Goal: Task Accomplishment & Management: Manage account settings

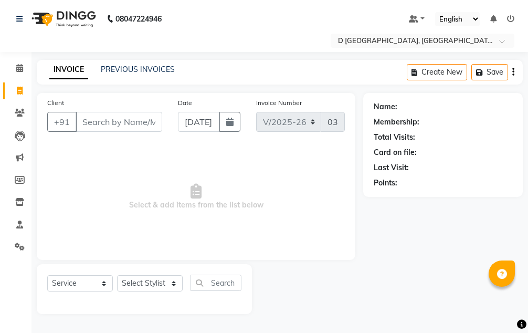
select select "6651"
select select "membership"
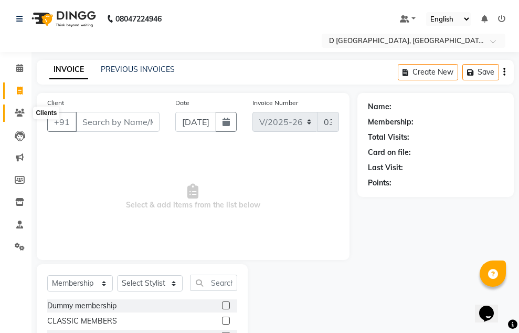
click at [22, 112] on icon at bounding box center [20, 113] width 10 height 8
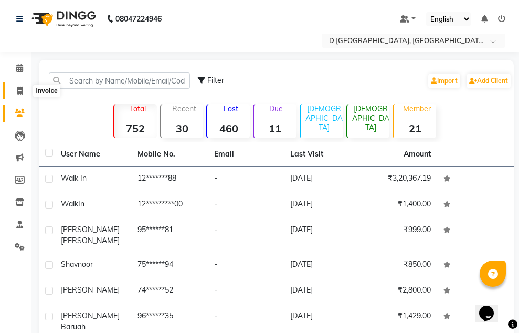
click at [22, 90] on icon at bounding box center [20, 91] width 6 height 8
select select "service"
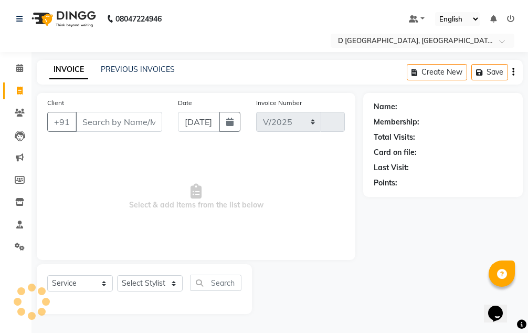
select select "6651"
type input "0379"
select select "membership"
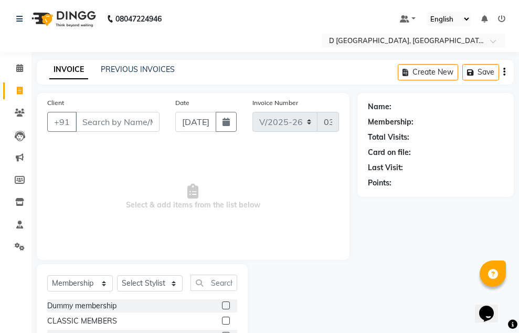
click at [85, 122] on input "Client" at bounding box center [118, 122] width 84 height 20
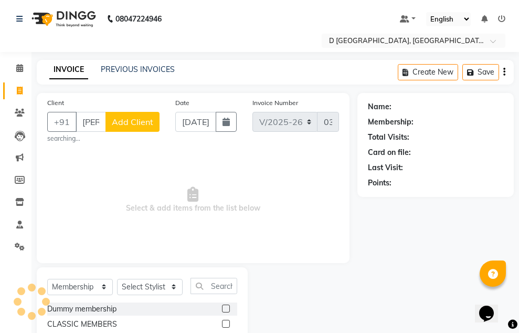
scroll to position [0, 4]
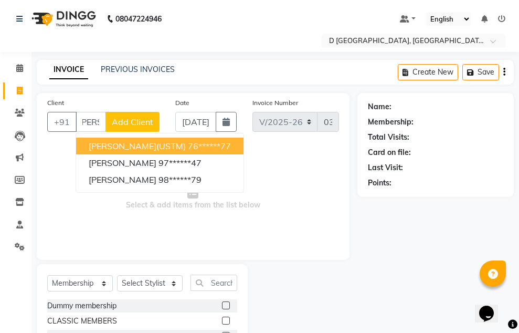
type input "mary"
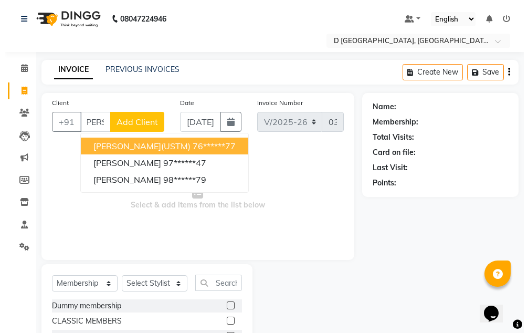
scroll to position [0, 0]
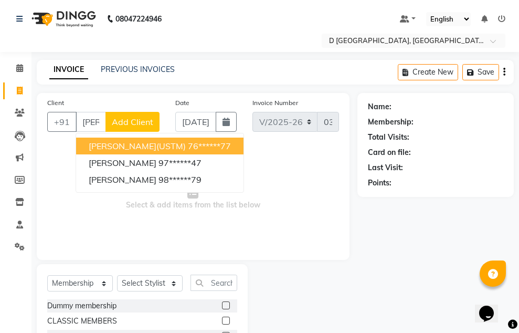
click at [147, 119] on span "Add Client" at bounding box center [132, 121] width 41 height 10
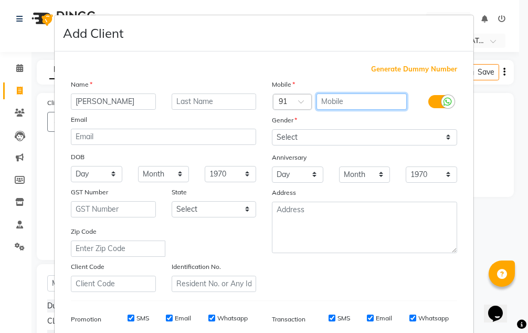
click at [341, 103] on input "text" at bounding box center [361, 101] width 91 height 16
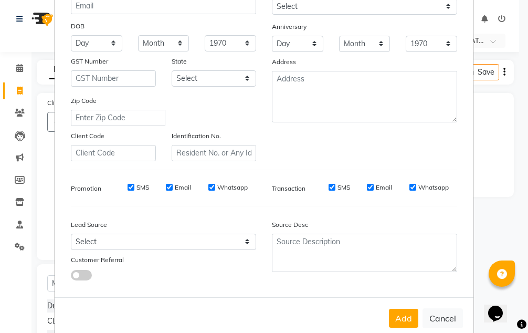
scroll to position [152, 0]
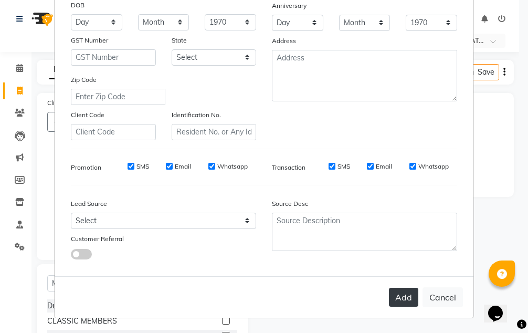
type input "7086879734"
click at [393, 294] on button "Add" at bounding box center [403, 296] width 29 height 19
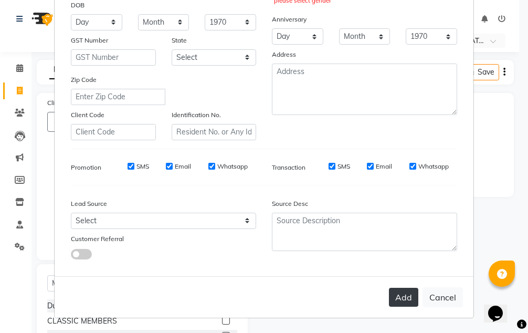
click at [402, 297] on button "Add" at bounding box center [403, 296] width 29 height 19
click at [389, 297] on button "Add" at bounding box center [403, 296] width 29 height 19
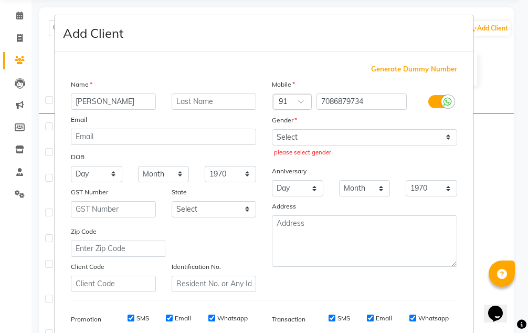
click at [23, 37] on ngb-modal-window "Add Client Generate Dummy Number Name mary Email DOB Day 01 02 03 04 05 06 07 0…" at bounding box center [264, 166] width 528 height 333
click at [18, 39] on ngb-modal-window "Add Client Generate Dummy Number Name mary Email DOB Day 01 02 03 04 05 06 07 0…" at bounding box center [264, 166] width 528 height 333
click at [24, 36] on ngb-modal-window "Add Client Generate Dummy Number Name mary Email DOB Day 01 02 03 04 05 06 07 0…" at bounding box center [264, 166] width 528 height 333
click at [18, 38] on ngb-modal-window "Add Client Generate Dummy Number Name mary Email DOB Day 01 02 03 04 05 06 07 0…" at bounding box center [264, 166] width 528 height 333
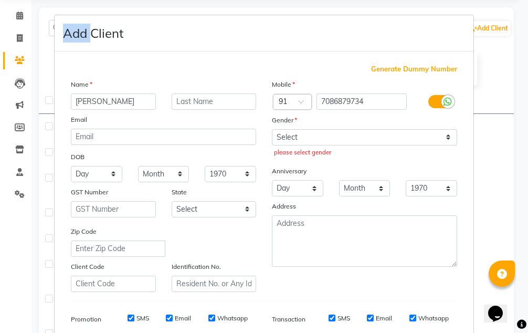
click at [18, 38] on ngb-modal-window "Add Client Generate Dummy Number Name mary Email DOB Day 01 02 03 04 05 06 07 0…" at bounding box center [264, 166] width 528 height 333
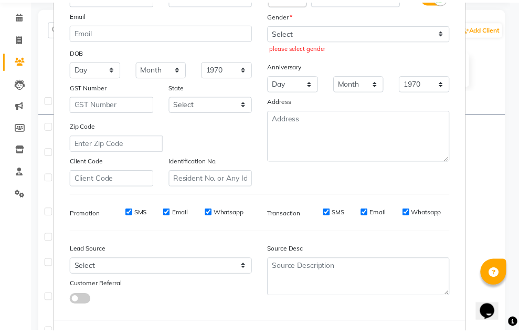
scroll to position [152, 0]
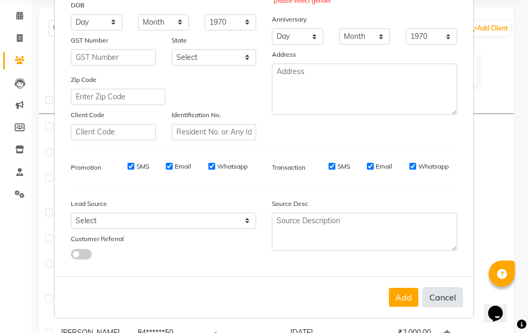
click at [441, 300] on button "Cancel" at bounding box center [442, 297] width 40 height 20
select select
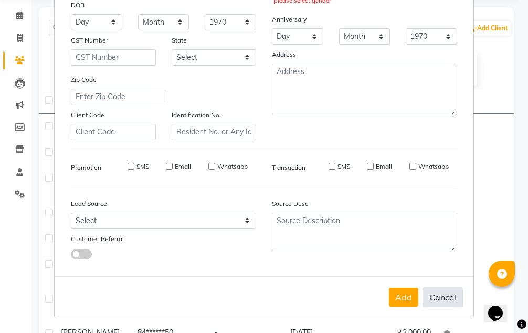
select select
checkbox input "false"
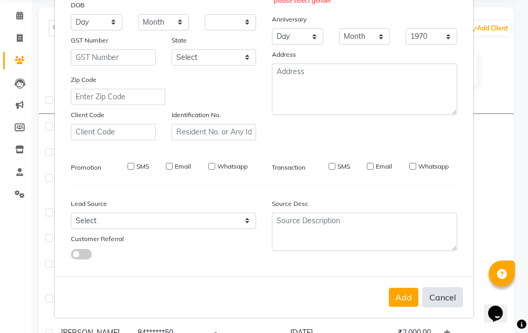
checkbox input "false"
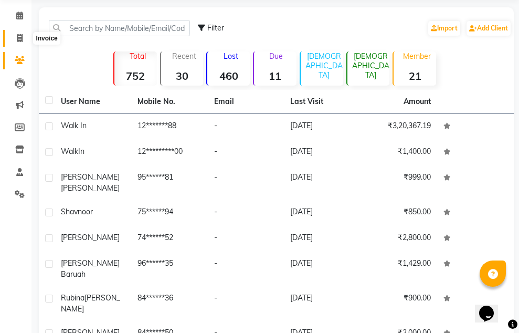
click at [17, 36] on icon at bounding box center [20, 38] width 6 height 8
select select "service"
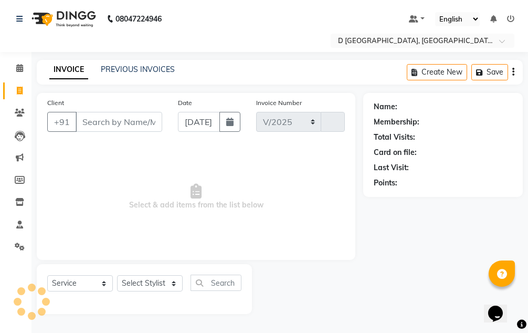
select select "6651"
type input "0379"
select select "membership"
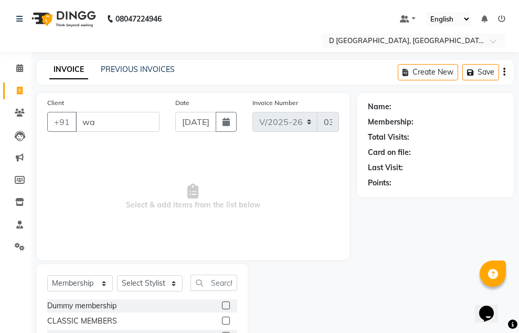
type input "w"
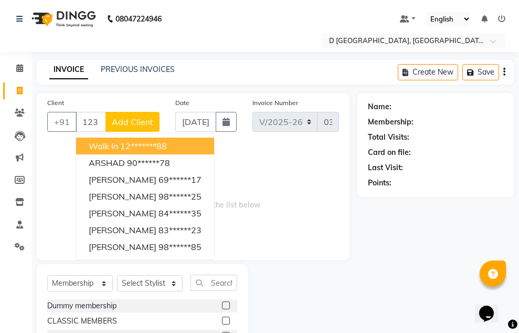
click at [137, 152] on button "walk in 12*******88" at bounding box center [145, 145] width 138 height 17
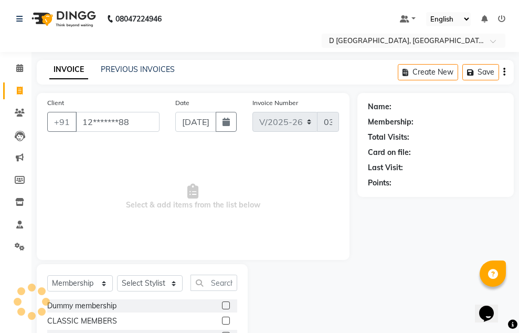
type input "12*******88"
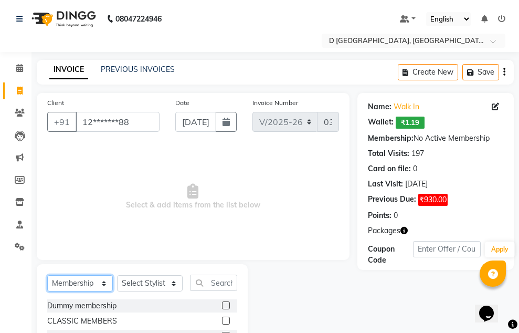
click at [102, 283] on select "Select Service Product Membership Package Voucher Prepaid Gift Card" at bounding box center [80, 283] width 66 height 16
select select "service"
click at [47, 275] on select "Select Service Product Membership Package Voucher Prepaid Gift Card" at bounding box center [80, 283] width 66 height 16
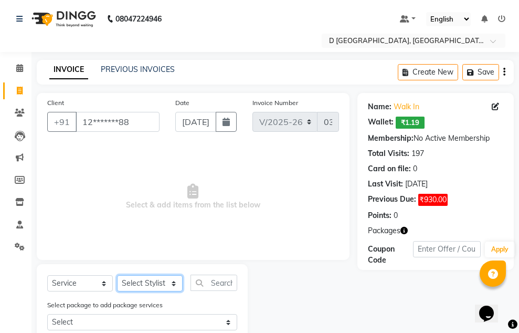
click at [173, 285] on select "Select Stylist Anuradha Shing Chandan kumar Komal Chhetri Mina Sharma Monoranja…" at bounding box center [150, 283] width 66 height 16
select select "78923"
click at [117, 275] on select "Select Stylist Anuradha Shing Chandan kumar Komal Chhetri Mina Sharma Monoranja…" at bounding box center [150, 283] width 66 height 16
click at [209, 282] on input "text" at bounding box center [213, 282] width 47 height 16
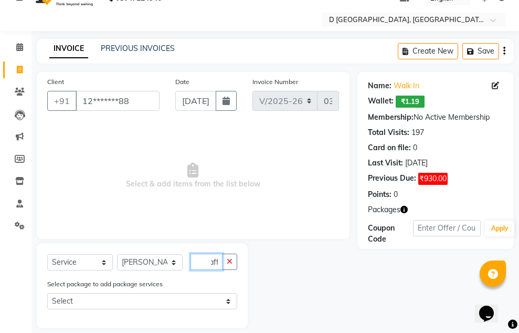
scroll to position [32, 0]
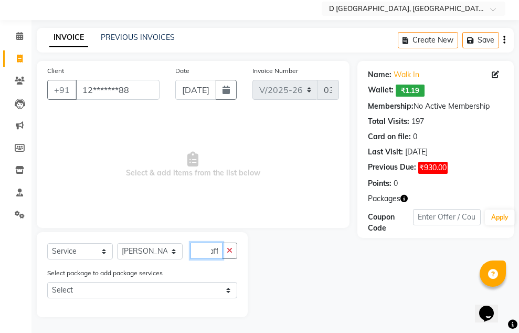
type input "anti dandraff"
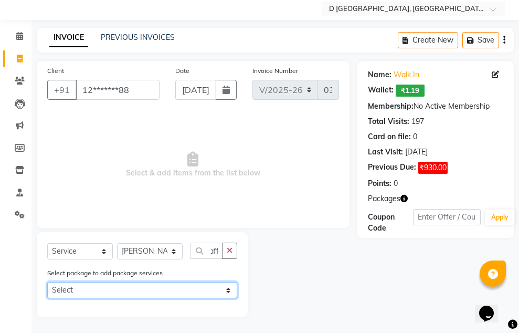
scroll to position [0, 0]
click at [226, 293] on select "Select Puja 999 offer Puja 999 offer" at bounding box center [142, 290] width 190 height 16
click at [247, 274] on div "Select Service Product Membership Package Voucher Prepaid Gift Card Select Styl…" at bounding box center [142, 274] width 211 height 85
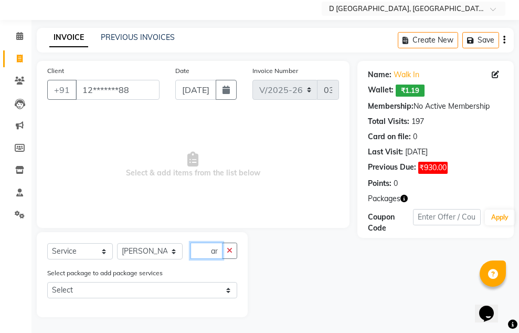
click at [217, 251] on input "anti dandraff" at bounding box center [206, 250] width 32 height 16
click at [218, 250] on input "anti dandraff" at bounding box center [206, 250] width 32 height 16
click at [230, 251] on icon "button" at bounding box center [230, 249] width 6 height 7
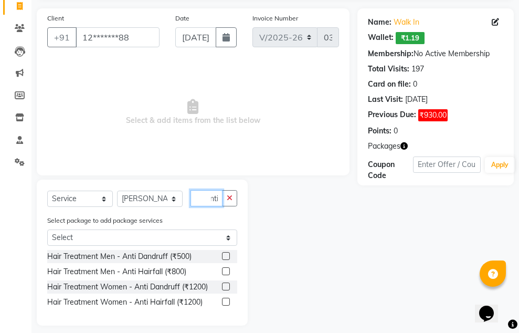
scroll to position [93, 0]
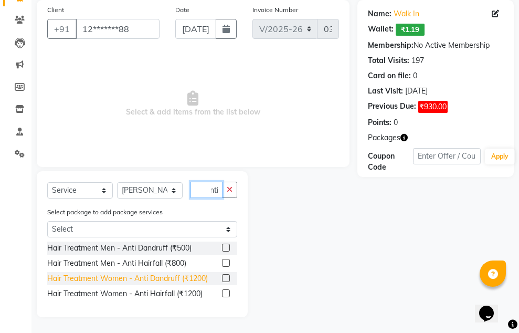
type input "anti"
click at [177, 282] on div "Hair Treatment Women - Anti Dandruff (₹1200)" at bounding box center [127, 278] width 160 height 11
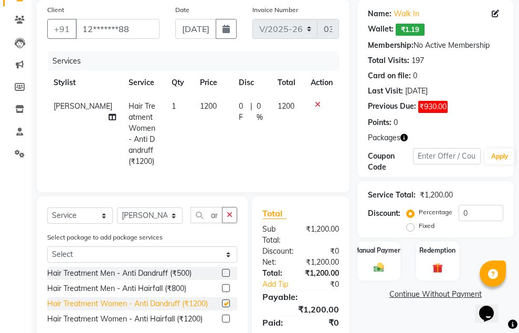
checkbox input "false"
click at [230, 211] on icon "button" at bounding box center [230, 214] width 6 height 7
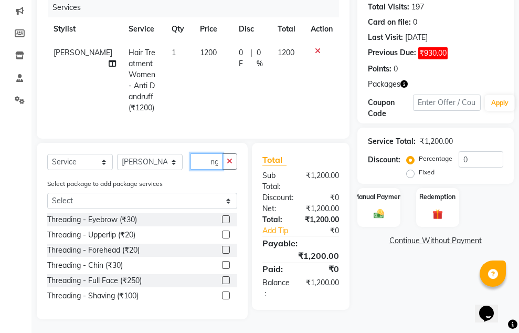
scroll to position [94, 0]
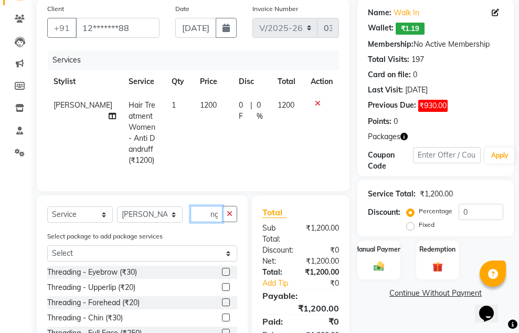
type input "threading"
click at [221, 270] on div "Threading - Eyebrow (₹30)" at bounding box center [142, 271] width 190 height 13
click at [222, 270] on label at bounding box center [226, 271] width 8 height 8
click at [222, 270] on input "checkbox" at bounding box center [225, 272] width 7 height 7
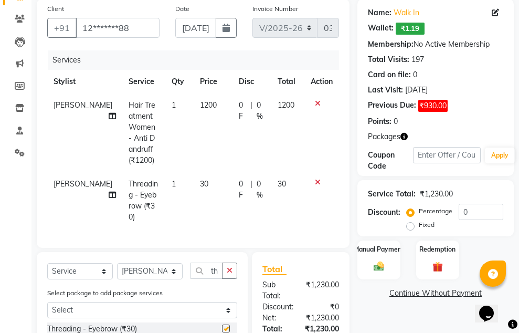
checkbox input "false"
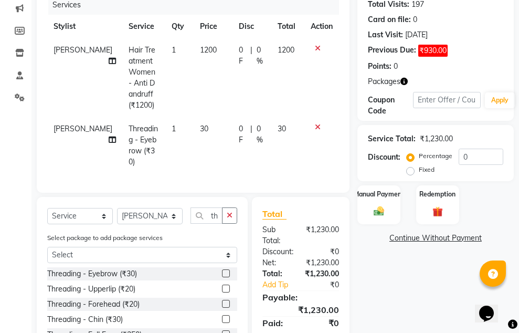
scroll to position [192, 0]
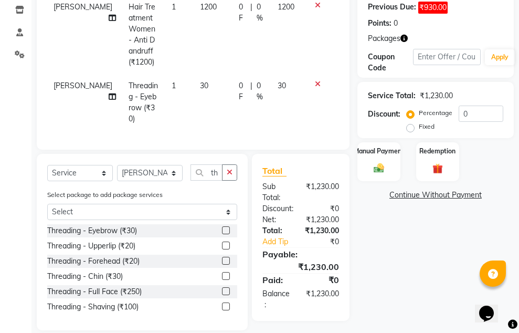
click at [228, 241] on label at bounding box center [226, 245] width 8 height 8
click at [228, 242] on input "checkbox" at bounding box center [225, 245] width 7 height 7
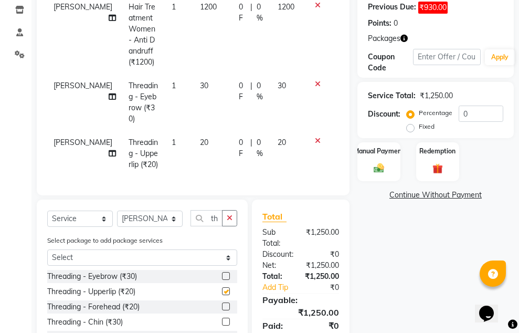
checkbox input "false"
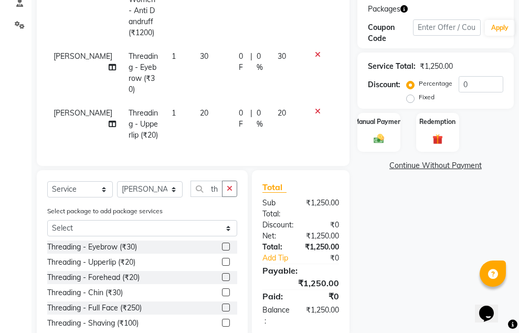
scroll to position [238, 0]
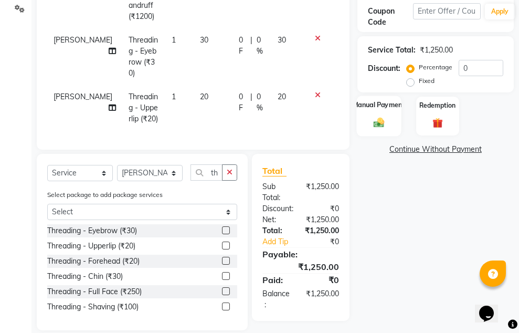
click at [385, 124] on img at bounding box center [378, 122] width 17 height 12
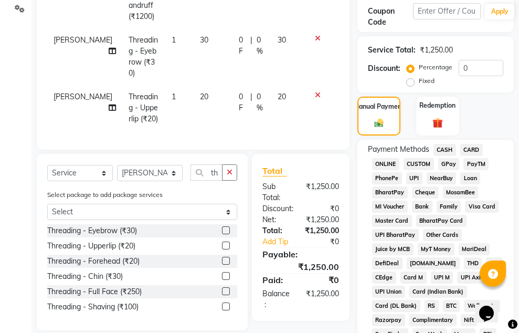
click at [444, 150] on span "CASH" at bounding box center [444, 150] width 23 height 12
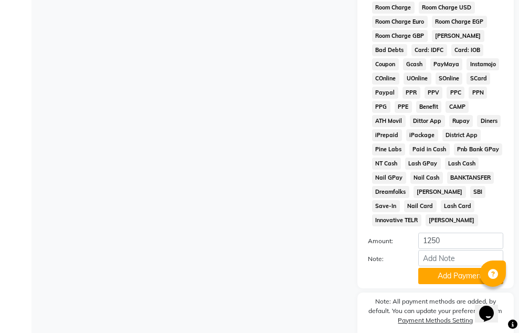
scroll to position [719, 0]
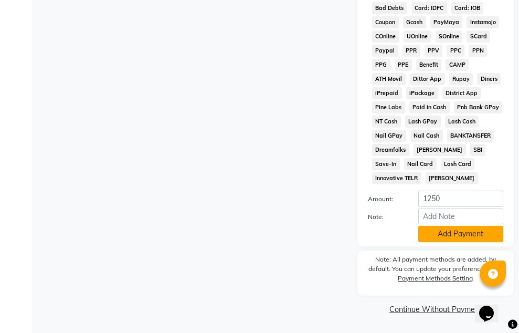
click at [439, 234] on button "Add Payment" at bounding box center [460, 234] width 85 height 16
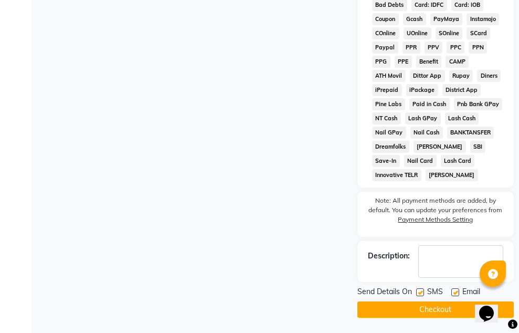
scroll to position [723, 0]
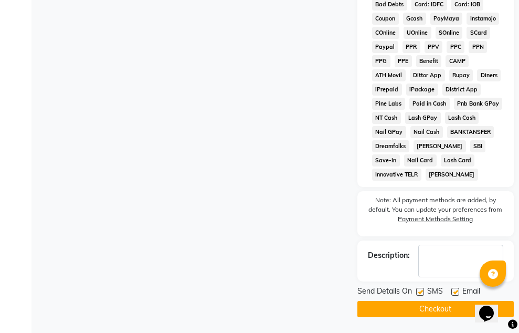
click at [381, 303] on button "Checkout" at bounding box center [435, 309] width 156 height 16
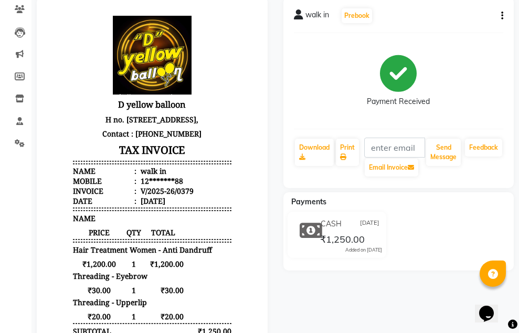
scroll to position [16, 0]
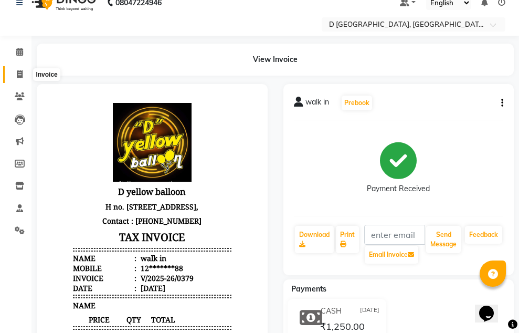
click at [19, 75] on icon at bounding box center [20, 74] width 6 height 8
select select "service"
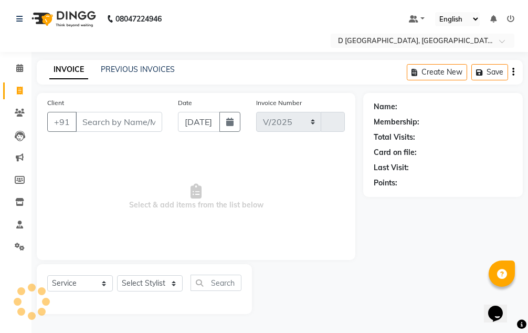
select select "6651"
type input "0380"
select select "membership"
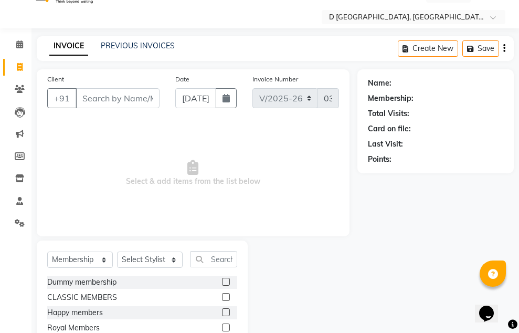
scroll to position [5, 0]
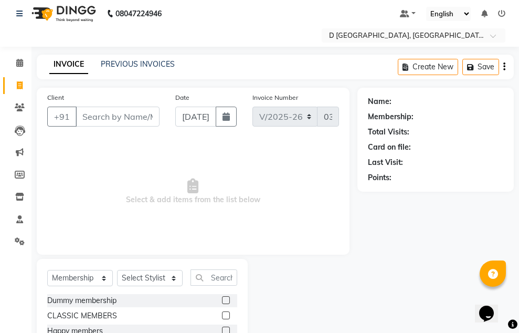
click at [403, 101] on div "Name:" at bounding box center [435, 101] width 135 height 11
click at [390, 100] on div "Name:" at bounding box center [380, 101] width 24 height 11
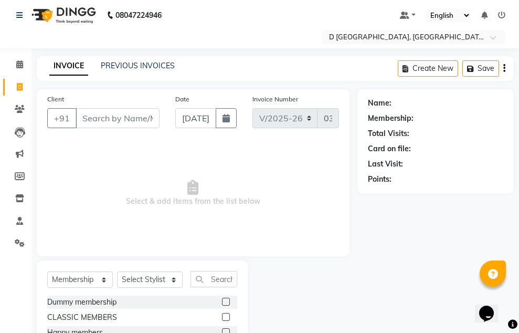
scroll to position [0, 0]
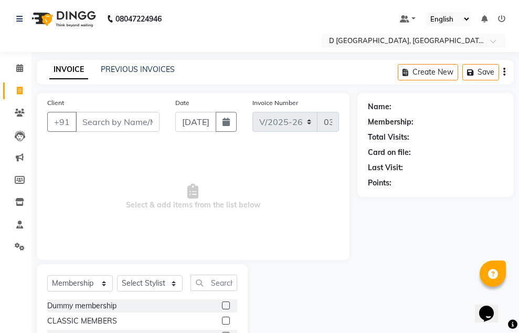
drag, startPoint x: 294, startPoint y: 157, endPoint x: 293, endPoint y: 170, distance: 12.7
click at [293, 170] on span "Select & add items from the list below" at bounding box center [193, 196] width 292 height 105
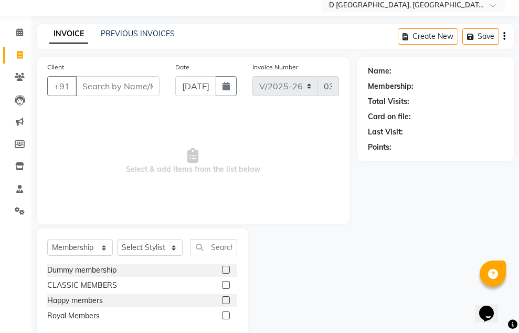
scroll to position [52, 0]
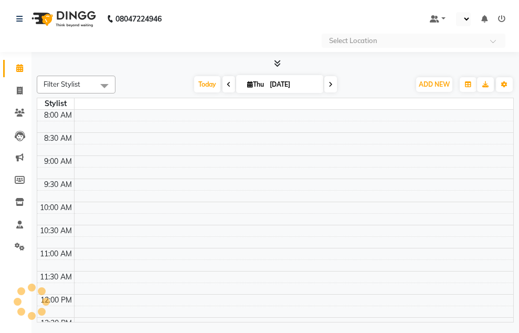
select select "en"
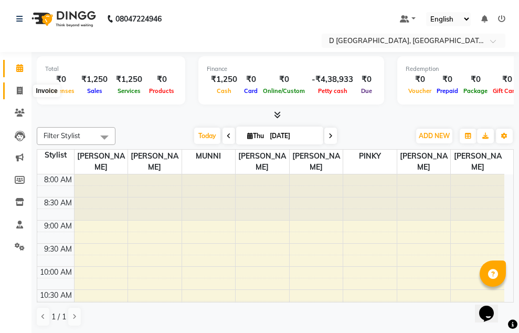
click at [19, 90] on icon at bounding box center [20, 91] width 6 height 8
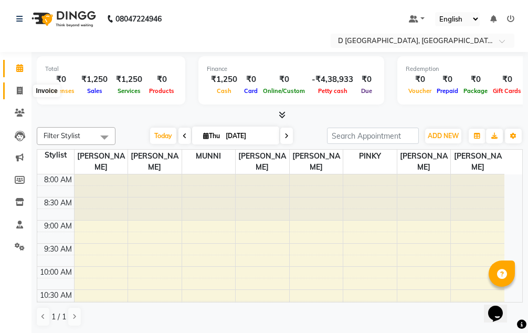
select select "service"
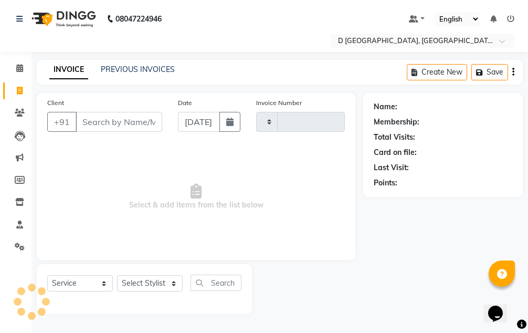
type input "0380"
select select "6651"
select select "membership"
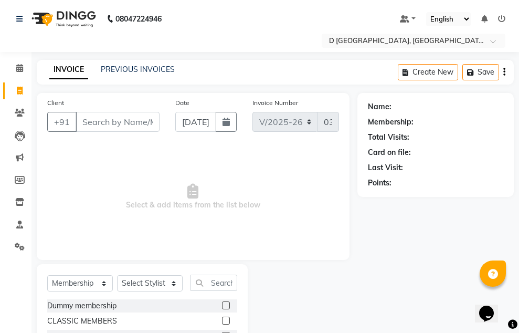
scroll to position [52, 0]
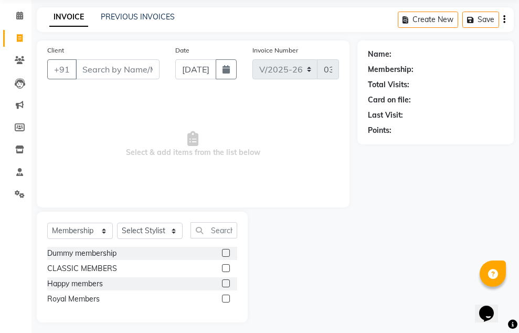
click at [102, 68] on input "Client" at bounding box center [118, 69] width 84 height 20
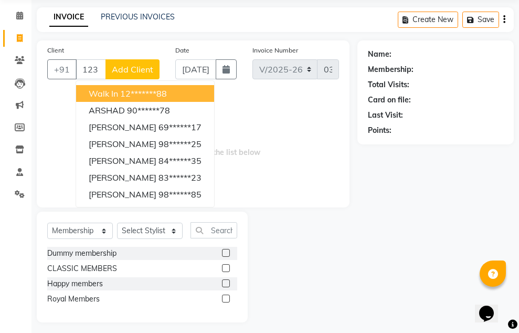
click at [145, 97] on ngb-highlight "12*******88" at bounding box center [143, 93] width 47 height 10
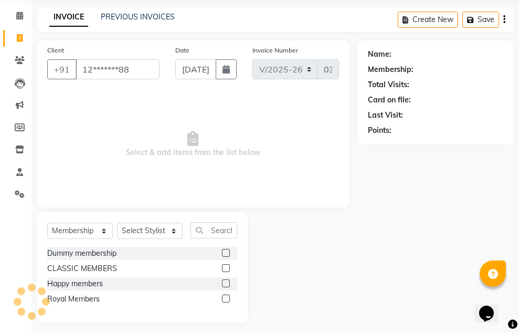
type input "12*******88"
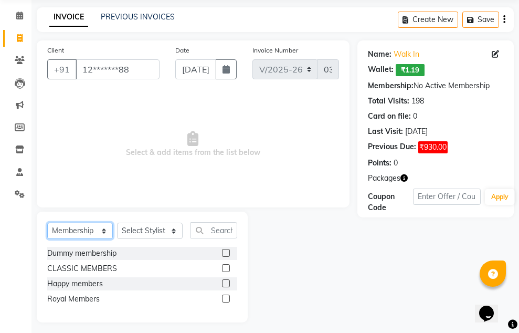
click at [105, 231] on select "Select Service Product Membership Package Voucher Prepaid Gift Card" at bounding box center [80, 230] width 66 height 16
select select "service"
click at [47, 222] on select "Select Service Product Membership Package Voucher Prepaid Gift Card" at bounding box center [80, 230] width 66 height 16
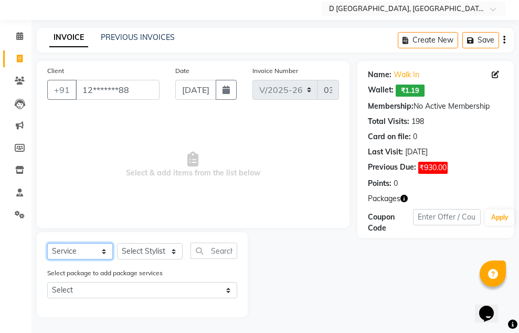
scroll to position [32, 0]
click at [172, 250] on select "Select Stylist Anuradha Shing Chandan kumar Komal Chhetri Mina Sharma Monoranja…" at bounding box center [150, 251] width 66 height 16
select select "83352"
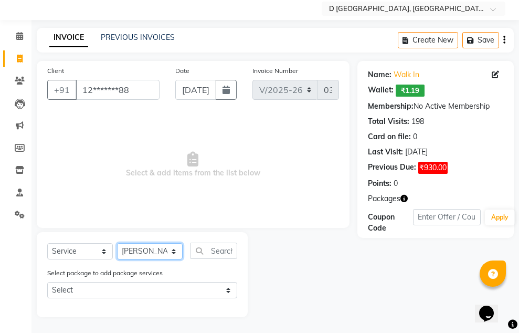
click at [117, 243] on select "Select Stylist Anuradha Shing Chandan kumar Komal Chhetri Mina Sharma Monoranja…" at bounding box center [150, 251] width 66 height 16
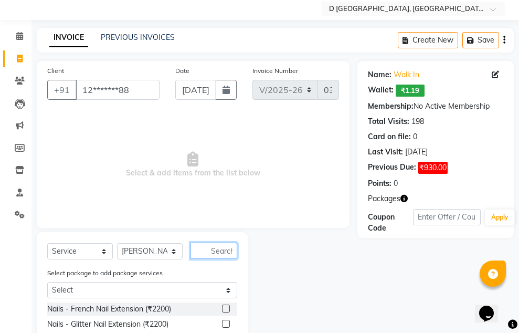
click at [204, 250] on input "text" at bounding box center [213, 250] width 47 height 16
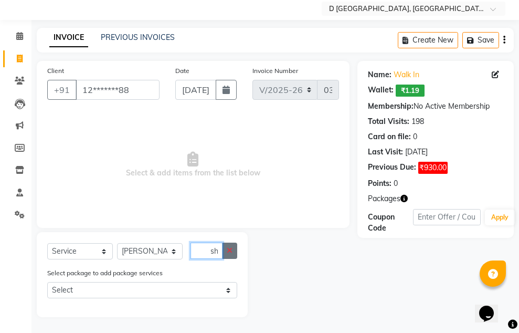
type input "haircut hairwash"
click at [228, 255] on button "button" at bounding box center [229, 250] width 15 height 16
click at [209, 250] on input "haircut" at bounding box center [206, 250] width 32 height 16
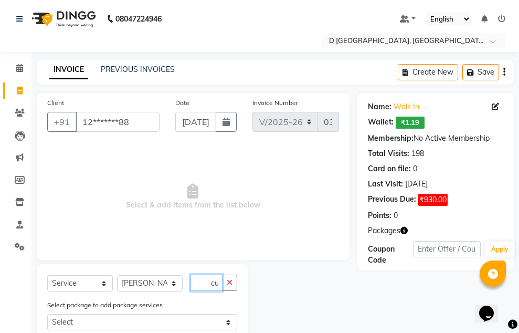
scroll to position [105, 0]
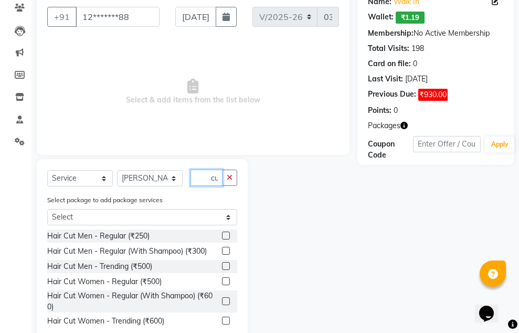
type input "hair cut"
click at [223, 248] on label at bounding box center [226, 250] width 8 height 8
click at [223, 248] on input "checkbox" at bounding box center [225, 251] width 7 height 7
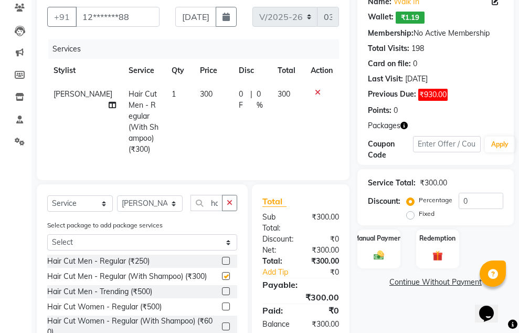
checkbox input "false"
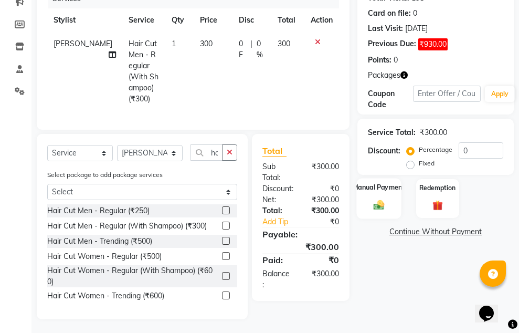
click at [388, 194] on div "Manual Payment" at bounding box center [378, 198] width 45 height 40
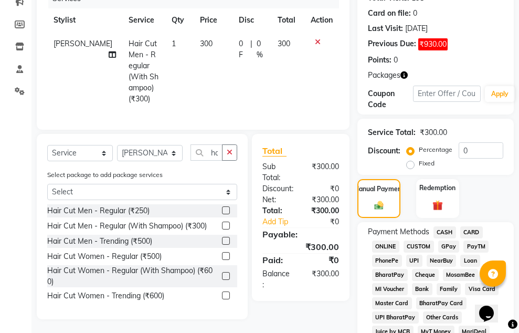
scroll to position [208, 0]
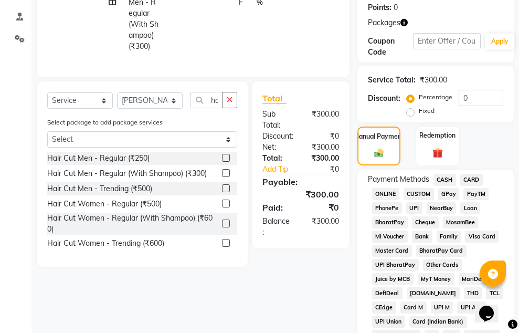
click at [443, 192] on span "GPay" at bounding box center [449, 194] width 22 height 12
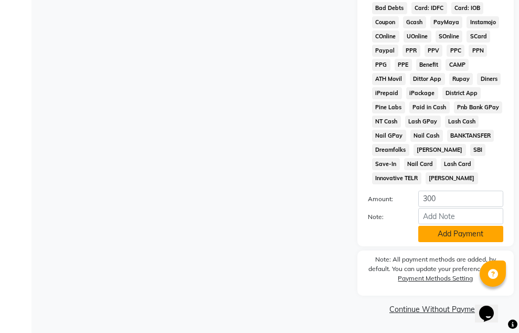
click at [441, 232] on button "Add Payment" at bounding box center [460, 234] width 85 height 16
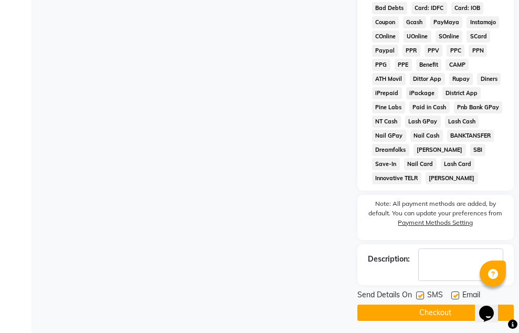
scroll to position [723, 0]
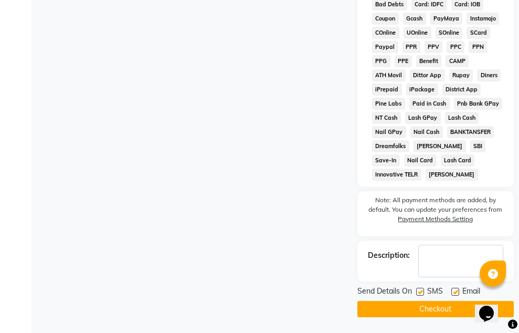
click at [416, 304] on button "Checkout" at bounding box center [435, 309] width 156 height 16
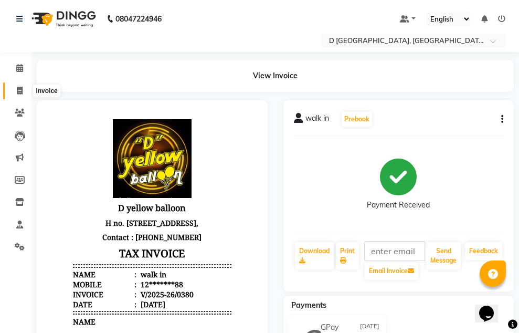
click at [19, 88] on icon at bounding box center [20, 91] width 6 height 8
select select "service"
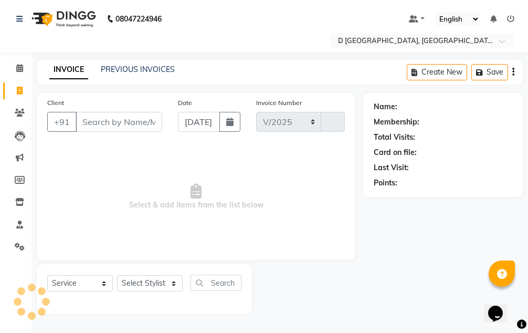
select select "6651"
type input "0381"
select select "membership"
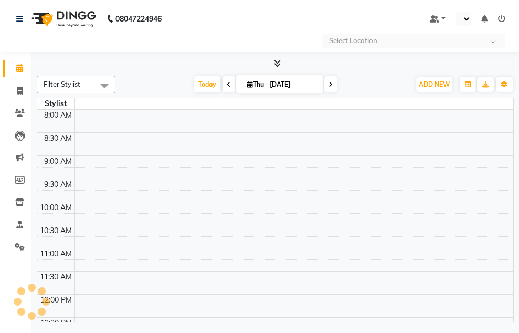
select select "en"
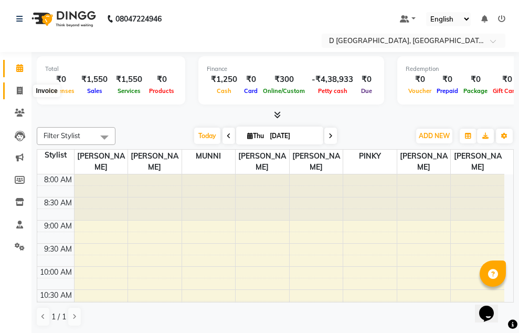
click at [17, 93] on icon at bounding box center [20, 91] width 6 height 8
select select "service"
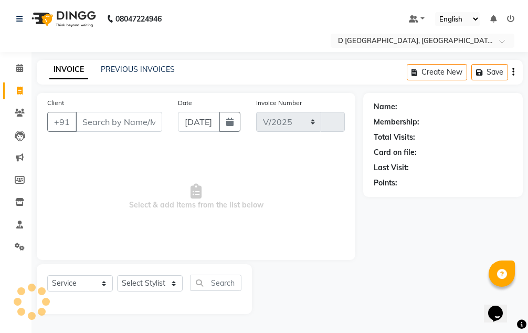
select select "6651"
type input "0381"
select select "membership"
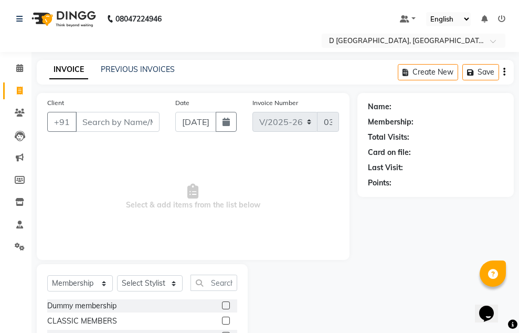
click at [95, 121] on input "Client" at bounding box center [118, 122] width 84 height 20
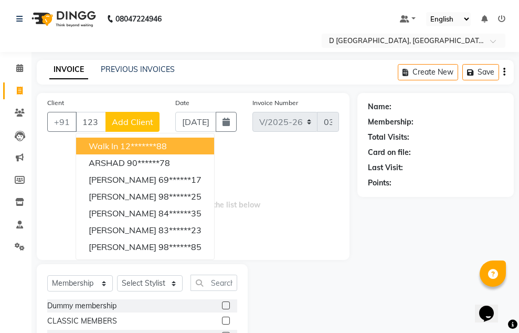
click at [133, 140] on button "walk in 12*******88" at bounding box center [145, 145] width 138 height 17
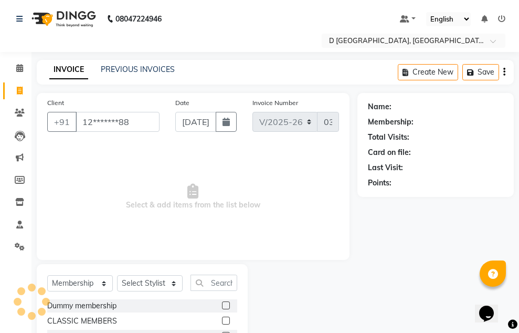
type input "12*******88"
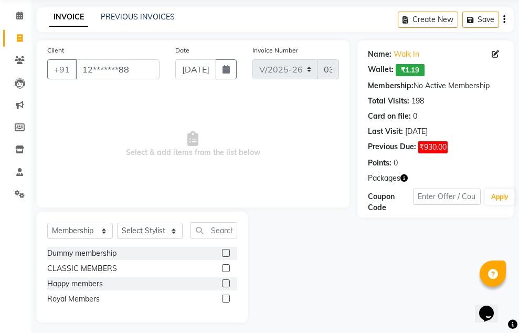
scroll to position [58, 0]
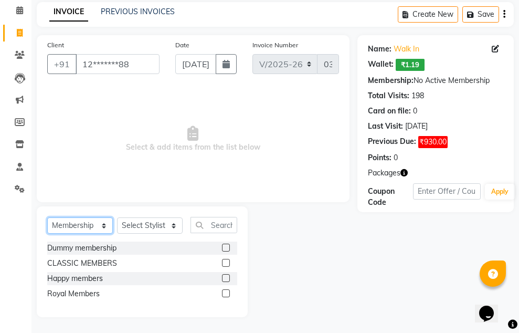
click at [99, 225] on select "Select Service Product Membership Package Voucher Prepaid Gift Card" at bounding box center [80, 225] width 66 height 16
select select "service"
click at [47, 217] on select "Select Service Product Membership Package Voucher Prepaid Gift Card" at bounding box center [80, 225] width 66 height 16
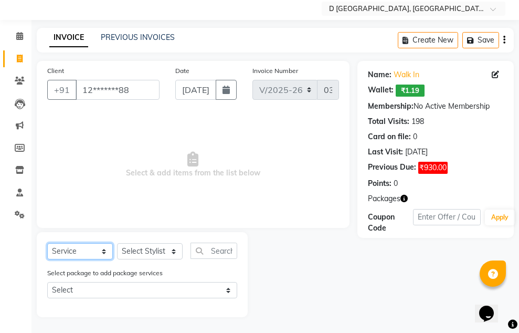
scroll to position [32, 0]
click at [171, 254] on select "Select Stylist Anuradha Shing Chandan kumar Komal Chhetri Mina Sharma Monoranja…" at bounding box center [150, 251] width 66 height 16
select select "51627"
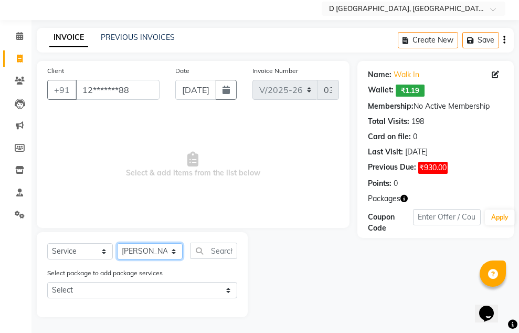
click at [117, 243] on select "Select Stylist Anuradha Shing Chandan kumar Komal Chhetri Mina Sharma Monoranja…" at bounding box center [150, 251] width 66 height 16
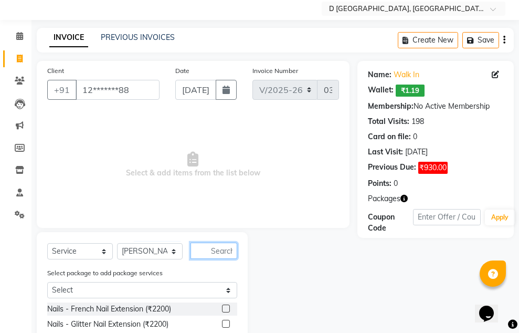
click at [213, 251] on input "text" at bounding box center [213, 250] width 47 height 16
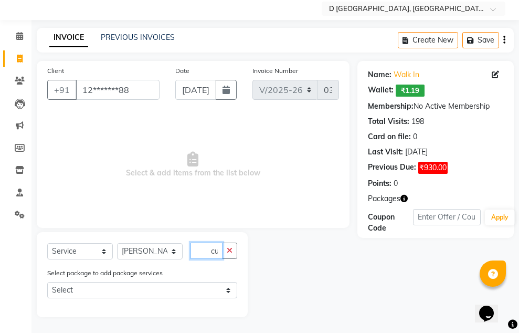
scroll to position [0, 15]
click at [210, 250] on input "haircut" at bounding box center [206, 250] width 32 height 16
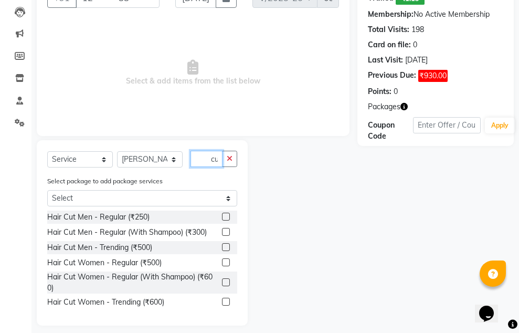
scroll to position [132, 0]
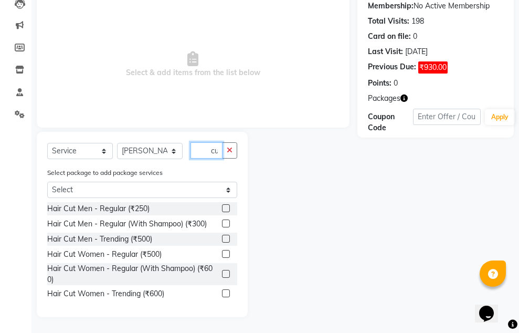
type input "hair cut"
click at [223, 292] on label at bounding box center [226, 293] width 8 height 8
click at [223, 292] on input "checkbox" at bounding box center [225, 293] width 7 height 7
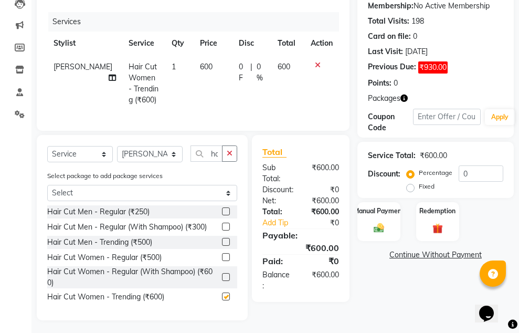
checkbox input "false"
click at [228, 157] on icon "button" at bounding box center [230, 152] width 6 height 7
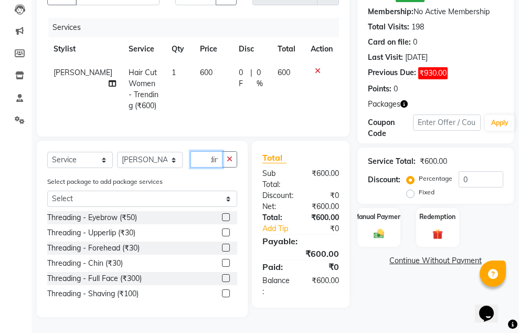
scroll to position [0, 24]
type input "threading"
click at [227, 219] on label at bounding box center [226, 217] width 8 height 8
click at [227, 219] on input "checkbox" at bounding box center [225, 217] width 7 height 7
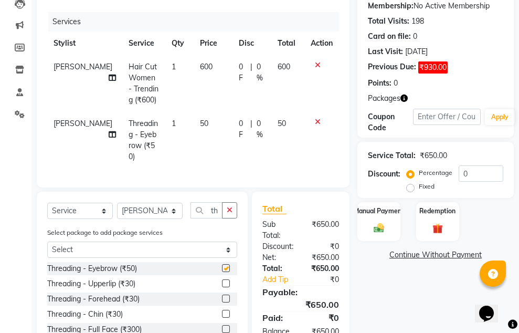
checkbox input "false"
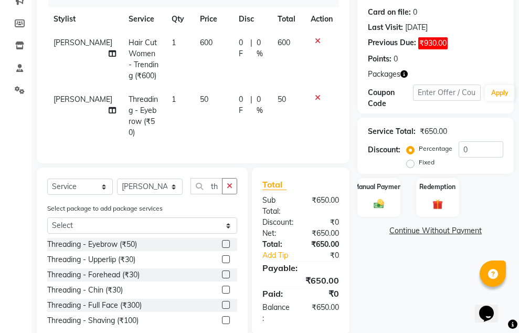
scroll to position [181, 0]
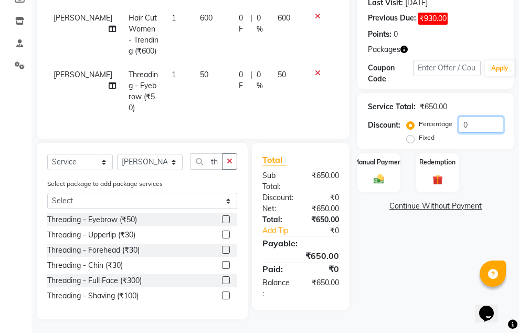
click at [462, 125] on input "0" at bounding box center [480, 124] width 45 height 16
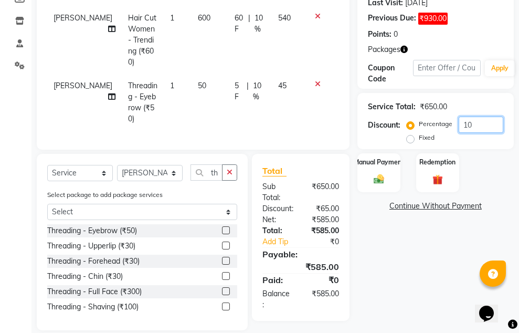
type input "1"
type input "5"
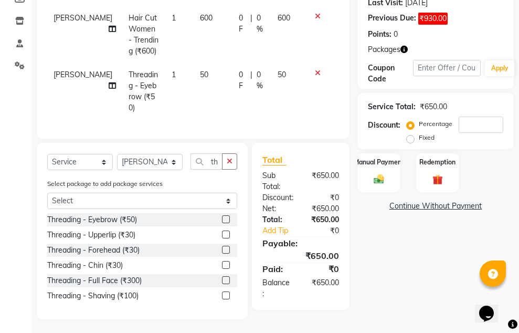
click at [419, 140] on label "Fixed" at bounding box center [427, 137] width 16 height 9
click at [410, 140] on input "Fixed" at bounding box center [412, 137] width 7 height 7
radio input "true"
click at [465, 124] on input "number" at bounding box center [480, 124] width 45 height 16
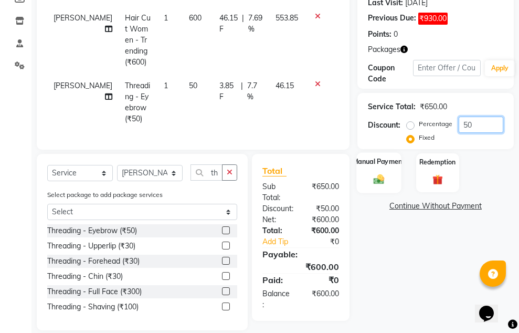
type input "50"
click at [377, 175] on img at bounding box center [378, 179] width 17 height 12
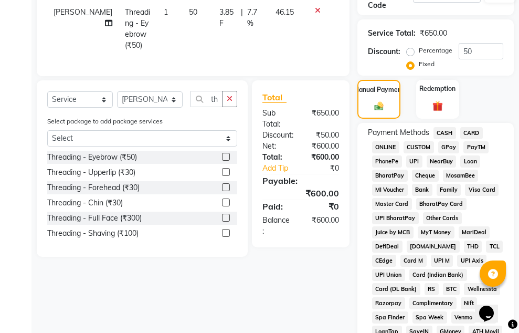
scroll to position [286, 0]
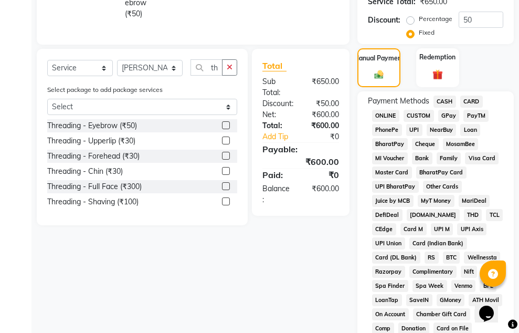
click at [449, 102] on span "CASH" at bounding box center [444, 101] width 23 height 12
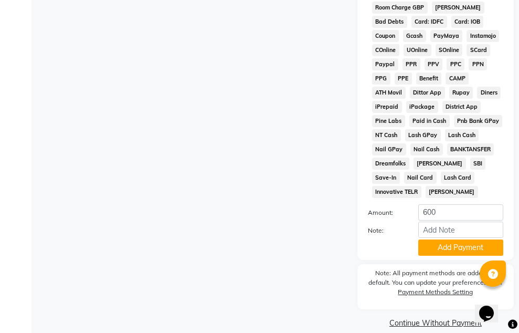
scroll to position [719, 0]
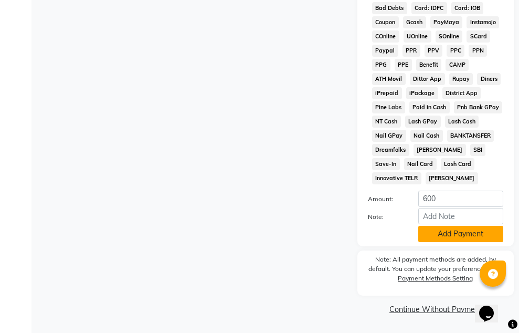
click at [430, 235] on button "Add Payment" at bounding box center [460, 234] width 85 height 16
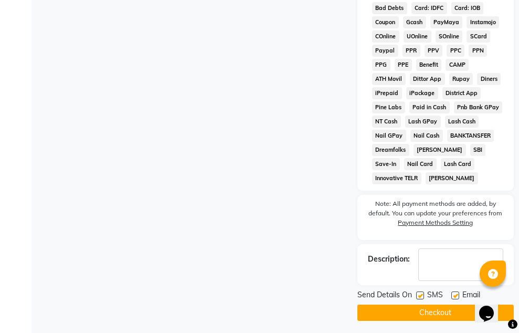
scroll to position [723, 0]
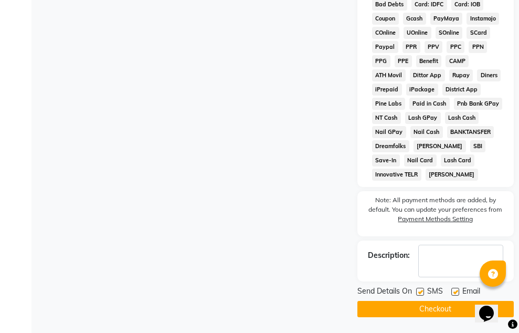
click at [414, 306] on button "Checkout" at bounding box center [435, 309] width 156 height 16
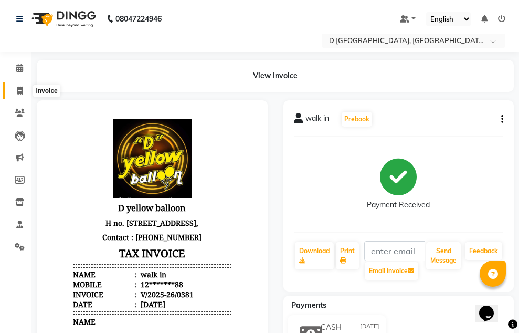
click at [21, 92] on icon at bounding box center [20, 91] width 6 height 8
select select "service"
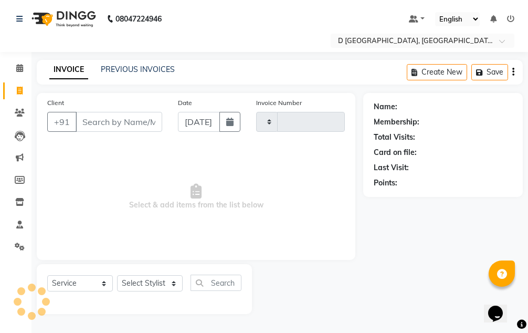
type input "0382"
select select "6651"
select select "membership"
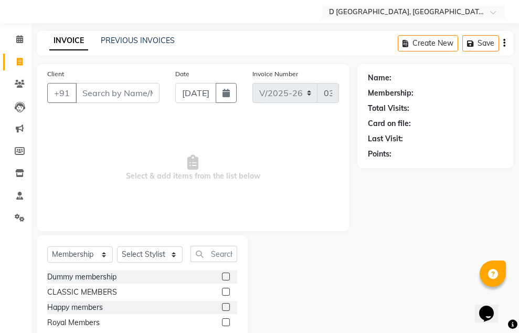
scroll to position [58, 0]
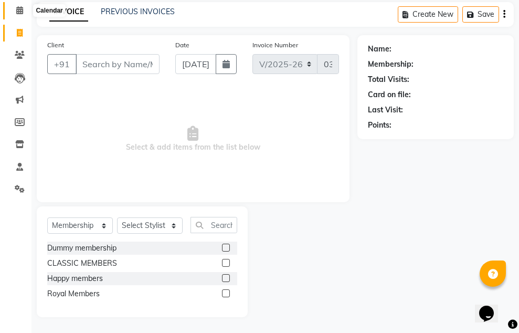
click at [21, 12] on icon at bounding box center [19, 10] width 7 height 8
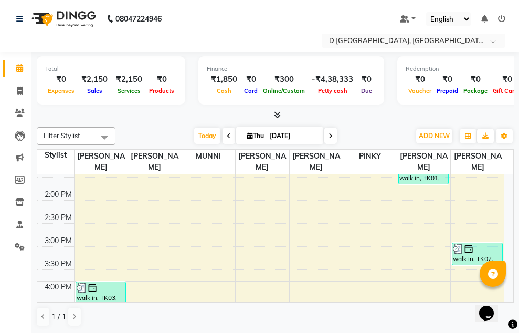
scroll to position [210, 0]
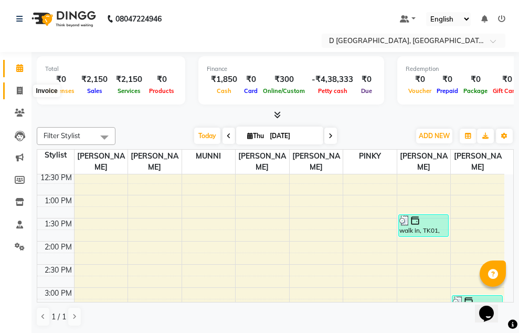
click at [17, 87] on icon at bounding box center [20, 91] width 6 height 8
select select "service"
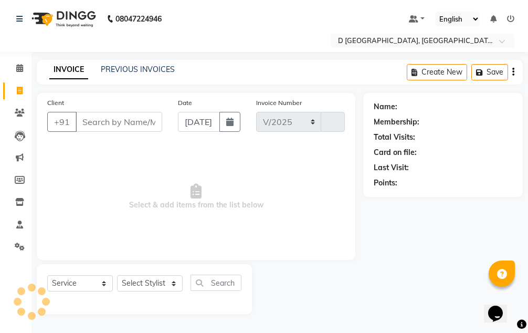
select select "6651"
type input "0382"
select select "membership"
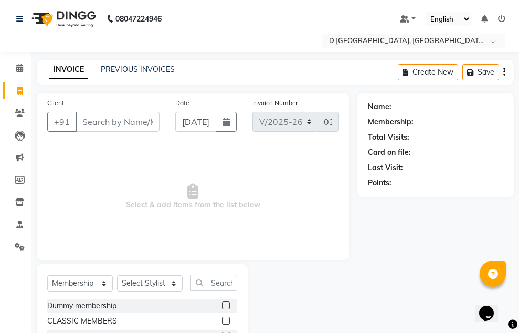
click at [309, 277] on div at bounding box center [303, 319] width 110 height 111
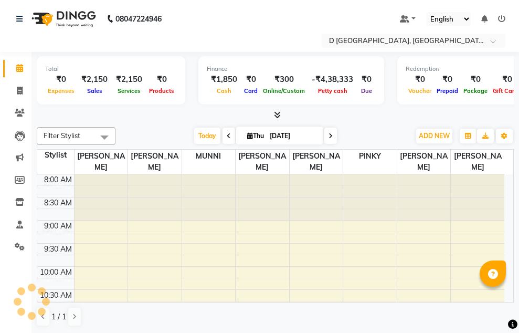
select select "en"
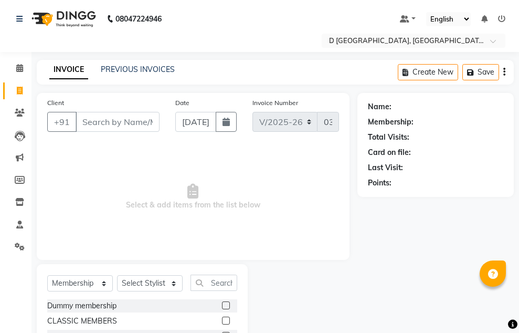
select select "6651"
select select "membership"
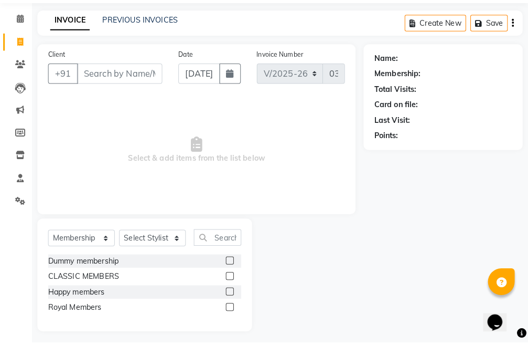
scroll to position [46, 0]
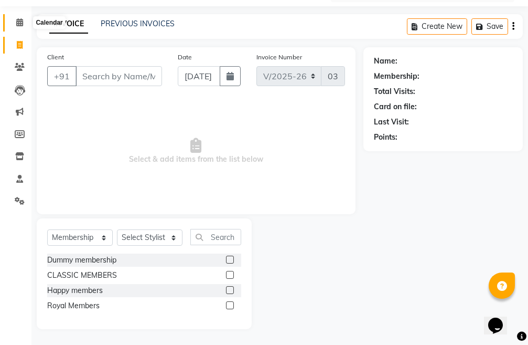
click at [18, 20] on icon at bounding box center [19, 22] width 7 height 8
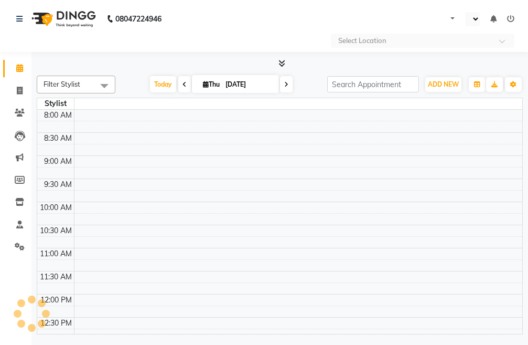
select select "en"
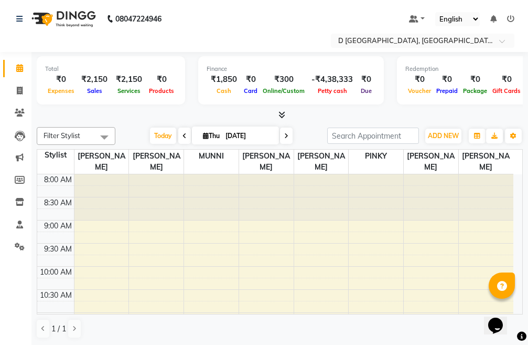
scroll to position [1, 0]
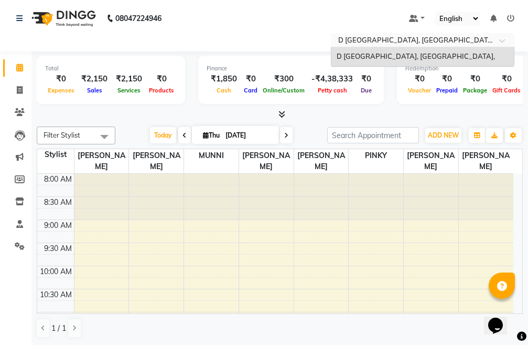
click at [369, 37] on input "text" at bounding box center [412, 41] width 152 height 10
click at [351, 55] on span "D [GEOGRAPHIC_DATA], [GEOGRAPHIC_DATA]," at bounding box center [416, 56] width 158 height 8
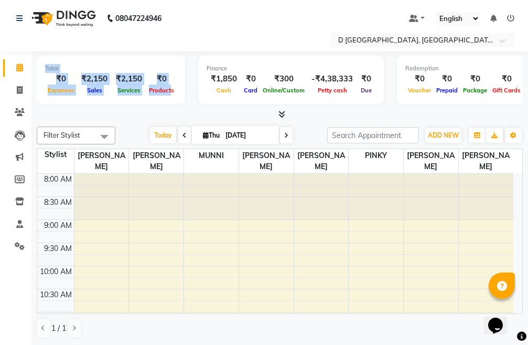
drag, startPoint x: 45, startPoint y: 66, endPoint x: 169, endPoint y: 86, distance: 125.5
click at [169, 86] on div "Total ₹0 Expenses ₹2,150 Sales ₹2,150 Services ₹0 Products" at bounding box center [111, 80] width 148 height 48
click at [169, 86] on div "Products" at bounding box center [161, 89] width 30 height 11
drag, startPoint x: 55, startPoint y: 79, endPoint x: 74, endPoint y: 87, distance: 21.6
click at [74, 87] on div "₹0 Expenses" at bounding box center [61, 84] width 32 height 23
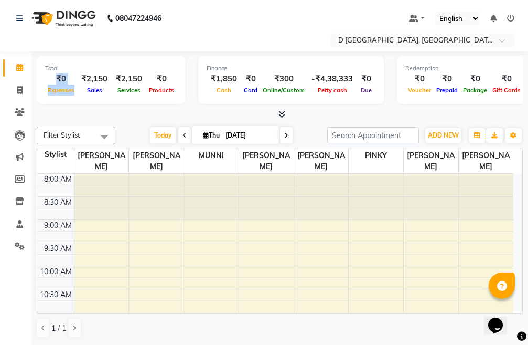
click at [74, 87] on span "Expenses" at bounding box center [61, 90] width 32 height 7
drag, startPoint x: 81, startPoint y: 76, endPoint x: 102, endPoint y: 87, distance: 23.7
click at [102, 87] on div "₹2,150 Sales" at bounding box center [94, 84] width 35 height 23
drag, startPoint x: 116, startPoint y: 77, endPoint x: 141, endPoint y: 92, distance: 29.4
click at [141, 92] on div "₹2,150 Services" at bounding box center [129, 84] width 35 height 23
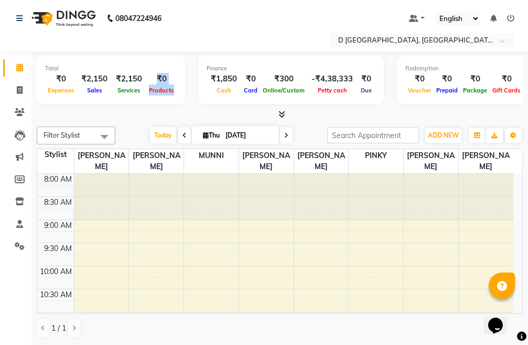
drag, startPoint x: 154, startPoint y: 75, endPoint x: 175, endPoint y: 90, distance: 25.5
click at [175, 90] on div "₹0 Products" at bounding box center [161, 84] width 30 height 23
drag, startPoint x: 117, startPoint y: 77, endPoint x: 140, endPoint y: 88, distance: 25.1
click at [140, 88] on div "₹2,150 Services" at bounding box center [129, 84] width 35 height 23
drag, startPoint x: 153, startPoint y: 75, endPoint x: 170, endPoint y: 92, distance: 24.5
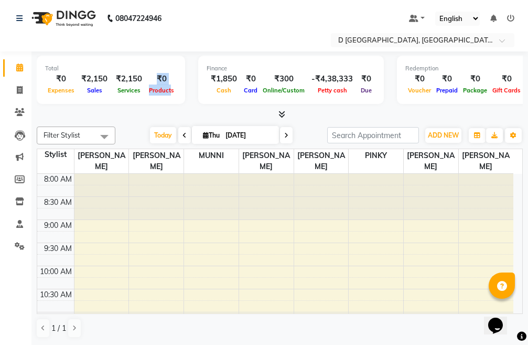
click at [170, 92] on div "₹0 Products" at bounding box center [161, 84] width 30 height 23
drag, startPoint x: 372, startPoint y: 77, endPoint x: 369, endPoint y: 93, distance: 16.5
click at [369, 93] on div "₹0 Due" at bounding box center [366, 84] width 18 height 23
click at [369, 93] on span "Due" at bounding box center [366, 90] width 16 height 7
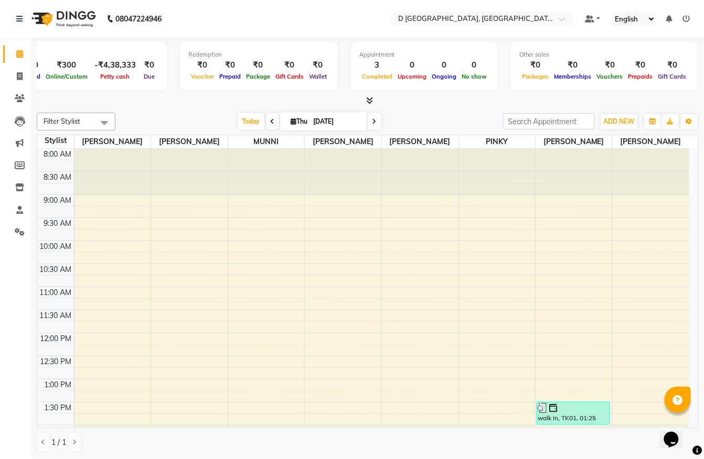
scroll to position [0, 219]
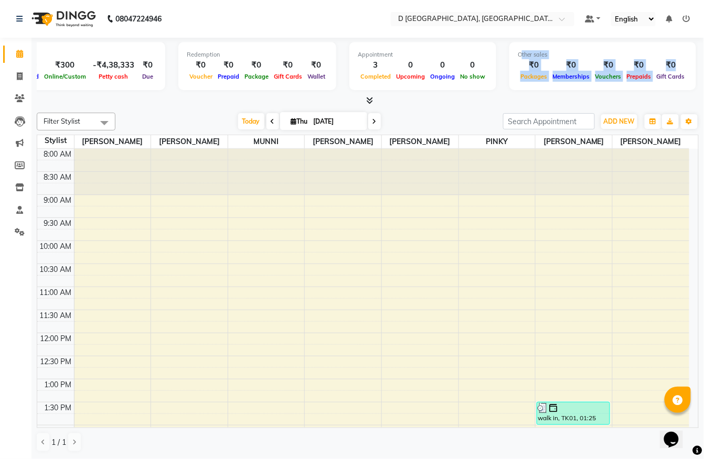
drag, startPoint x: 511, startPoint y: 53, endPoint x: 676, endPoint y: 70, distance: 166.1
click at [537, 70] on div "Other sales ₹0 Packages ₹0 Memberships ₹0 Vouchers ₹0 Prepaids ₹0 Gift Cards" at bounding box center [602, 66] width 187 height 48
click at [537, 70] on div "₹0" at bounding box center [671, 65] width 34 height 12
click at [529, 61] on div "₹0" at bounding box center [534, 65] width 33 height 12
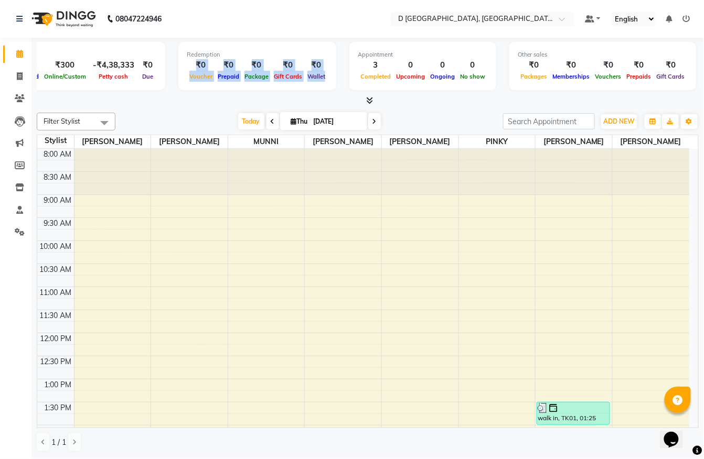
drag, startPoint x: 188, startPoint y: 59, endPoint x: 323, endPoint y: 71, distance: 135.8
click at [323, 71] on div "₹0 Voucher ₹0 Prepaid ₹0 Package ₹0 Gift Cards ₹0 Wallet" at bounding box center [257, 70] width 141 height 23
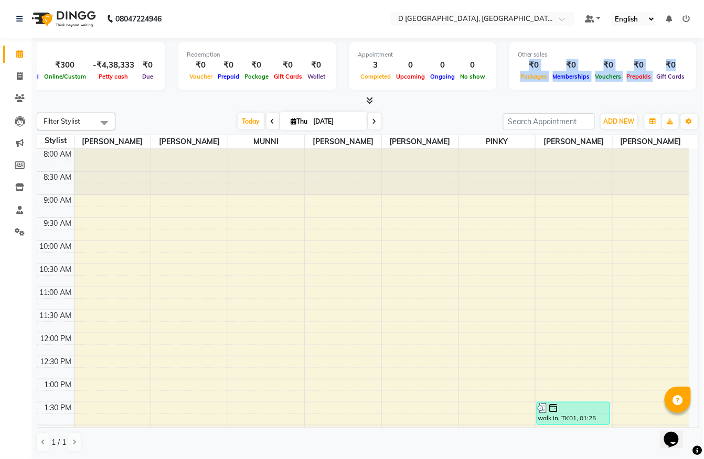
drag, startPoint x: 518, startPoint y: 59, endPoint x: 683, endPoint y: 70, distance: 165.1
click at [537, 70] on div "Other sales ₹0 Packages ₹0 Memberships ₹0 Vouchers ₹0 Prepaids ₹0 Gift Cards" at bounding box center [602, 66] width 187 height 48
click at [537, 78] on span "Prepaids" at bounding box center [639, 76] width 30 height 7
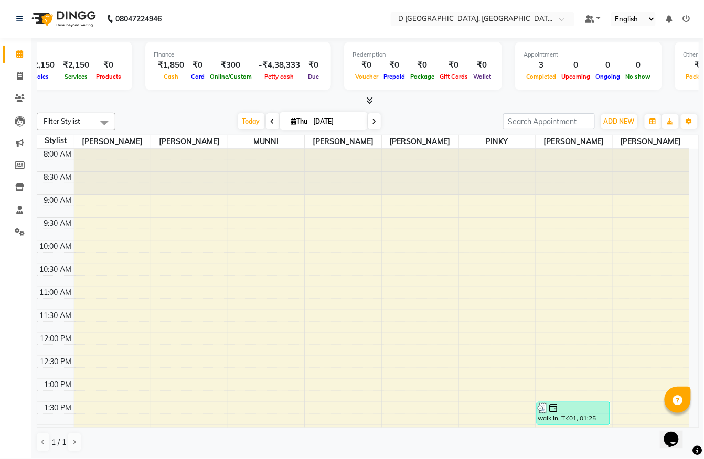
scroll to position [0, 0]
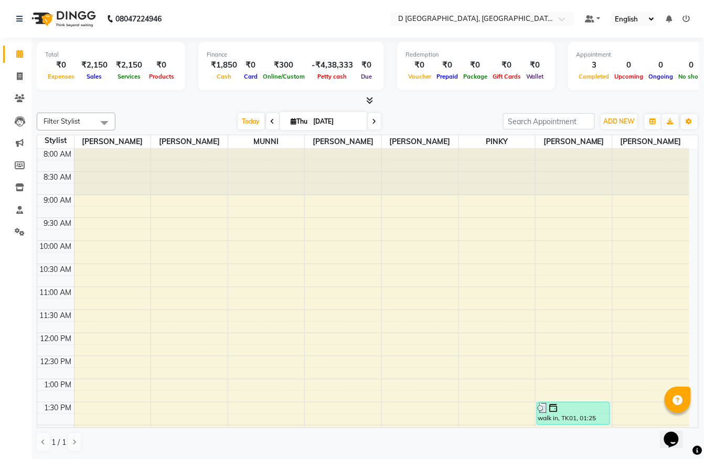
click at [369, 99] on icon at bounding box center [370, 101] width 7 height 8
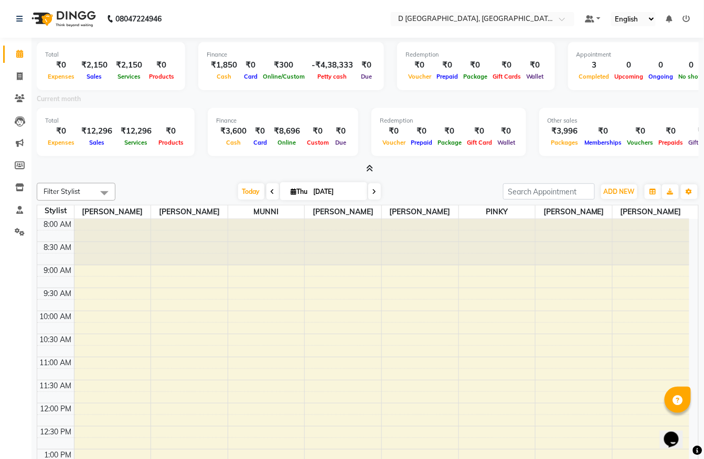
click at [366, 164] on span at bounding box center [367, 169] width 11 height 11
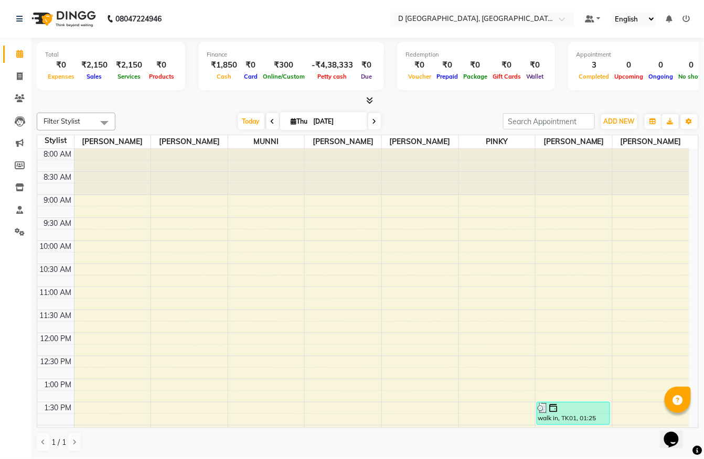
click at [369, 101] on icon at bounding box center [370, 101] width 7 height 8
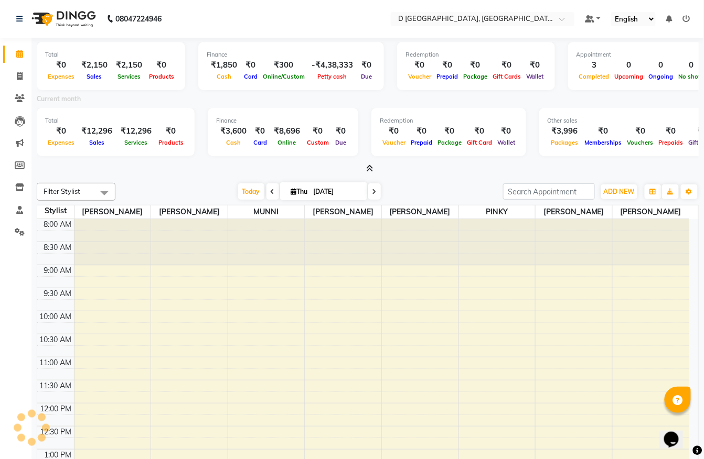
click at [366, 165] on span at bounding box center [367, 169] width 11 height 11
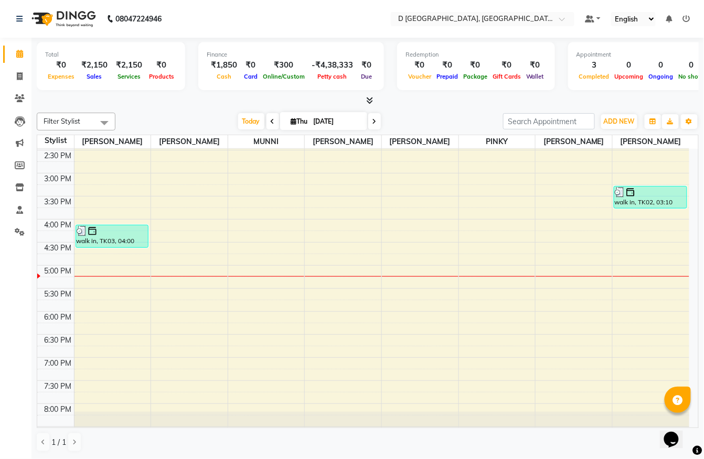
scroll to position [329, 0]
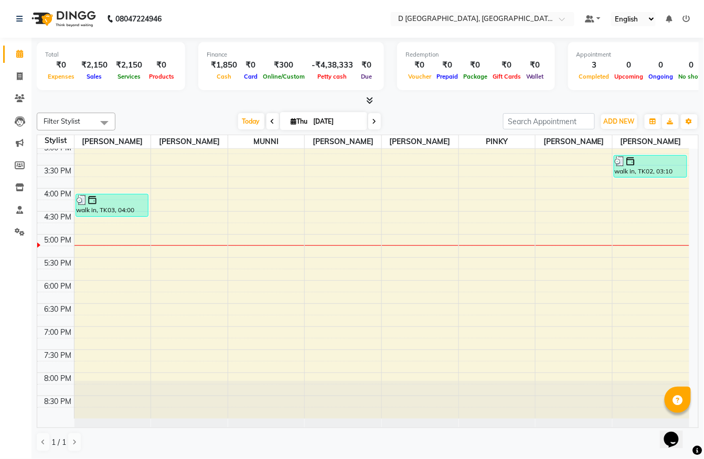
click at [408, 269] on div "8:00 AM 8:30 AM 9:00 AM 9:30 AM 10:00 AM 10:30 AM 11:00 AM 11:30 AM 12:00 PM 12…" at bounding box center [363, 119] width 652 height 599
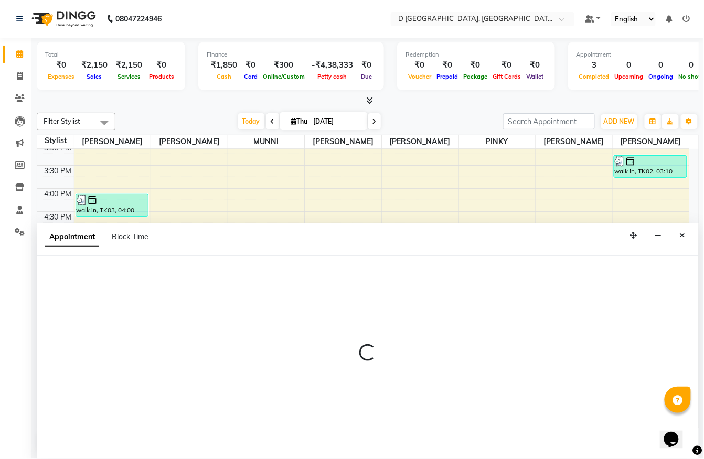
scroll to position [1, 0]
select select "51739"
select select "tentative"
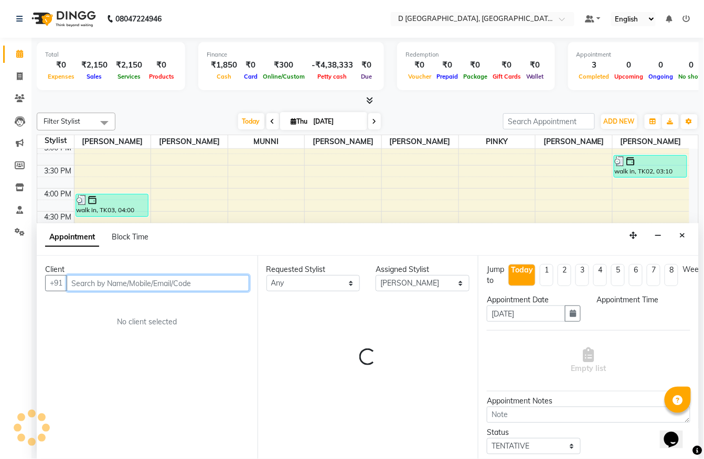
select select "1050"
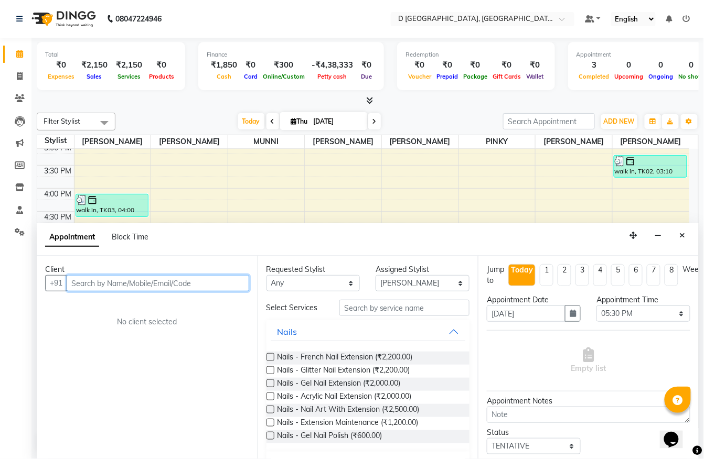
click at [128, 286] on input "text" at bounding box center [158, 283] width 183 height 16
type input "w"
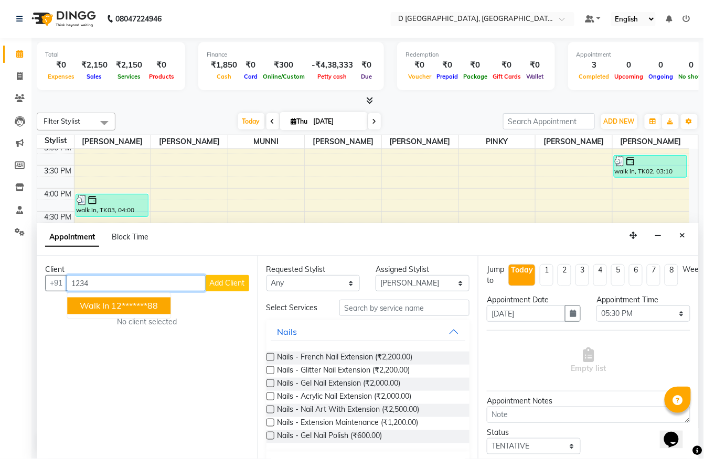
click at [140, 312] on button "walk in 12*******88" at bounding box center [118, 306] width 103 height 17
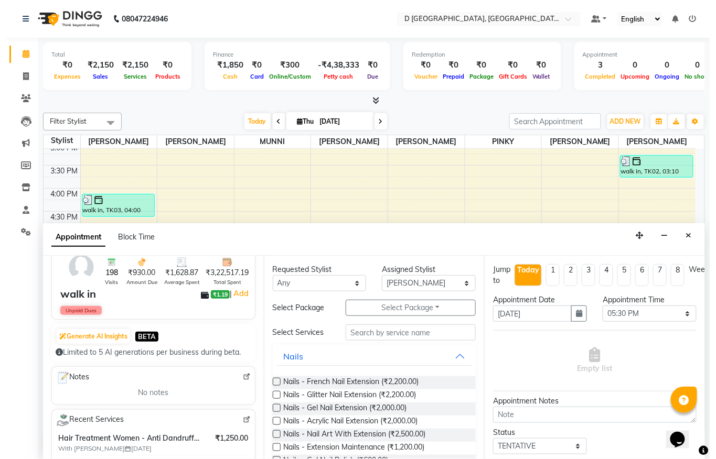
scroll to position [0, 0]
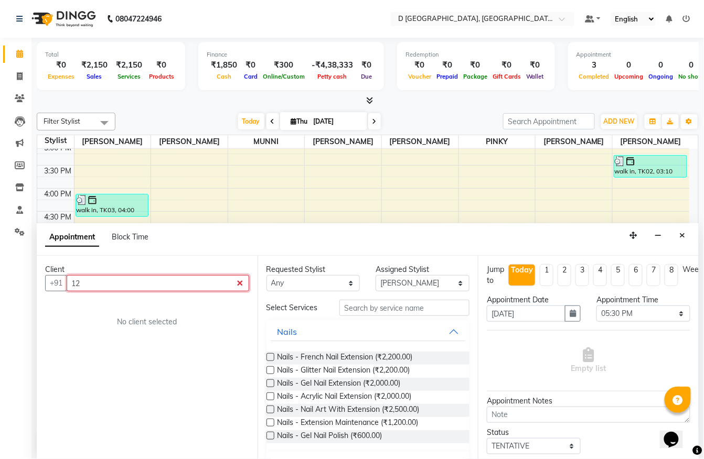
type input "1"
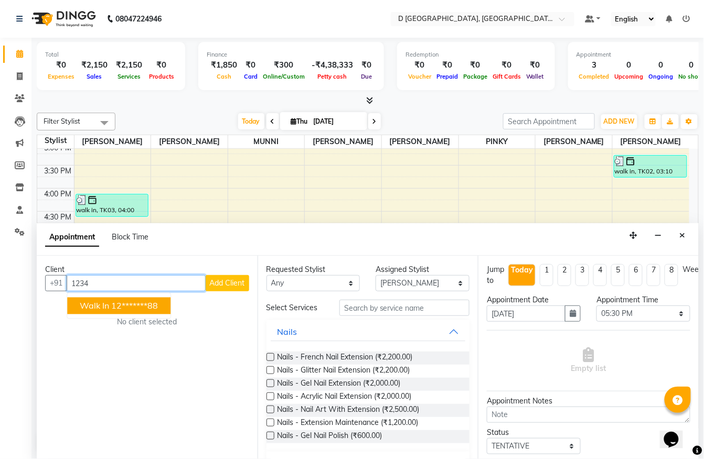
type input "1234"
click at [217, 280] on span "Add Client" at bounding box center [227, 282] width 35 height 9
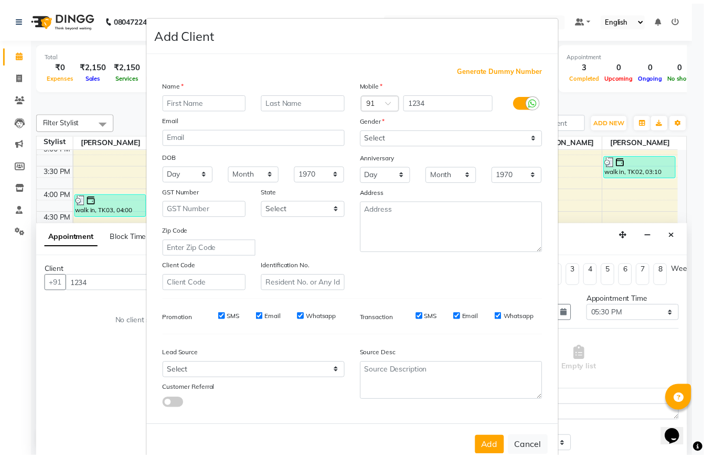
scroll to position [22, 0]
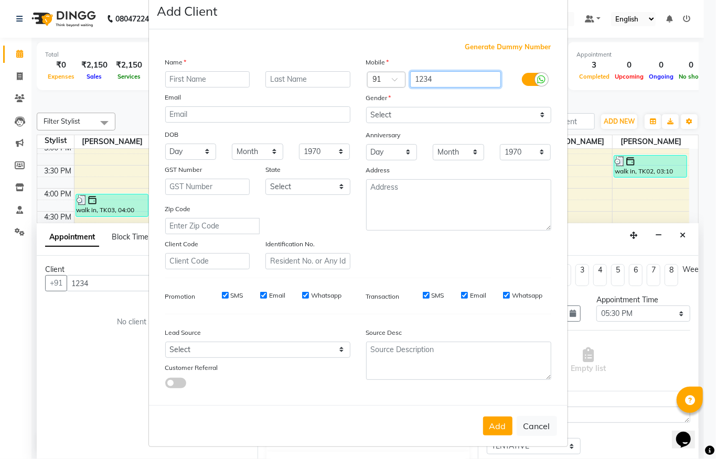
drag, startPoint x: 428, startPoint y: 86, endPoint x: 401, endPoint y: 86, distance: 27.3
click at [401, 86] on div "Country Code × 91 1234" at bounding box center [458, 79] width 201 height 17
click at [502, 45] on span "Generate Dummy Number" at bounding box center [508, 47] width 86 height 10
type input "1291900000001"
checkbox input "false"
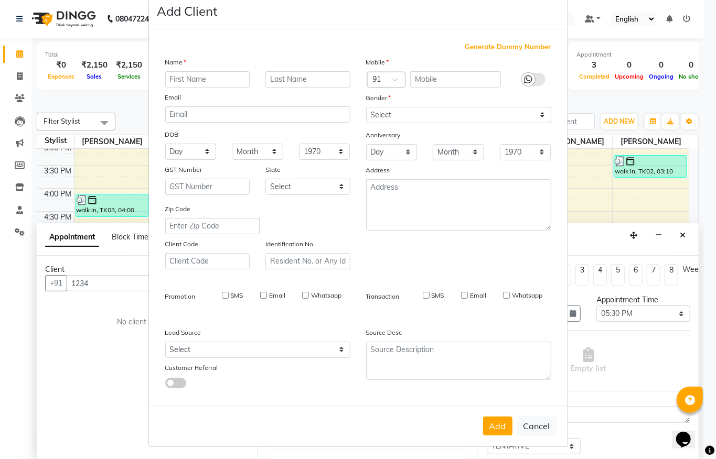
checkbox input "false"
click at [521, 344] on button "Cancel" at bounding box center [537, 426] width 40 height 20
select select
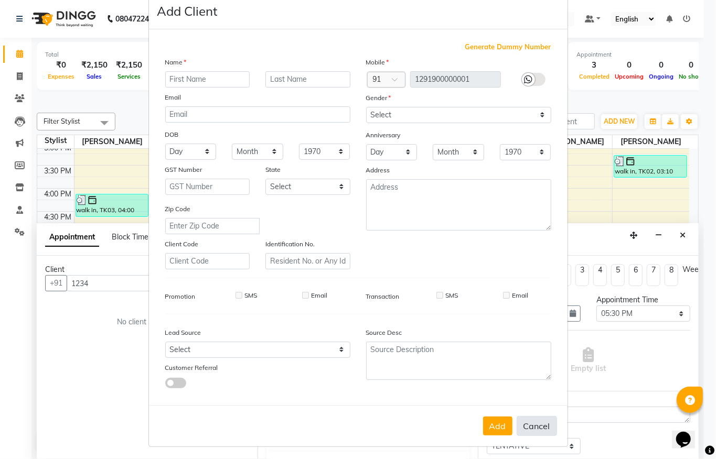
select select
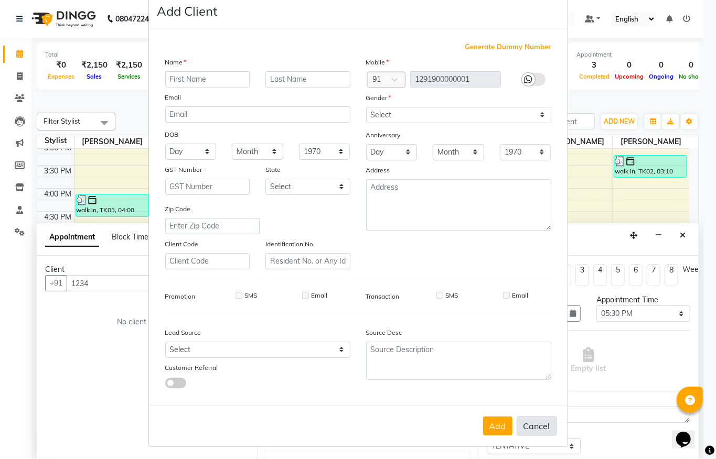
select select
checkbox input "false"
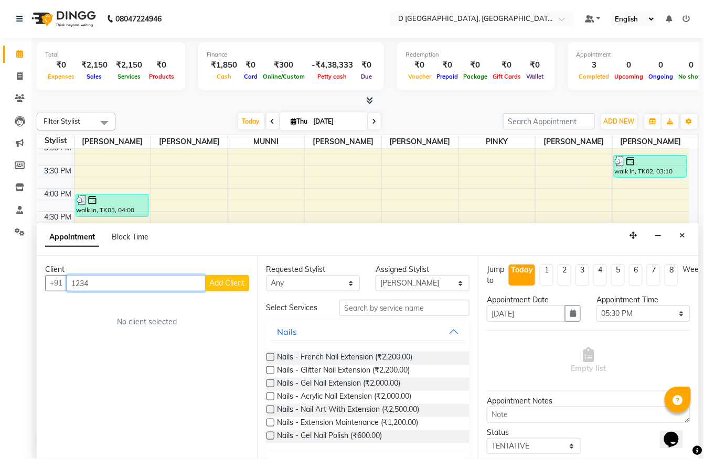
click at [99, 290] on input "1234" at bounding box center [136, 283] width 139 height 16
click at [106, 298] on button "walk in 12*******88" at bounding box center [118, 306] width 103 height 17
type input "12*******88"
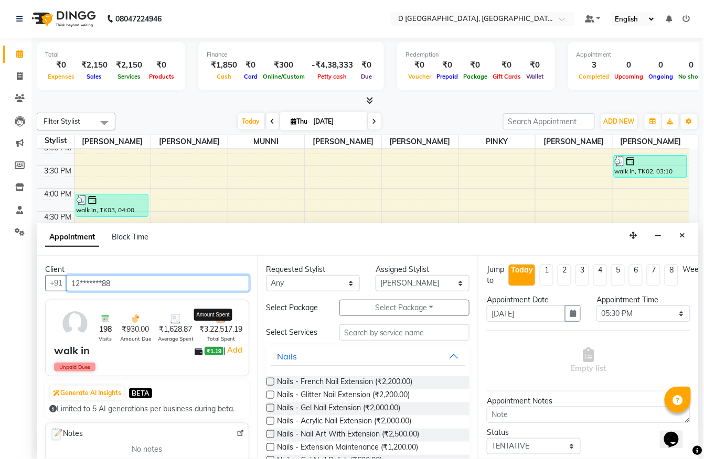
scroll to position [42, 0]
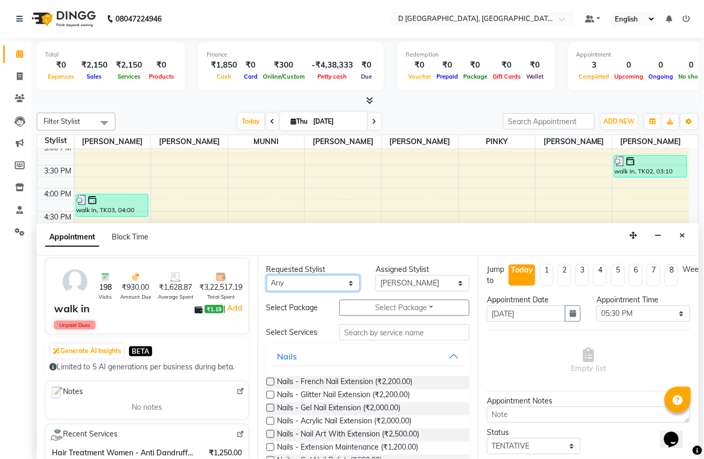
click at [315, 281] on select "Any Anuradha Shing Chandan kumar Komal Chhetri Mina Sharma Monoranjan Deka MUKU…" at bounding box center [313, 283] width 94 height 16
click at [266, 275] on select "Any Anuradha Shing Chandan kumar Komal Chhetri Mina Sharma Monoranjan Deka MUKU…" at bounding box center [313, 283] width 94 height 16
click at [384, 280] on select "Select Anuradha Shing Chandan kumar Komal Chhetri Mina Sharma Monoranjan Deka M…" at bounding box center [423, 283] width 94 height 16
click at [376, 275] on select "Select Anuradha Shing Chandan kumar Komal Chhetri Mina Sharma Monoranjan Deka M…" at bounding box center [423, 283] width 94 height 16
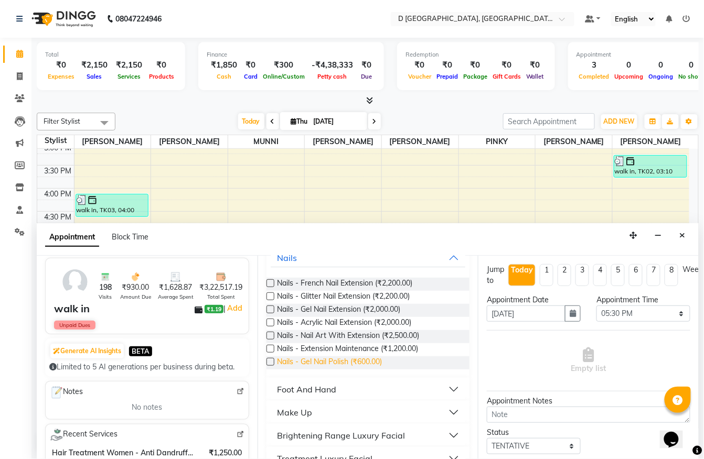
scroll to position [0, 0]
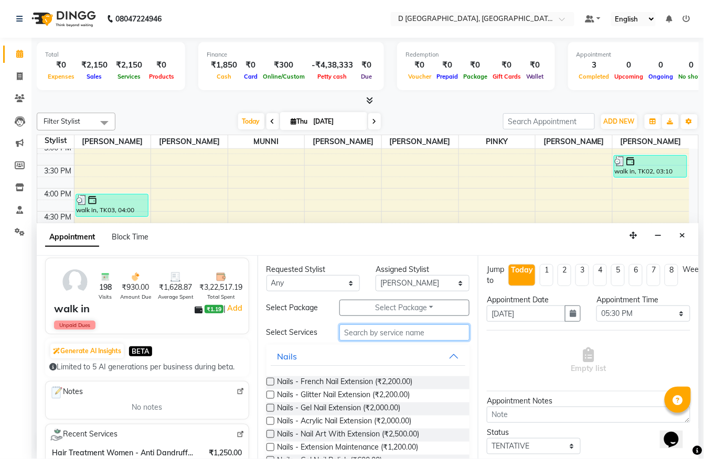
click at [361, 338] on input "text" at bounding box center [404, 333] width 130 height 16
click at [277, 344] on span "Nails - French Nail Extension (₹2,200.00)" at bounding box center [344, 383] width 135 height 13
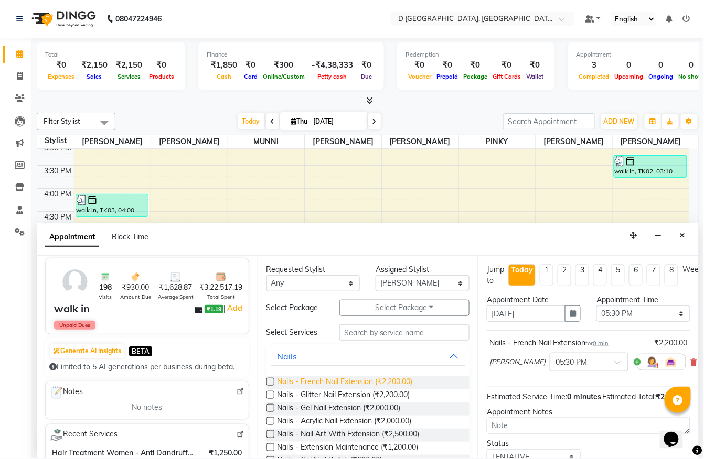
click at [277, 344] on span "Nails - French Nail Extension (₹2,200.00)" at bounding box center [344, 383] width 135 height 13
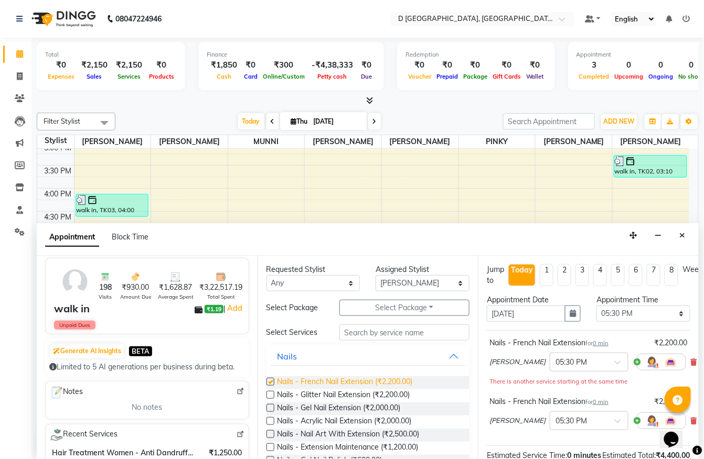
checkbox input "false"
click at [537, 313] on button "button" at bounding box center [573, 314] width 16 height 16
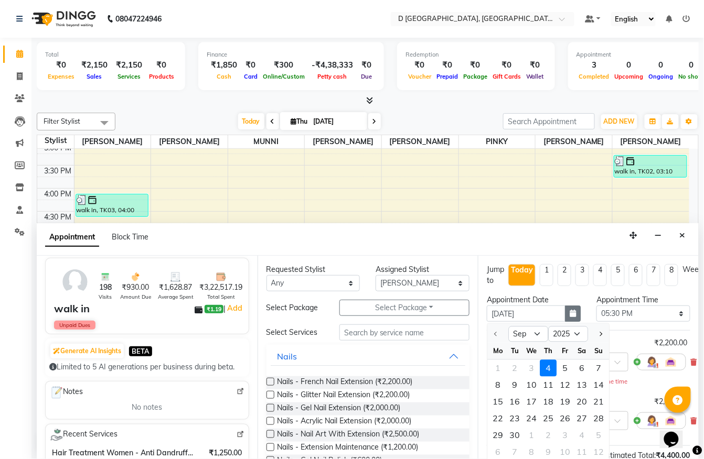
click at [537, 313] on button "button" at bounding box center [573, 314] width 16 height 16
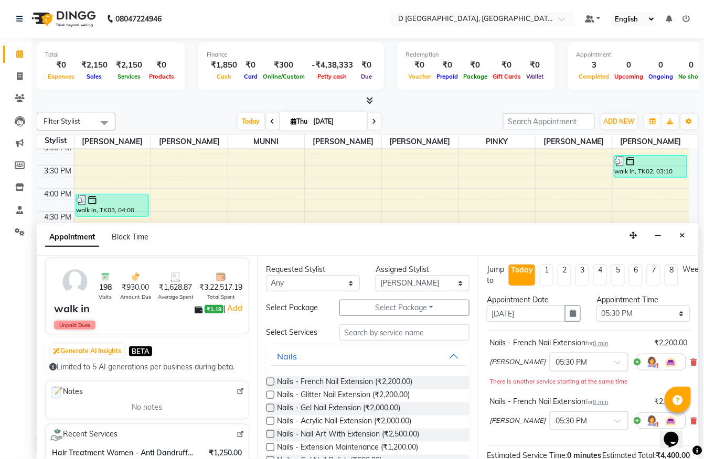
click at [537, 305] on div "Appointment Time" at bounding box center [643, 300] width 94 height 11
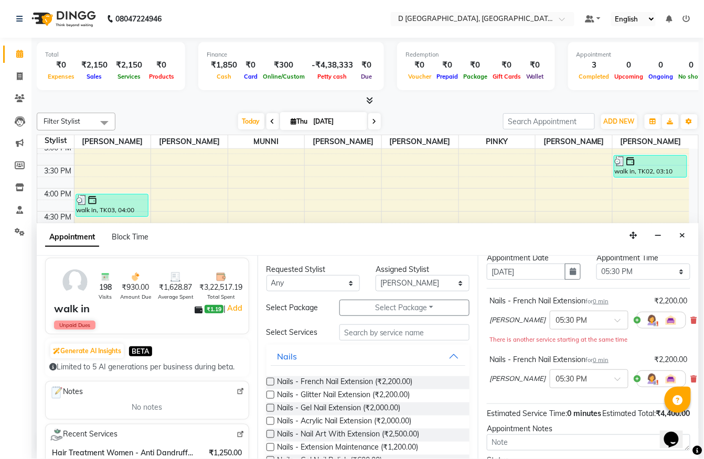
scroll to position [51, 0]
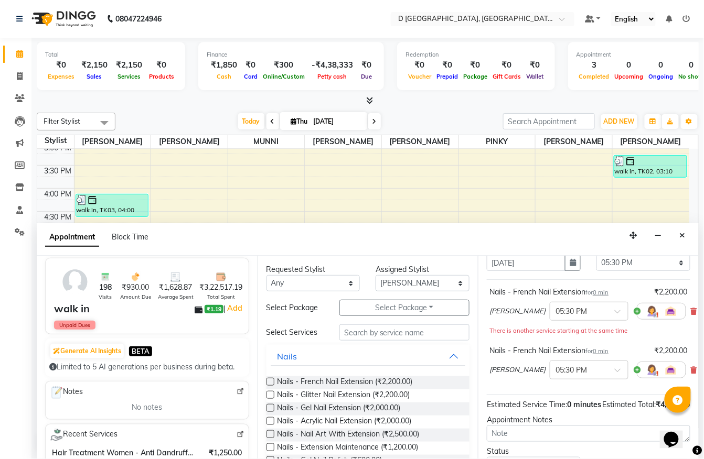
click at [537, 313] on img at bounding box center [652, 311] width 13 height 13
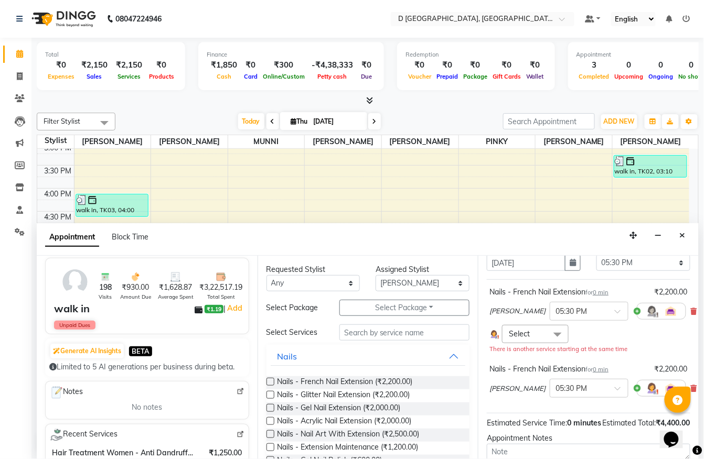
click at [514, 336] on span "Select" at bounding box center [519, 333] width 21 height 9
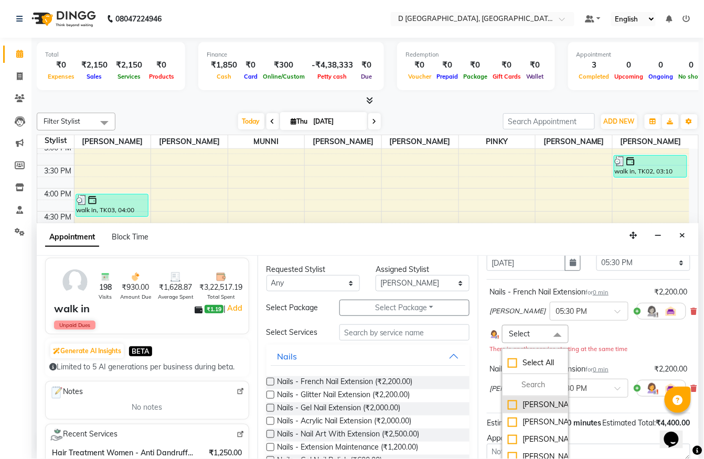
click at [519, 344] on div "[PERSON_NAME]" at bounding box center [535, 405] width 55 height 11
checkbox input "true"
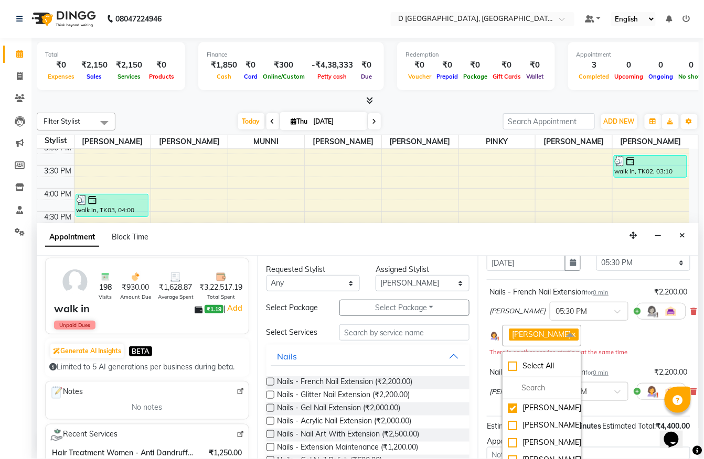
click at [537, 340] on div "Anuradha Shing x Select All Anuradha Shing Chandan kumar Komal Chhetri Monoranj…" at bounding box center [588, 336] width 198 height 22
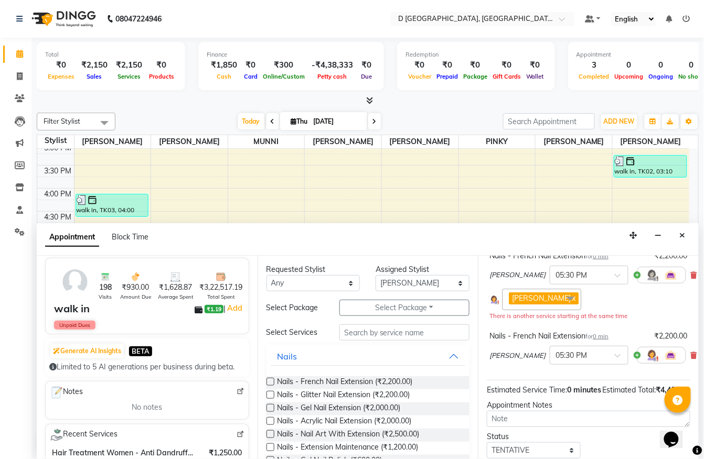
scroll to position [93, 0]
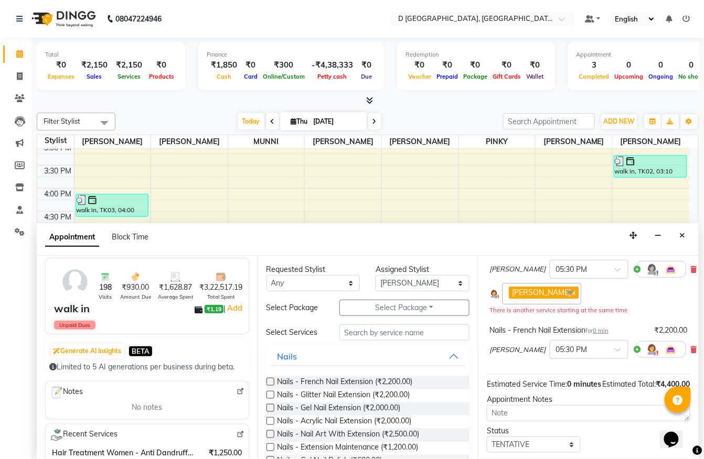
click at [537, 303] on span at bounding box center [570, 293] width 21 height 20
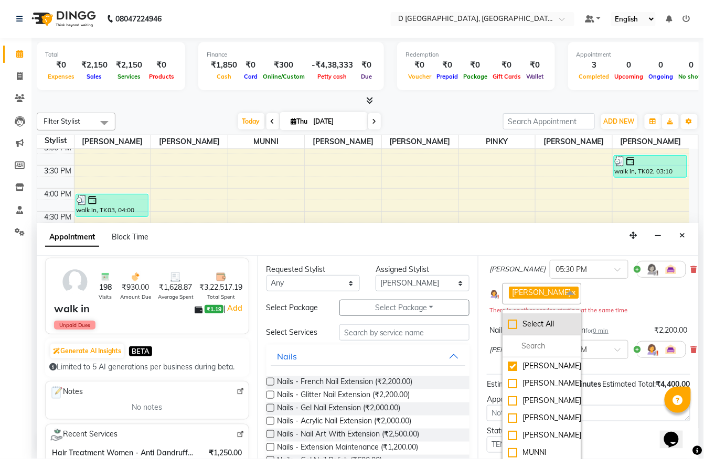
click at [520, 330] on div "Select All" at bounding box center [542, 324] width 68 height 11
checkbox input "true"
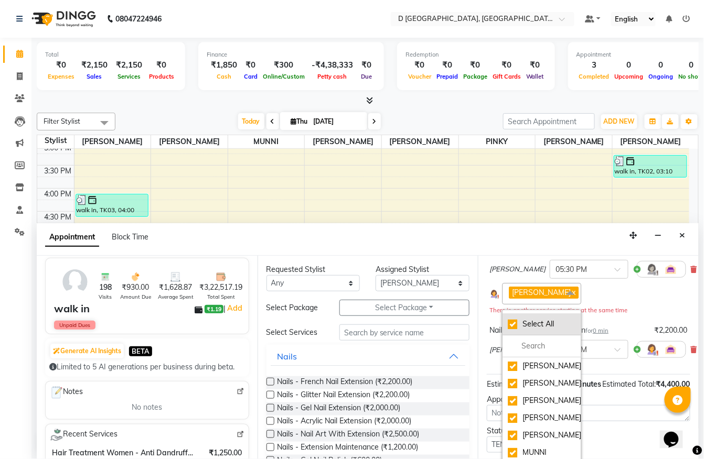
checkbox input "true"
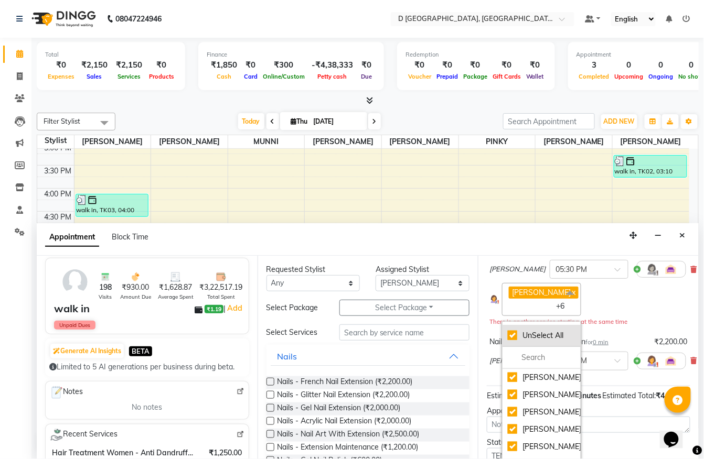
click at [520, 341] on div "UnSelect All" at bounding box center [542, 335] width 68 height 11
checkbox input "false"
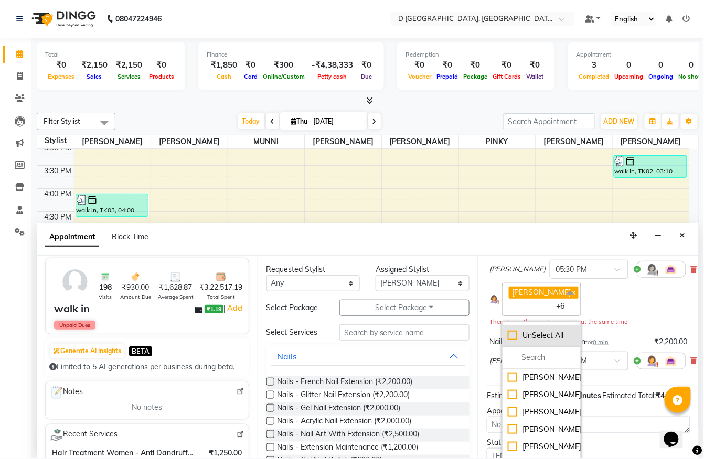
checkbox input "false"
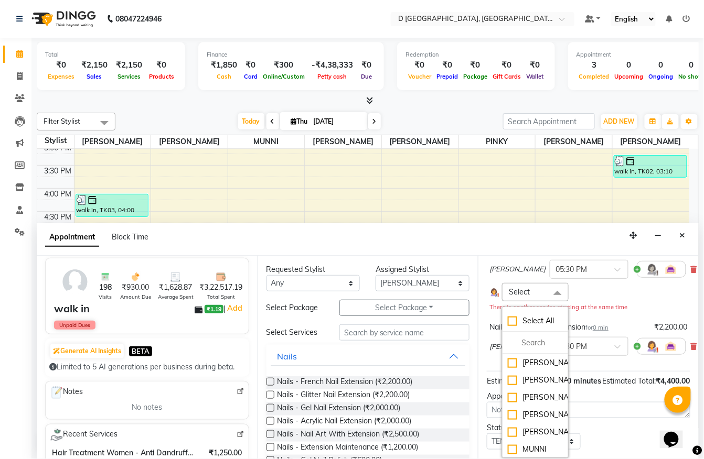
click at [537, 291] on div "Select Select All Anuradha Shing Chandan kumar Komal Chhetri Monoranjan Deka MU…" at bounding box center [588, 292] width 198 height 18
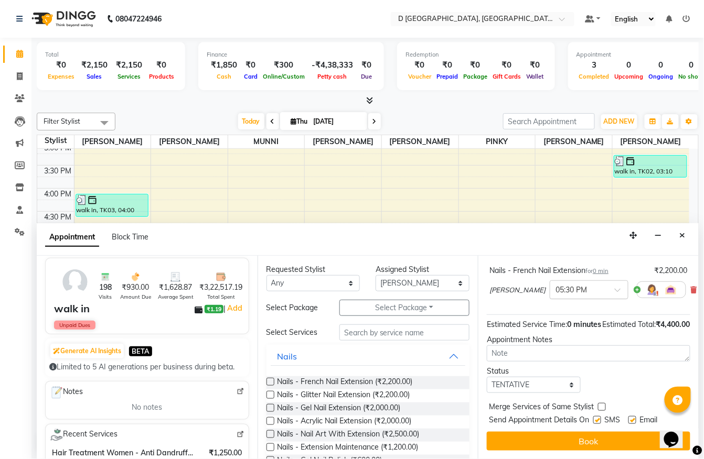
scroll to position [177, 0]
click at [533, 344] on textarea at bounding box center [588, 354] width 203 height 16
click at [528, 344] on select "Select TENTATIVE CONFIRM CHECK-IN UPCOMING" at bounding box center [534, 385] width 94 height 16
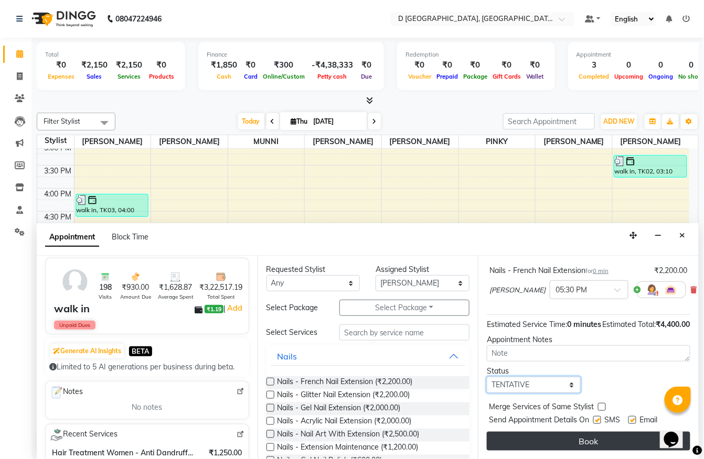
click at [487, 344] on select "Select TENTATIVE CONFIRM CHECK-IN UPCOMING" at bounding box center [534, 385] width 94 height 16
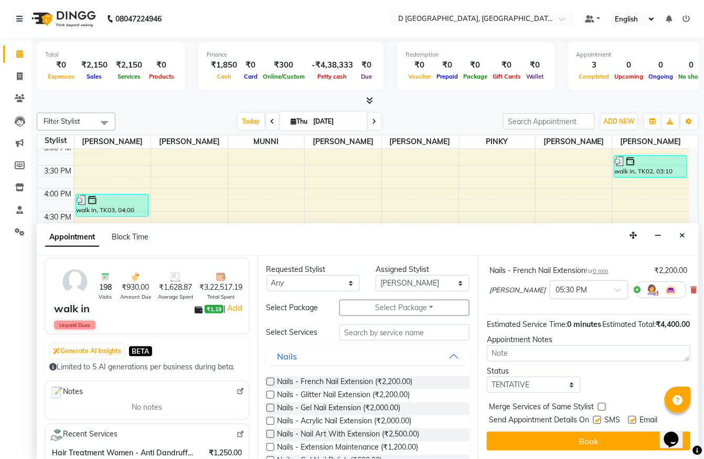
click at [537, 344] on label at bounding box center [632, 420] width 8 height 8
click at [537, 344] on input "checkbox" at bounding box center [631, 421] width 7 height 7
checkbox input "false"
click at [537, 344] on label at bounding box center [597, 420] width 8 height 8
click at [537, 344] on input "checkbox" at bounding box center [596, 421] width 7 height 7
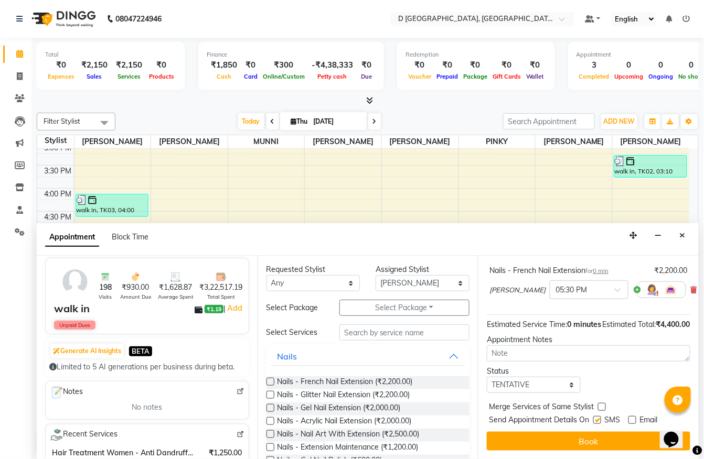
checkbox input "false"
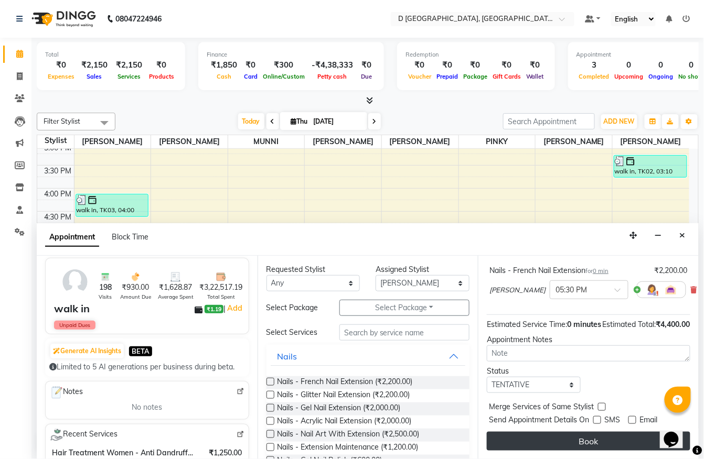
click at [537, 344] on button "Book" at bounding box center [588, 441] width 203 height 19
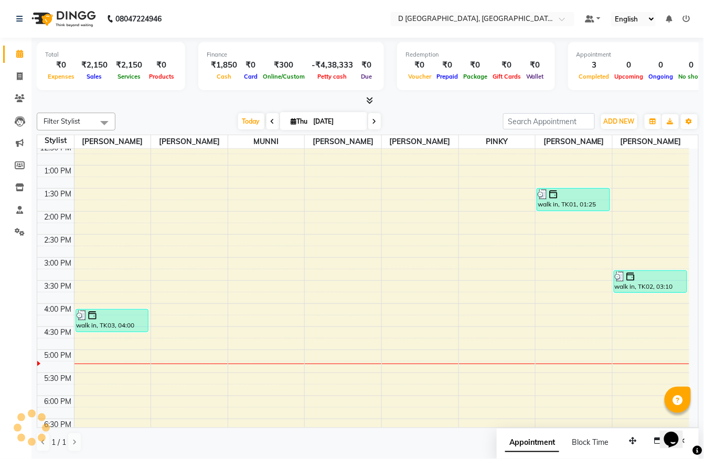
scroll to position [205, 0]
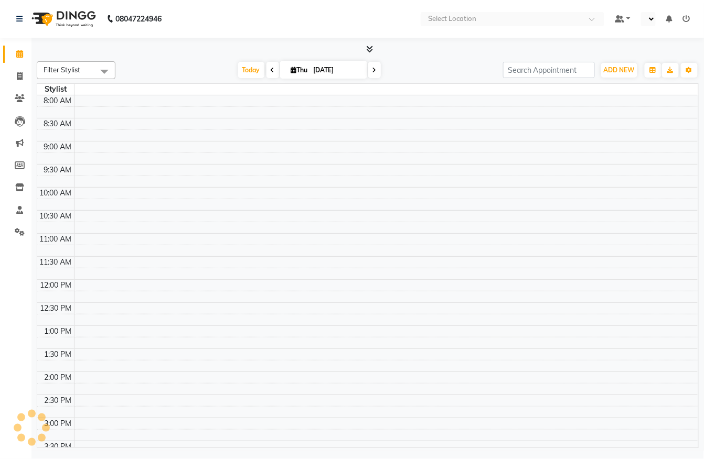
select select "en"
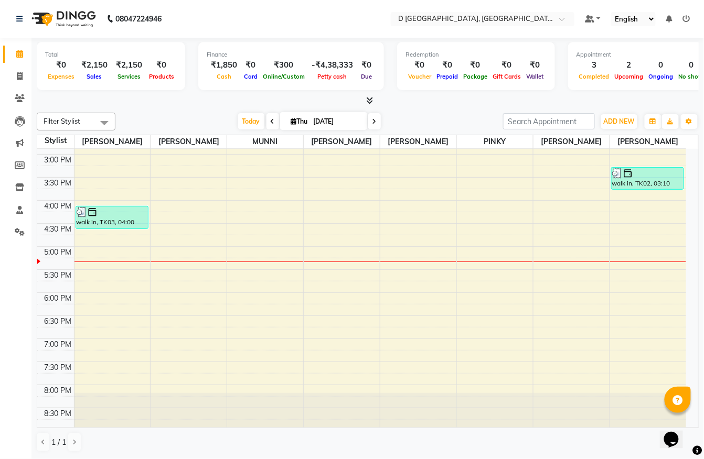
scroll to position [329, 0]
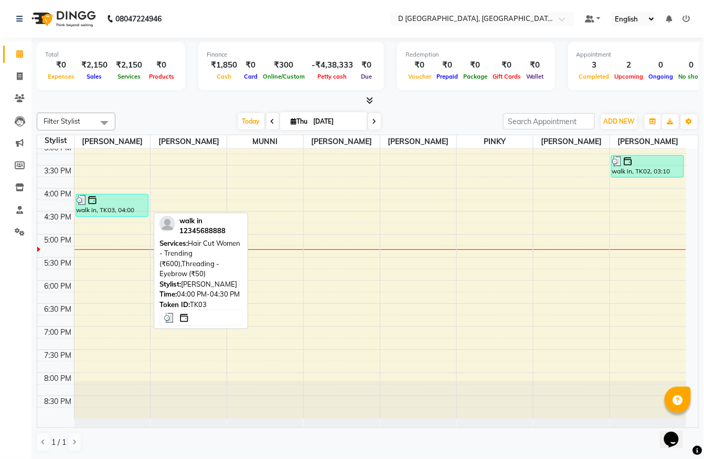
click at [110, 202] on div at bounding box center [112, 200] width 71 height 10
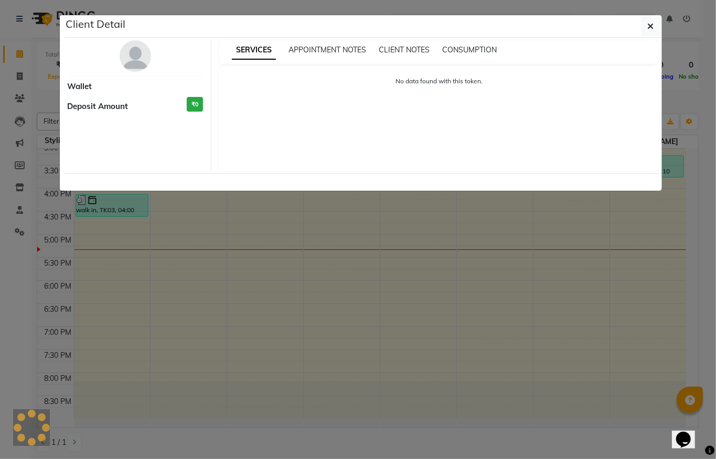
select select "3"
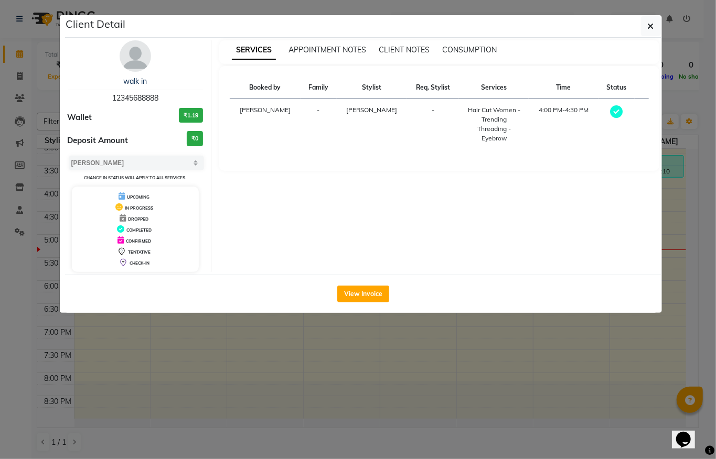
click at [185, 159] on select "Select MARK DONE UPCOMING" at bounding box center [137, 163] width 136 height 15
click at [134, 166] on select "Select MARK DONE UPCOMING" at bounding box center [137, 163] width 136 height 15
click at [648, 24] on icon "button" at bounding box center [651, 26] width 6 height 8
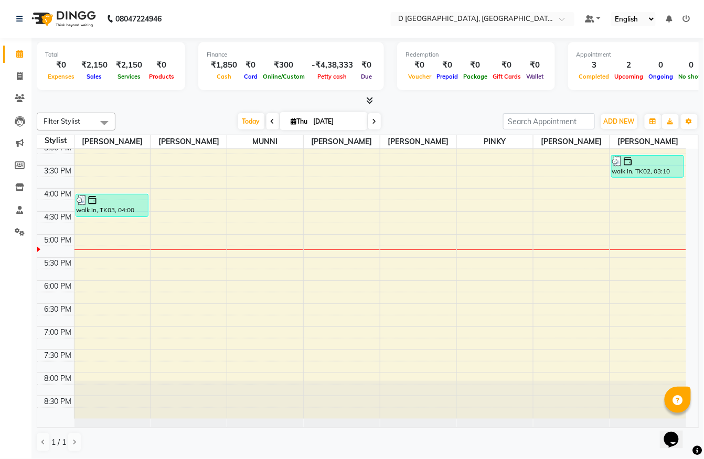
scroll to position [1, 0]
click at [93, 275] on div "8:00 AM 8:30 AM 9:00 AM 9:30 AM 10:00 AM 10:30 AM 11:00 AM 11:30 AM 12:00 PM 12…" at bounding box center [361, 119] width 649 height 599
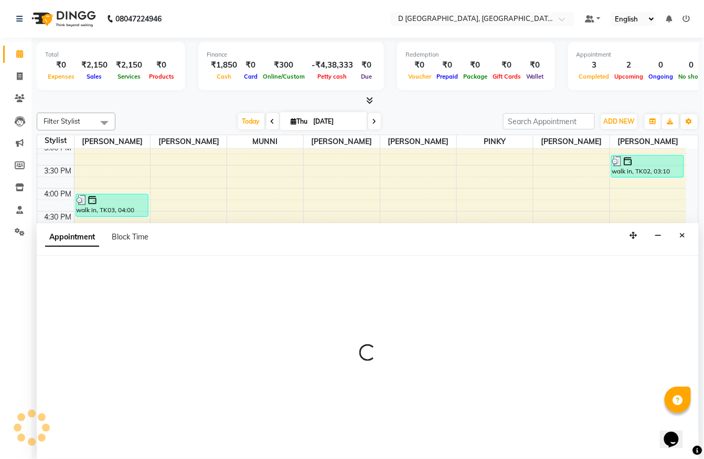
select select "51627"
select select "1050"
select select "tentative"
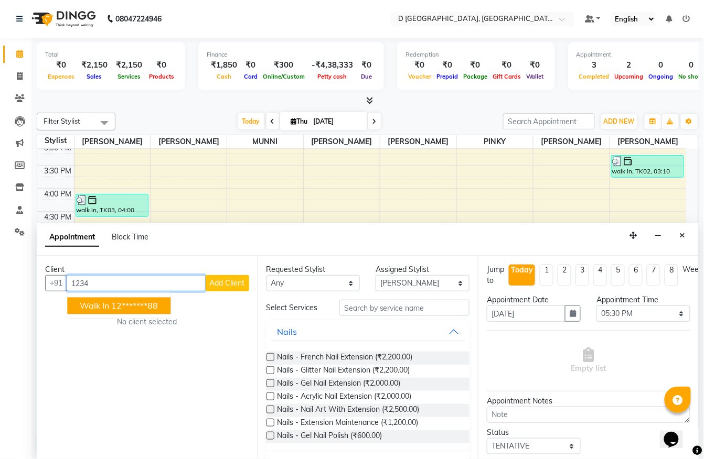
click at [105, 312] on button "walk in 12*******88" at bounding box center [118, 306] width 103 height 17
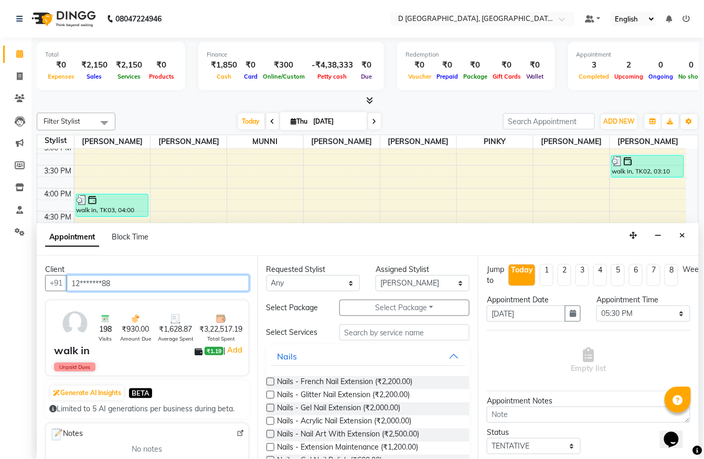
type input "12*******88"
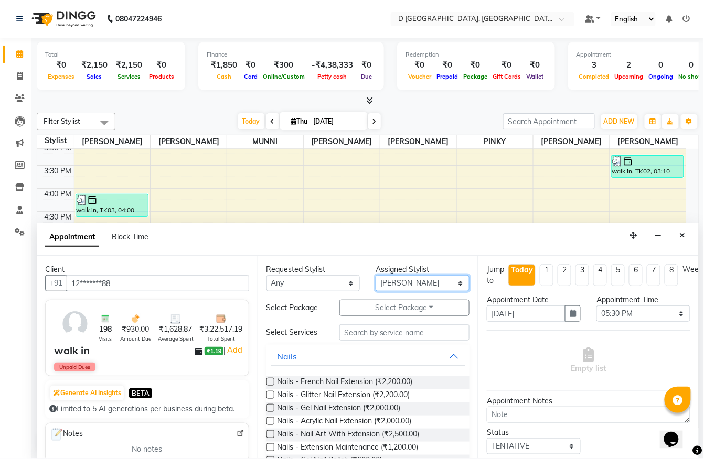
click at [390, 281] on select "Select Anuradha Shing Chandan kumar Komal Chhetri Mina Sharma Monoranjan Deka M…" at bounding box center [423, 283] width 94 height 16
click at [376, 275] on select "Select Anuradha Shing Chandan kumar Komal Chhetri Mina Sharma Monoranjan Deka M…" at bounding box center [423, 283] width 94 height 16
click at [266, 386] on label at bounding box center [270, 382] width 8 height 8
click at [266, 387] on input "checkbox" at bounding box center [269, 383] width 7 height 7
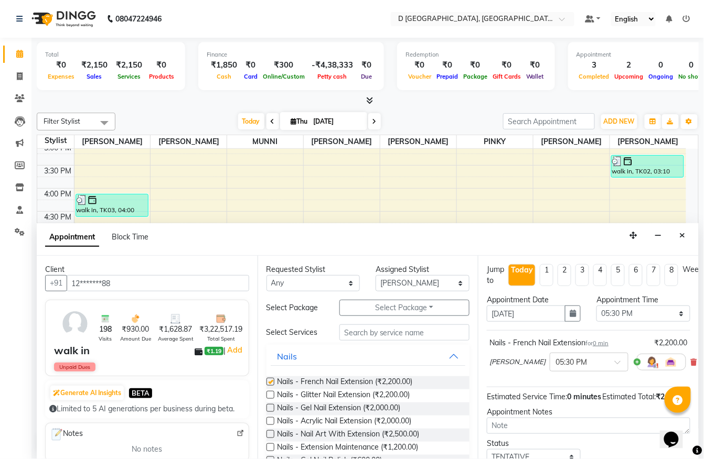
checkbox input "false"
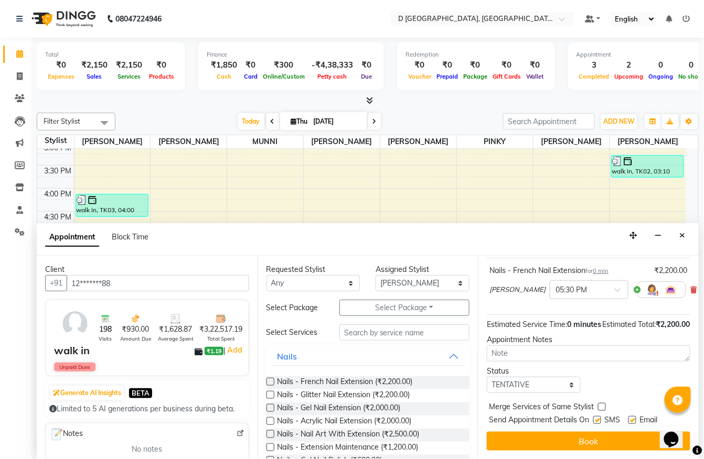
scroll to position [98, 0]
click at [598, 416] on label at bounding box center [597, 420] width 8 height 8
click at [598, 418] on input "checkbox" at bounding box center [596, 421] width 7 height 7
checkbox input "false"
click at [634, 416] on label at bounding box center [632, 420] width 8 height 8
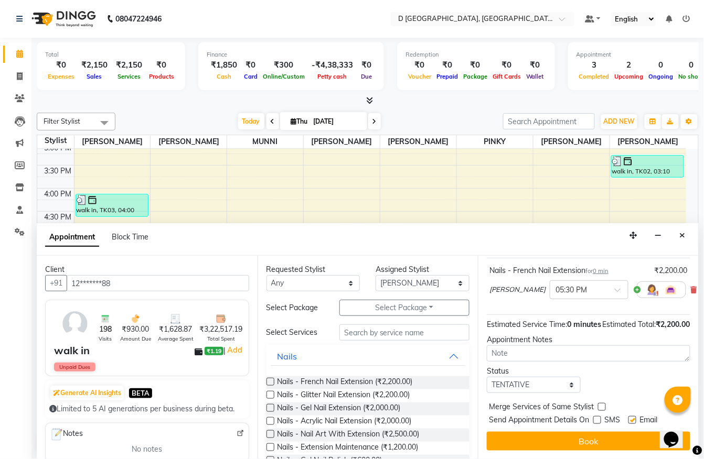
click at [634, 418] on input "checkbox" at bounding box center [631, 421] width 7 height 7
checkbox input "false"
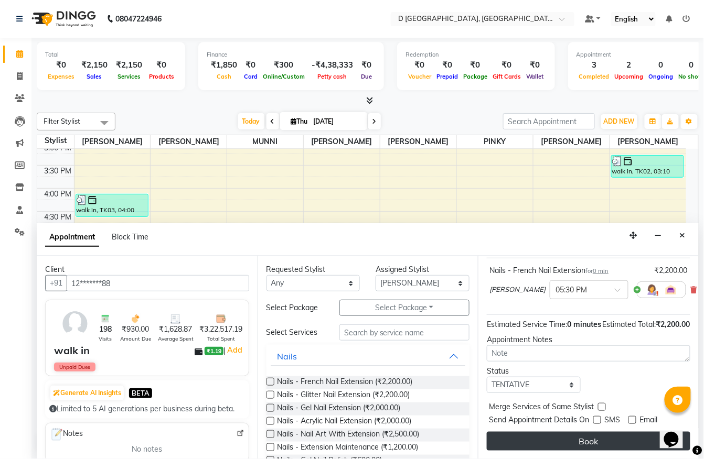
click at [592, 432] on button "Book" at bounding box center [588, 441] width 203 height 19
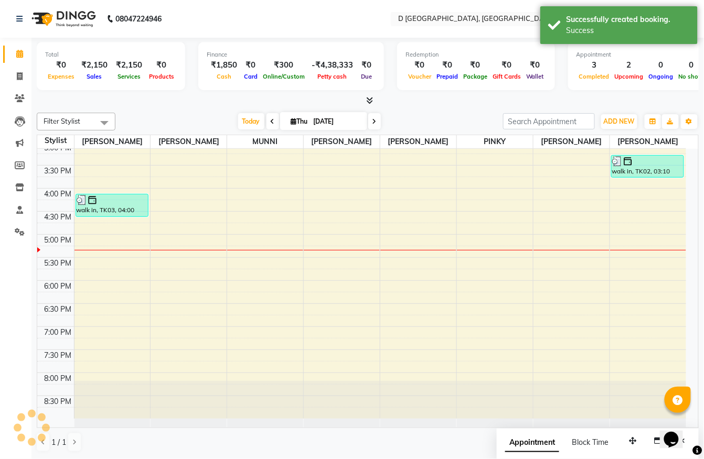
scroll to position [0, 0]
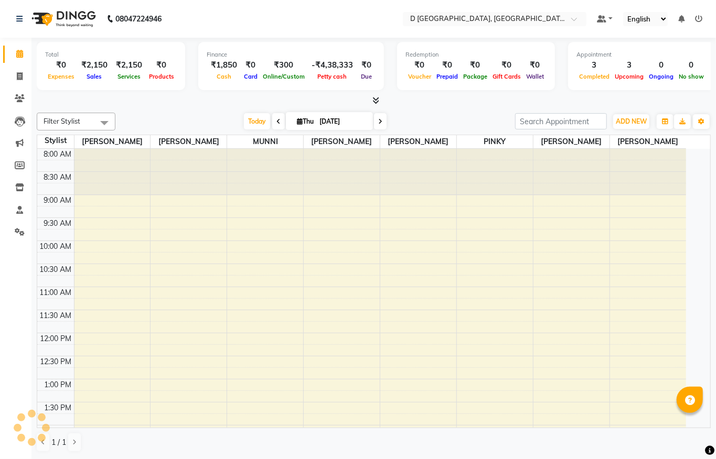
select select "en"
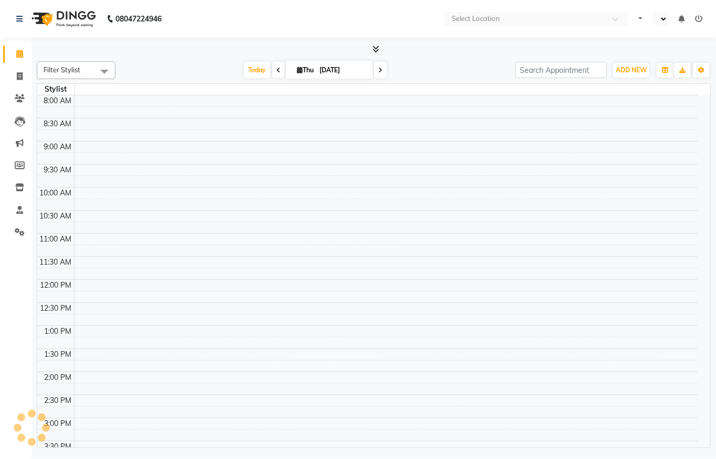
select select "en"
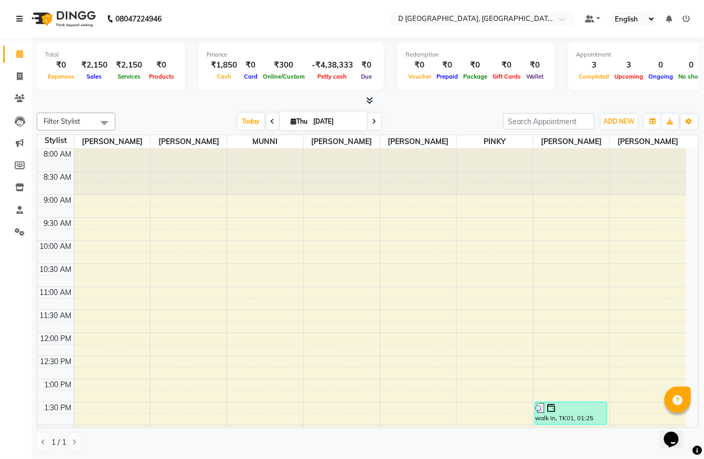
click at [16, 15] on icon at bounding box center [19, 18] width 6 height 7
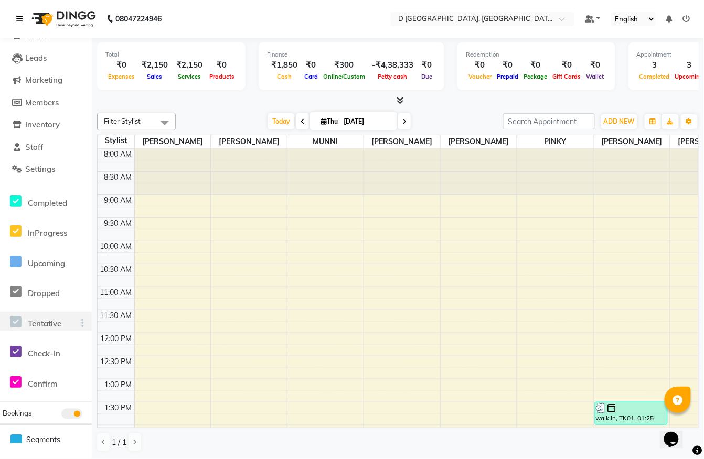
scroll to position [62, 0]
click at [13, 261] on icon at bounding box center [16, 262] width 12 height 13
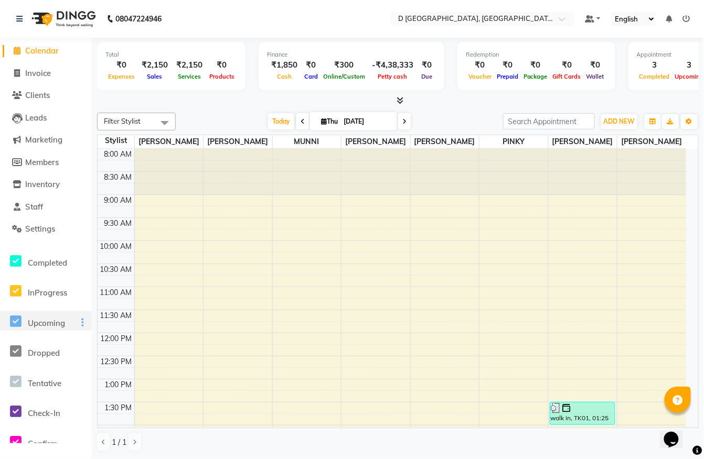
scroll to position [0, 0]
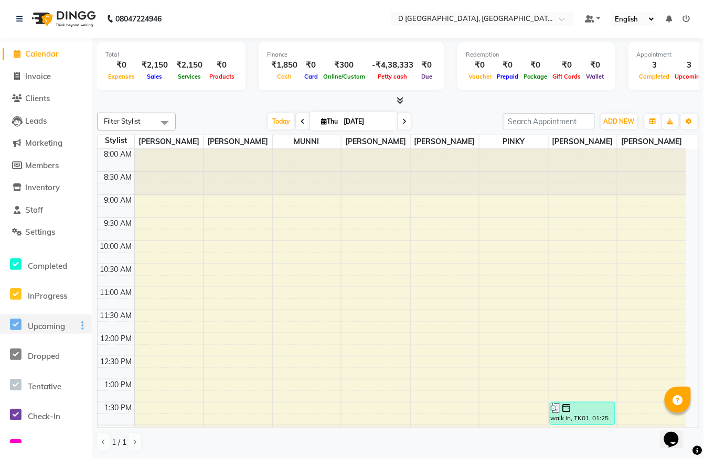
click at [172, 97] on div at bounding box center [398, 100] width 602 height 11
click at [22, 11] on link at bounding box center [21, 18] width 10 height 29
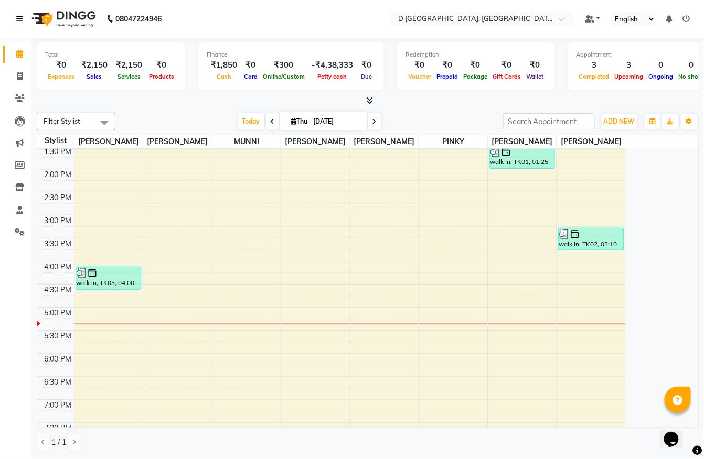
scroll to position [329, 0]
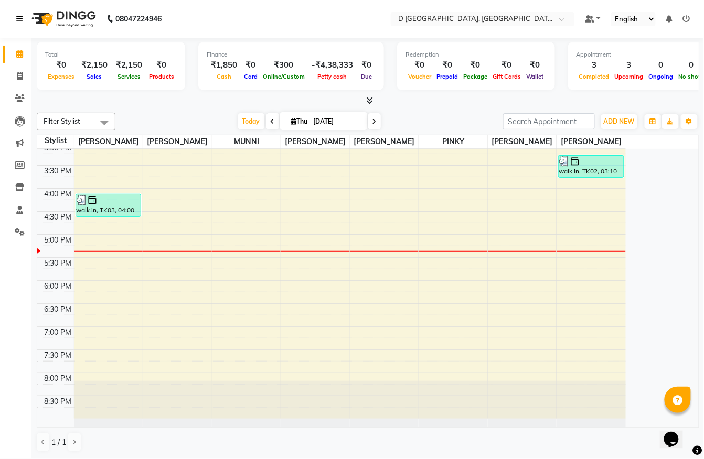
click at [16, 7] on link at bounding box center [21, 18] width 10 height 29
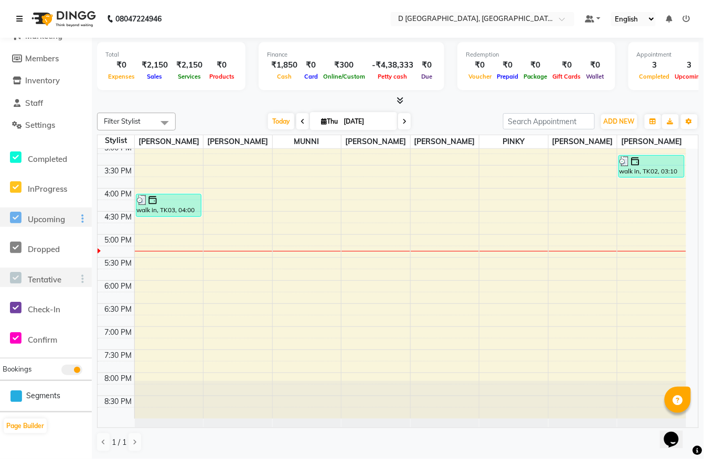
scroll to position [109, 0]
click at [17, 271] on icon at bounding box center [16, 276] width 12 height 13
click at [16, 273] on icon at bounding box center [16, 276] width 12 height 13
click at [82, 278] on icon at bounding box center [82, 277] width 3 height 1
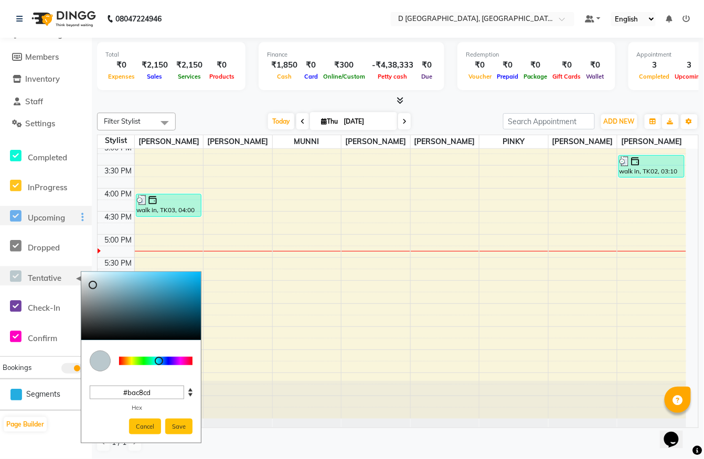
type input "#e5e6e6"
click at [82, 279] on div at bounding box center [141, 306] width 120 height 68
click at [47, 280] on span "Tentative" at bounding box center [45, 278] width 34 height 10
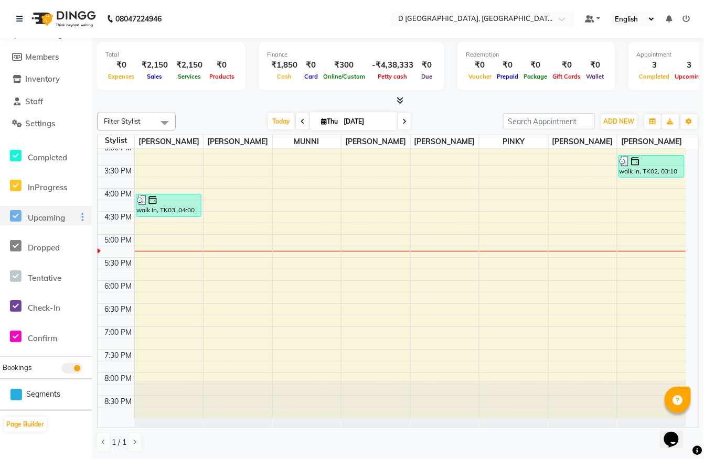
click at [34, 280] on span "Tentative" at bounding box center [45, 278] width 34 height 10
click at [13, 277] on icon at bounding box center [16, 276] width 12 height 13
click at [196, 309] on div "8:00 AM 8:30 AM 9:00 AM 9:30 AM 10:00 AM 10:30 AM 11:00 AM 11:30 AM 12:00 PM 12…" at bounding box center [392, 119] width 588 height 599
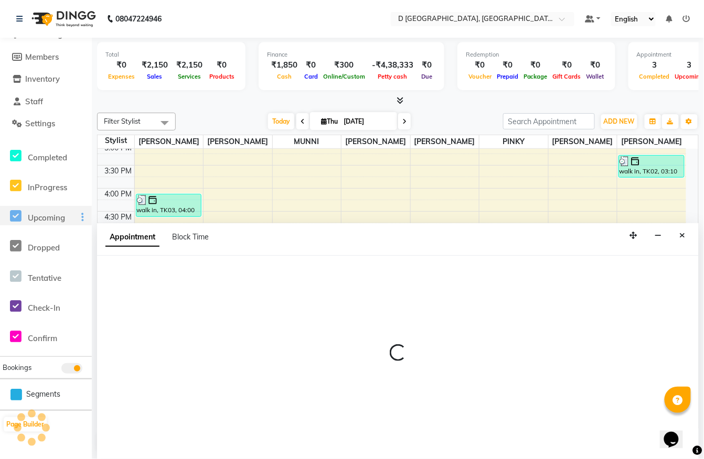
select select "51627"
select select "1095"
select select "tentative"
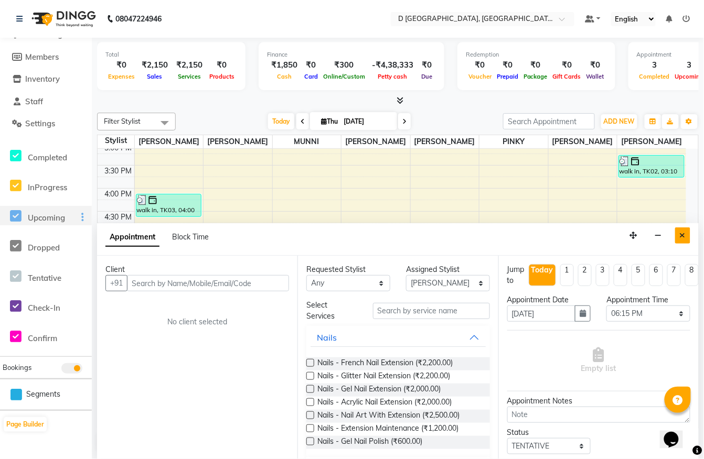
click at [684, 234] on icon "Close" at bounding box center [683, 235] width 6 height 7
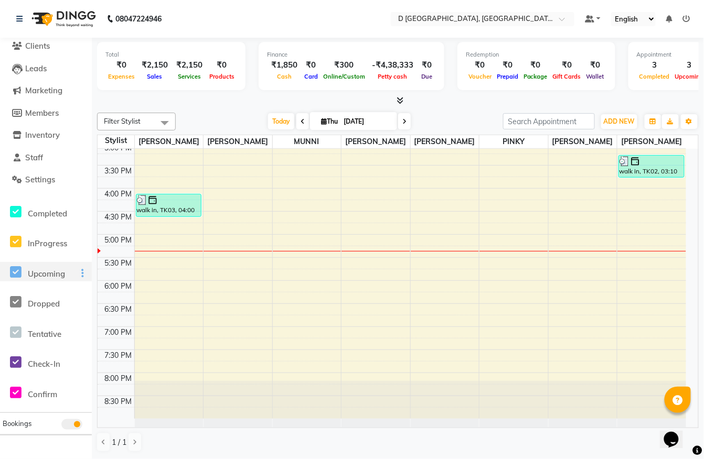
scroll to position [0, 0]
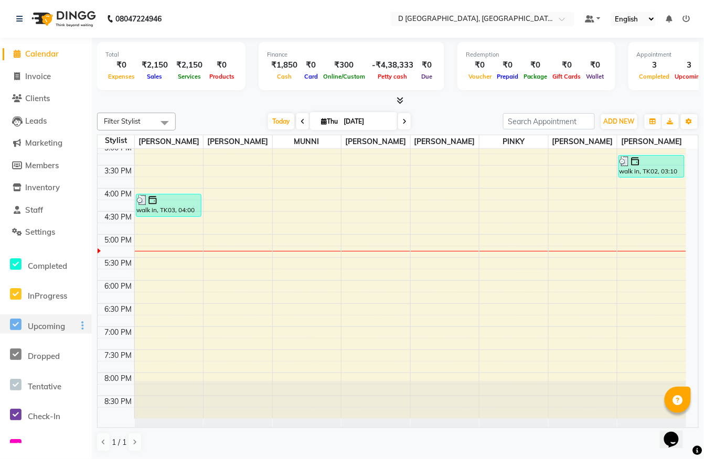
click at [13, 14] on div "08047224946" at bounding box center [88, 18] width 161 height 29
click at [17, 7] on link at bounding box center [21, 18] width 10 height 29
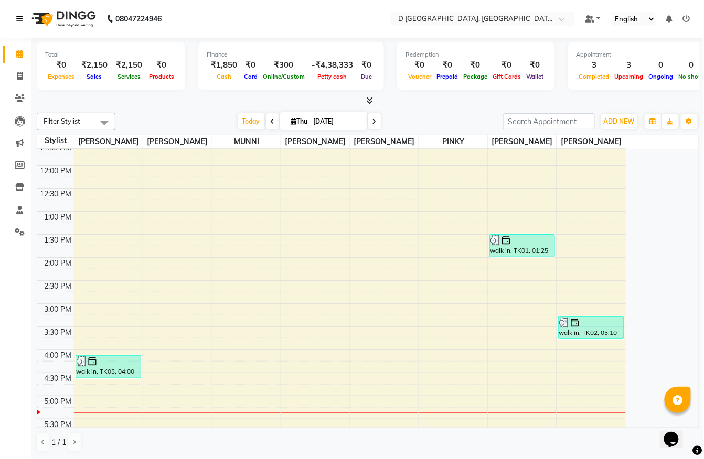
scroll to position [261, 0]
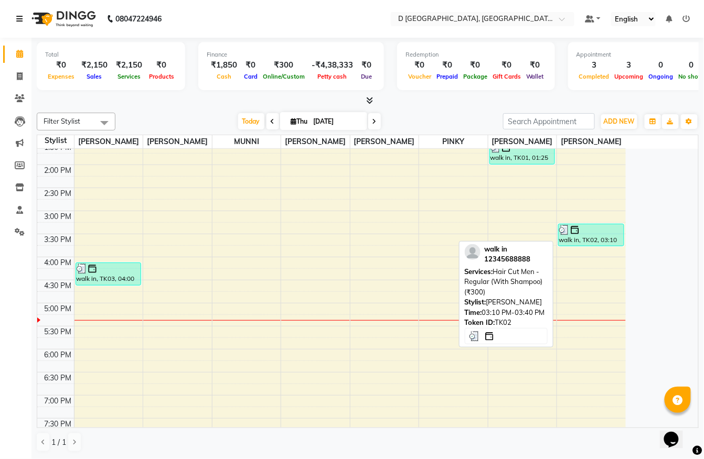
click at [592, 239] on div "walk in, TK02, 03:10 PM-03:40 PM, Hair Cut Men - Regular (With Shampoo) (₹300)" at bounding box center [591, 235] width 65 height 22
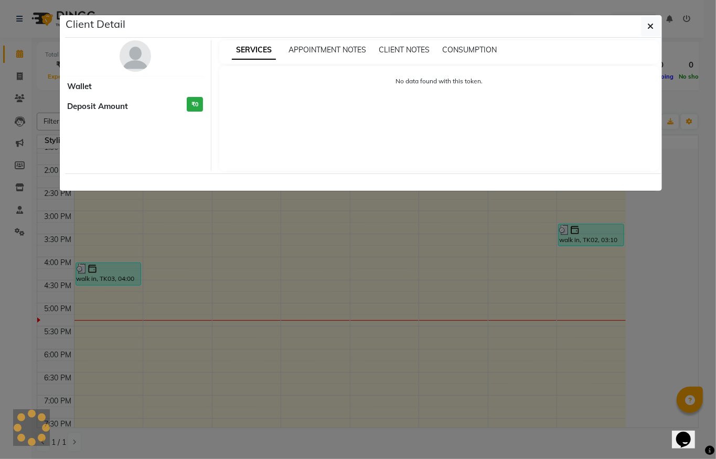
select select "3"
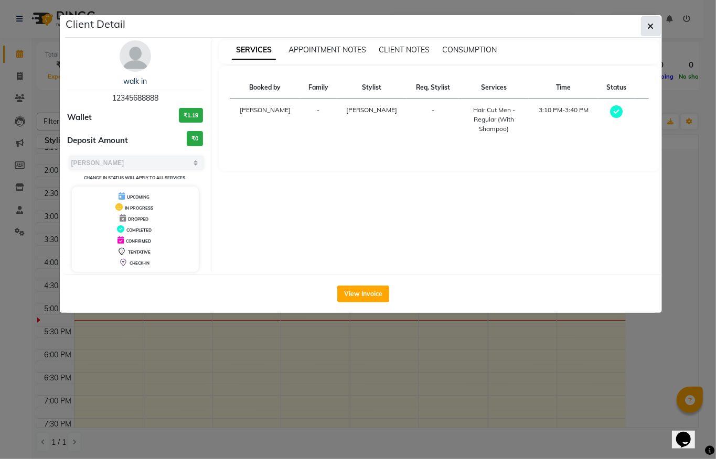
click at [653, 20] on button "button" at bounding box center [651, 26] width 20 height 20
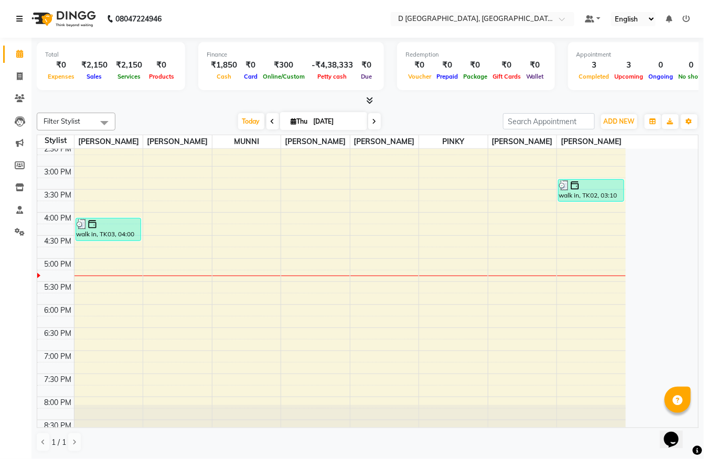
scroll to position [329, 0]
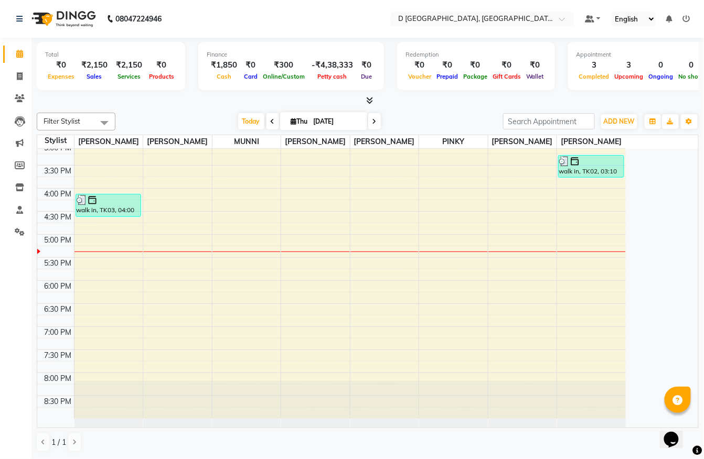
click at [13, 66] on li "Invoice" at bounding box center [15, 77] width 31 height 23
click at [17, 73] on icon at bounding box center [20, 76] width 6 height 8
select select "service"
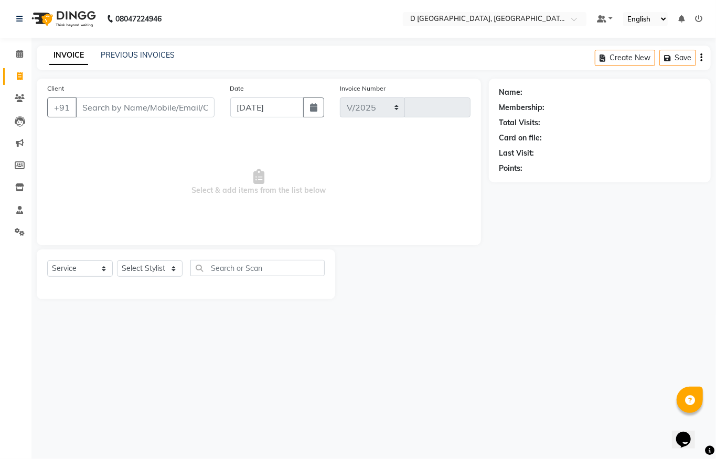
select select "6651"
type input "0382"
select select "membership"
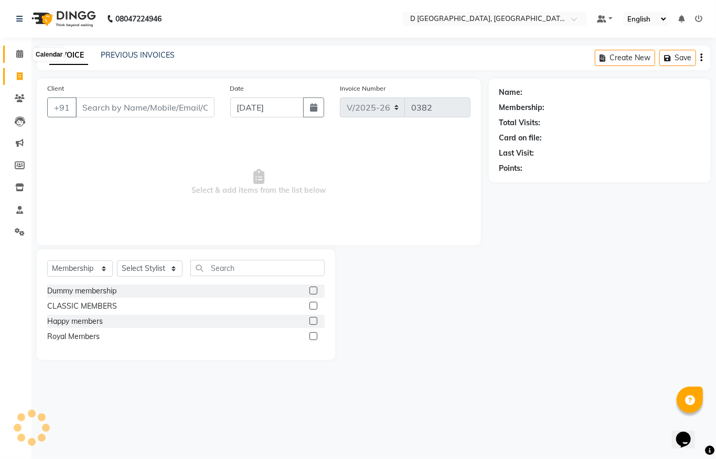
click at [17, 51] on icon at bounding box center [19, 54] width 7 height 8
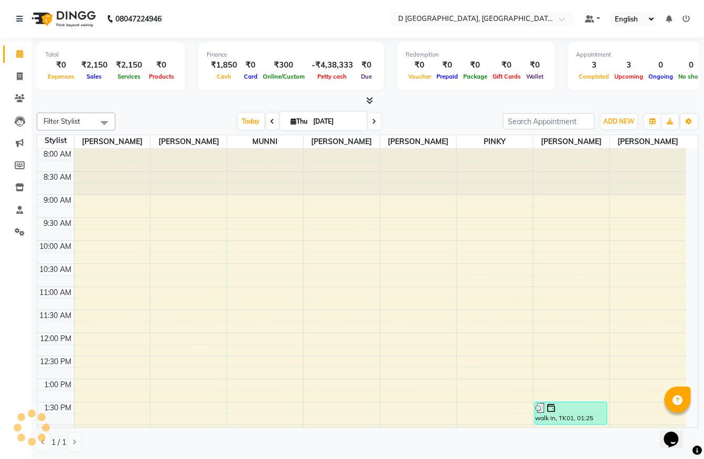
scroll to position [309, 0]
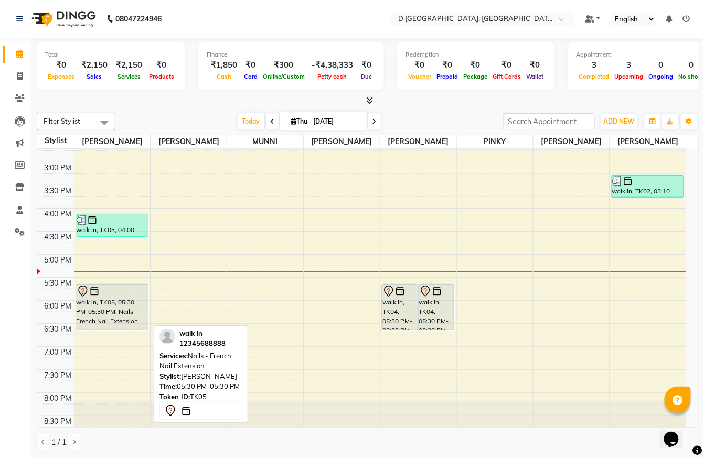
click at [110, 305] on div "walk in, TK05, 05:30 PM-05:30 PM, Nails - French Nail Extension" at bounding box center [112, 307] width 72 height 45
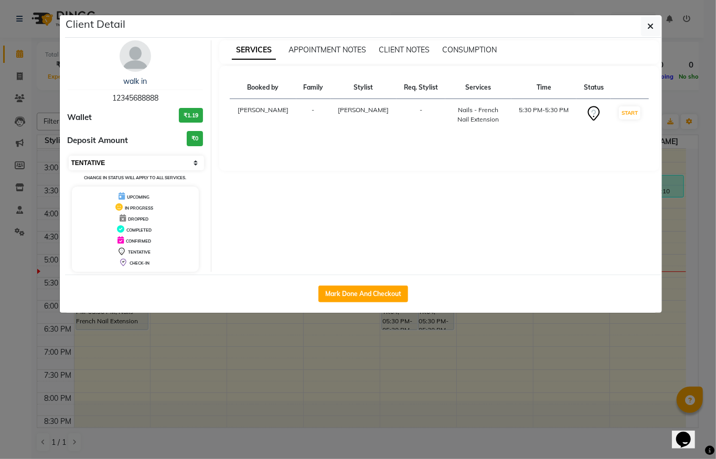
click at [131, 160] on select "Select IN SERVICE CONFIRMED TENTATIVE CHECK IN MARK DONE DROPPED UPCOMING" at bounding box center [137, 163] width 136 height 15
click at [69, 156] on select "Select IN SERVICE CONFIRMED TENTATIVE CHECK IN MARK DONE DROPPED UPCOMING" at bounding box center [137, 163] width 136 height 15
click at [88, 165] on select "Select IN SERVICE CONFIRMED TENTATIVE CHECK IN MARK DONE DROPPED UPCOMING" at bounding box center [137, 163] width 136 height 15
select select "1"
click at [69, 156] on select "Select IN SERVICE CONFIRMED TENTATIVE CHECK IN MARK DONE DROPPED UPCOMING" at bounding box center [137, 163] width 136 height 15
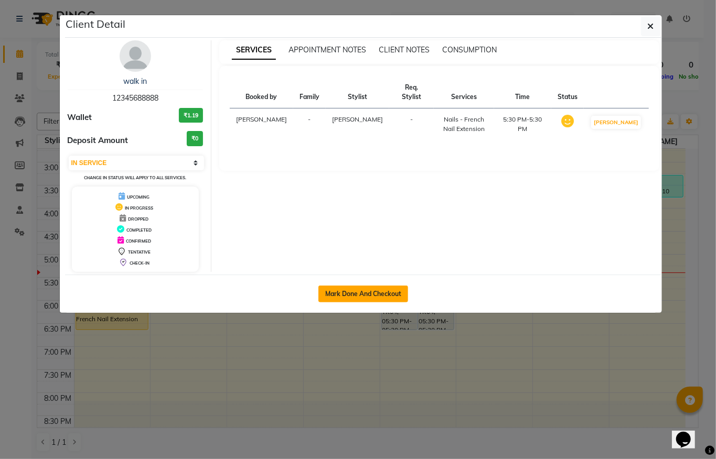
click at [347, 296] on button "Mark Done And Checkout" at bounding box center [363, 294] width 90 height 17
select select "service"
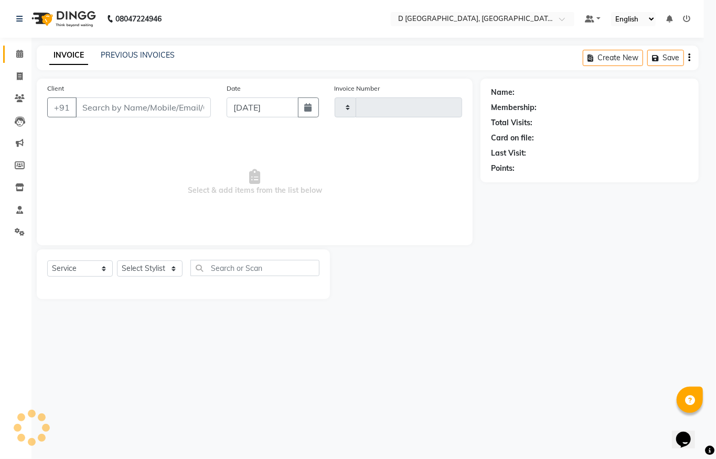
type input "0382"
select select "6651"
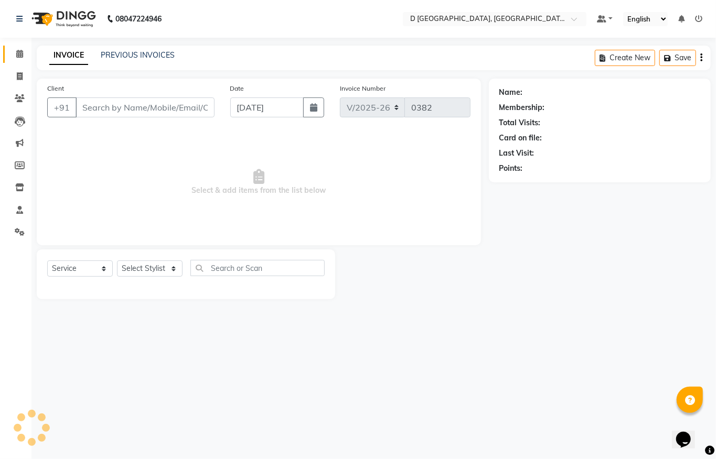
select select "membership"
type input "12*******88"
select select "51627"
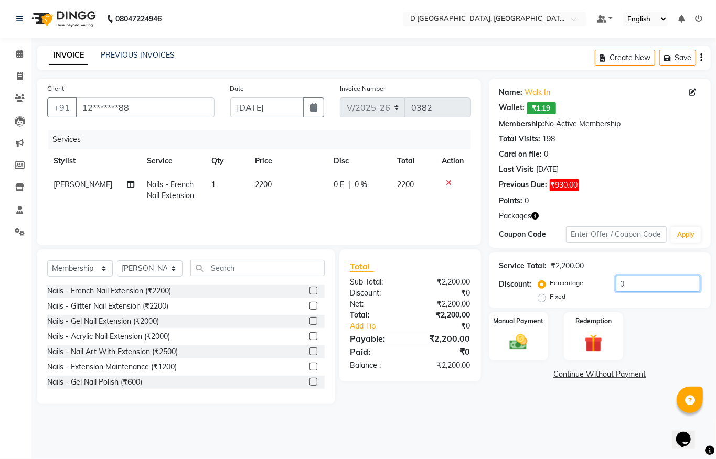
drag, startPoint x: 621, startPoint y: 283, endPoint x: 601, endPoint y: 281, distance: 20.0
click at [601, 281] on div "Percentage Fixed 0" at bounding box center [620, 290] width 160 height 28
type input "1"
click at [550, 298] on label "Fixed" at bounding box center [558, 296] width 16 height 9
click at [540, 298] on input "Fixed" at bounding box center [543, 296] width 7 height 7
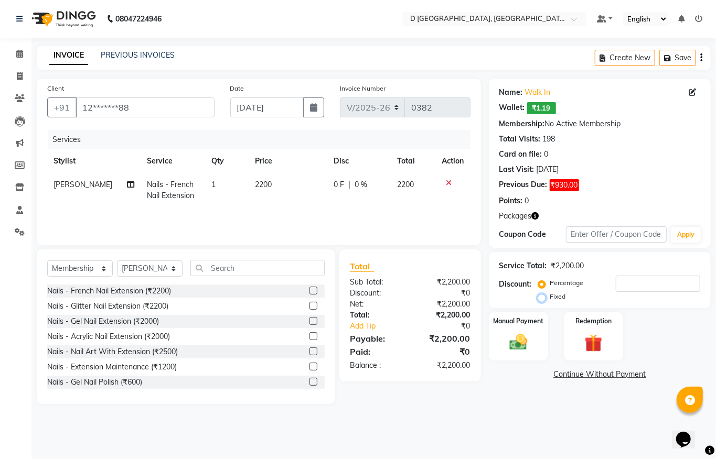
radio input "true"
click at [624, 287] on input "number" at bounding box center [658, 284] width 84 height 16
type input "200"
click at [518, 345] on img at bounding box center [518, 343] width 30 height 22
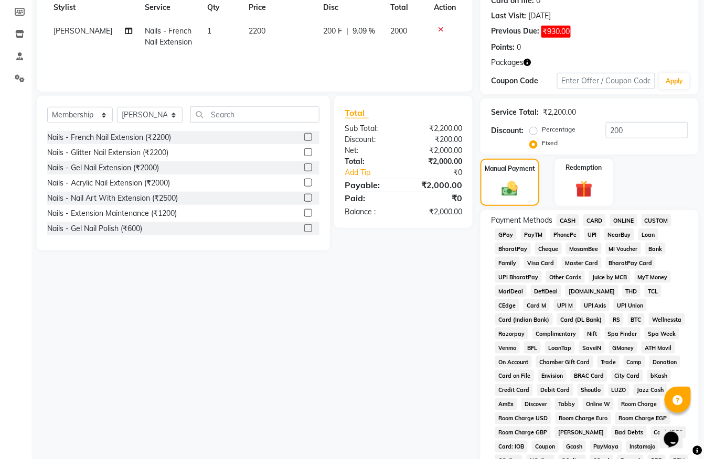
scroll to position [103, 0]
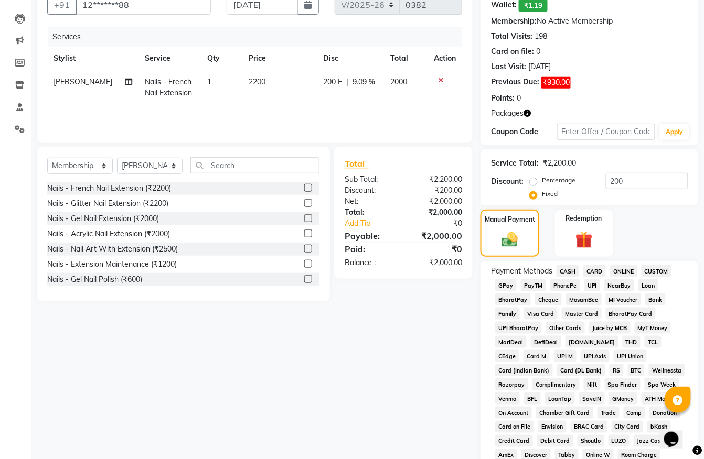
click at [571, 270] on span "CASH" at bounding box center [567, 271] width 23 height 12
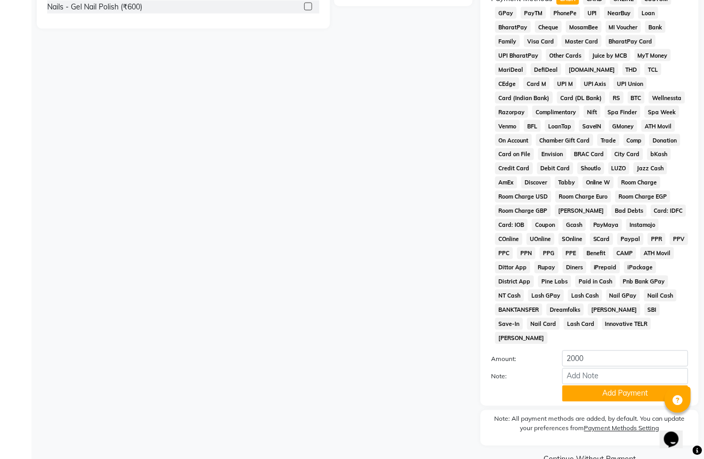
scroll to position [390, 0]
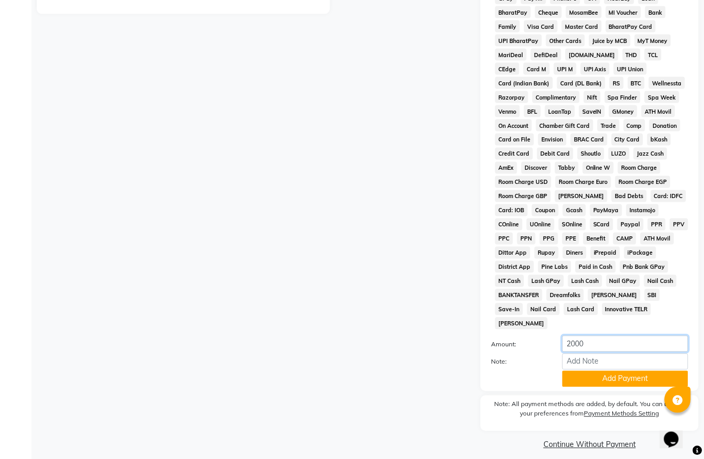
drag, startPoint x: 591, startPoint y: 333, endPoint x: 530, endPoint y: 334, distance: 60.9
click at [530, 336] on div "Amount: 2000" at bounding box center [589, 345] width 213 height 18
click at [510, 342] on div "Amount: 2000" at bounding box center [589, 345] width 213 height 18
click at [598, 371] on button "Add Payment" at bounding box center [625, 379] width 126 height 16
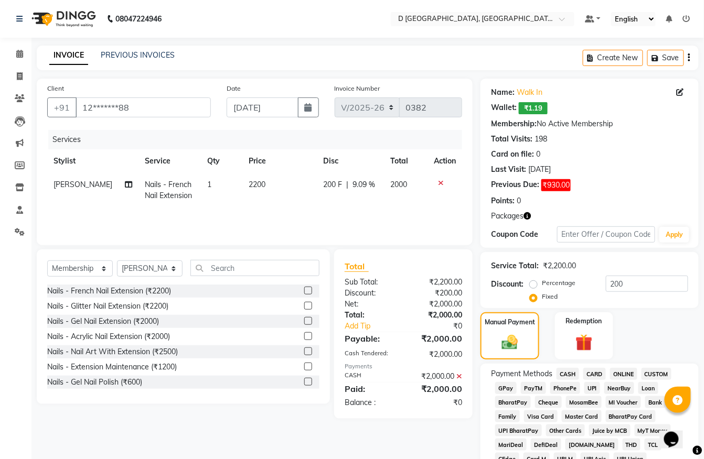
scroll to position [393, 0]
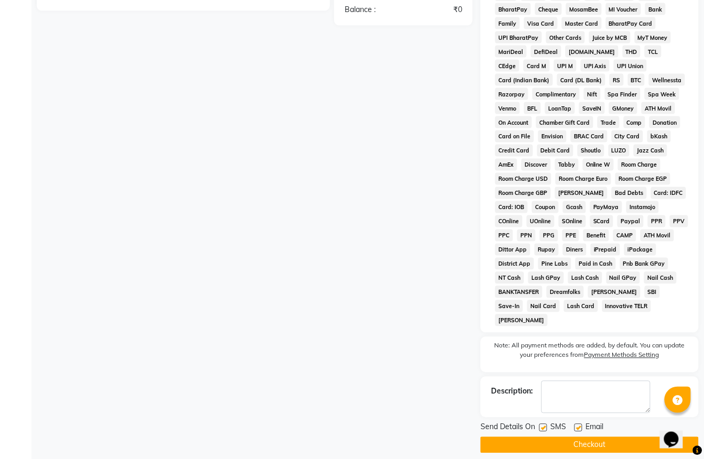
click at [546, 424] on label at bounding box center [543, 428] width 8 height 8
click at [546, 425] on input "checkbox" at bounding box center [542, 428] width 7 height 7
checkbox input "false"
click at [576, 424] on label at bounding box center [578, 428] width 8 height 8
click at [576, 425] on input "checkbox" at bounding box center [577, 428] width 7 height 7
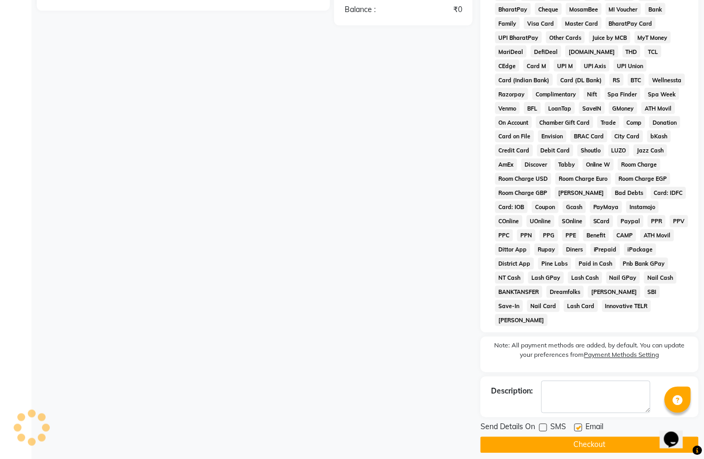
checkbox input "false"
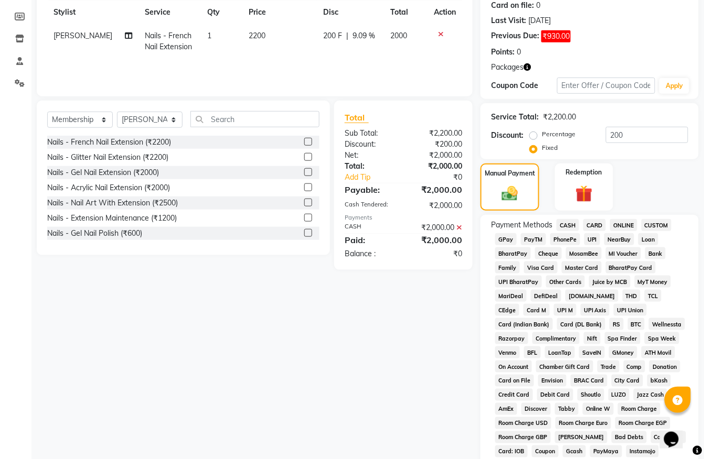
scroll to position [148, 0]
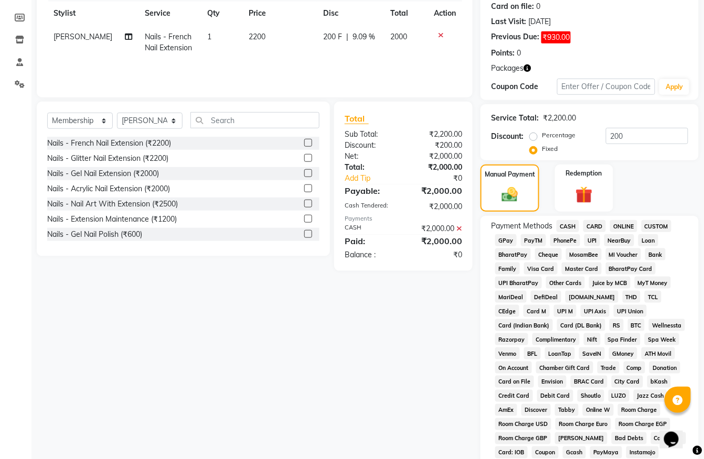
click at [460, 225] on icon at bounding box center [459, 228] width 6 height 7
click at [509, 180] on div "Manual Payment" at bounding box center [509, 189] width 61 height 50
click at [567, 225] on span "CASH" at bounding box center [567, 226] width 23 height 12
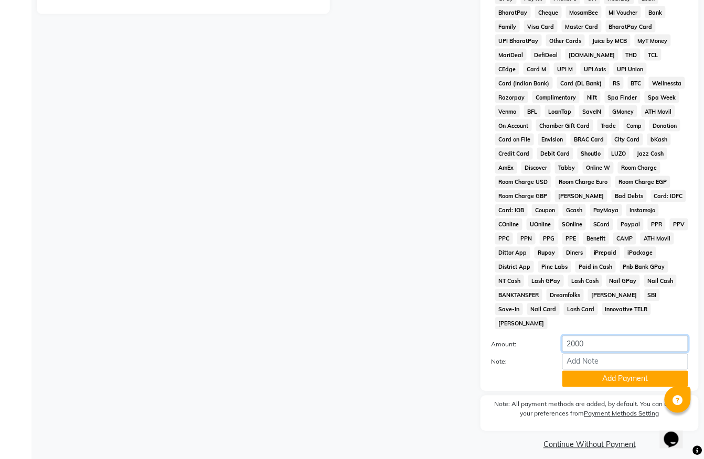
drag, startPoint x: 586, startPoint y: 329, endPoint x: 508, endPoint y: 331, distance: 77.6
click at [508, 336] on div "Amount: 2000" at bounding box center [589, 345] width 213 height 18
type input "1500"
click at [586, 374] on button "Add Payment" at bounding box center [625, 379] width 126 height 16
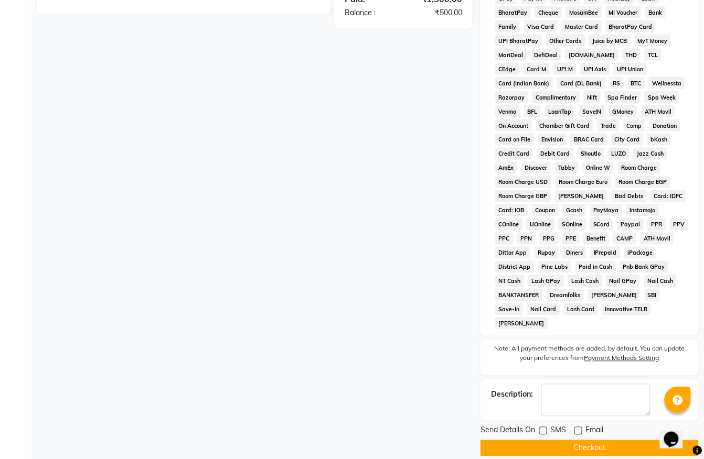
scroll to position [138, 0]
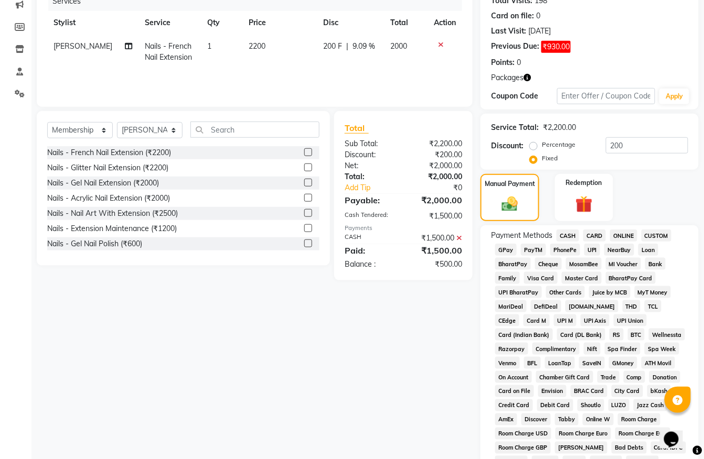
click at [621, 236] on span "ONLINE" at bounding box center [623, 236] width 27 height 12
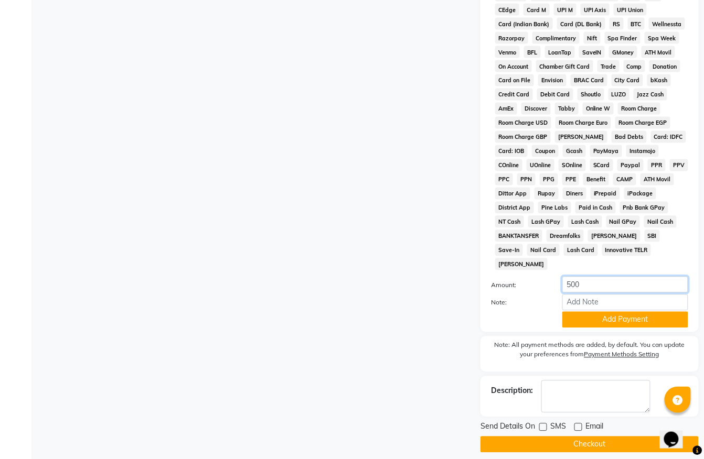
drag, startPoint x: 584, startPoint y: 273, endPoint x: 515, endPoint y: 275, distance: 68.8
click at [515, 277] on div "Amount: 500" at bounding box center [589, 286] width 213 height 18
click at [572, 312] on button "Add Payment" at bounding box center [625, 320] width 126 height 16
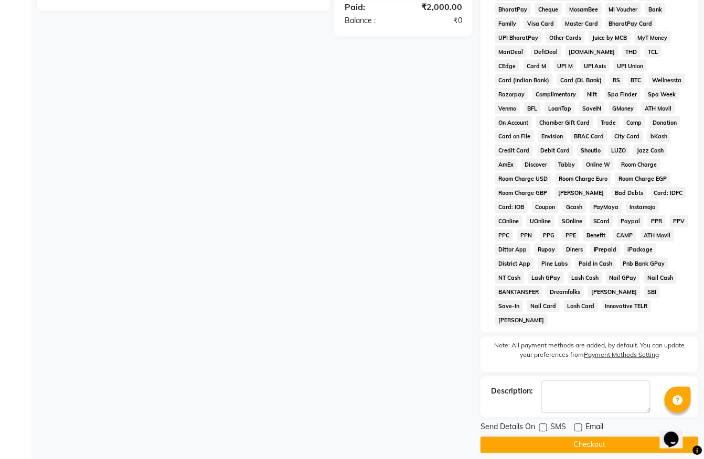
scroll to position [0, 0]
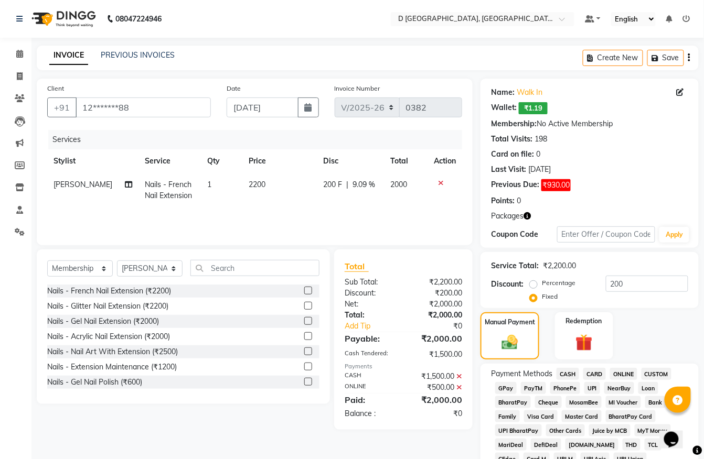
click at [458, 387] on icon at bounding box center [459, 387] width 6 height 7
click at [459, 378] on icon at bounding box center [459, 376] width 6 height 7
click at [580, 334] on img at bounding box center [584, 343] width 29 height 23
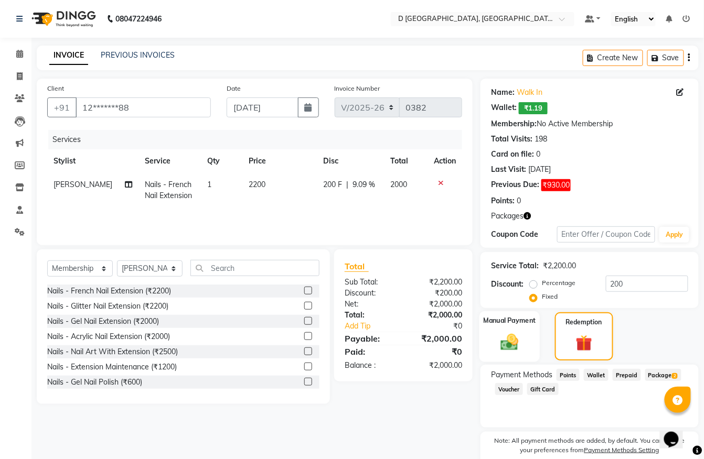
scroll to position [46, 0]
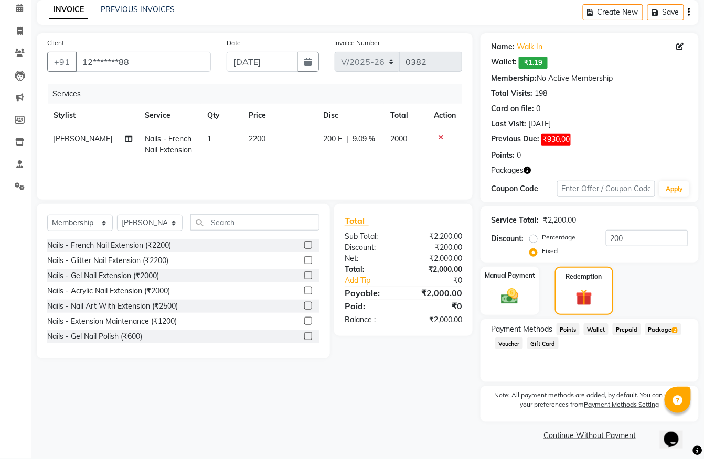
click at [672, 329] on span "2" at bounding box center [675, 331] width 6 height 6
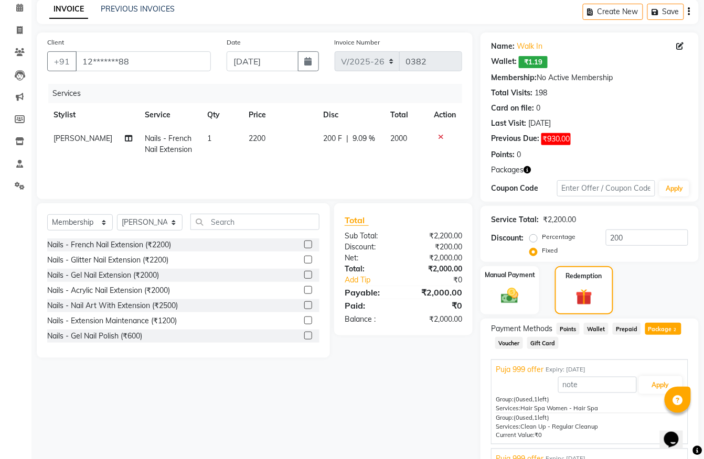
scroll to position [139, 0]
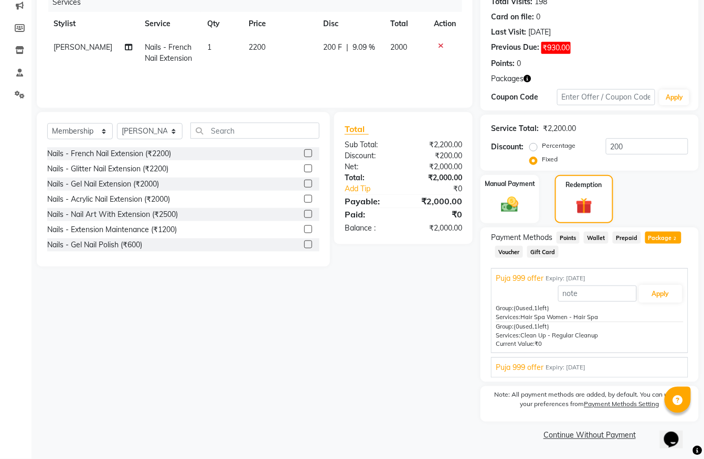
click at [594, 235] on span "Wallet" at bounding box center [596, 238] width 25 height 12
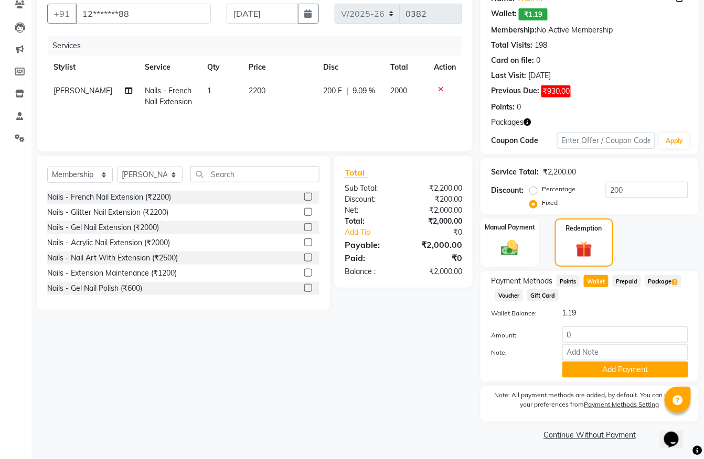
scroll to position [94, 0]
click at [589, 335] on input "0" at bounding box center [625, 335] width 126 height 16
click at [510, 239] on img at bounding box center [509, 248] width 29 height 20
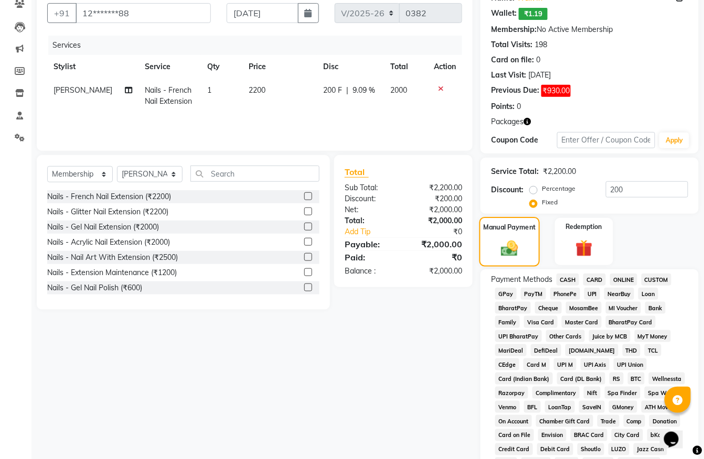
click at [510, 239] on img at bounding box center [510, 248] width 28 height 19
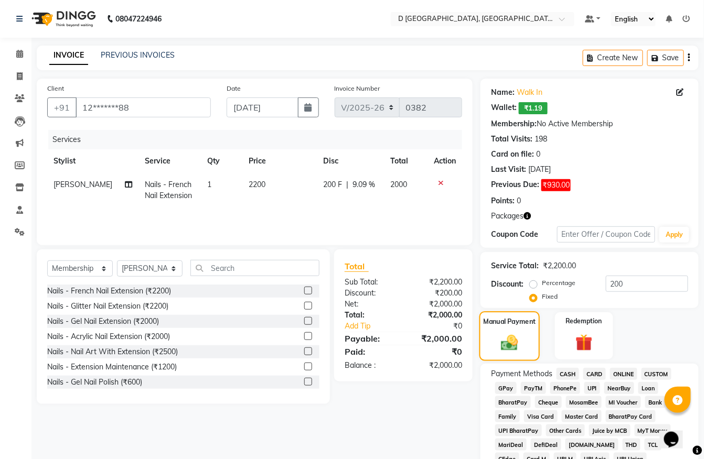
scroll to position [334, 0]
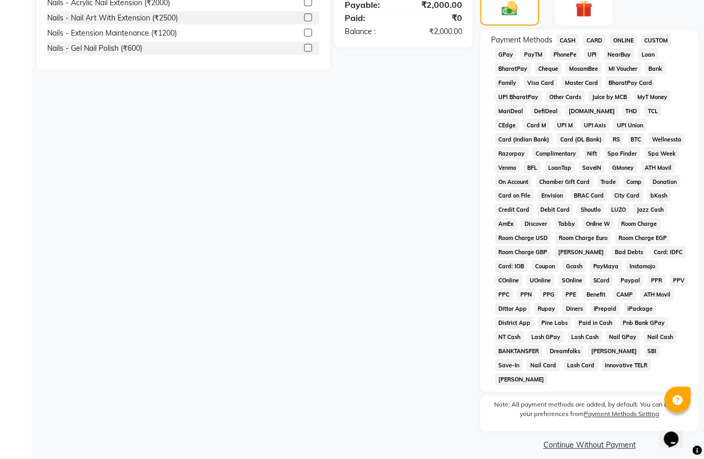
click at [598, 40] on span "CARD" at bounding box center [594, 40] width 23 height 12
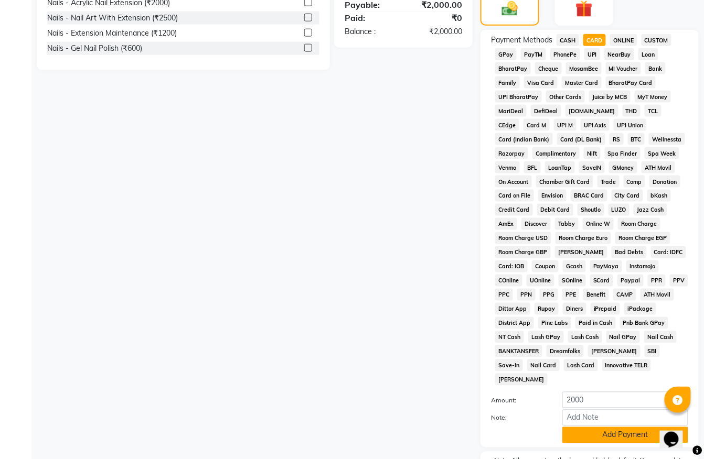
click at [585, 427] on button "Add Payment" at bounding box center [625, 435] width 126 height 16
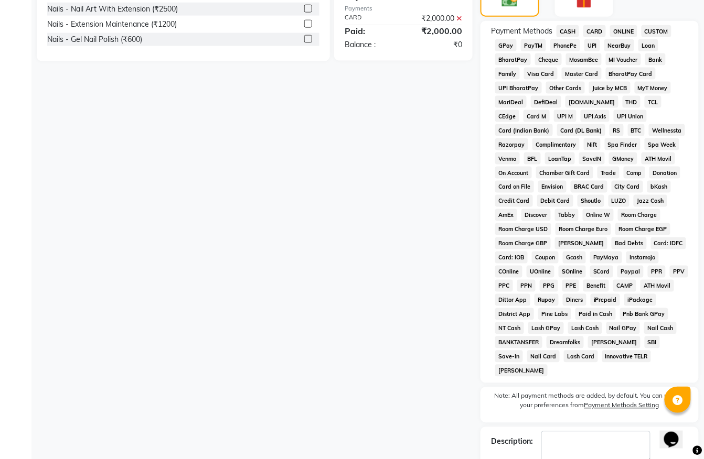
scroll to position [393, 0]
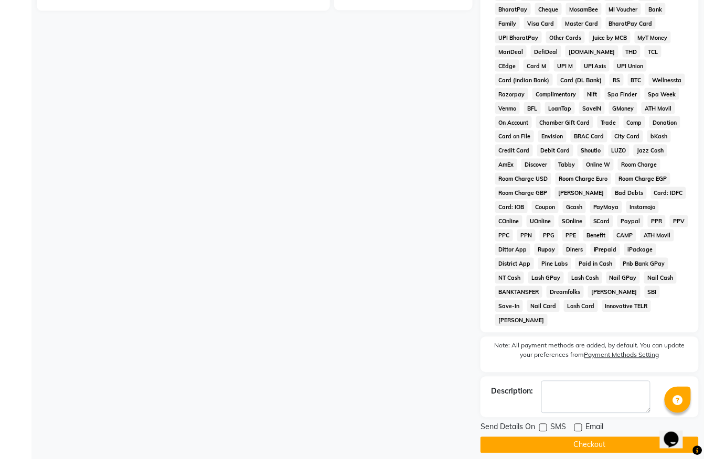
click at [544, 424] on label at bounding box center [543, 428] width 8 height 8
click at [544, 425] on input "checkbox" at bounding box center [542, 428] width 7 height 7
checkbox input "true"
click at [580, 424] on label at bounding box center [578, 428] width 8 height 8
click at [580, 425] on input "checkbox" at bounding box center [577, 428] width 7 height 7
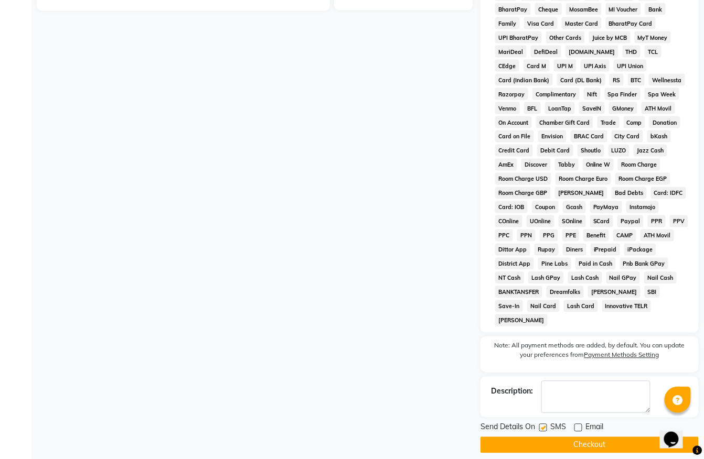
checkbox input "true"
click at [542, 424] on label at bounding box center [543, 428] width 8 height 8
click at [542, 425] on input "checkbox" at bounding box center [542, 428] width 7 height 7
checkbox input "false"
click at [580, 424] on label at bounding box center [578, 428] width 8 height 8
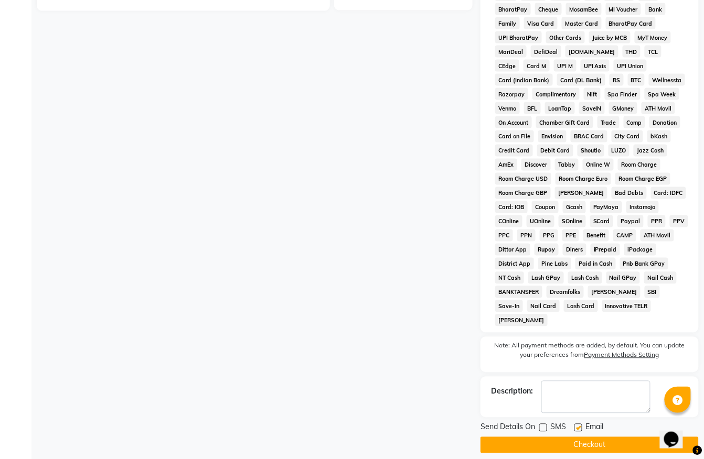
click at [580, 425] on input "checkbox" at bounding box center [577, 428] width 7 height 7
checkbox input "false"
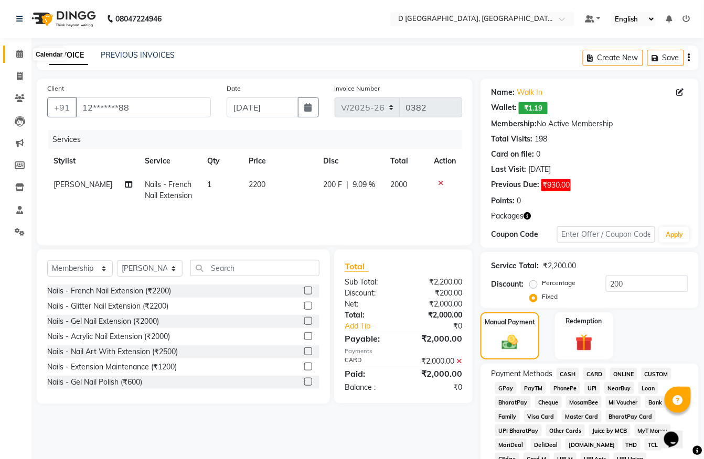
click at [17, 57] on icon at bounding box center [19, 54] width 7 height 8
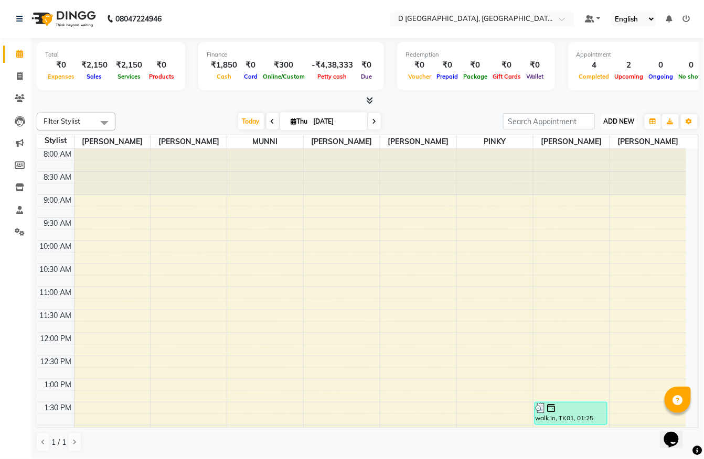
click at [607, 124] on span "ADD NEW" at bounding box center [619, 121] width 31 height 8
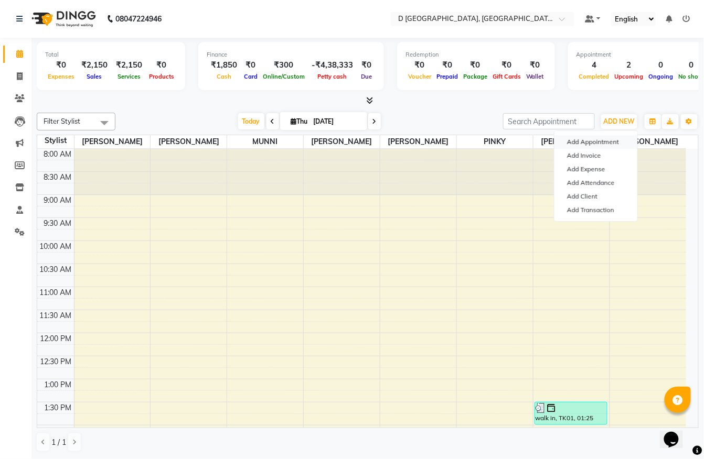
click at [606, 138] on button "Add Appointment" at bounding box center [595, 142] width 83 height 14
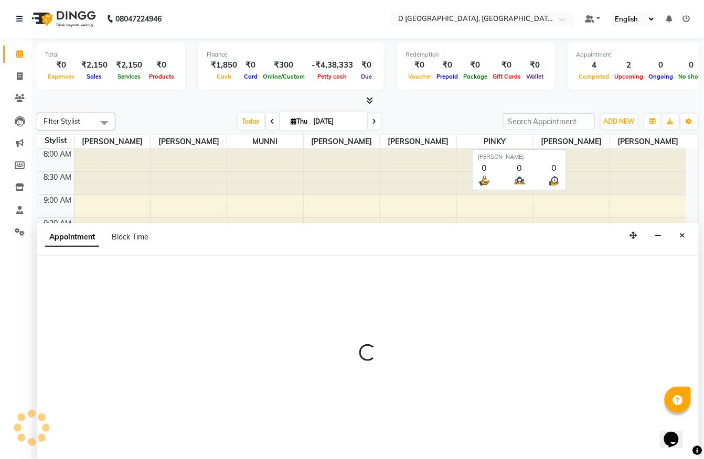
scroll to position [1, 0]
select select "540"
select select "tentative"
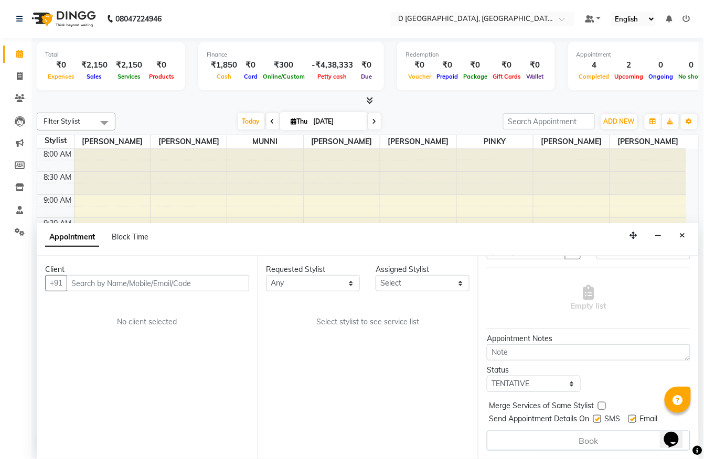
scroll to position [76, 0]
click at [684, 231] on button "Close" at bounding box center [682, 236] width 15 height 16
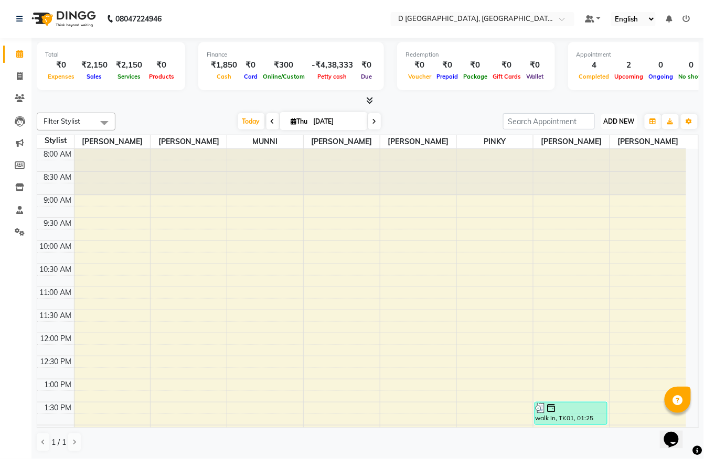
click at [620, 120] on span "ADD NEW" at bounding box center [619, 121] width 31 height 8
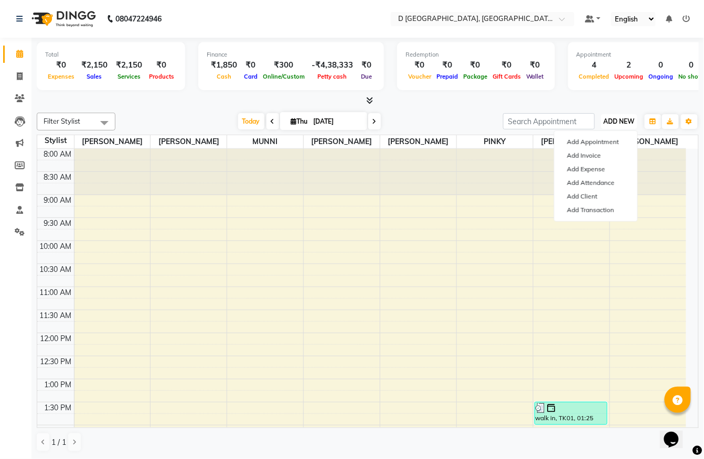
click at [624, 120] on span "ADD NEW" at bounding box center [619, 121] width 31 height 8
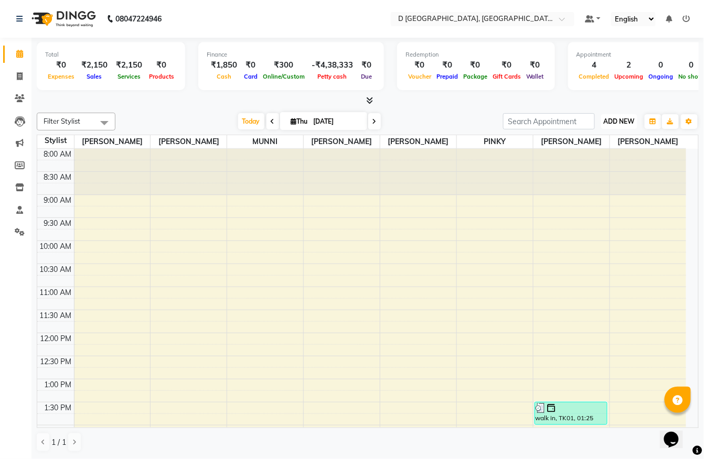
click at [624, 120] on span "ADD NEW" at bounding box center [619, 121] width 31 height 8
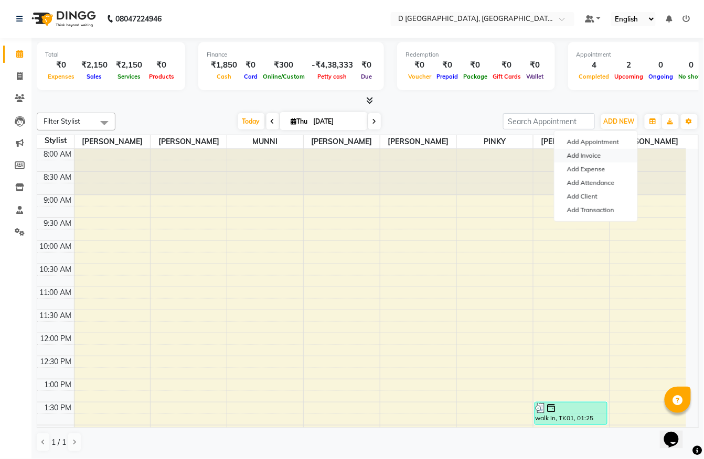
click at [577, 155] on link "Add Invoice" at bounding box center [595, 156] width 83 height 14
select select "service"
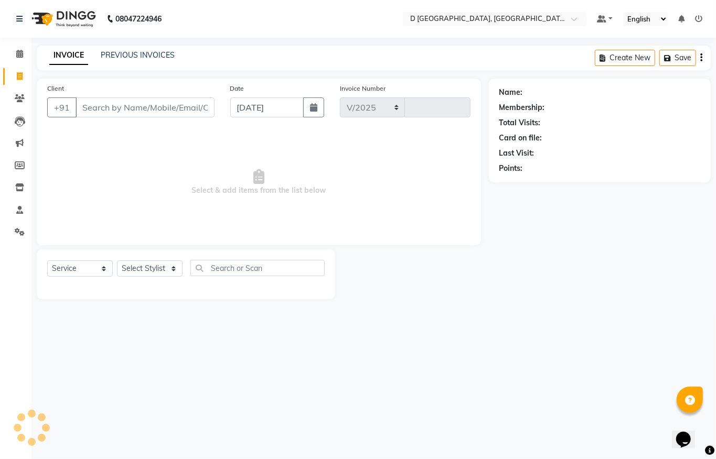
select select "6651"
type input "0382"
select select "membership"
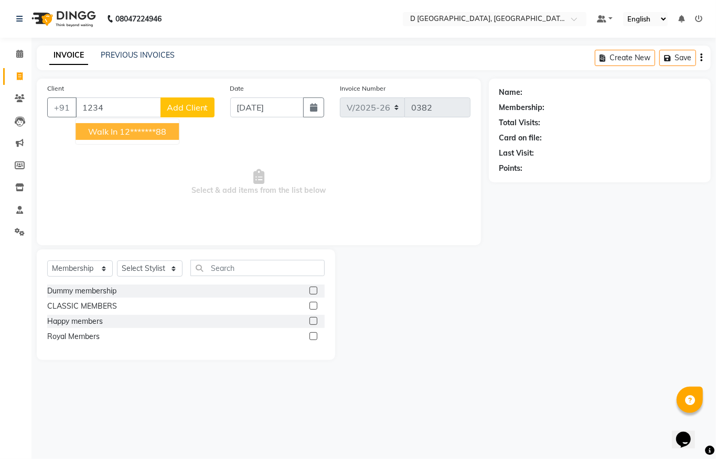
click at [141, 127] on ngb-highlight "12*******88" at bounding box center [143, 131] width 47 height 10
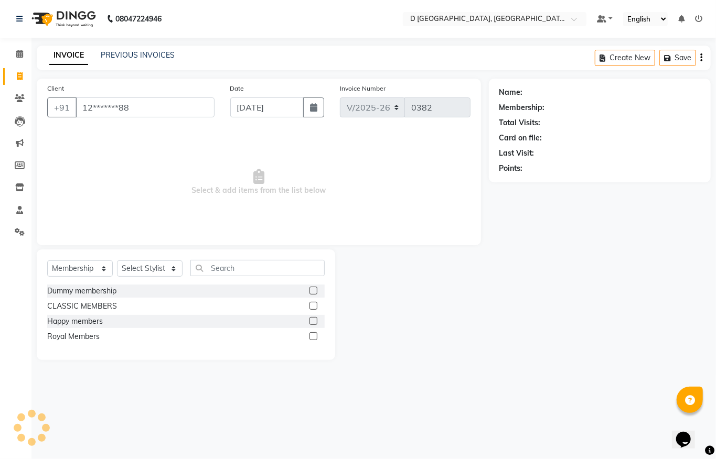
type input "12*******88"
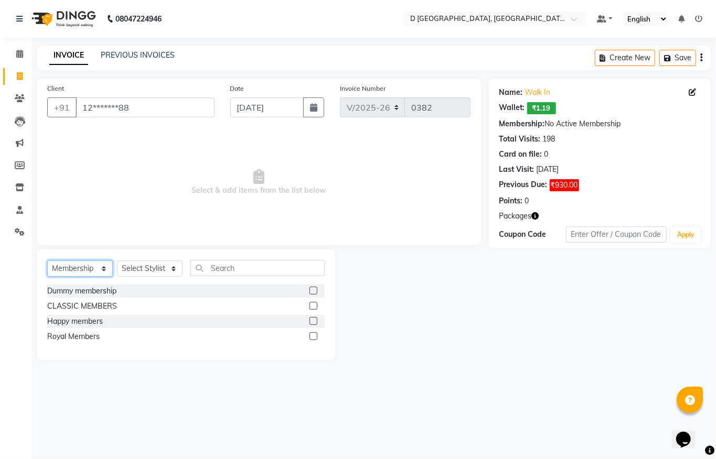
click at [99, 262] on select "Select Service Product Membership Package Voucher Prepaid Gift Card" at bounding box center [80, 269] width 66 height 16
select select "service"
click at [47, 261] on select "Select Service Product Membership Package Voucher Prepaid Gift Card" at bounding box center [80, 269] width 66 height 16
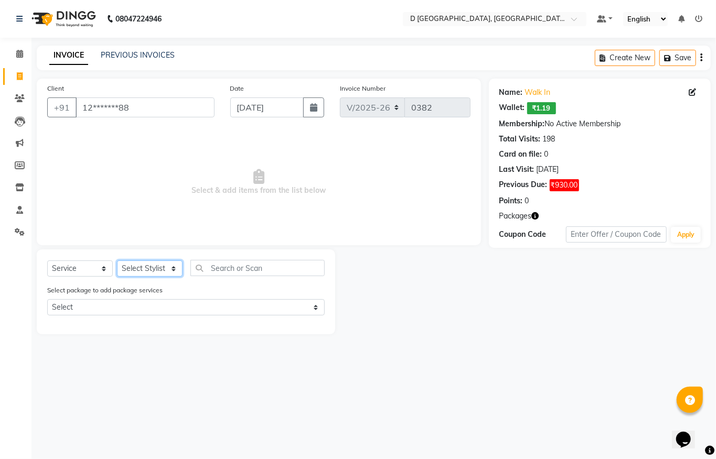
click at [138, 270] on select "Select Stylist Anuradha Shing Chandan kumar Komal Chhetri Mina Sharma Monoranja…" at bounding box center [150, 269] width 66 height 16
select select "51630"
click at [117, 261] on select "Select Stylist Anuradha Shing Chandan kumar Komal Chhetri Mina Sharma Monoranja…" at bounding box center [150, 269] width 66 height 16
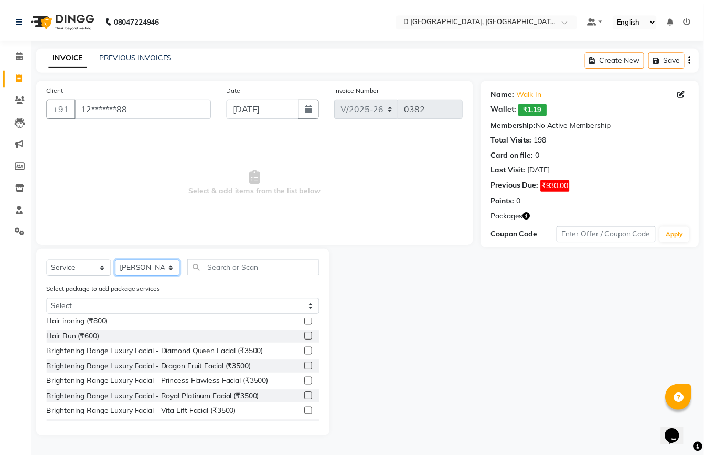
scroll to position [252, 0]
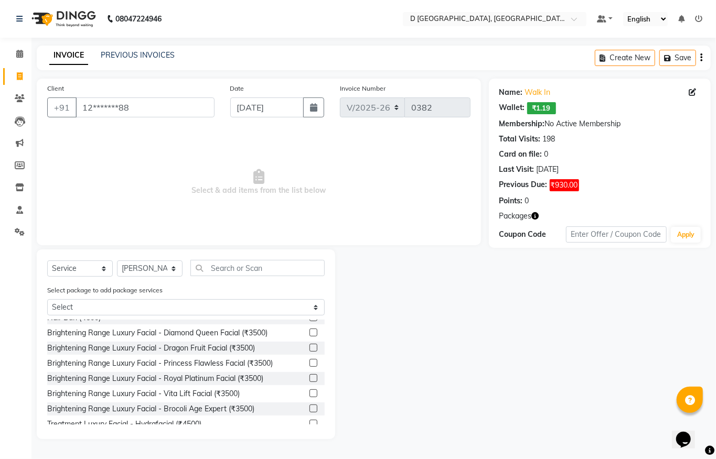
click at [309, 347] on label at bounding box center [313, 348] width 8 height 8
click at [309, 347] on input "checkbox" at bounding box center [312, 348] width 7 height 7
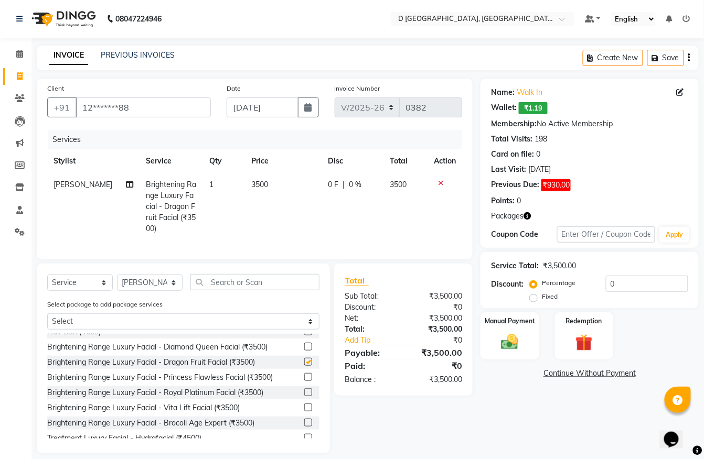
checkbox input "false"
click at [304, 351] on label at bounding box center [308, 347] width 8 height 8
click at [304, 351] on input "checkbox" at bounding box center [307, 347] width 7 height 7
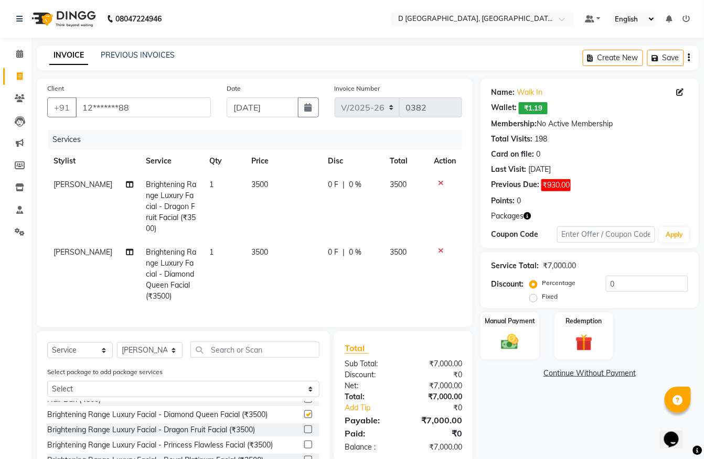
checkbox input "false"
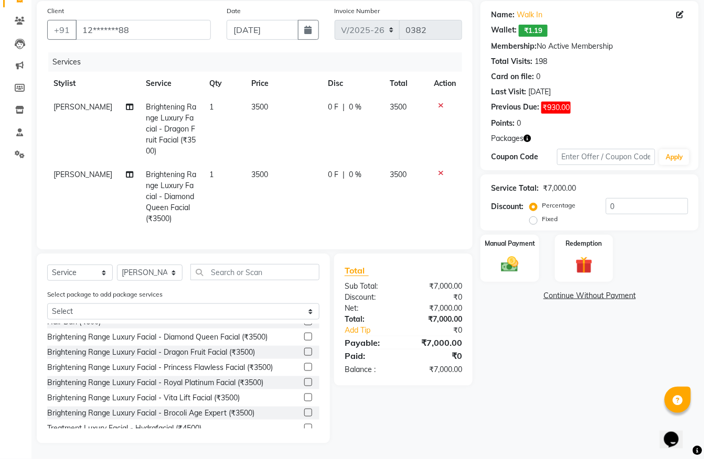
click at [542, 215] on label "Fixed" at bounding box center [550, 219] width 16 height 9
click at [532, 216] on input "Fixed" at bounding box center [535, 219] width 7 height 7
radio input "true"
click at [542, 201] on label "Percentage" at bounding box center [559, 205] width 34 height 9
click at [532, 202] on input "Percentage" at bounding box center [535, 205] width 7 height 7
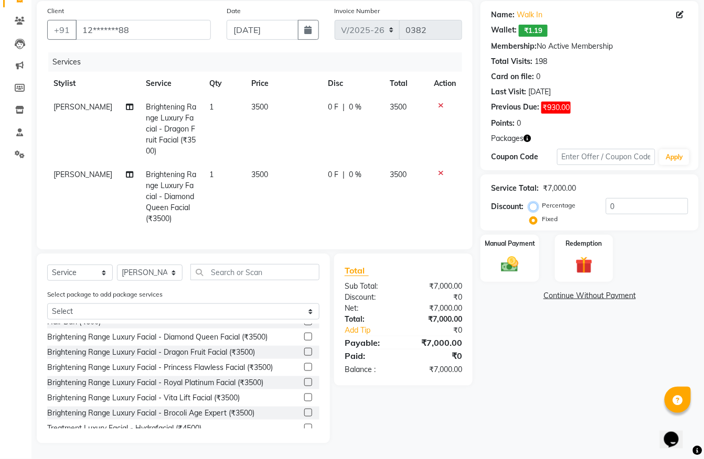
radio input "true"
click at [349, 102] on span "0 %" at bounding box center [355, 107] width 13 height 11
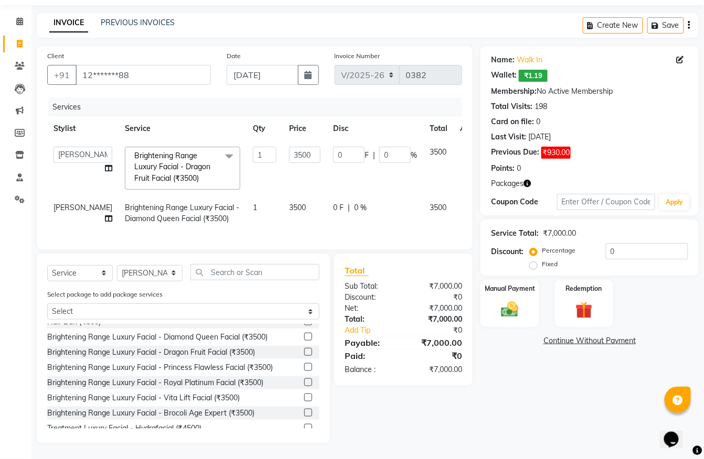
scroll to position [45, 0]
click at [379, 147] on input "0" at bounding box center [394, 155] width 31 height 16
type input "10"
click at [527, 336] on link "Continue Without Payment" at bounding box center [590, 341] width 214 height 11
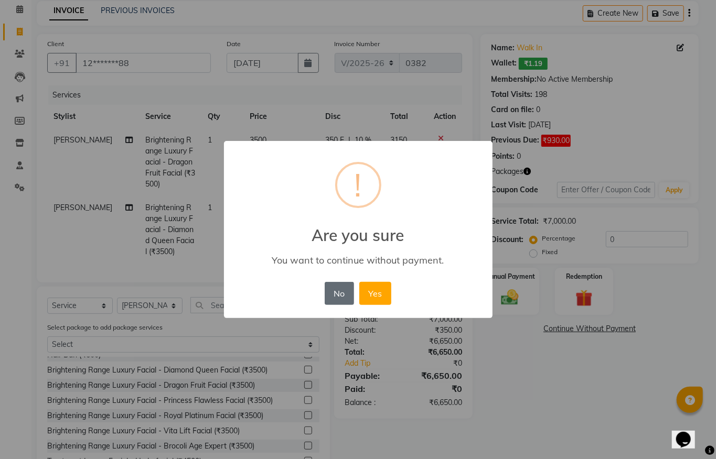
click at [338, 284] on button "No" at bounding box center [339, 293] width 29 height 23
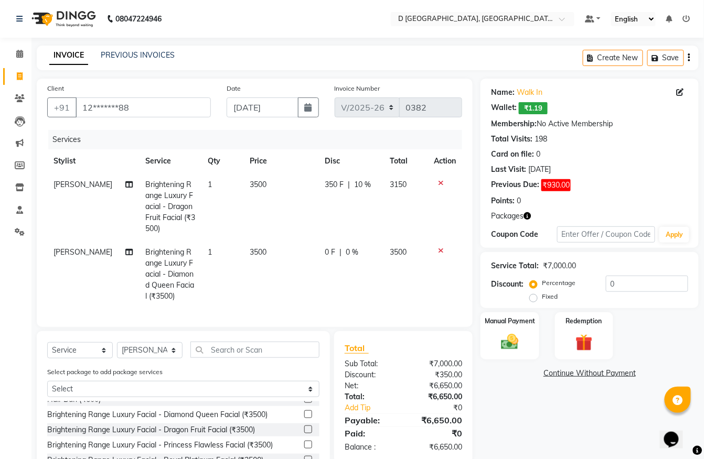
scroll to position [89, 0]
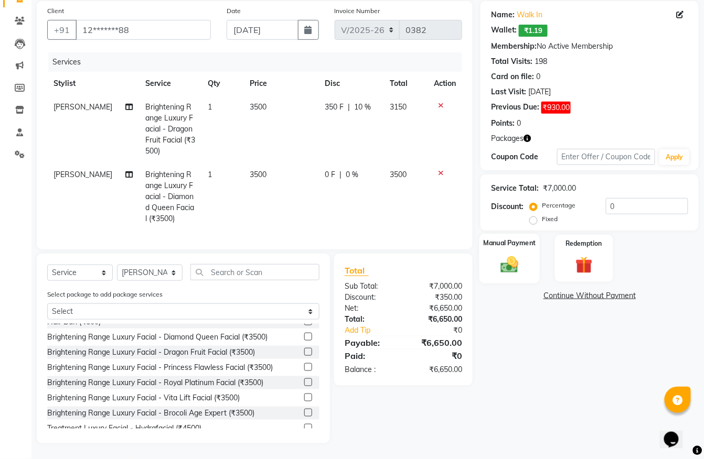
click at [511, 261] on img at bounding box center [509, 264] width 29 height 20
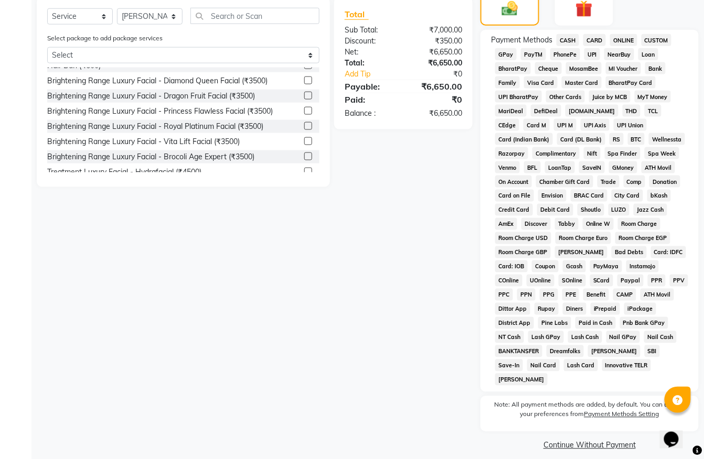
scroll to position [0, 0]
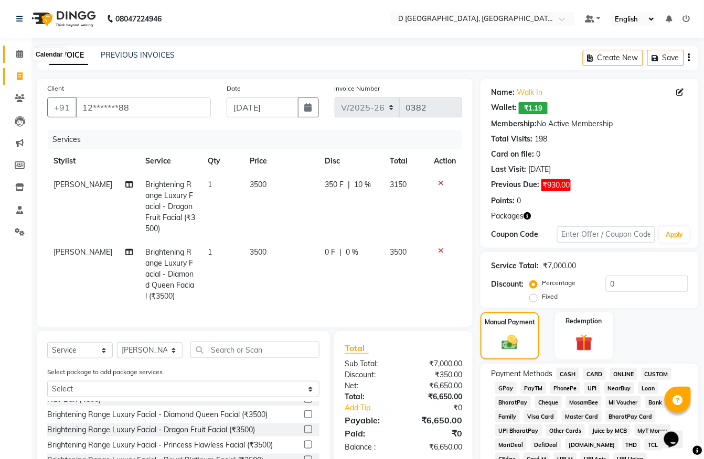
click at [11, 52] on span at bounding box center [19, 54] width 18 height 12
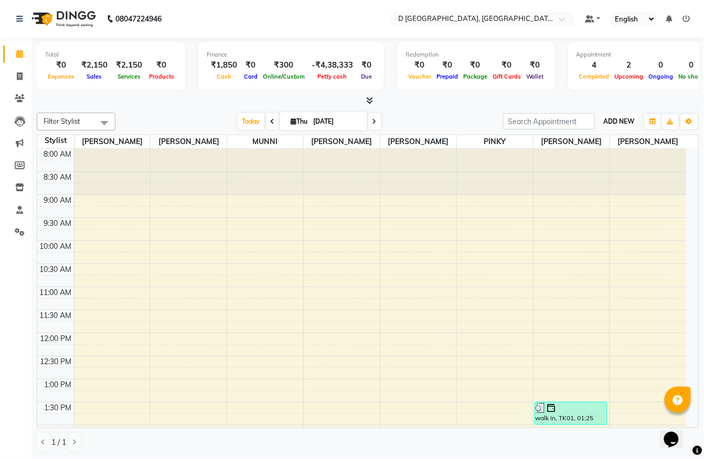
click at [630, 120] on span "ADD NEW" at bounding box center [619, 121] width 31 height 8
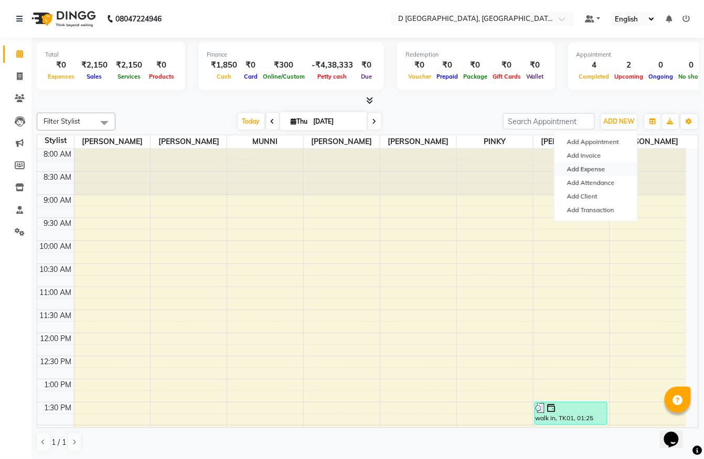
click at [587, 172] on link "Add Expense" at bounding box center [595, 170] width 83 height 14
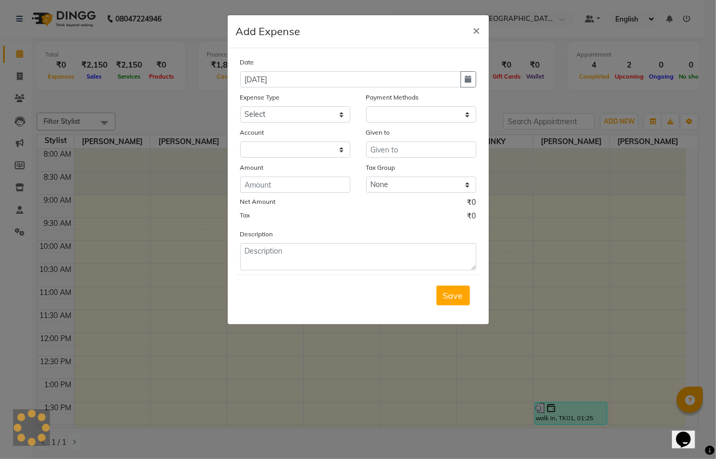
select select "1"
select select "5686"
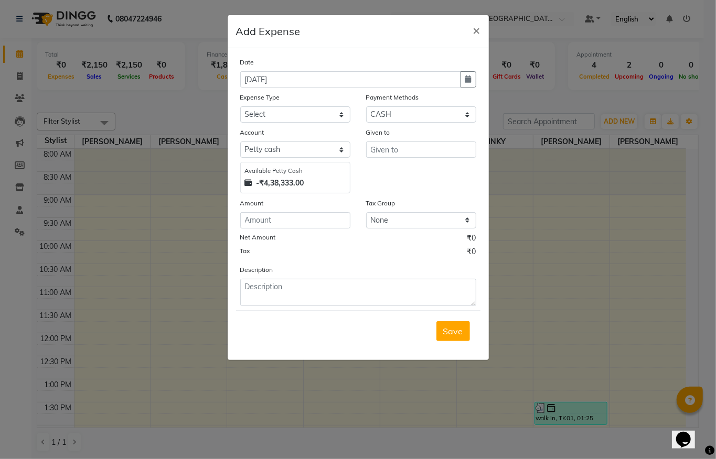
click at [258, 105] on div "Expense Type" at bounding box center [295, 99] width 110 height 15
click at [259, 107] on select "Select Advance Salary Cash to MAM Cash transfer to bank Client Snacks Cosmetic …" at bounding box center [295, 114] width 110 height 16
select select "17934"
click at [240, 106] on select "Select Advance Salary Cash to MAM Cash transfer to bank Client Snacks Cosmetic …" at bounding box center [295, 114] width 110 height 16
click at [314, 150] on select "Select Petty cash Default account" at bounding box center [295, 150] width 110 height 16
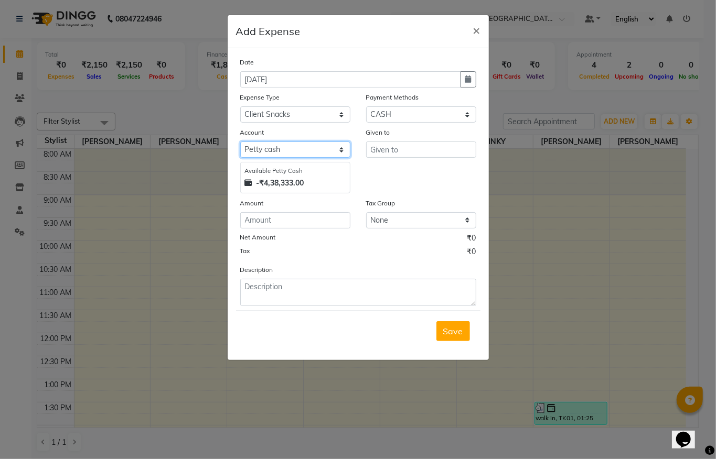
click at [240, 142] on select "Select Petty cash Default account" at bounding box center [295, 150] width 110 height 16
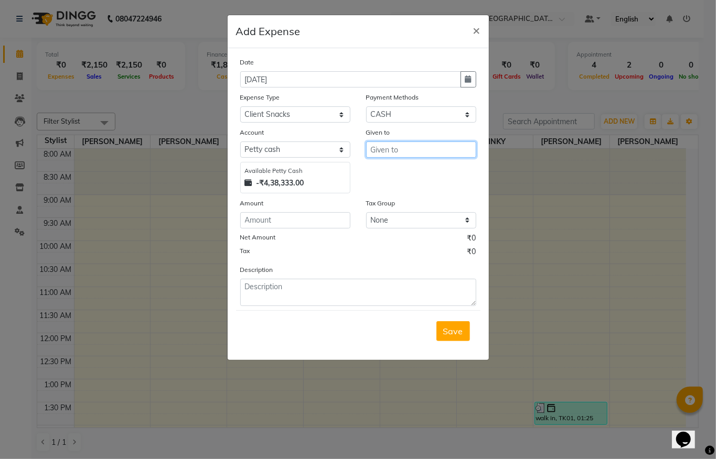
click at [380, 152] on input "text" at bounding box center [421, 150] width 110 height 16
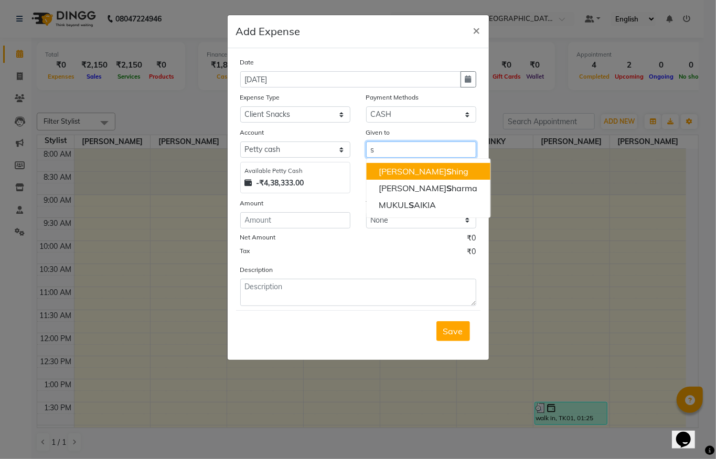
click at [390, 172] on ngb-highlight "Anuradha S hing" at bounding box center [424, 171] width 90 height 10
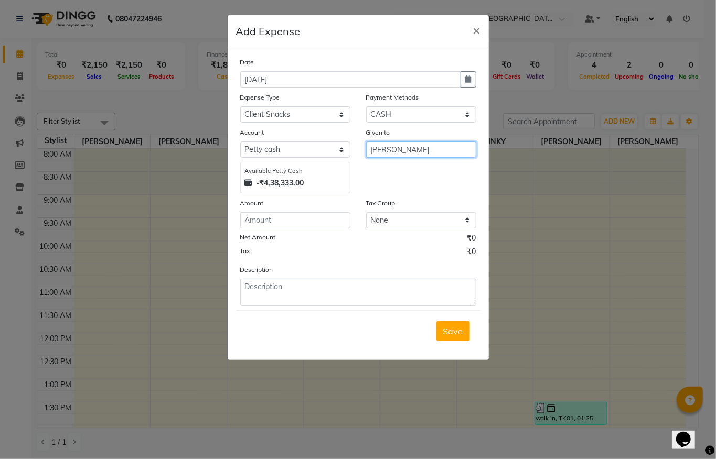
type input "[PERSON_NAME]"
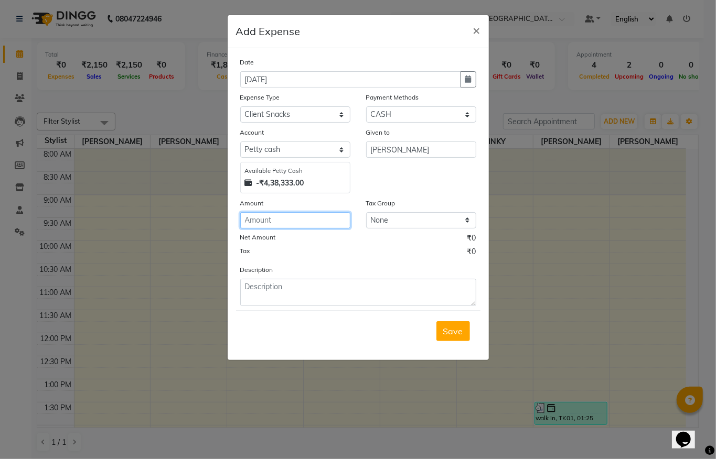
click at [290, 223] on input "number" at bounding box center [295, 220] width 110 height 16
type input "100"
click at [473, 23] on span "×" at bounding box center [476, 30] width 7 height 16
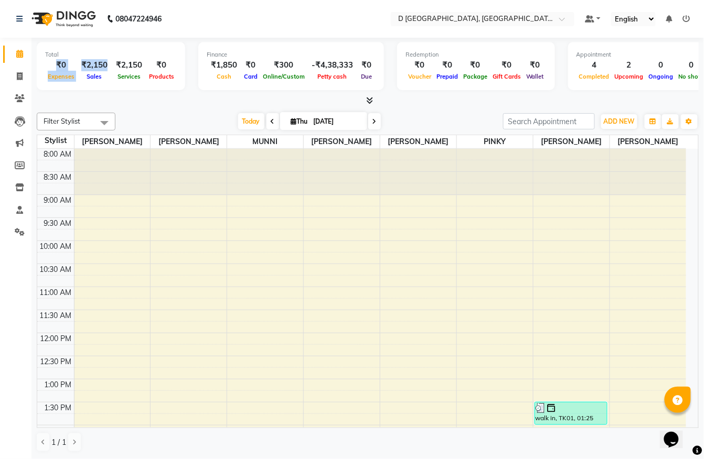
drag, startPoint x: 53, startPoint y: 59, endPoint x: 78, endPoint y: 76, distance: 30.3
click at [78, 76] on div "₹0 Expenses ₹2,150 Sales ₹2,150 Services ₹0 Products" at bounding box center [111, 70] width 132 height 23
click at [78, 76] on div "Sales" at bounding box center [94, 76] width 35 height 11
click at [611, 123] on span "ADD NEW" at bounding box center [619, 121] width 31 height 8
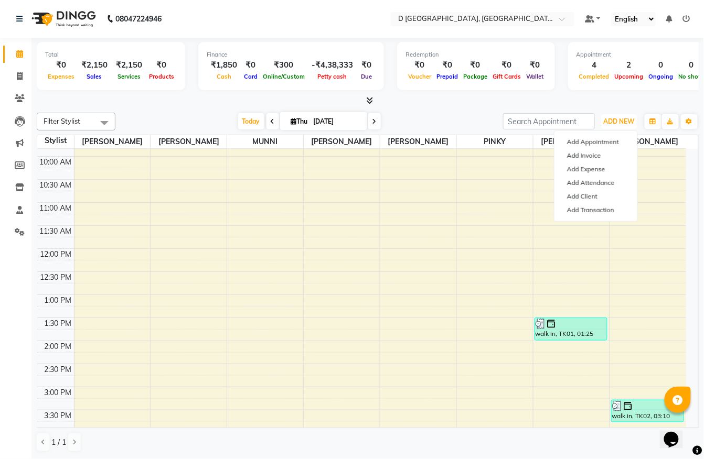
scroll to position [70, 0]
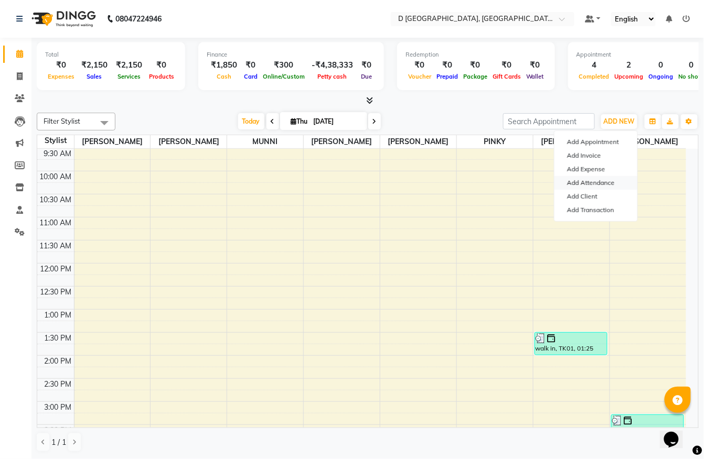
click at [585, 183] on link "Add Attendance" at bounding box center [595, 183] width 83 height 14
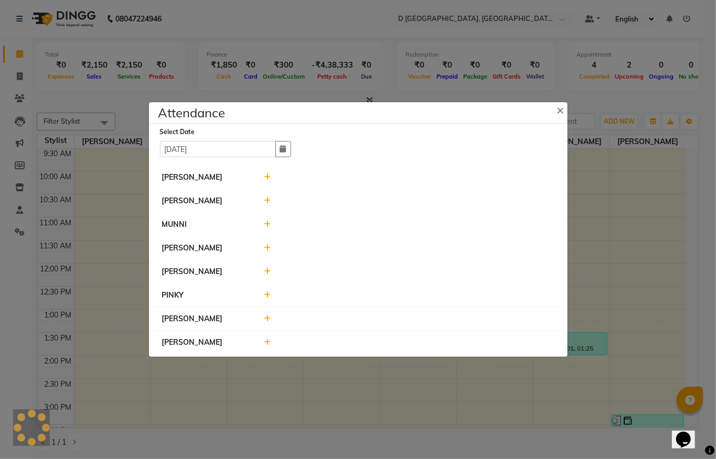
click at [265, 175] on icon at bounding box center [267, 177] width 7 height 7
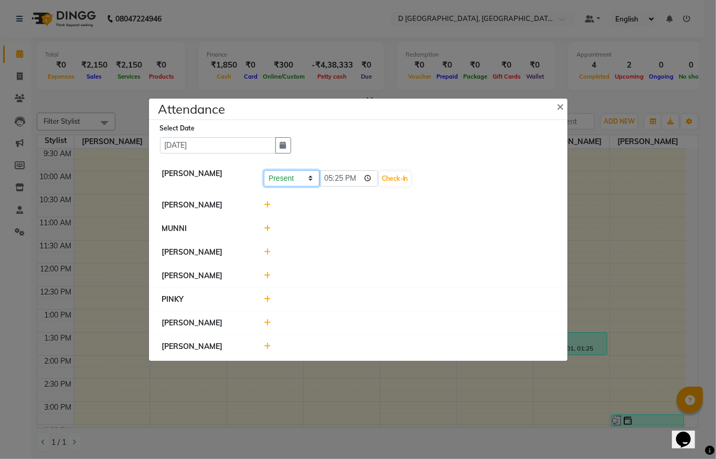
click at [284, 175] on select "Present Absent Late Half Day Weekly Off" at bounding box center [292, 178] width 56 height 16
click at [347, 144] on div "Select Date 04-09-2025" at bounding box center [362, 138] width 405 height 31
click at [558, 105] on span "×" at bounding box center [560, 106] width 7 height 16
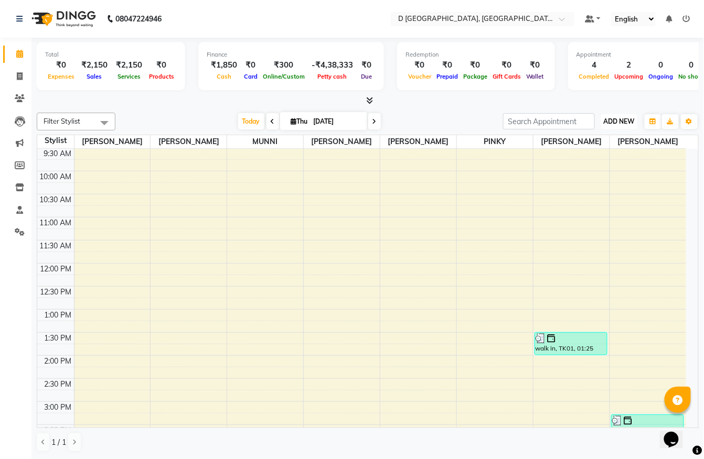
click at [609, 122] on span "ADD NEW" at bounding box center [619, 121] width 31 height 8
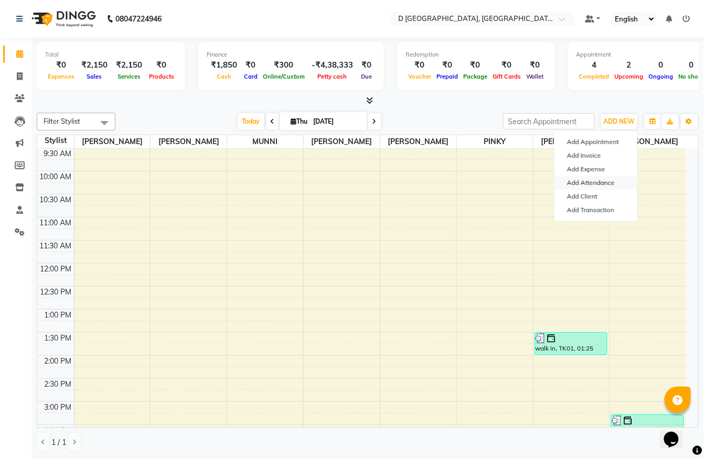
click at [571, 178] on link "Add Attendance" at bounding box center [595, 183] width 83 height 14
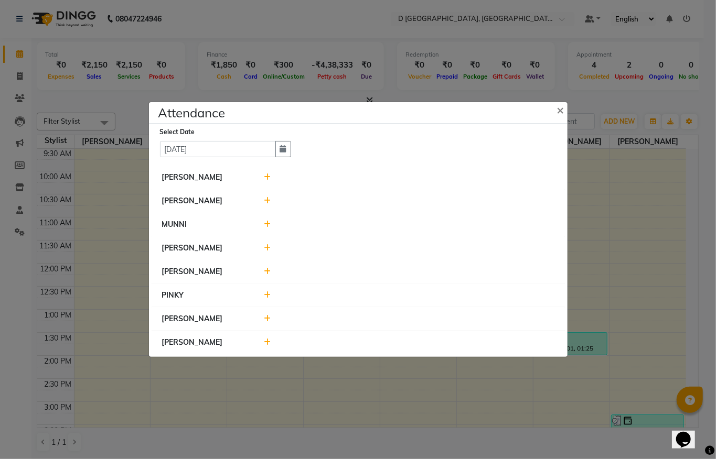
click at [266, 174] on icon at bounding box center [267, 177] width 7 height 7
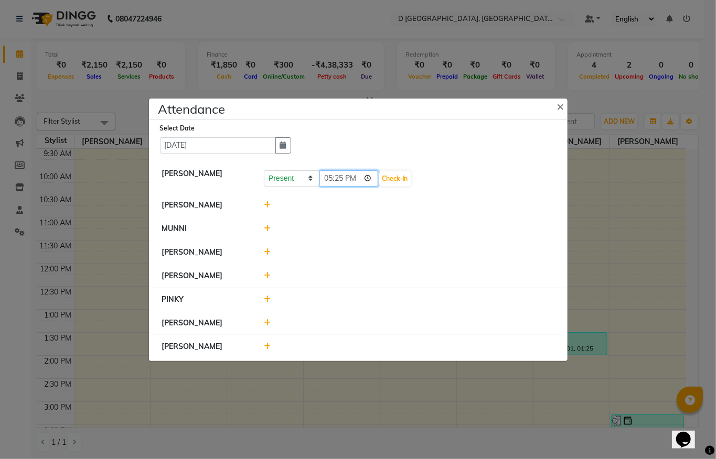
click at [351, 175] on input "17:25" at bounding box center [348, 178] width 59 height 16
click at [355, 154] on div "Select Date 04-09-2025 MUKUL SAIKIA Present Absent Late Half Day Weekly Off 17:…" at bounding box center [358, 240] width 419 height 241
click at [285, 175] on select "Present Absent Late Half Day Weekly Off" at bounding box center [292, 178] width 56 height 16
select select "A"
click at [264, 170] on select "Present Absent Late Half Day Weekly Off" at bounding box center [292, 178] width 56 height 16
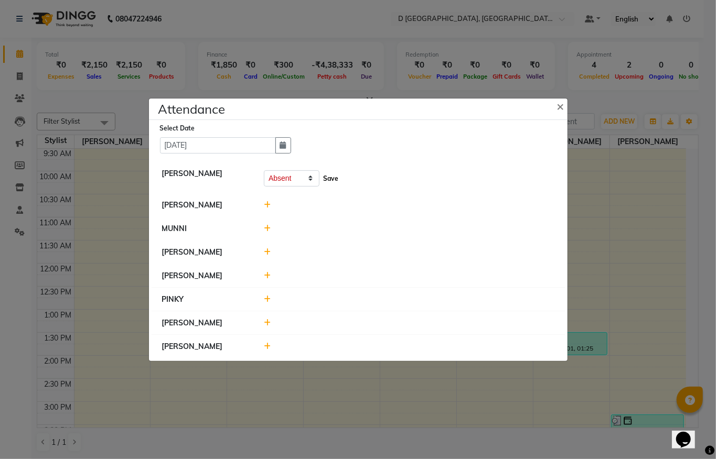
click at [326, 181] on button "Save" at bounding box center [330, 178] width 20 height 15
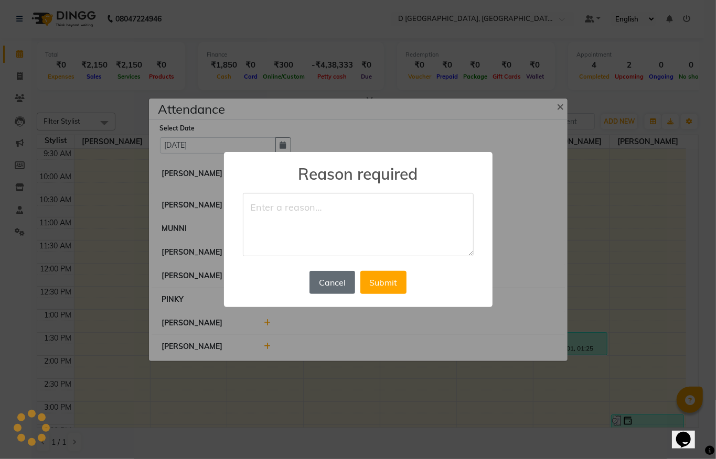
click at [336, 280] on button "Cancel" at bounding box center [331, 282] width 45 height 23
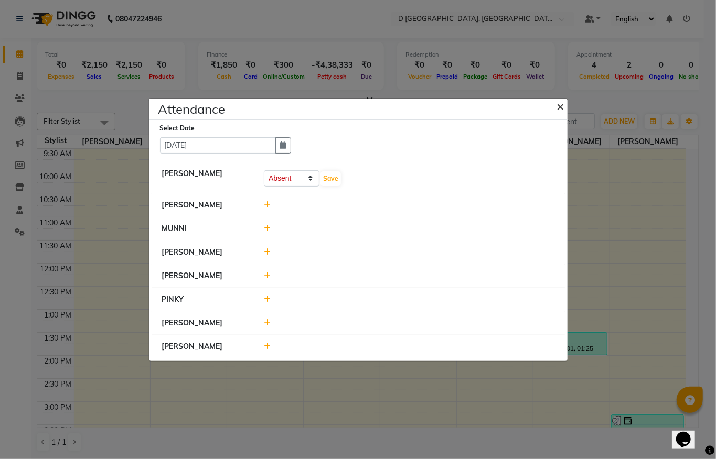
click at [557, 100] on span "×" at bounding box center [560, 106] width 7 height 16
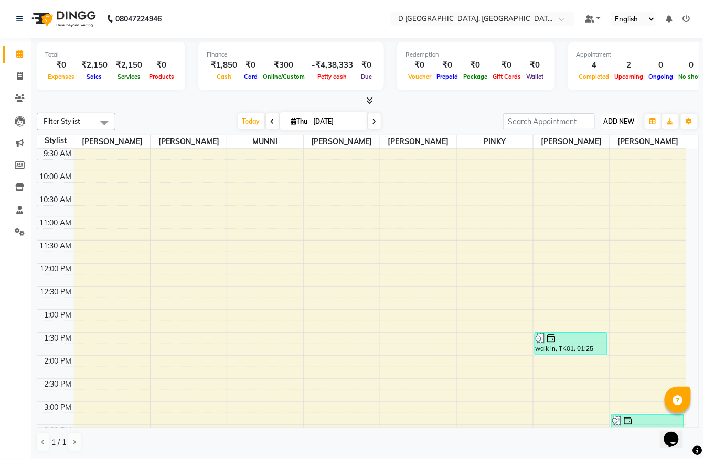
click at [621, 120] on span "ADD NEW" at bounding box center [619, 121] width 31 height 8
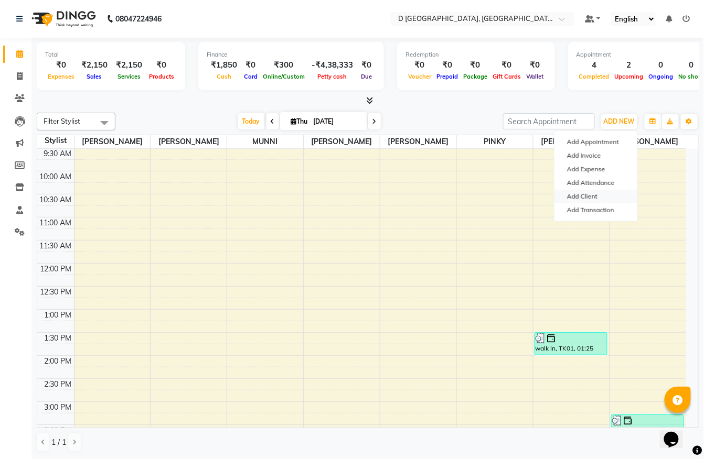
click at [594, 191] on link "Add Client" at bounding box center [595, 197] width 83 height 14
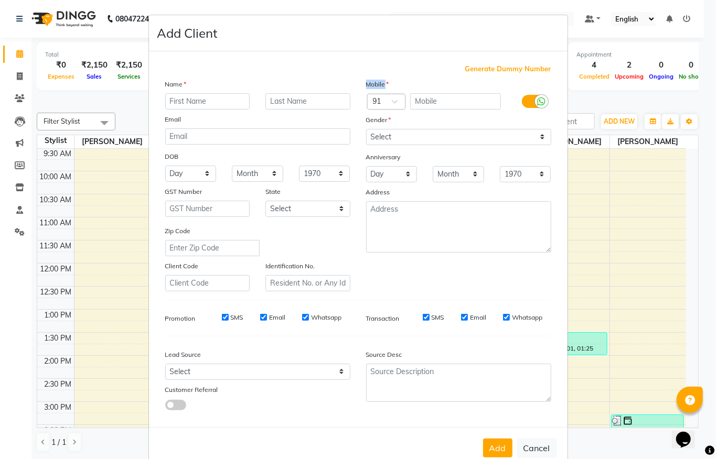
drag, startPoint x: 384, startPoint y: 79, endPoint x: 369, endPoint y: 79, distance: 14.7
click at [369, 79] on div "Mobile" at bounding box center [375, 86] width 34 height 15
drag, startPoint x: 173, startPoint y: 81, endPoint x: 163, endPoint y: 80, distance: 10.5
click at [165, 80] on label "Name" at bounding box center [176, 84] width 22 height 9
click at [285, 59] on div "Generate Dummy Number Name Email DOB Day 01 02 03 04 05 06 07 08 09 10 11 12 13…" at bounding box center [358, 239] width 419 height 376
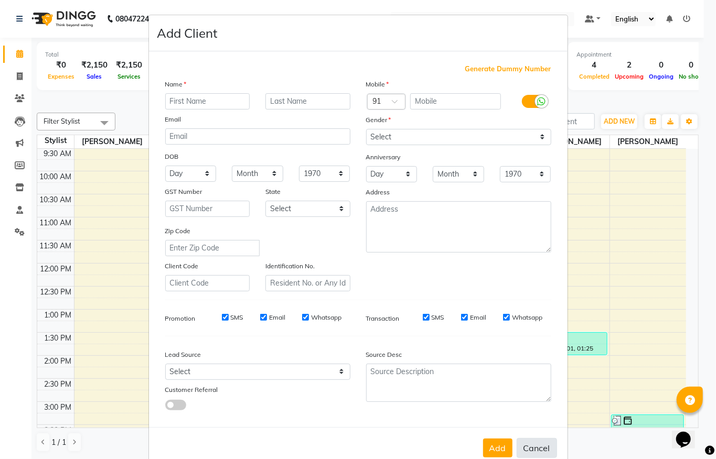
click at [519, 444] on button "Cancel" at bounding box center [537, 448] width 40 height 20
select select
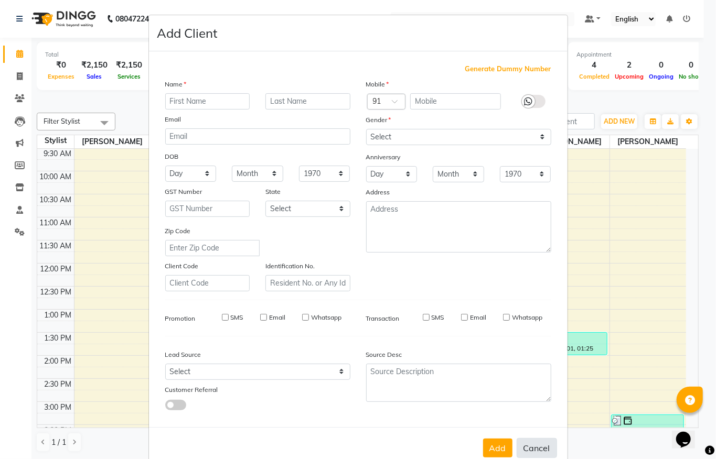
select select
checkbox input "false"
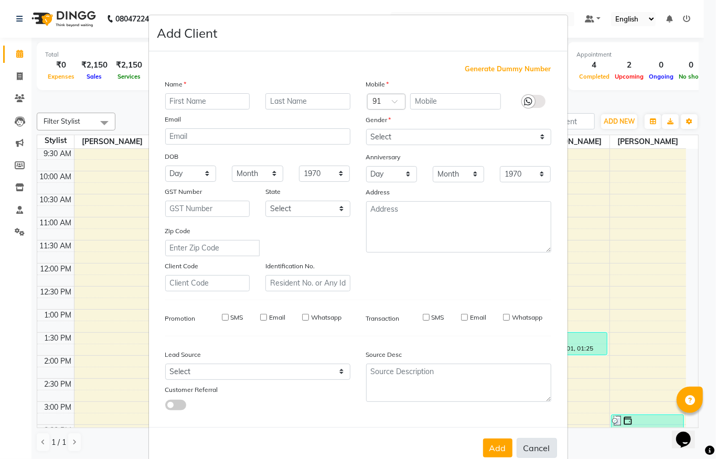
checkbox input "false"
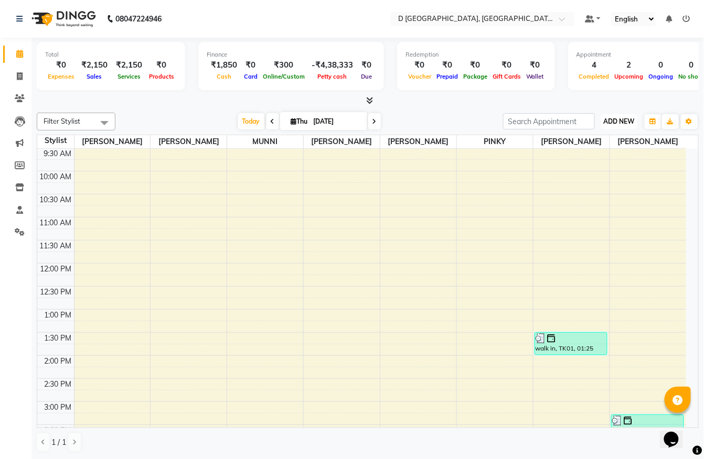
click at [609, 120] on span "ADD NEW" at bounding box center [619, 121] width 31 height 8
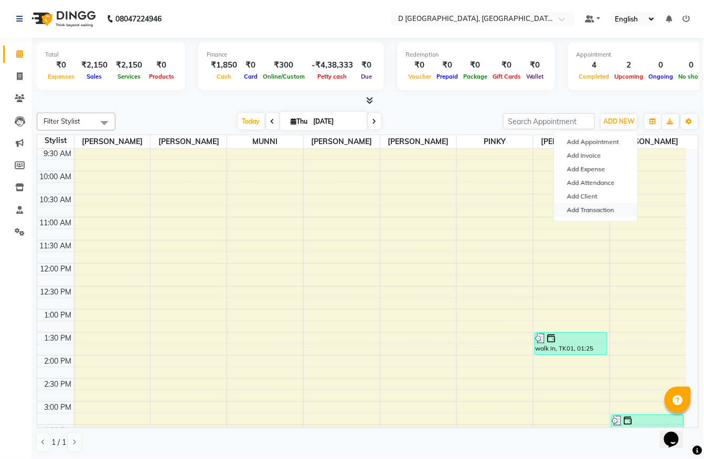
click at [595, 208] on link "Add Transaction" at bounding box center [595, 210] width 83 height 14
select select "direct"
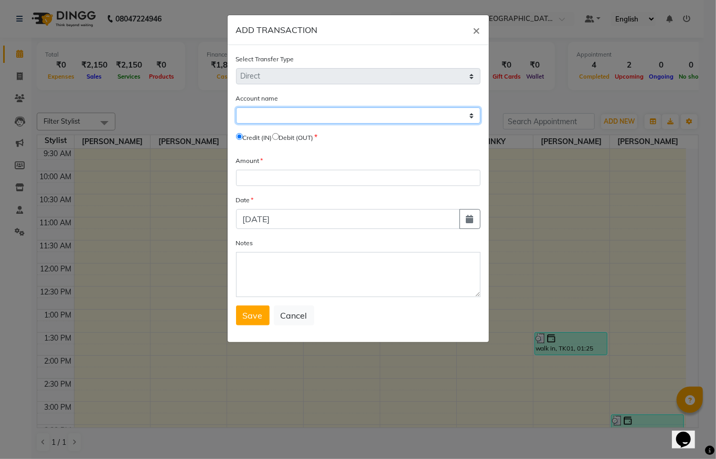
click at [280, 112] on select "Select Petty Cash Default Account" at bounding box center [358, 116] width 244 height 16
select select "5686"
click at [236, 108] on select "Select Petty Cash Default Account" at bounding box center [358, 116] width 244 height 16
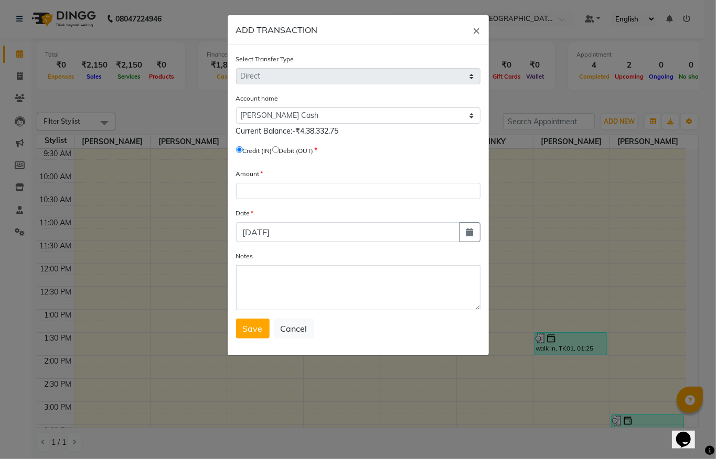
click at [279, 146] on input "radio" at bounding box center [275, 149] width 7 height 7
radio input "true"
click at [236, 149] on input "radio" at bounding box center [239, 149] width 7 height 7
radio input "true"
click at [279, 146] on input "radio" at bounding box center [275, 149] width 7 height 7
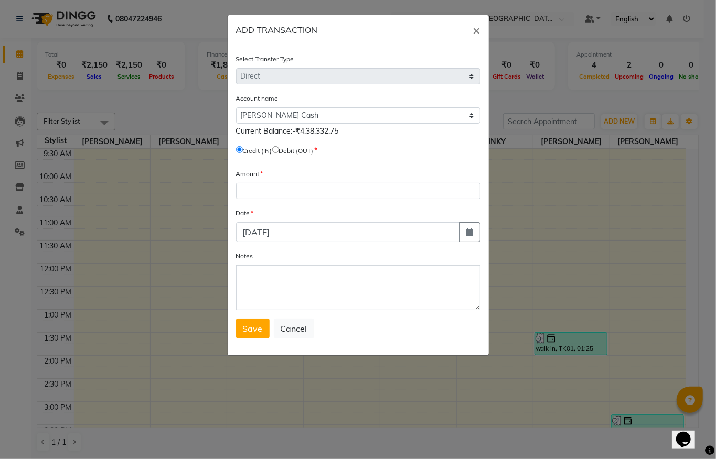
radio input "true"
click at [236, 147] on input "radio" at bounding box center [239, 149] width 7 height 7
radio input "true"
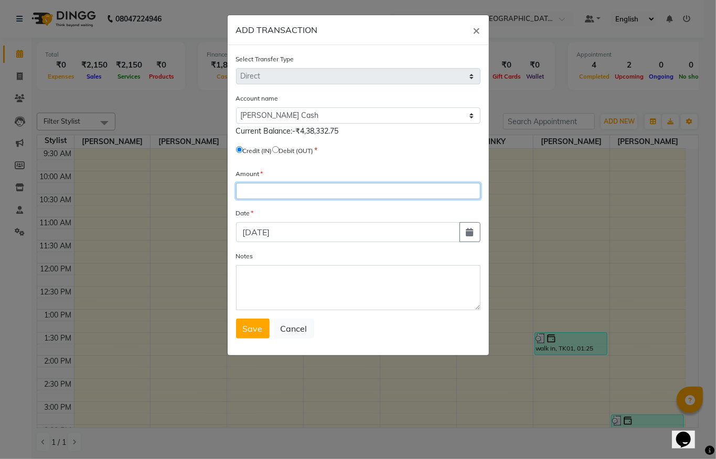
click at [251, 184] on input "number" at bounding box center [358, 191] width 244 height 16
type input "500"
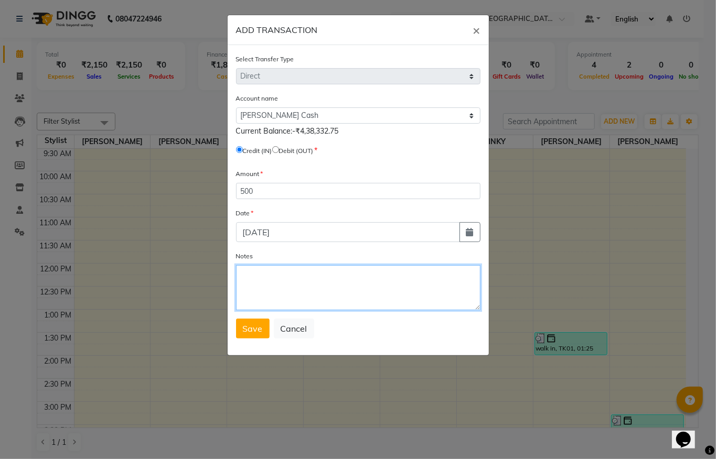
click at [254, 273] on textarea "Notes" at bounding box center [358, 287] width 244 height 45
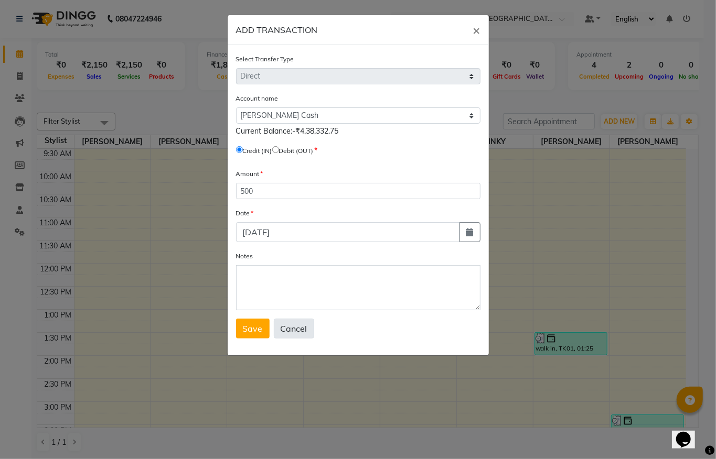
click at [282, 328] on button "Cancel" at bounding box center [294, 329] width 40 height 20
select select
radio input "false"
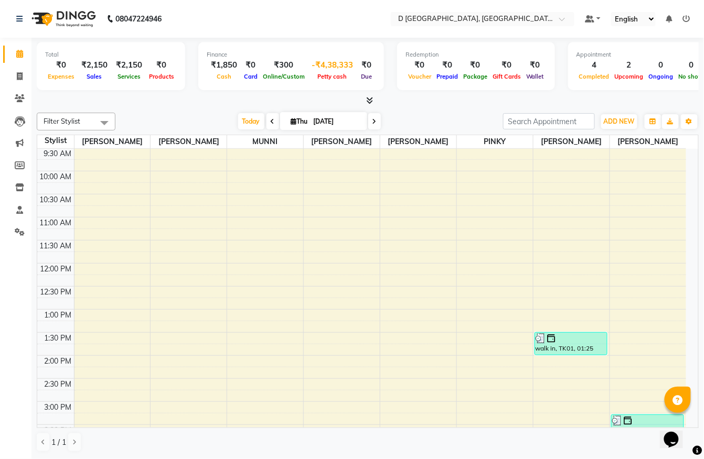
click at [328, 71] on div "Petty cash" at bounding box center [332, 76] width 50 height 11
click at [328, 60] on div "-₹4,38,333" at bounding box center [332, 65] width 50 height 12
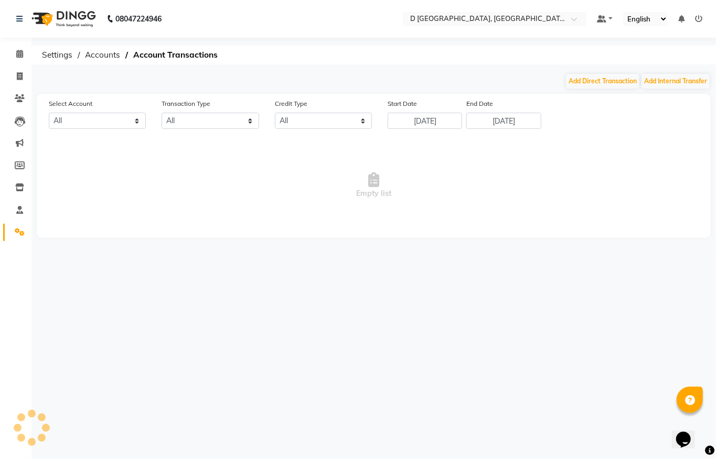
select select "5686"
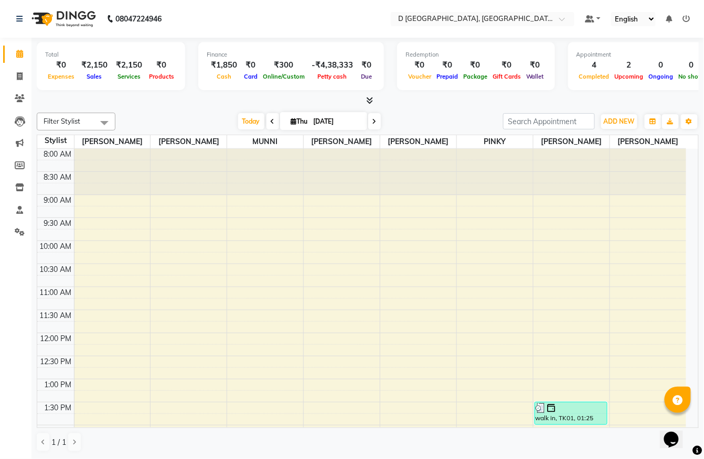
click at [506, 94] on div "Total ₹0 Expenses ₹2,150 Sales ₹2,150 Services ₹0 Products Finance ₹1,850 Cash …" at bounding box center [368, 72] width 662 height 69
click at [14, 80] on span at bounding box center [19, 77] width 18 height 12
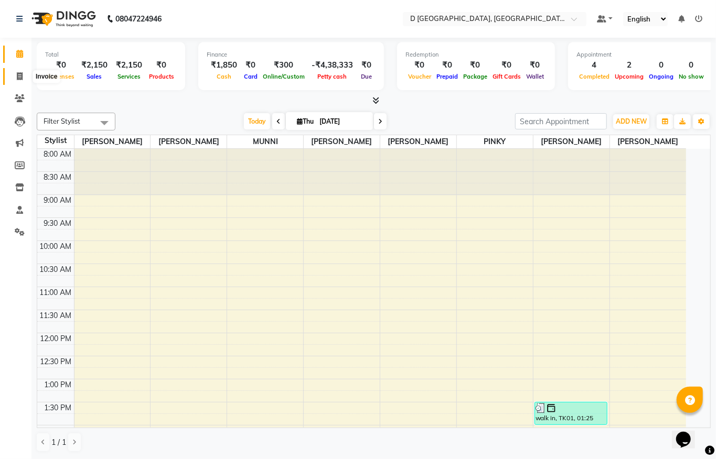
select select "service"
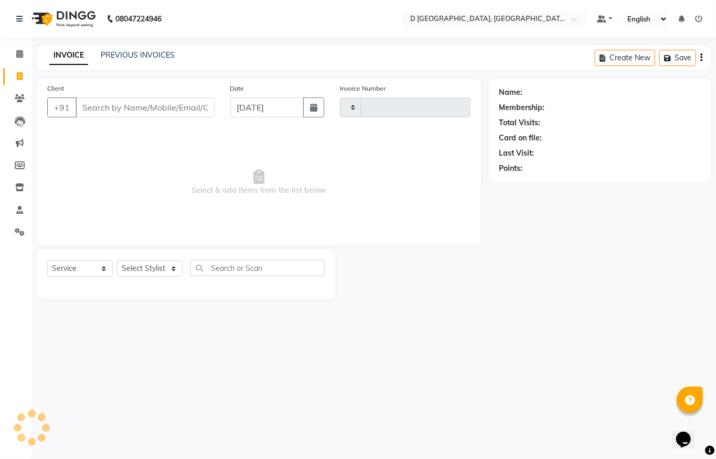
type input "0382"
select select "6651"
select select "membership"
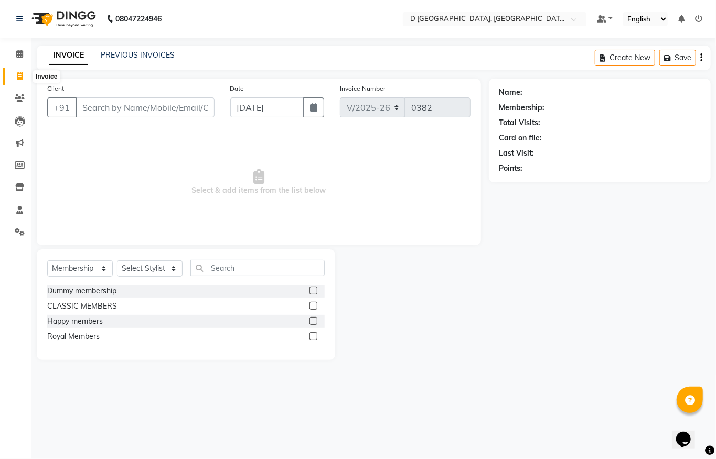
click at [24, 76] on span at bounding box center [19, 77] width 18 height 12
select select "6651"
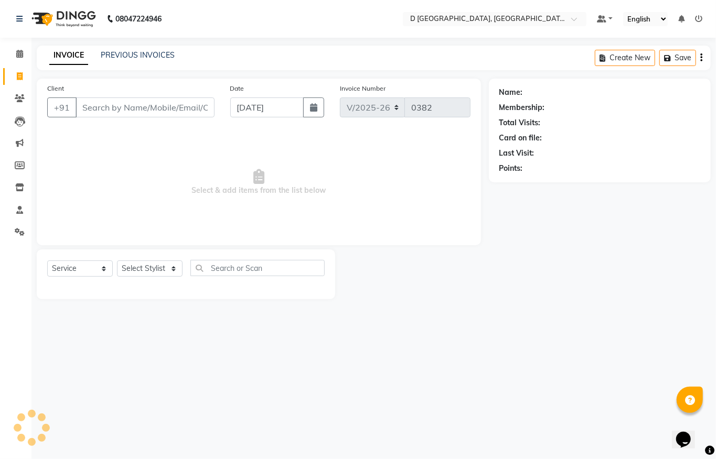
select select "membership"
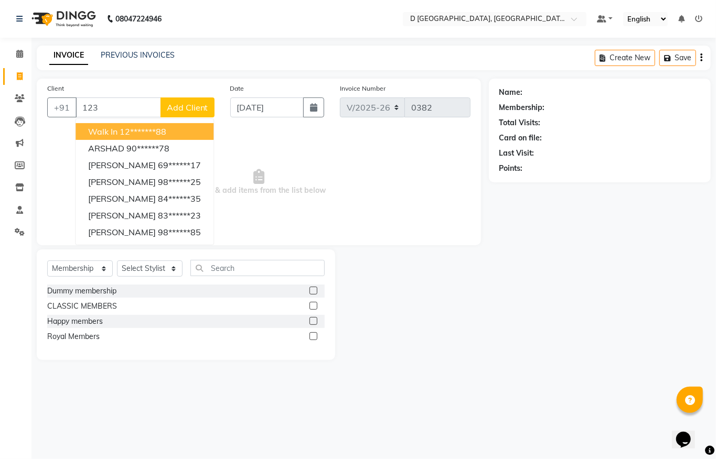
click at [122, 127] on ngb-highlight "12*******88" at bounding box center [143, 131] width 47 height 10
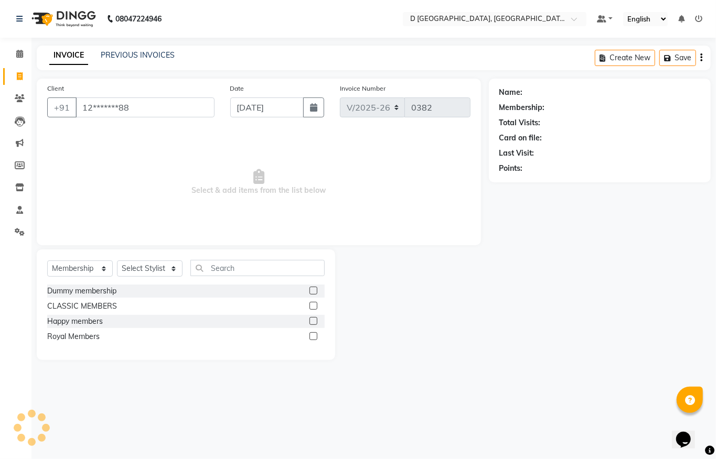
type input "12*******88"
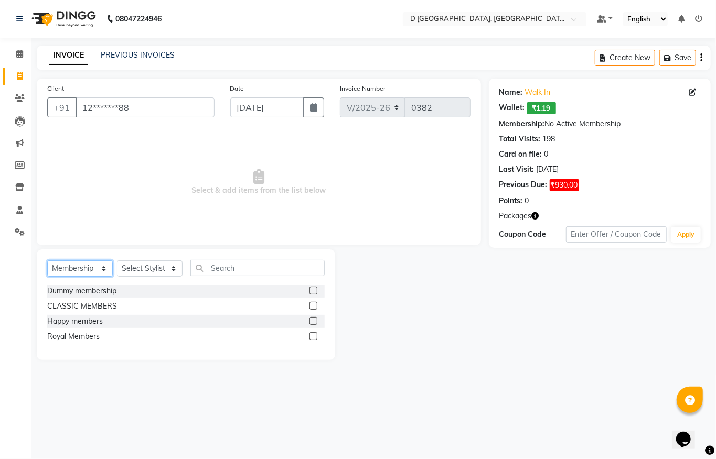
click at [70, 265] on select "Select Service Product Membership Package Voucher Prepaid Gift Card" at bounding box center [80, 269] width 66 height 16
click at [47, 261] on select "Select Service Product Membership Package Voucher Prepaid Gift Card" at bounding box center [80, 269] width 66 height 16
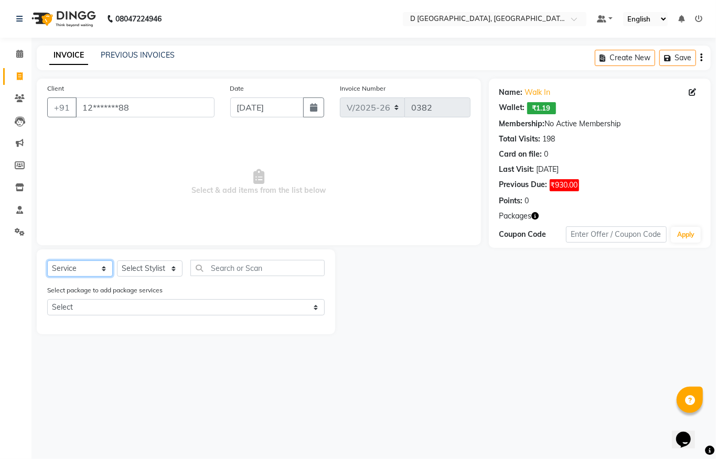
drag, startPoint x: 59, startPoint y: 269, endPoint x: 65, endPoint y: 302, distance: 34.2
click at [65, 302] on div "Select Service Product Membership Package Voucher Prepaid Gift Card Select Styl…" at bounding box center [186, 292] width 298 height 85
select select "product"
click at [47, 261] on select "Select Service Product Membership Package Voucher Prepaid Gift Card" at bounding box center [80, 269] width 66 height 16
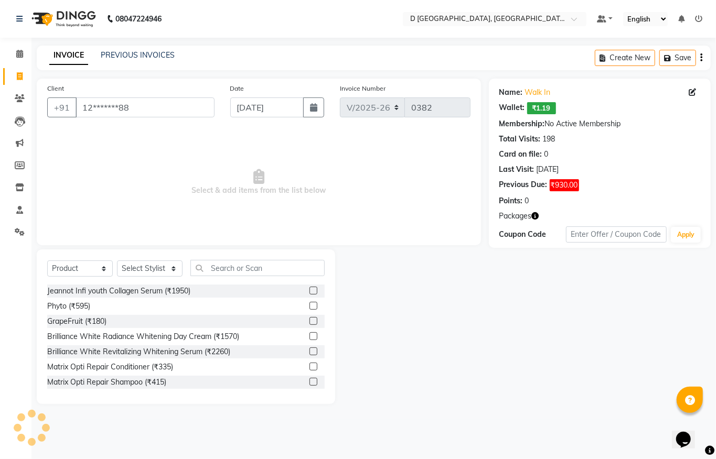
click at [191, 309] on div "Phyto (₹595)" at bounding box center [185, 306] width 277 height 13
click at [154, 263] on select "Select Stylist Anuradha Shing Chandan kumar Komal Chhetri Mina Sharma Monoranja…" at bounding box center [150, 269] width 66 height 16
select select "51630"
click at [117, 261] on select "Select Stylist Anuradha Shing Chandan kumar Komal Chhetri Mina Sharma Monoranja…" at bounding box center [150, 269] width 66 height 16
click at [426, 326] on div at bounding box center [411, 327] width 153 height 155
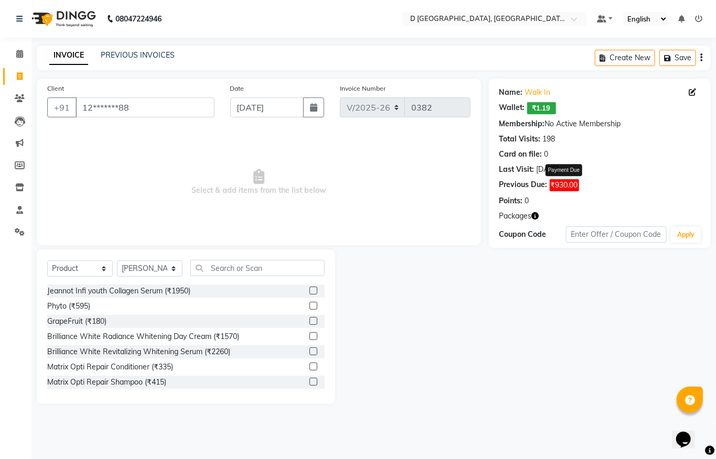
click at [569, 183] on span "₹930.00" at bounding box center [564, 185] width 29 height 12
drag, startPoint x: 575, startPoint y: 181, endPoint x: 548, endPoint y: 185, distance: 27.5
click at [548, 185] on div "Previous Due: ₹930.00 Payment Due" at bounding box center [599, 185] width 201 height 12
click at [410, 181] on span "Select & add items from the list below" at bounding box center [258, 182] width 423 height 105
click at [63, 49] on link "INVOICE" at bounding box center [68, 55] width 39 height 19
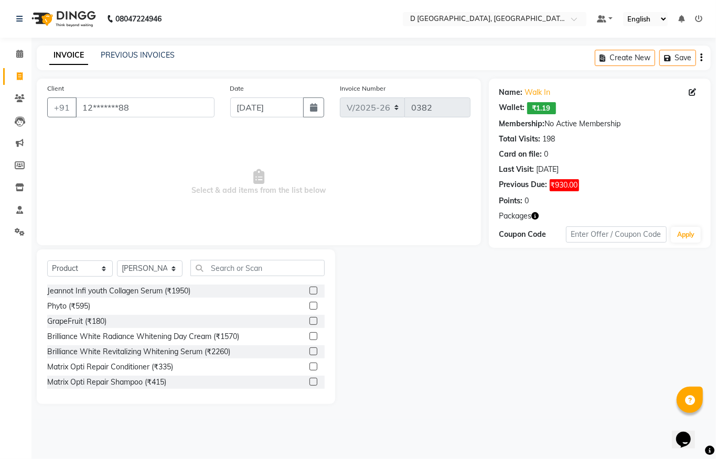
click at [63, 49] on link "INVOICE" at bounding box center [68, 55] width 39 height 19
click at [114, 52] on link "PREVIOUS INVOICES" at bounding box center [138, 54] width 74 height 9
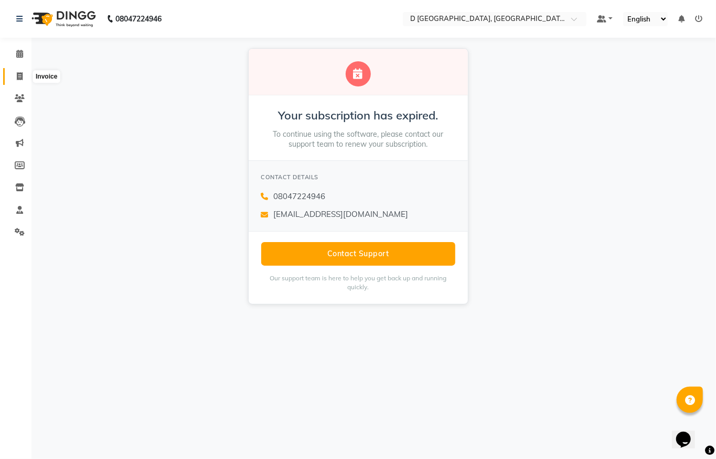
click at [13, 76] on span at bounding box center [19, 77] width 18 height 12
select select "service"
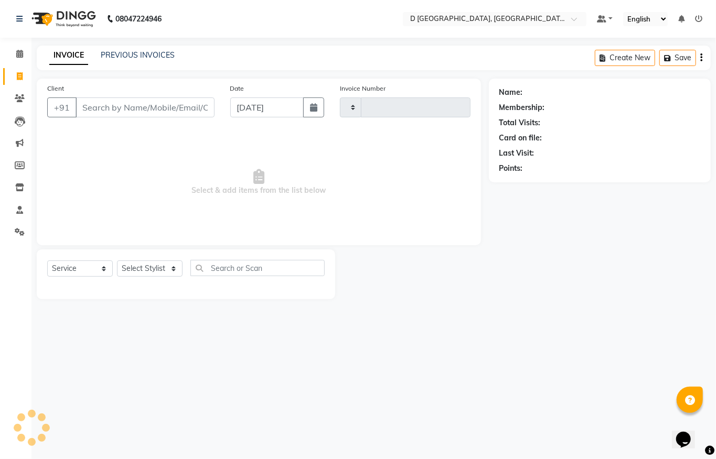
type input "0382"
select select "6651"
select select "membership"
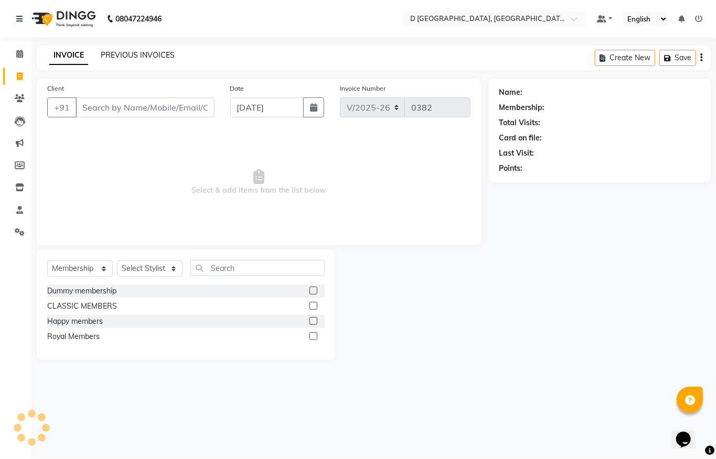
click at [143, 56] on link "PREVIOUS INVOICES" at bounding box center [138, 54] width 74 height 9
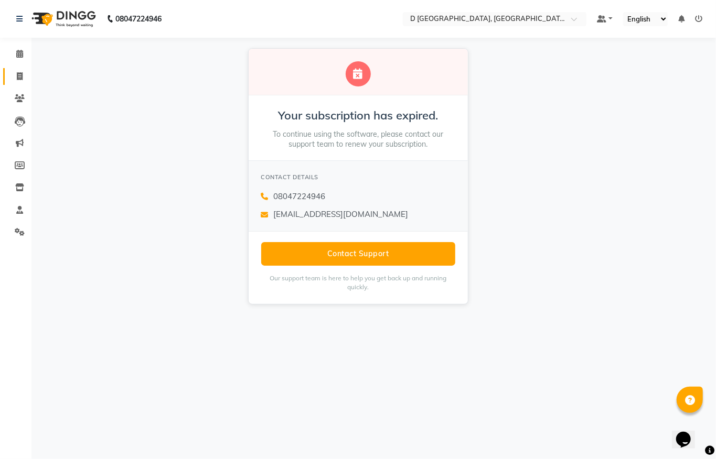
click at [17, 68] on link "Invoice" at bounding box center [15, 76] width 25 height 17
select select "service"
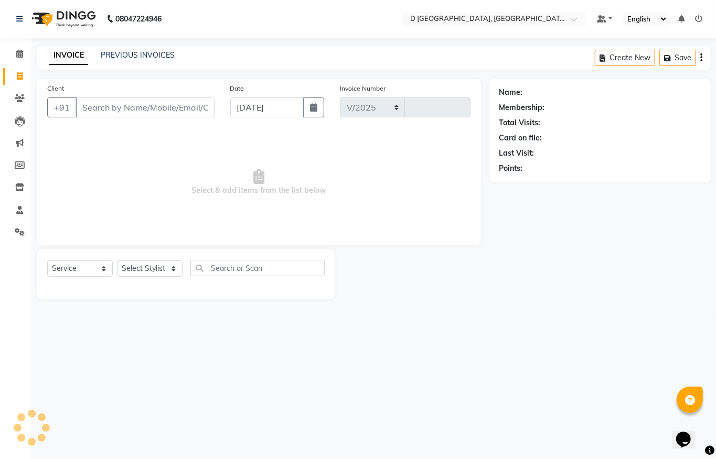
select select "6651"
type input "0382"
select select "membership"
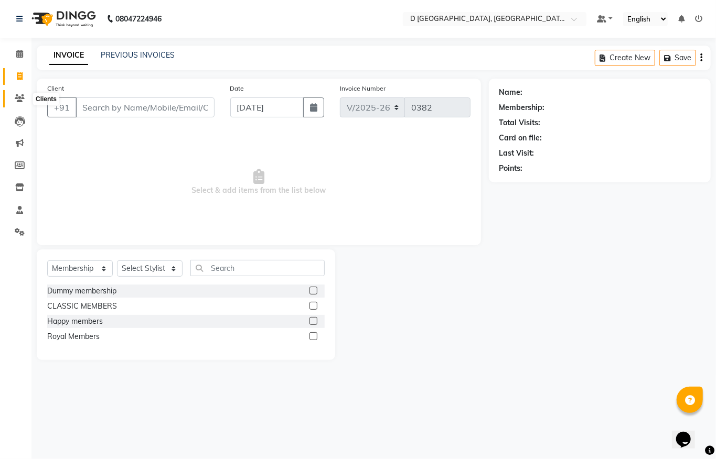
click at [19, 97] on icon at bounding box center [20, 98] width 10 height 8
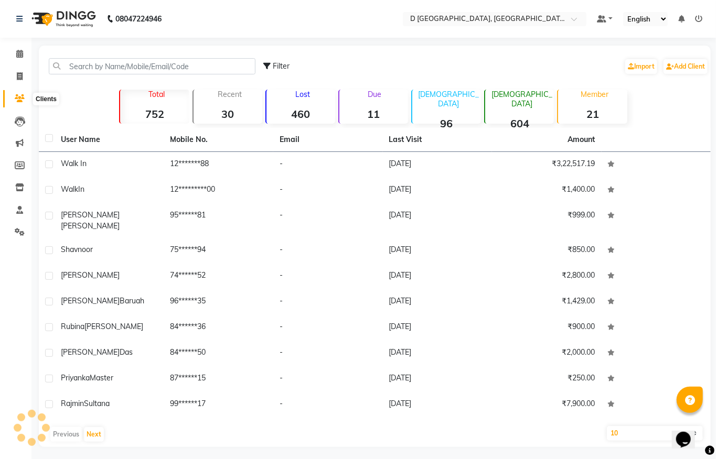
click at [19, 97] on icon at bounding box center [20, 98] width 10 height 8
click at [697, 64] on link "Add Client" at bounding box center [685, 66] width 44 height 15
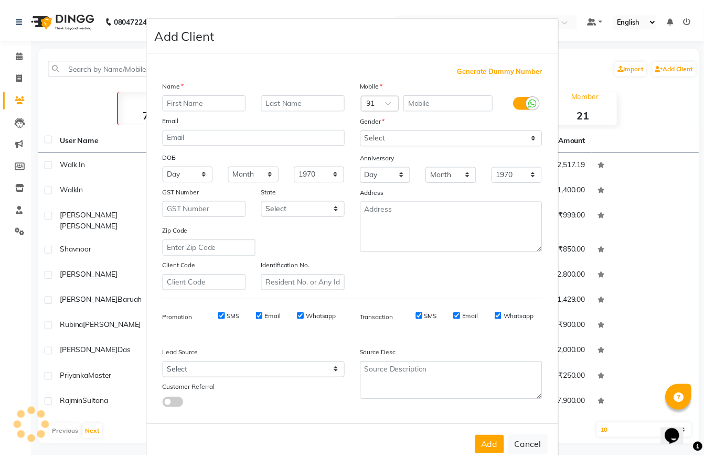
scroll to position [22, 0]
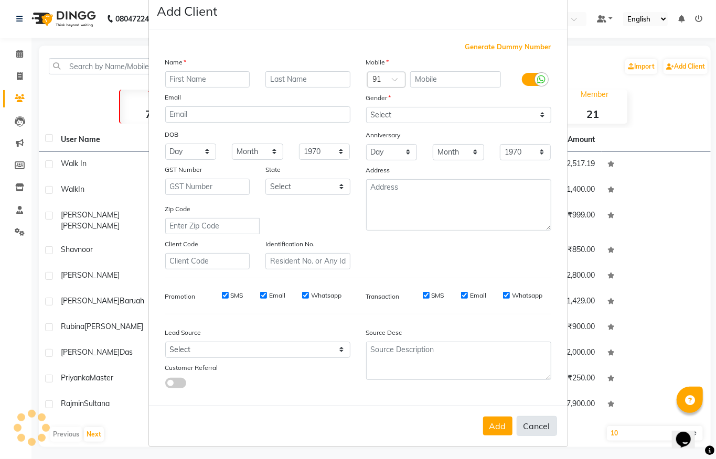
click at [526, 424] on button "Cancel" at bounding box center [537, 426] width 40 height 20
select select
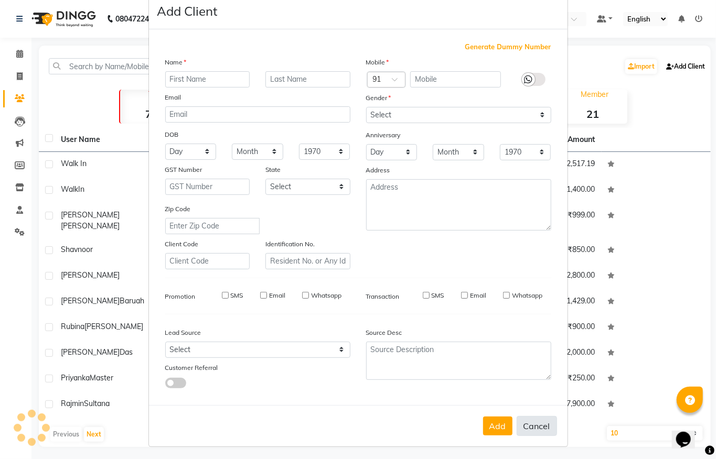
select select
checkbox input "false"
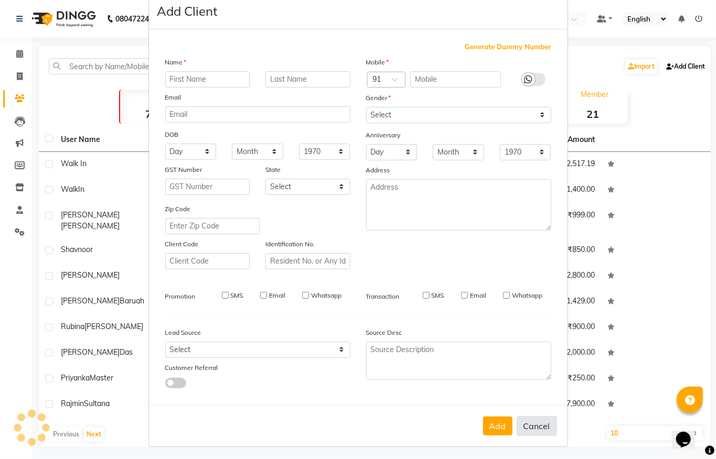
checkbox input "false"
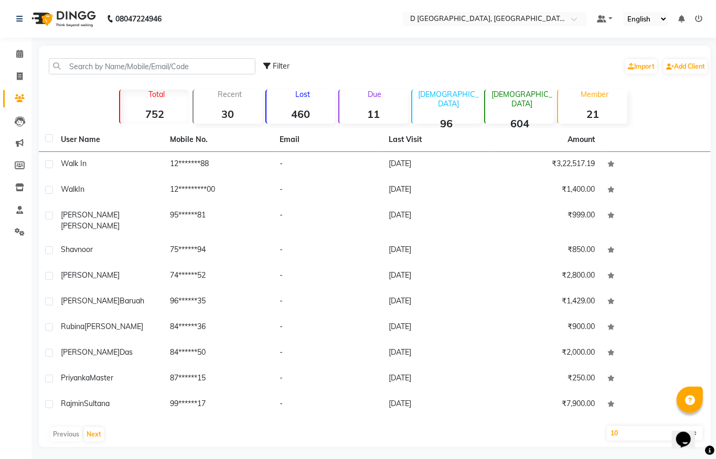
click at [220, 105] on div "Recent 30" at bounding box center [227, 107] width 70 height 34
click at [148, 107] on div "Total 752" at bounding box center [154, 107] width 70 height 34
click at [213, 107] on div "Recent 30" at bounding box center [227, 107] width 70 height 34
click at [295, 109] on strong "460" at bounding box center [300, 114] width 69 height 13
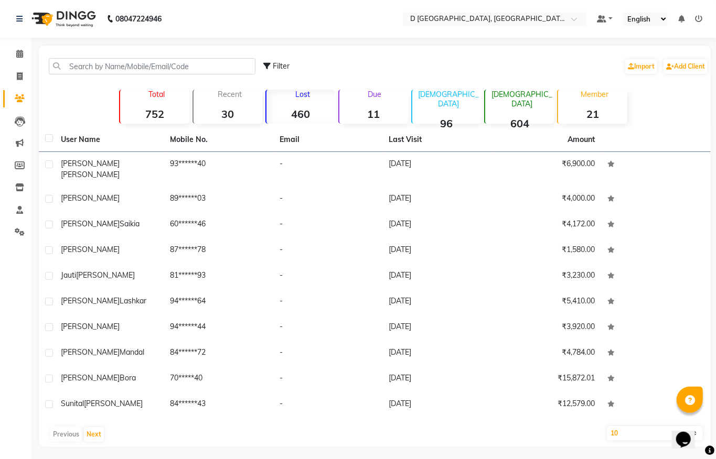
click at [364, 108] on strong "11" at bounding box center [373, 114] width 69 height 13
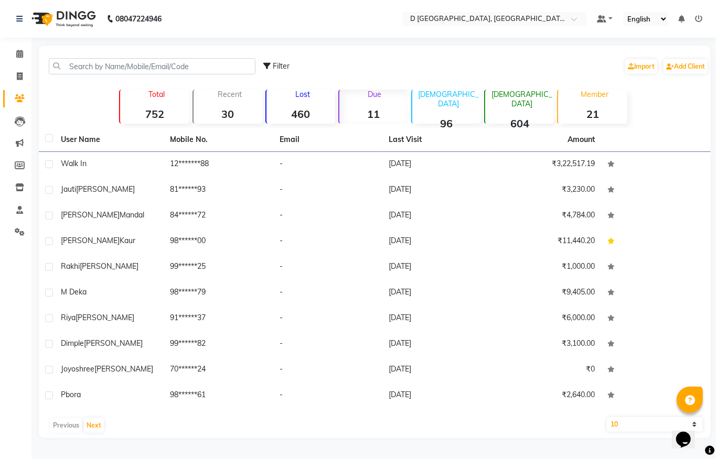
click at [446, 105] on div "Male 96" at bounding box center [446, 107] width 70 height 34
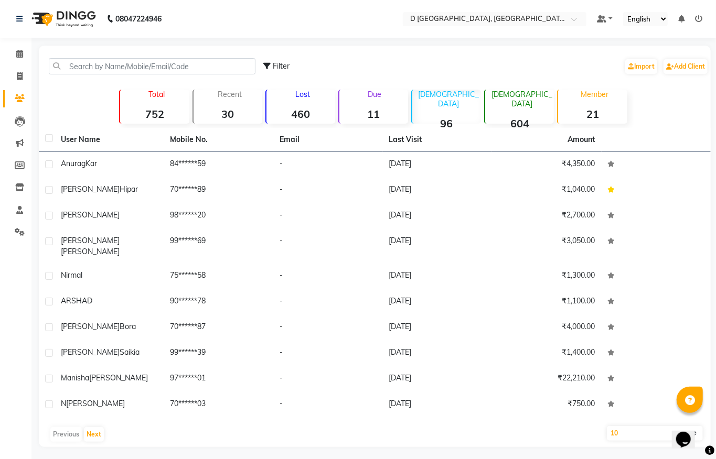
click at [521, 104] on div "Female 604" at bounding box center [519, 107] width 70 height 34
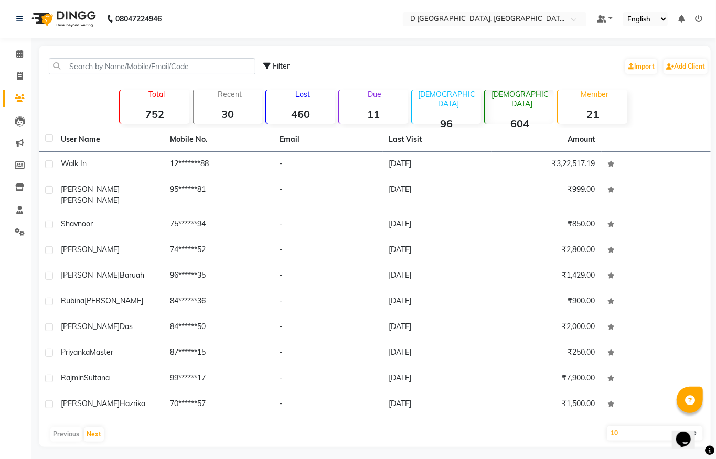
click at [456, 99] on p "Male" at bounding box center [448, 99] width 65 height 19
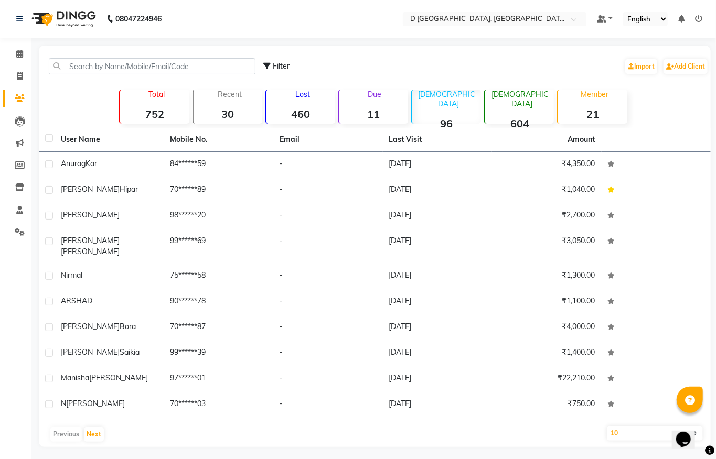
click at [526, 104] on div "Female 604" at bounding box center [519, 107] width 70 height 34
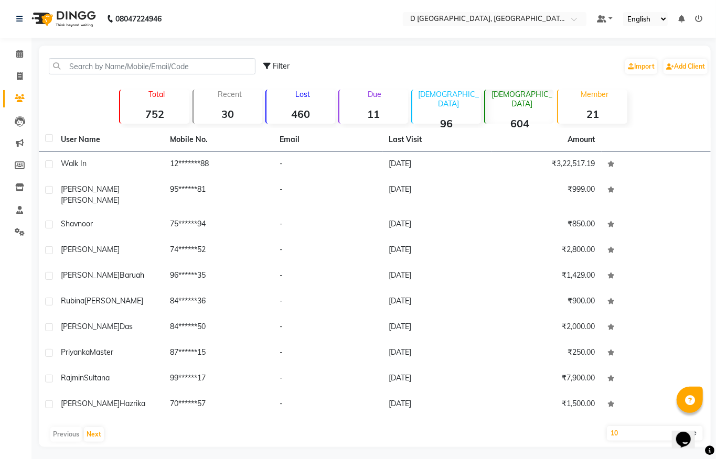
click at [578, 112] on strong "21" at bounding box center [592, 114] width 69 height 13
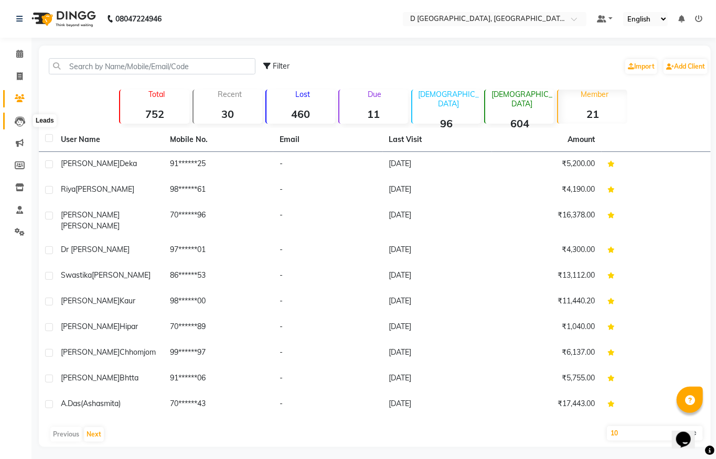
click at [19, 116] on icon at bounding box center [20, 121] width 10 height 10
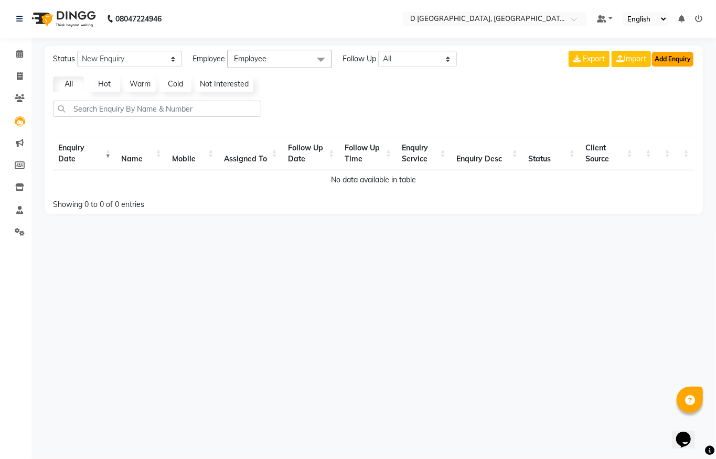
click at [659, 59] on button "Add Enquiry" at bounding box center [672, 59] width 41 height 15
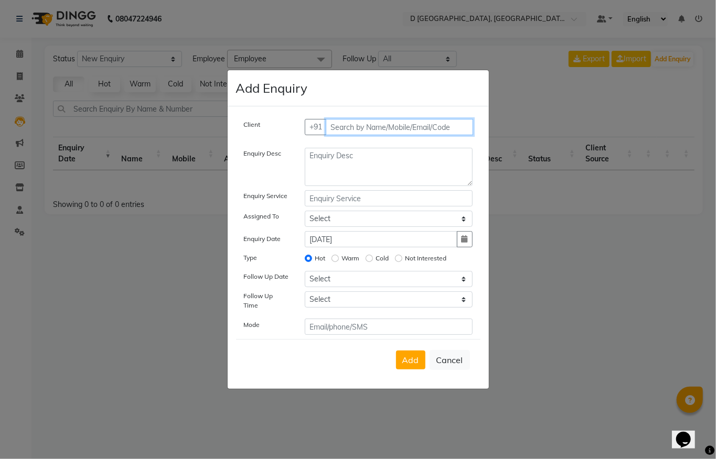
click at [352, 130] on input "text" at bounding box center [399, 127] width 147 height 16
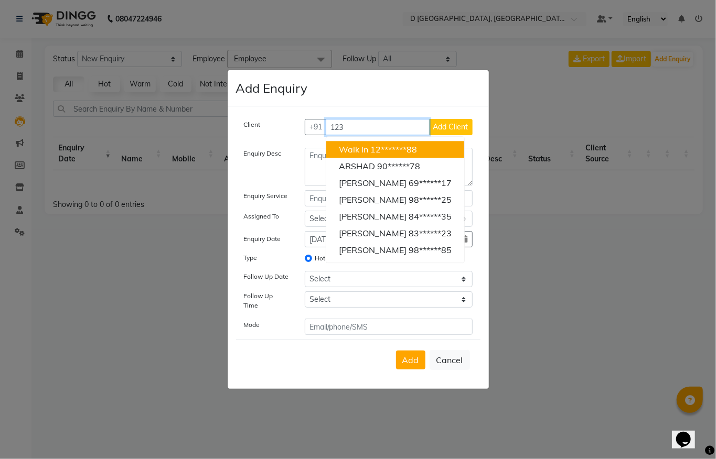
click at [382, 150] on ngb-highlight "12*******88" at bounding box center [393, 149] width 47 height 10
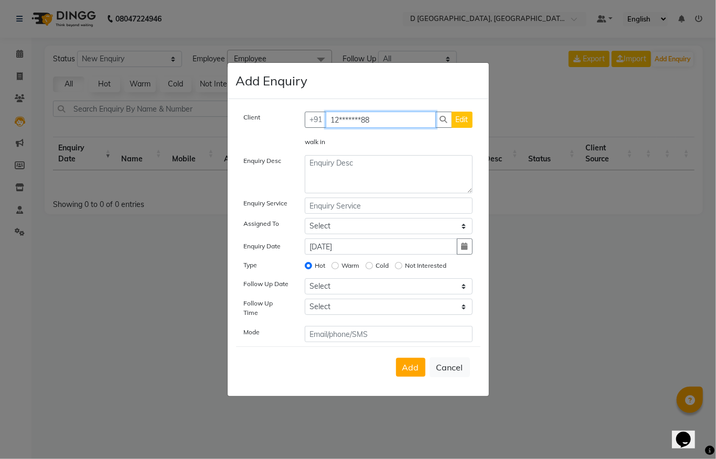
type input "12*******88"
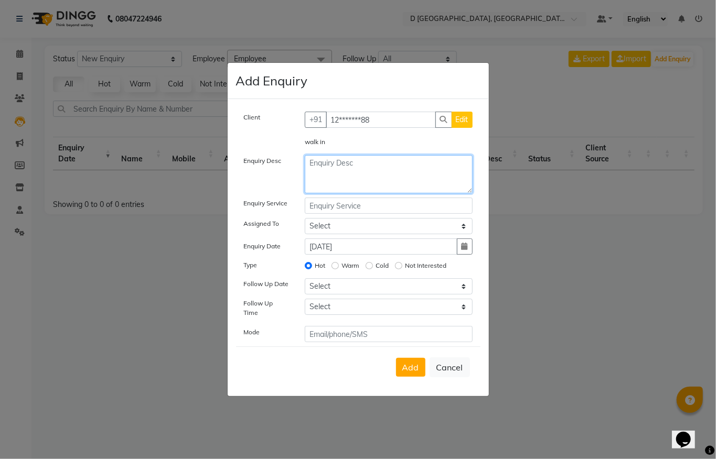
click at [326, 179] on textarea at bounding box center [389, 174] width 168 height 38
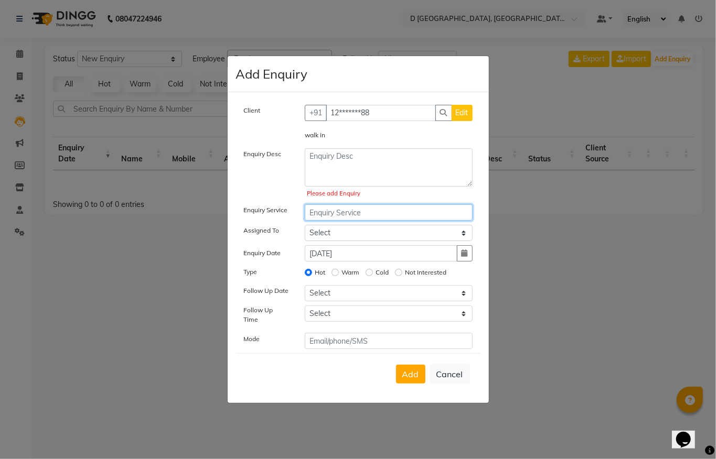
click at [334, 212] on input "text" at bounding box center [389, 213] width 168 height 16
type input "g"
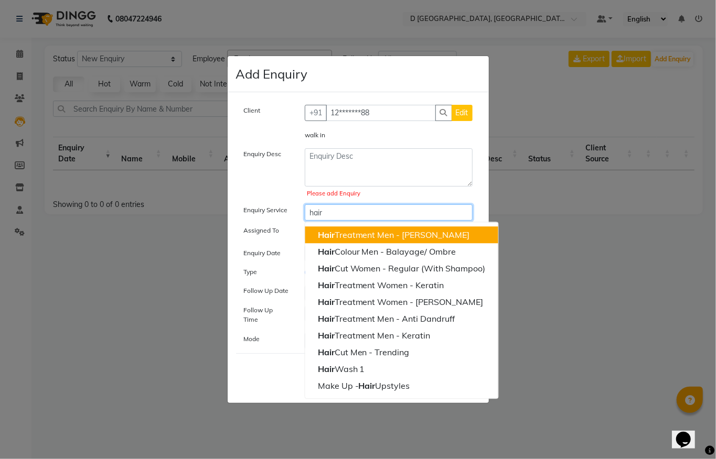
click at [329, 241] on span "Hair" at bounding box center [326, 235] width 17 height 10
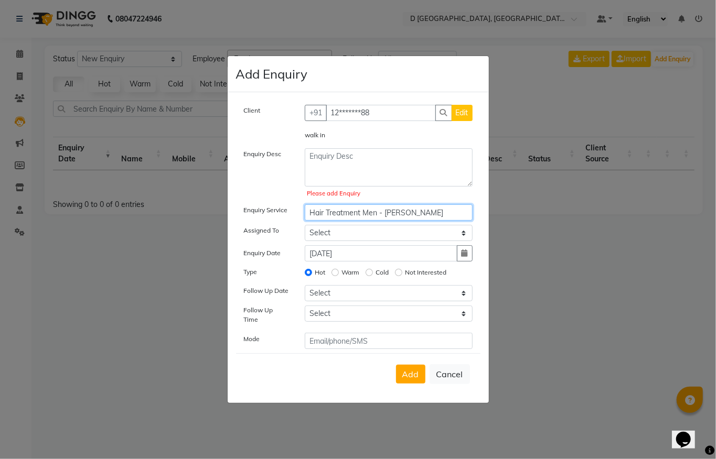
type input "Hair Treatment Men - Nana Plastia"
click at [336, 235] on select "Select Anuradha Shing Chandan kumar Komal Chhetri Mina Sharma Monoranjan Deka M…" at bounding box center [389, 233] width 168 height 16
select select "83352"
click at [305, 229] on select "Select Anuradha Shing Chandan kumar Komal Chhetri Mina Sharma Monoranjan Deka M…" at bounding box center [389, 233] width 168 height 16
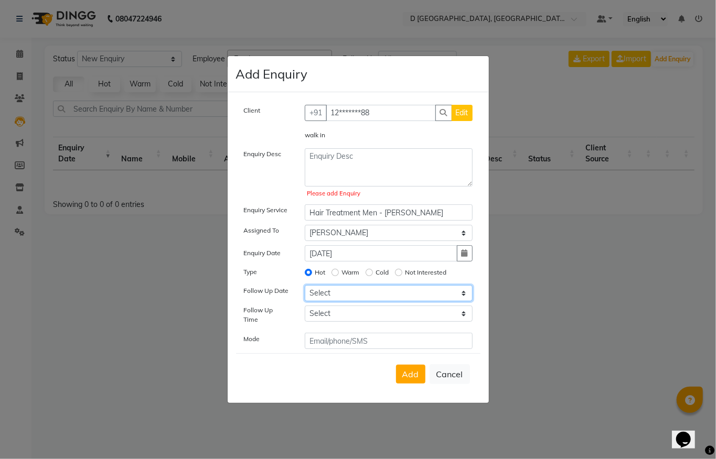
click at [387, 296] on select "Select Today Tomorrow In 2 days (Saturday) In 3 days (Sunday) In 4 days (Monday…" at bounding box center [389, 293] width 168 height 16
click at [292, 302] on div "Follow Up Date" at bounding box center [266, 293] width 61 height 16
click at [318, 317] on select "Select 07:00 AM 07:15 AM 07:30 AM 07:45 AM 08:00 AM 08:15 AM 08:30 AM 08:45 AM …" at bounding box center [389, 314] width 168 height 16
click at [275, 328] on div "Client +91 12*******88 Edit walk in Enquiry Desc Please add Enquiry Enquiry Ser…" at bounding box center [358, 227] width 244 height 245
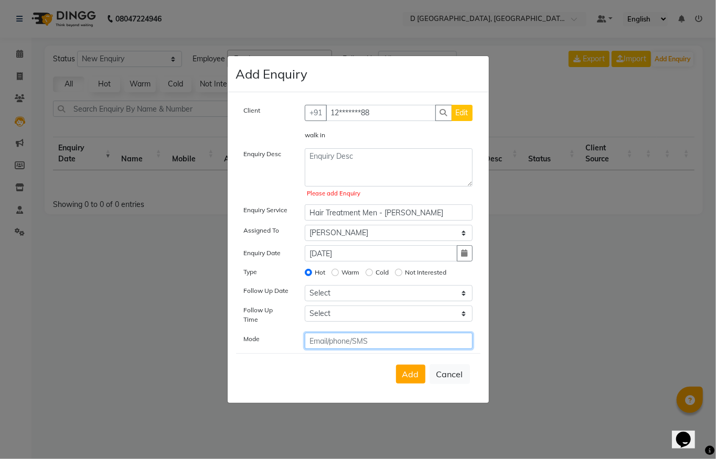
click at [338, 340] on input "text" at bounding box center [389, 341] width 168 height 16
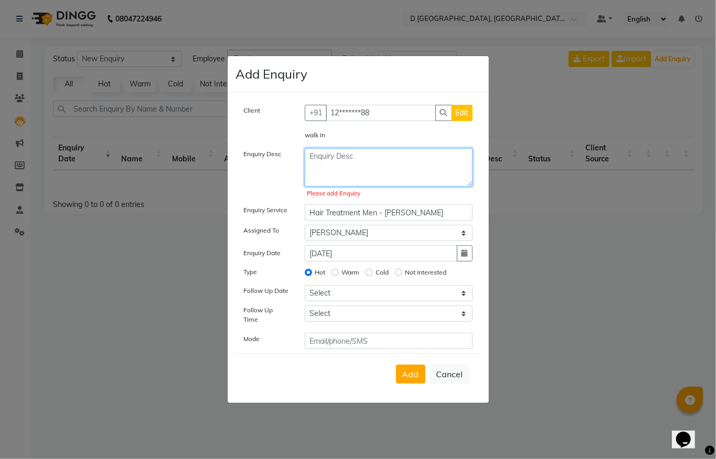
click at [325, 158] on textarea at bounding box center [389, 167] width 168 height 38
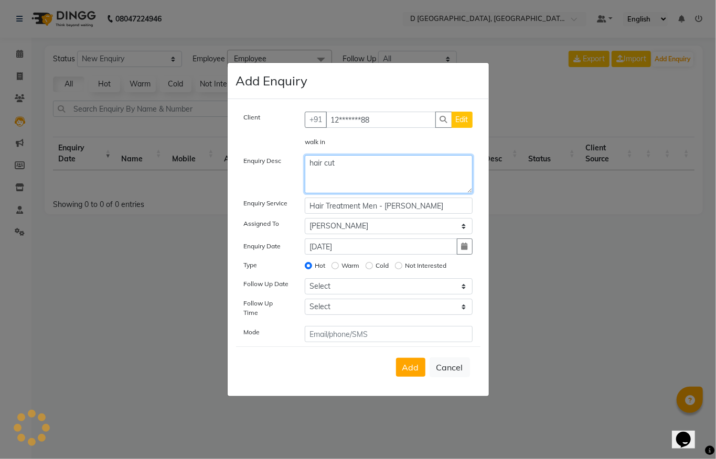
type textarea "hair cut"
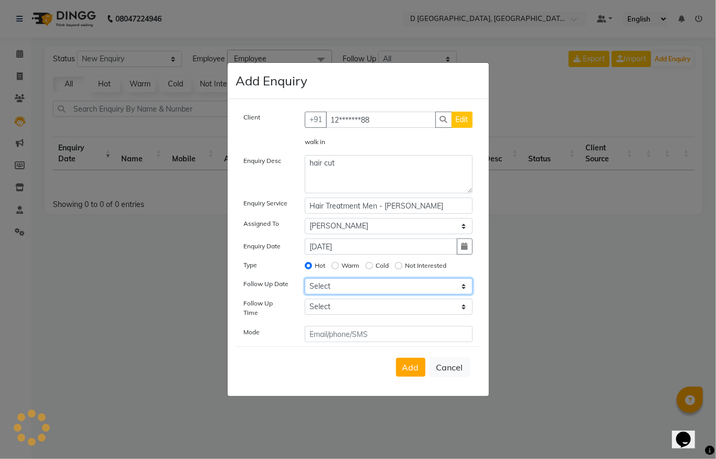
click at [324, 290] on select "Select Today Tomorrow In 2 days (Saturday) In 3 days (Sunday) In 4 days (Monday…" at bounding box center [389, 286] width 168 height 16
select select "2025-09-05"
click at [305, 282] on select "Select Today Tomorrow In 2 days (Saturday) In 3 days (Sunday) In 4 days (Monday…" at bounding box center [389, 286] width 168 height 16
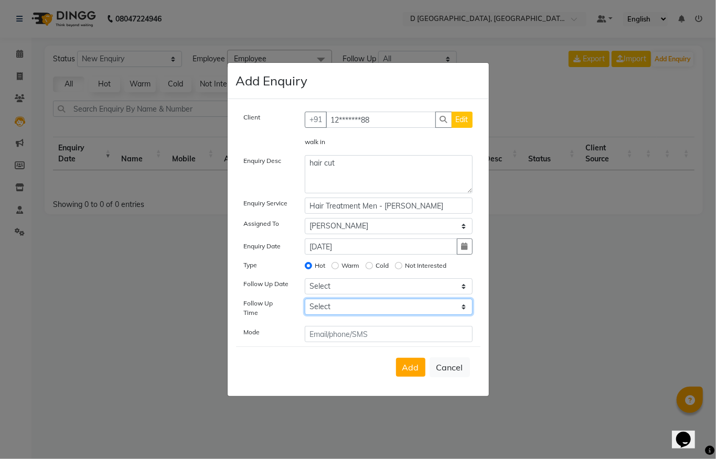
click at [321, 313] on select "Select 07:00 AM 07:15 AM 07:30 AM 07:45 AM 08:00 AM 08:15 AM 08:30 AM 08:45 AM …" at bounding box center [389, 307] width 168 height 16
select select "645"
click at [305, 302] on select "Select 07:00 AM 07:15 AM 07:30 AM 07:45 AM 08:00 AM 08:15 AM 08:30 AM 08:45 AM …" at bounding box center [389, 307] width 168 height 16
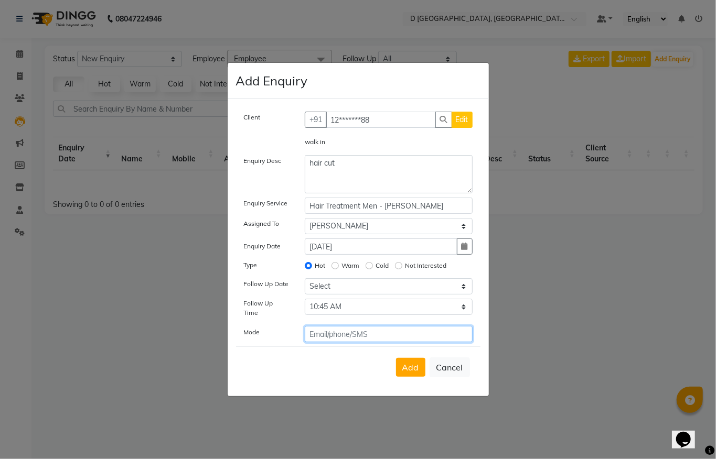
click at [322, 329] on input "text" at bounding box center [389, 334] width 168 height 16
type input "phone"
click at [403, 368] on span "Add" at bounding box center [410, 367] width 17 height 10
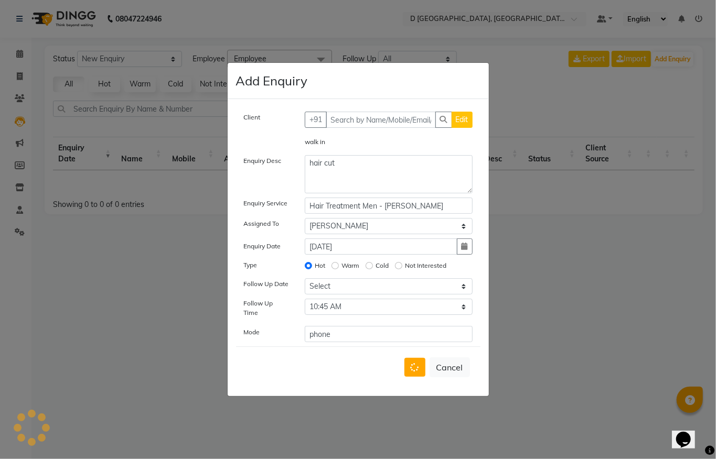
select select
radio input "false"
select select
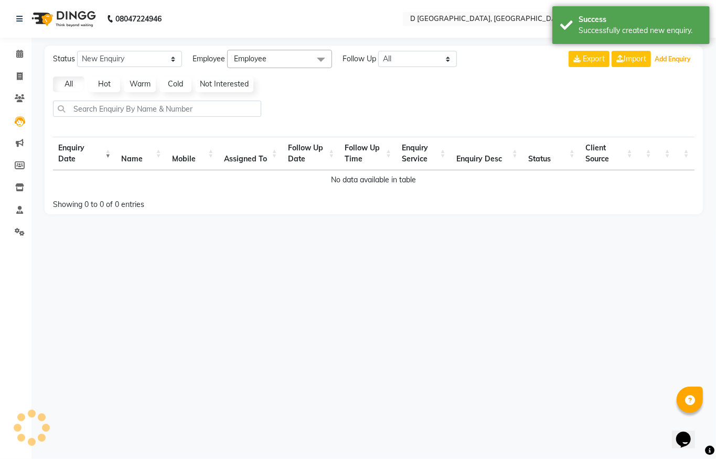
select select "10"
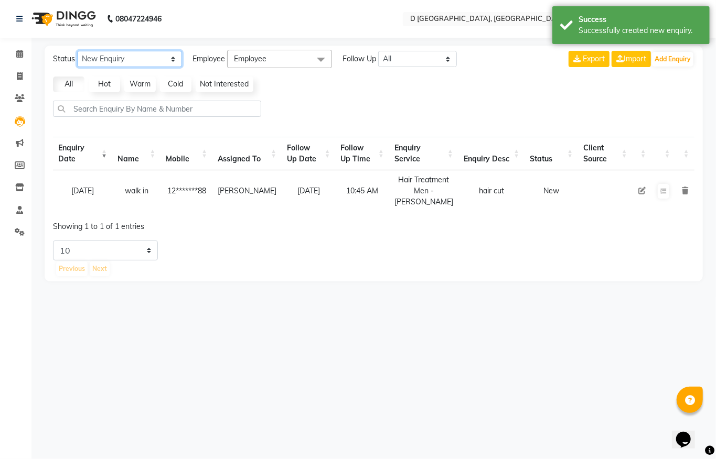
click at [118, 59] on select "New Enquiry Open Enquiry Converted Enquiry All" at bounding box center [129, 59] width 105 height 16
click at [77, 51] on select "New Enquiry Open Enquiry Converted Enquiry All" at bounding box center [129, 59] width 105 height 16
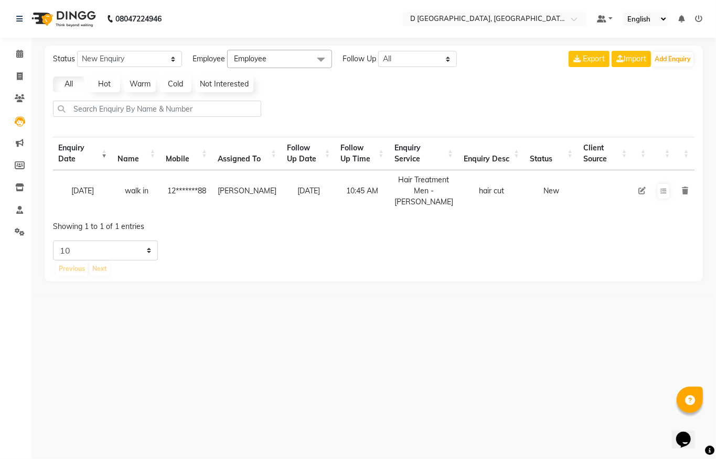
click at [642, 194] on icon at bounding box center [641, 190] width 7 height 7
select select "83352"
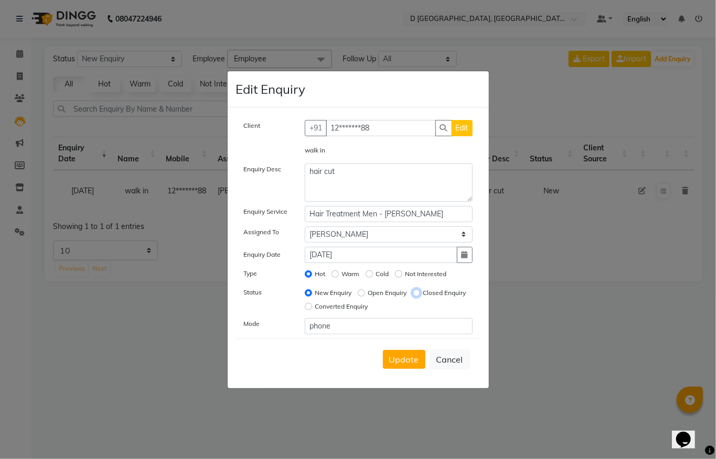
click at [418, 291] on input "Closed Enquiry" at bounding box center [416, 293] width 7 height 7
radio input "true"
radio input "false"
click at [309, 306] on input "Converted Enquiry" at bounding box center [308, 306] width 7 height 7
radio input "true"
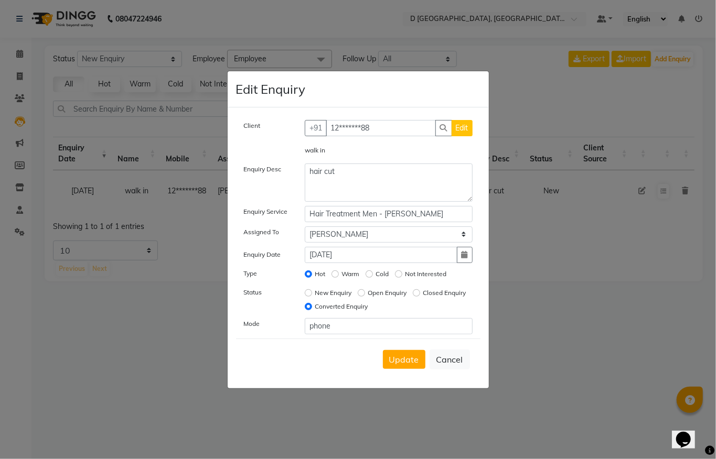
click at [414, 288] on div "Closed Enquiry" at bounding box center [439, 293] width 53 height 13
click at [414, 292] on input "Closed Enquiry" at bounding box center [416, 293] width 7 height 7
radio input "true"
radio input "false"
click at [364, 292] on input "Open Enquiry" at bounding box center [361, 293] width 7 height 7
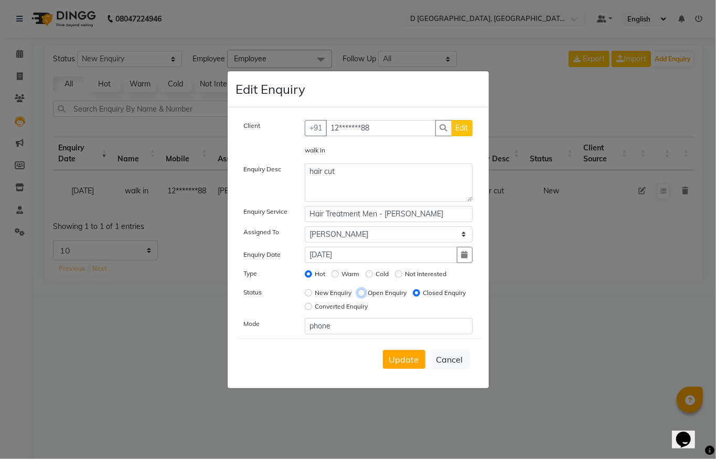
radio input "true"
radio input "false"
click at [406, 351] on button "Update" at bounding box center [404, 359] width 42 height 19
select select
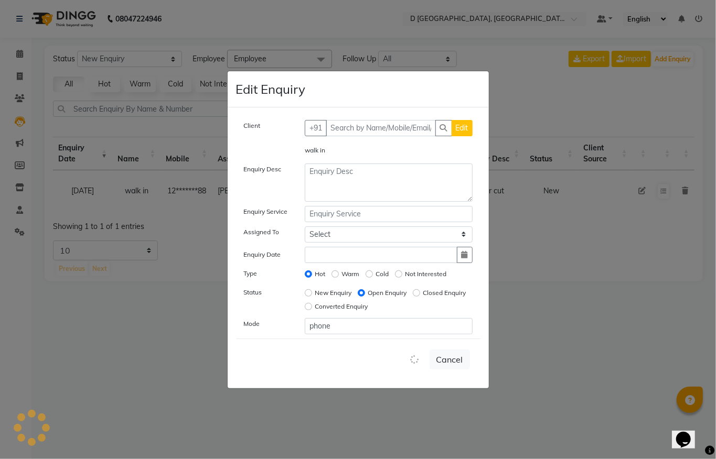
radio input "false"
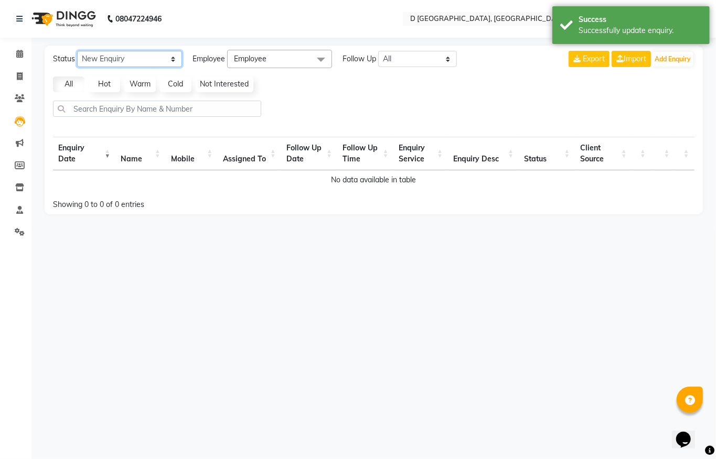
click at [121, 57] on select "New Enquiry Open Enquiry Converted Enquiry All" at bounding box center [129, 59] width 105 height 16
select select "Open"
click at [77, 51] on select "New Enquiry Open Enquiry Converted Enquiry All" at bounding box center [129, 59] width 105 height 16
select select "10"
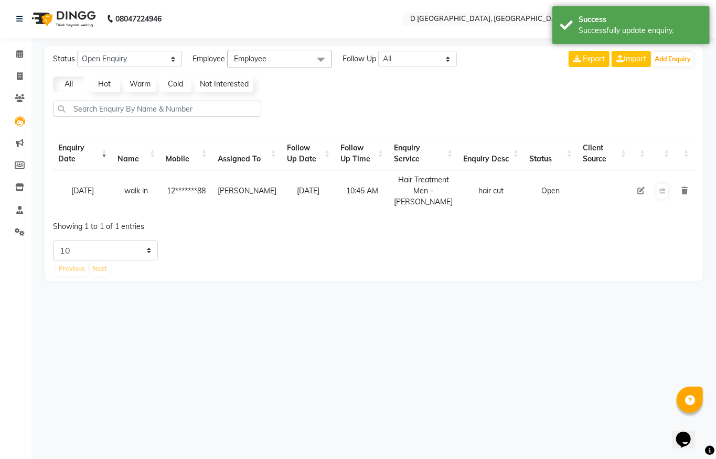
click at [101, 87] on link "Hot" at bounding box center [104, 85] width 31 height 16
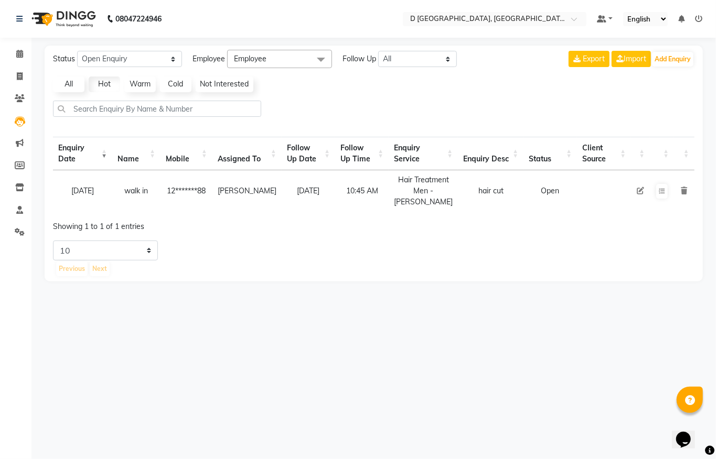
click at [150, 87] on link "Warm" at bounding box center [139, 85] width 31 height 16
click at [175, 90] on link "Cold" at bounding box center [175, 85] width 31 height 16
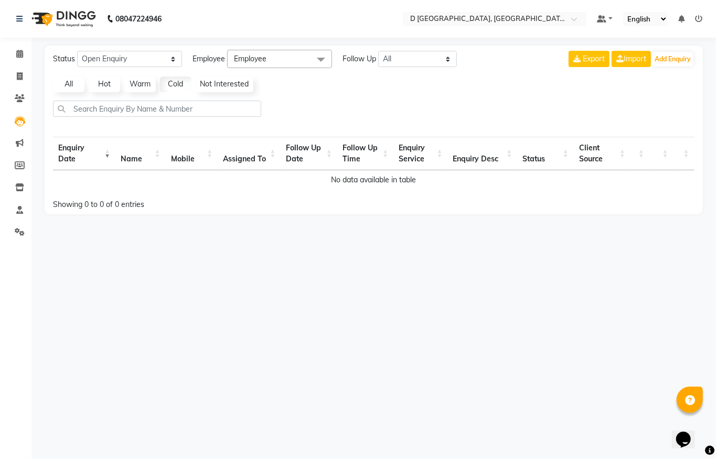
click at [235, 86] on link "Not Interested" at bounding box center [225, 85] width 58 height 16
click at [412, 55] on select "All Today Tomorrow This Week This Month Custom" at bounding box center [417, 59] width 79 height 16
click at [380, 51] on select "All Today Tomorrow This Week This Month Custom" at bounding box center [417, 59] width 79 height 16
click at [384, 57] on select "All Today Tomorrow This Week This Month Custom" at bounding box center [417, 59] width 79 height 16
select select "tommarow"
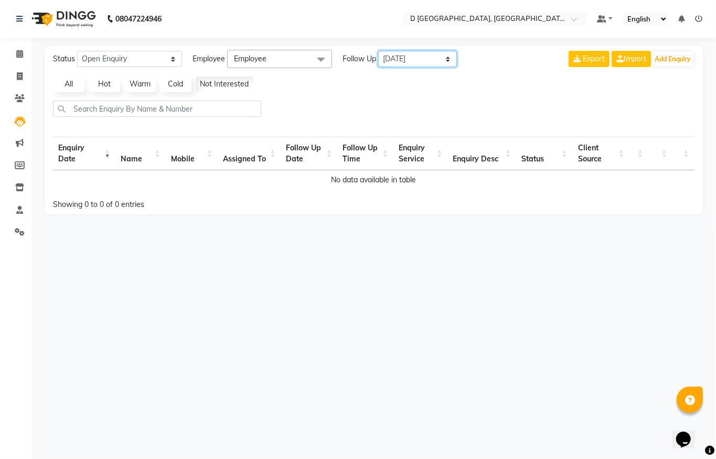
click at [380, 51] on select "All Today Tomorrow This Week This Month Custom" at bounding box center [417, 59] width 79 height 16
click at [103, 57] on select "New Enquiry Open Enquiry Converted Enquiry All" at bounding box center [129, 59] width 105 height 16
click at [77, 51] on select "New Enquiry Open Enquiry Converted Enquiry All" at bounding box center [129, 59] width 105 height 16
click at [110, 60] on select "New Enquiry Open Enquiry Converted Enquiry All" at bounding box center [129, 59] width 105 height 16
select select "Open"
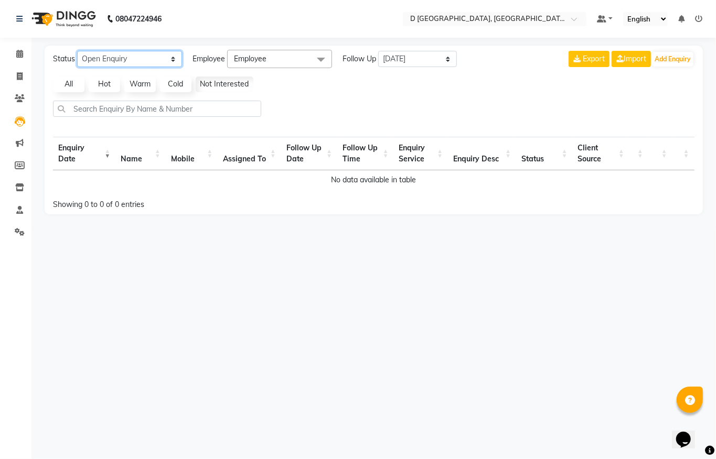
click at [77, 51] on select "New Enquiry Open Enquiry Converted Enquiry All" at bounding box center [129, 59] width 105 height 16
click at [423, 62] on select "All Today Tomorrow This Week This Month Custom" at bounding box center [417, 59] width 79 height 16
select select "week"
click at [380, 51] on select "All Today Tomorrow This Week This Month Custom" at bounding box center [417, 59] width 79 height 16
click at [72, 87] on link "All" at bounding box center [68, 85] width 31 height 16
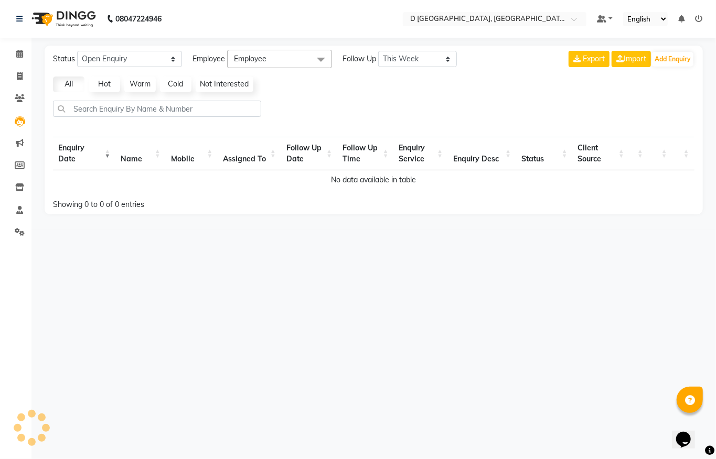
select select "10"
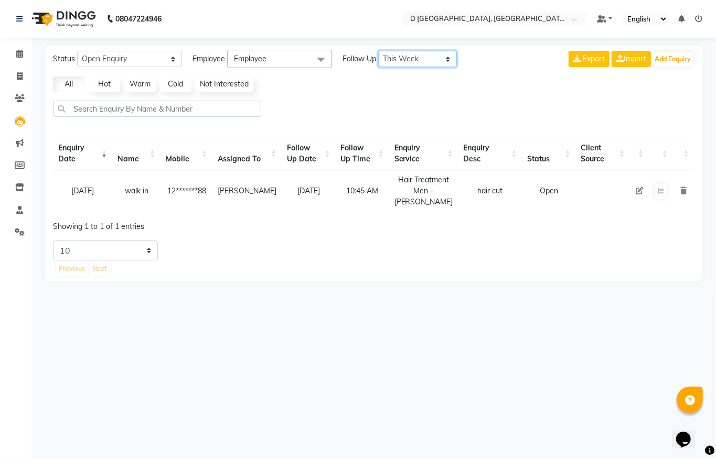
click at [395, 59] on select "All Today Tomorrow This Week This Month Custom" at bounding box center [417, 59] width 79 height 16
select select "tommarow"
click at [380, 51] on select "All Today Tomorrow This Week This Month Custom" at bounding box center [417, 59] width 79 height 16
click at [14, 145] on span at bounding box center [19, 143] width 18 height 12
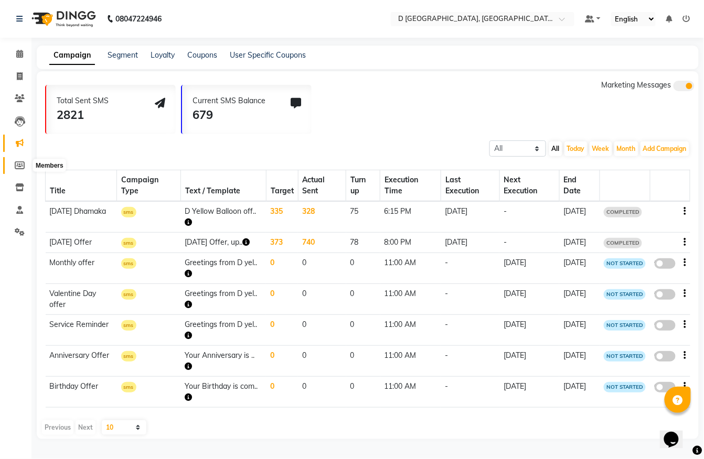
click at [20, 162] on icon at bounding box center [20, 166] width 10 height 8
select select
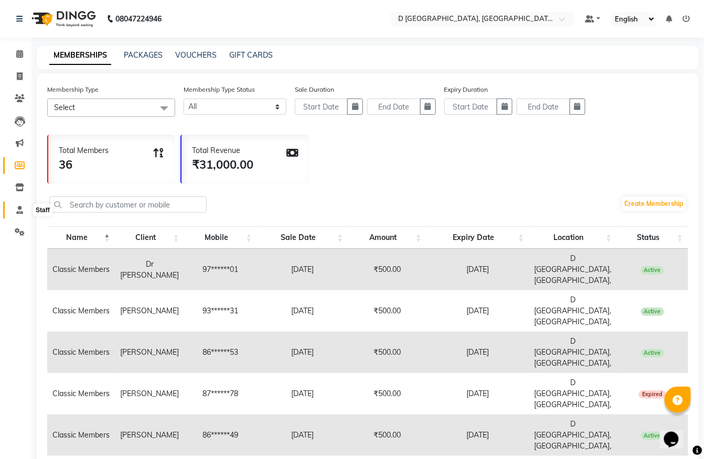
click at [16, 208] on icon at bounding box center [19, 210] width 7 height 8
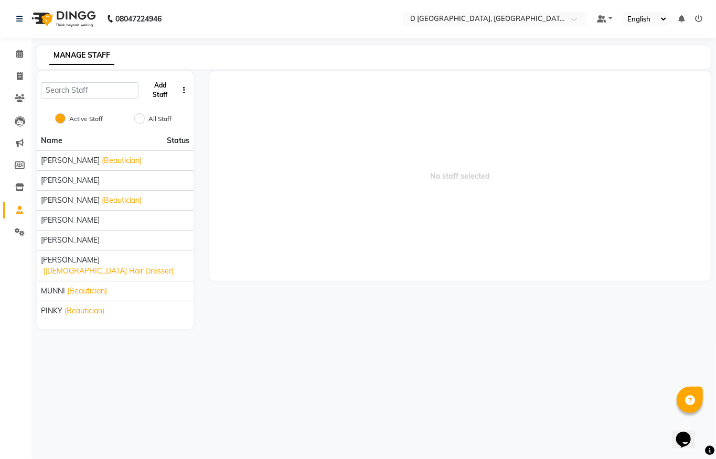
click at [165, 86] on button "Add Staff" at bounding box center [160, 90] width 35 height 27
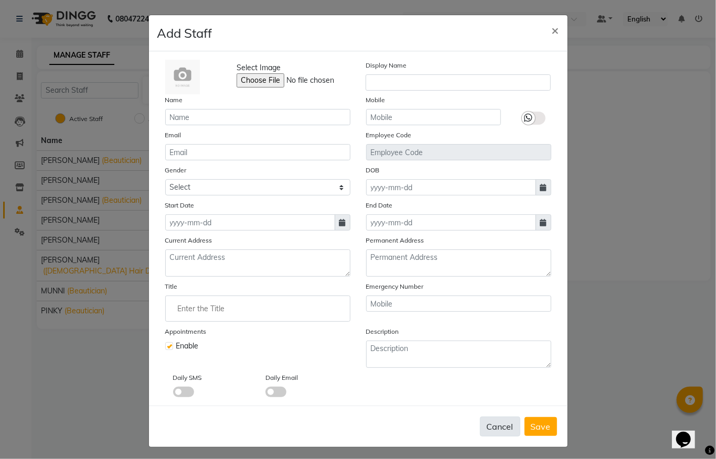
click at [494, 424] on button "Cancel" at bounding box center [500, 427] width 40 height 20
checkbox input "false"
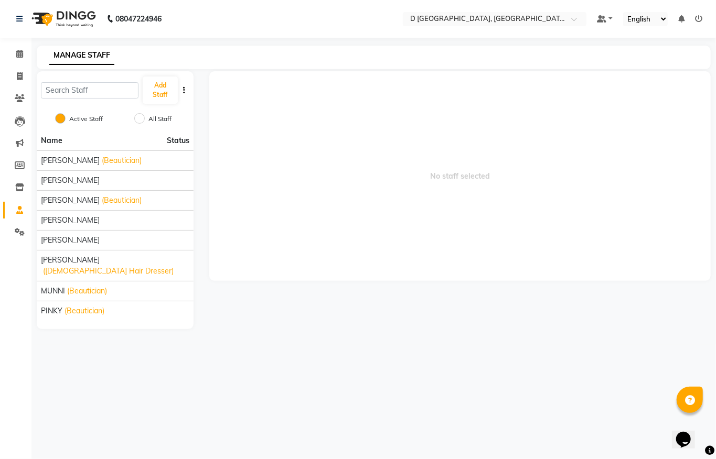
click at [487, 425] on div "08047224946 Select Location × D Yellow Balloon, Jayanagar Road, Six Mile, Defau…" at bounding box center [358, 229] width 716 height 459
click at [61, 159] on span "[PERSON_NAME]" at bounding box center [70, 160] width 59 height 11
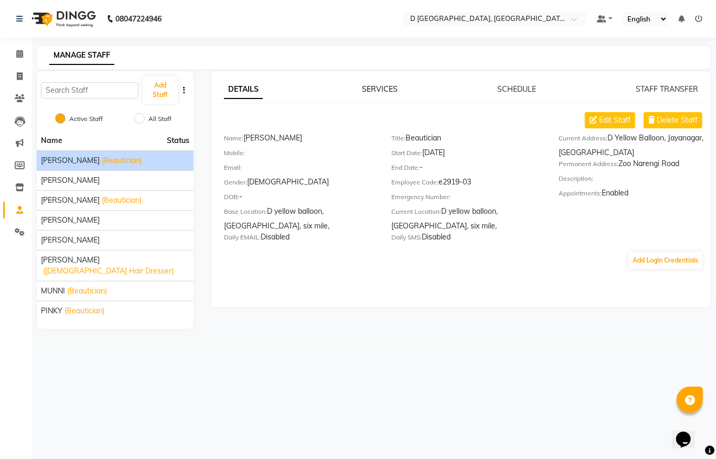
click at [384, 86] on link "SERVICES" at bounding box center [380, 88] width 36 height 9
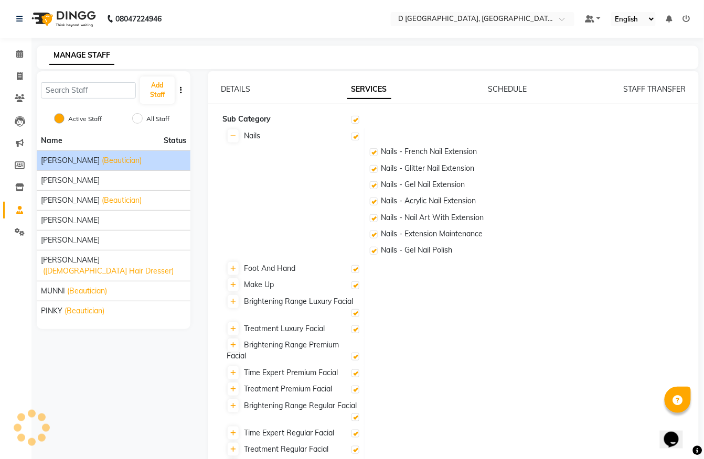
checkbox input "true"
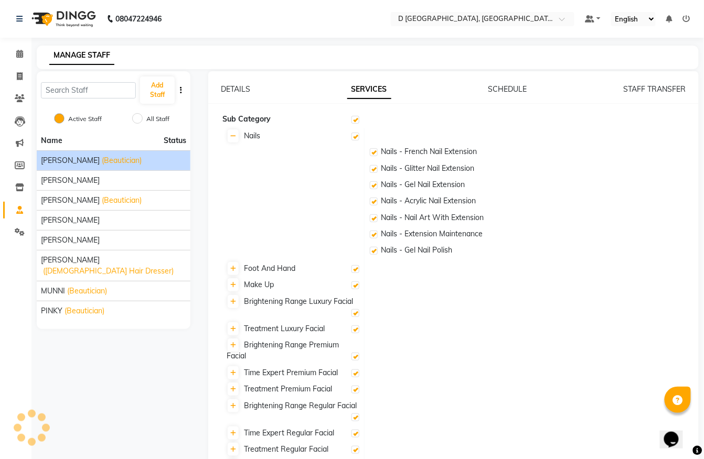
checkbox input "true"
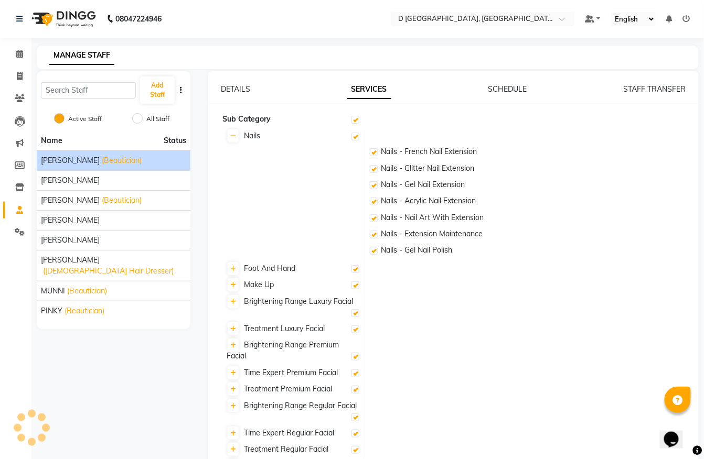
checkbox input "true"
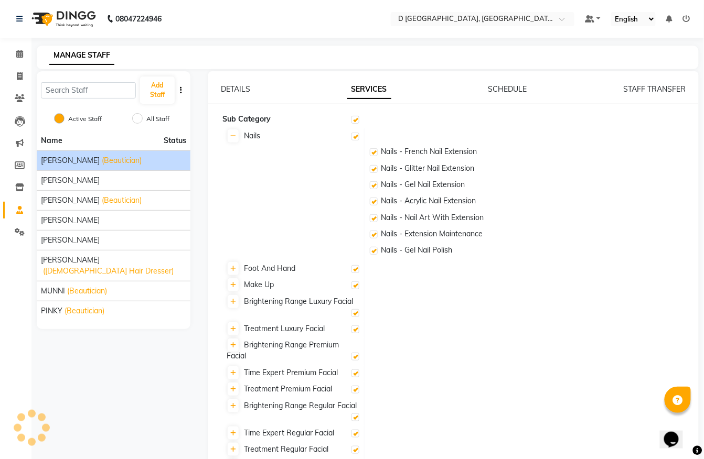
checkbox input "true"
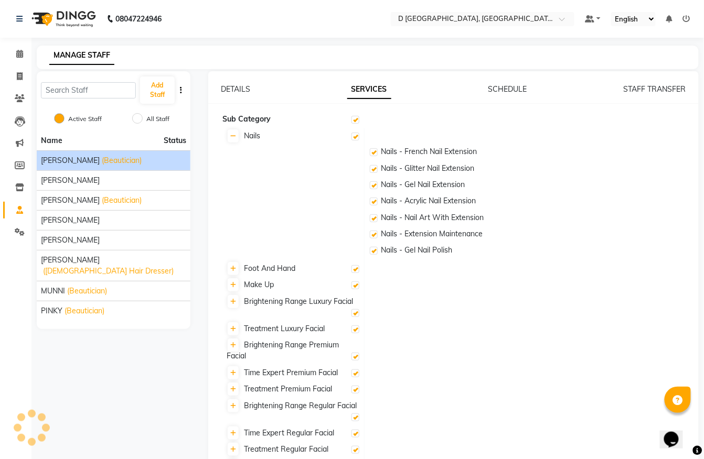
checkbox input "true"
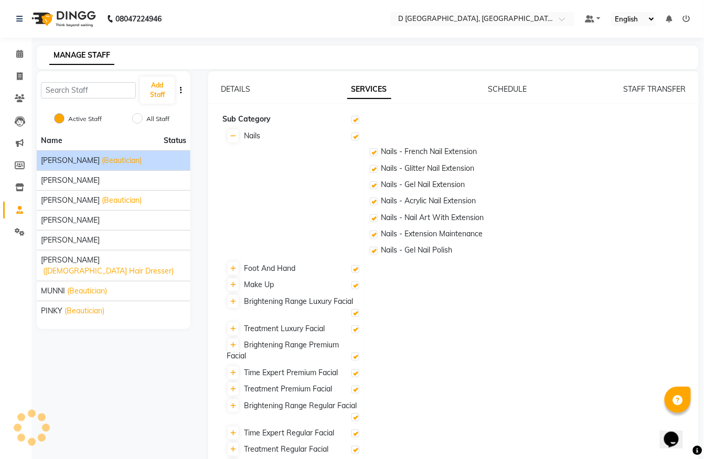
checkbox input "true"
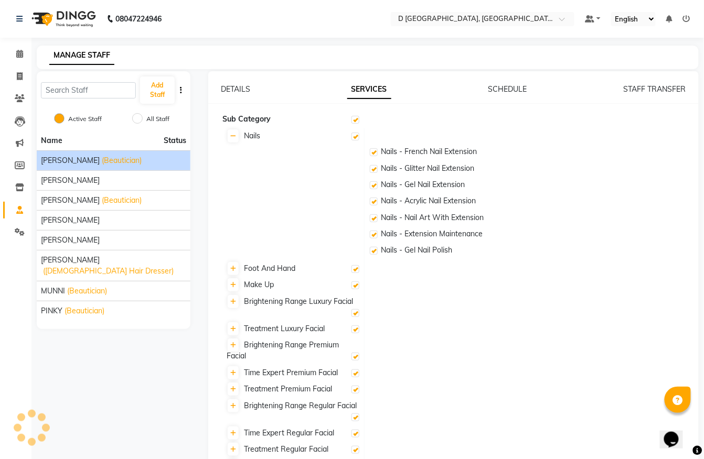
checkbox input "true"
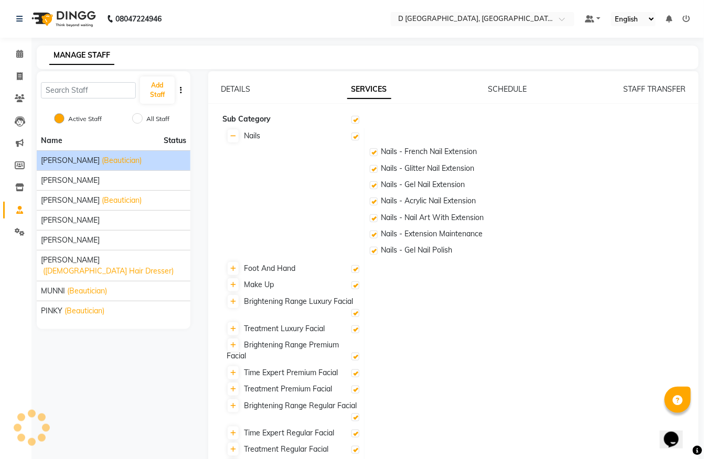
checkbox input "true"
click at [494, 89] on link "SCHEDULE" at bounding box center [507, 88] width 39 height 9
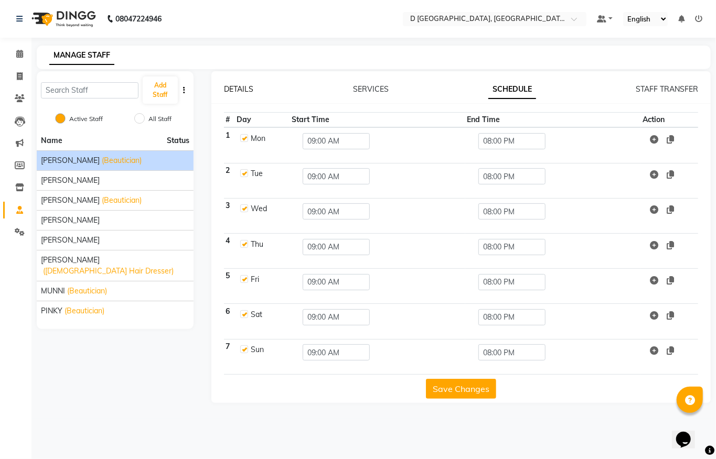
click at [230, 89] on link "DETAILS" at bounding box center [238, 88] width 29 height 9
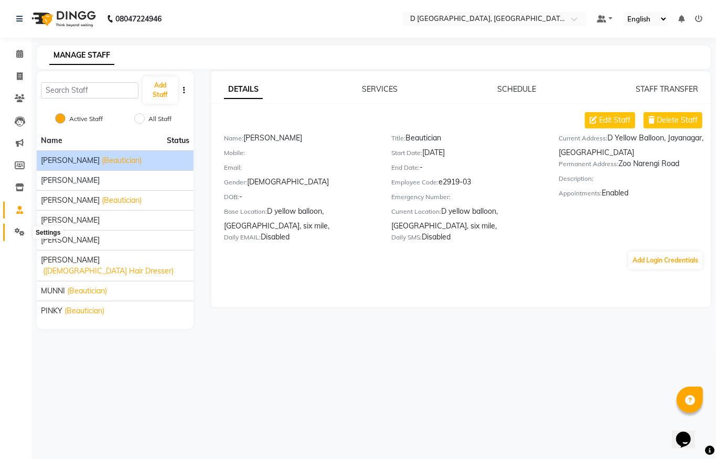
click at [17, 233] on icon at bounding box center [20, 232] width 10 height 8
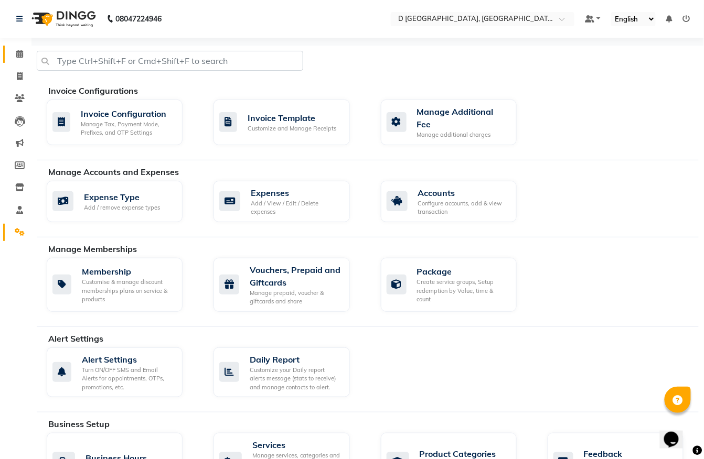
click at [9, 51] on link "Calendar" at bounding box center [15, 54] width 25 height 17
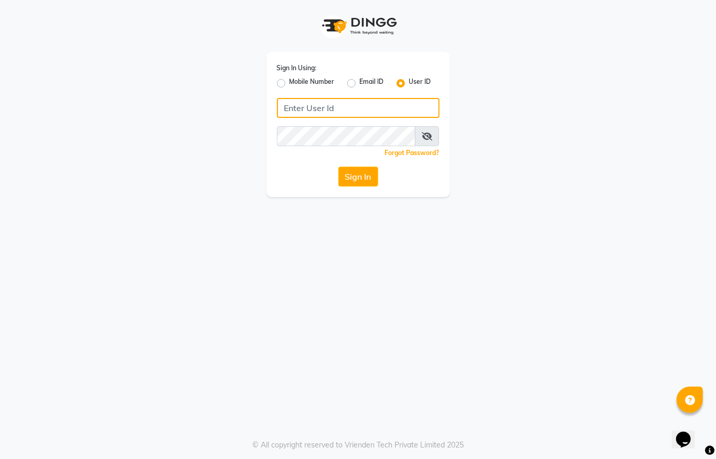
click at [292, 105] on input "Username" at bounding box center [358, 108] width 163 height 20
type input "7002685437"
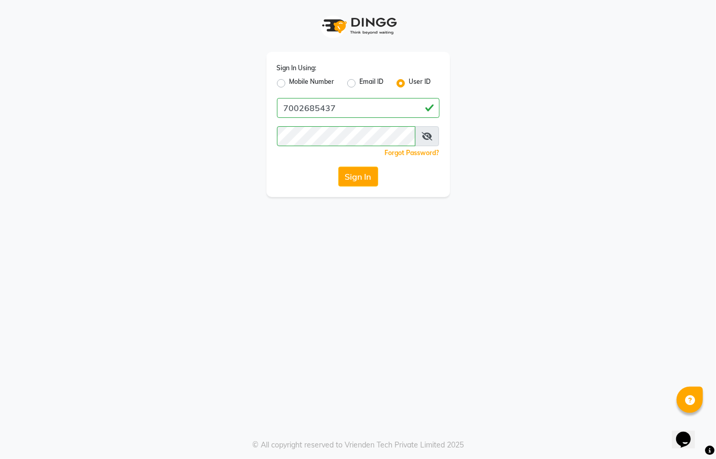
click at [424, 137] on icon at bounding box center [427, 136] width 10 height 8
click at [290, 80] on label "Mobile Number" at bounding box center [312, 83] width 45 height 13
click at [290, 80] on input "Mobile Number" at bounding box center [293, 80] width 7 height 7
radio input "true"
radio input "false"
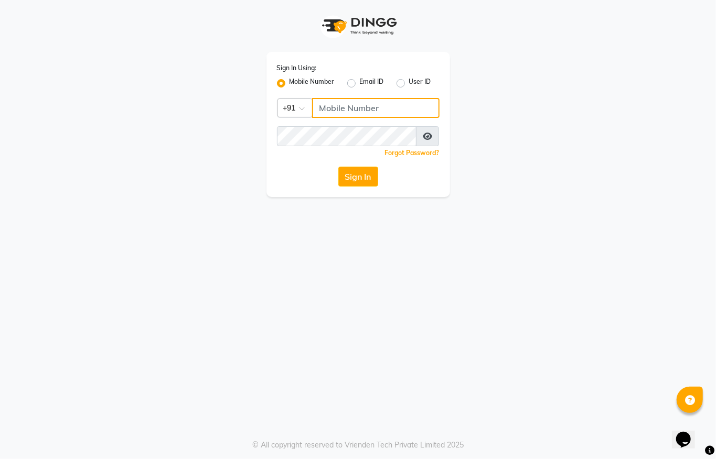
click at [318, 109] on input "Username" at bounding box center [375, 108] width 127 height 20
type input "7002685437"
click at [362, 171] on button "Sign In" at bounding box center [358, 177] width 40 height 20
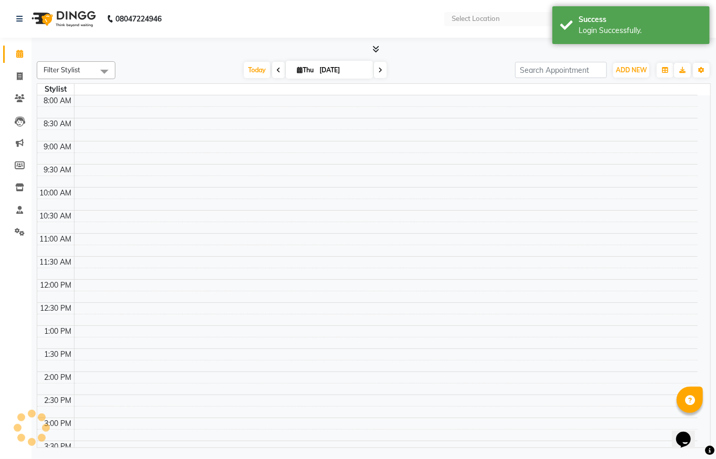
select select "en"
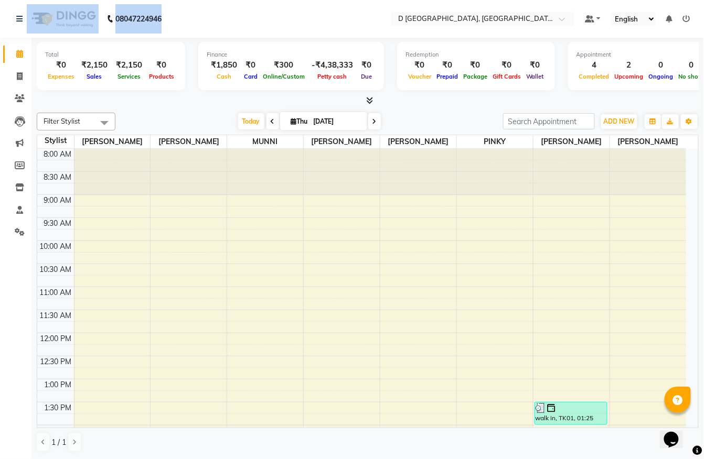
drag, startPoint x: 166, startPoint y: 15, endPoint x: 84, endPoint y: 22, distance: 82.1
click at [84, 22] on div "08047224946" at bounding box center [88, 18] width 161 height 29
click at [26, 72] on span at bounding box center [19, 77] width 18 height 12
select select "service"
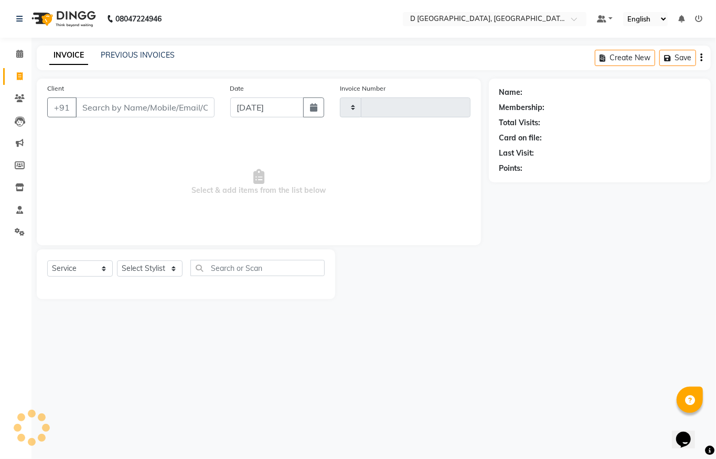
type input "0382"
select select "6651"
click at [29, 99] on div "Client +91 Date 04-09-2025 Invoice Number V/2025 V/2025-26 0382 Select & add it…" at bounding box center [259, 189] width 460 height 221
select select "membership"
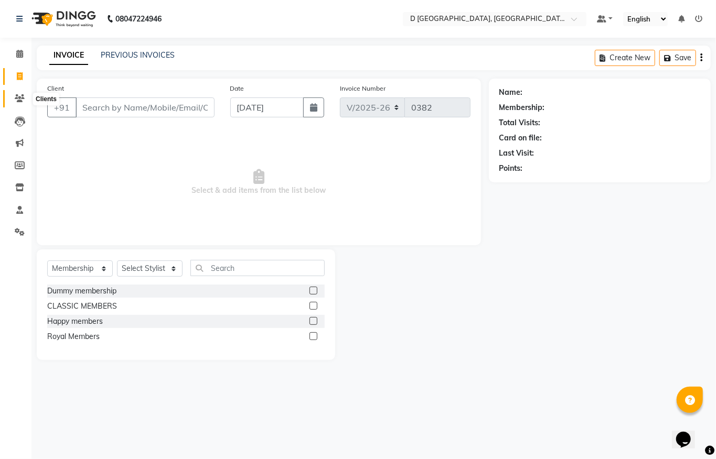
click at [26, 95] on span at bounding box center [19, 99] width 18 height 12
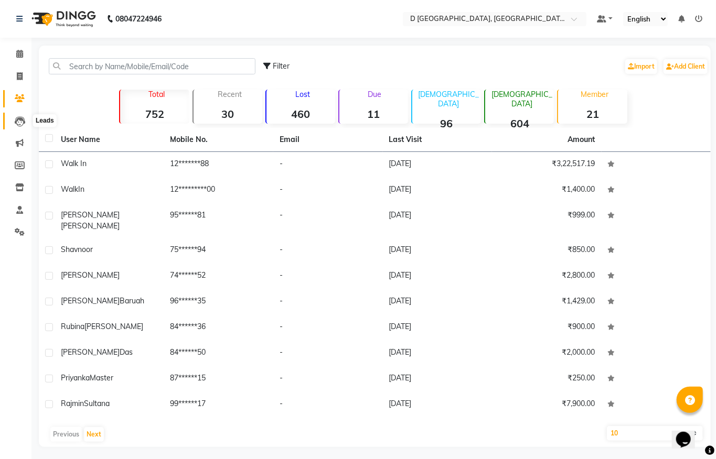
click at [19, 122] on icon at bounding box center [20, 121] width 10 height 10
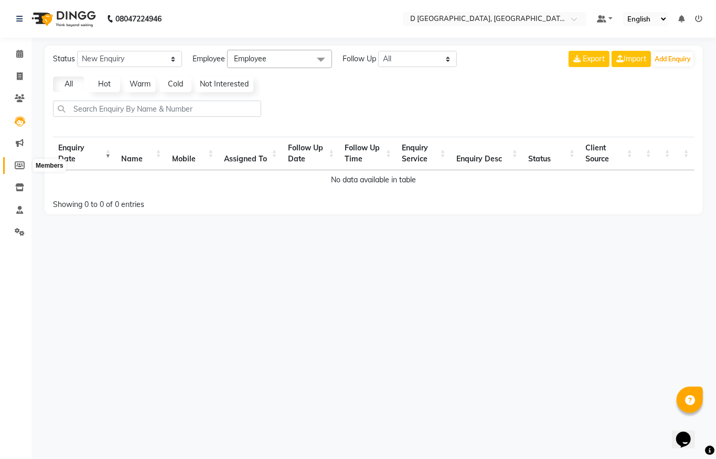
click at [22, 168] on icon at bounding box center [20, 166] width 10 height 8
select select
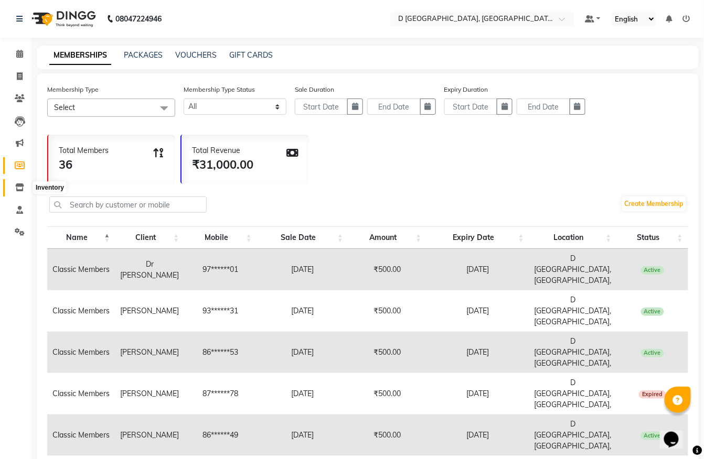
click at [26, 187] on span at bounding box center [19, 188] width 18 height 12
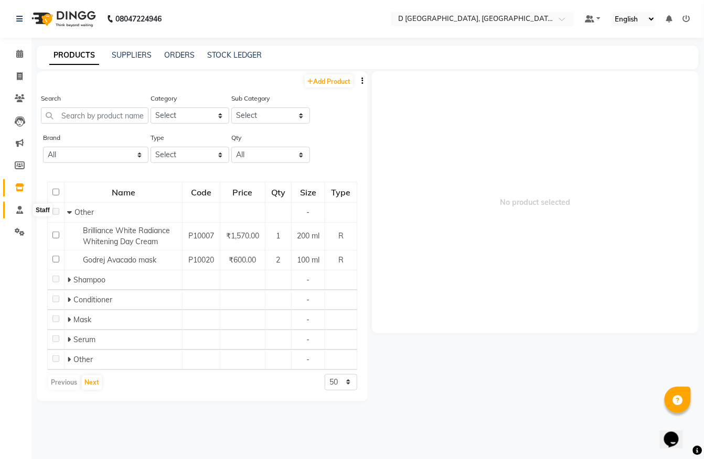
click at [22, 209] on icon at bounding box center [19, 210] width 7 height 8
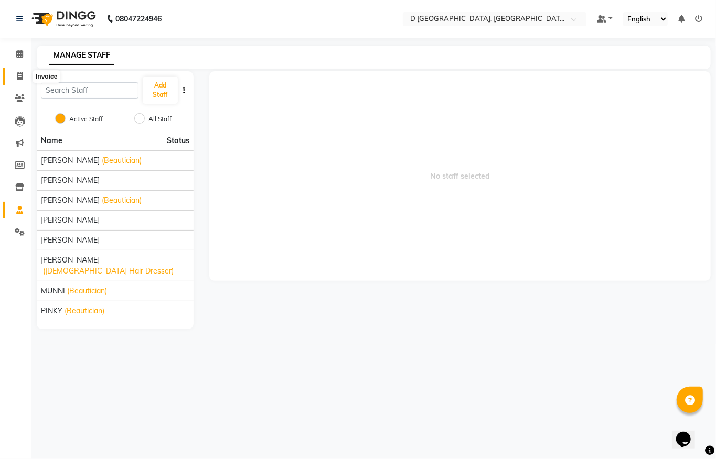
click at [21, 76] on icon at bounding box center [20, 76] width 6 height 8
select select "service"
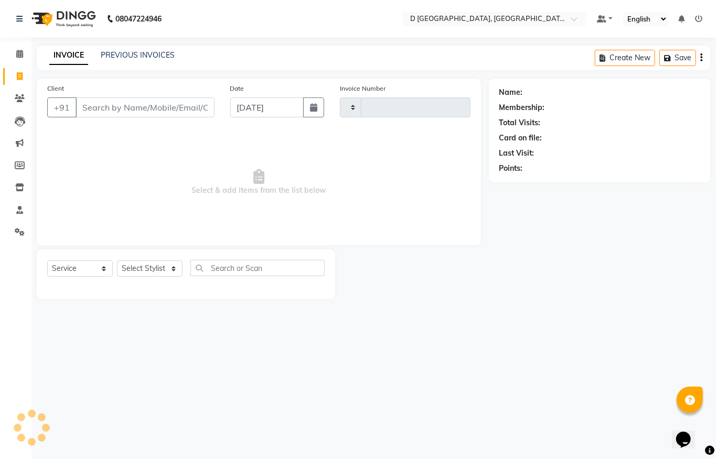
type input "0382"
select select "6651"
select select "membership"
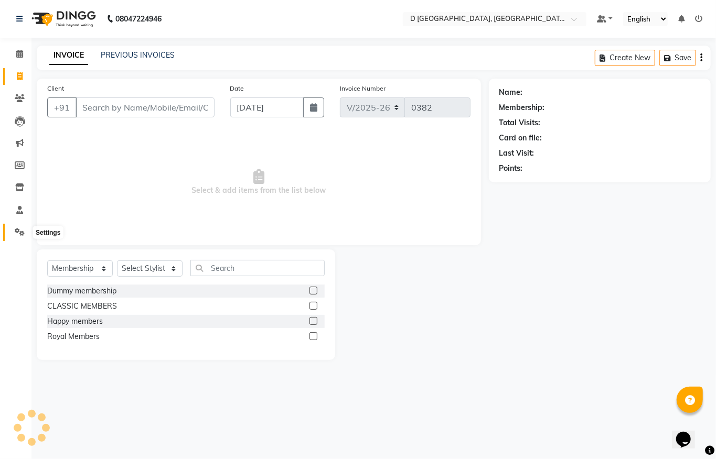
click at [24, 233] on span at bounding box center [19, 233] width 18 height 12
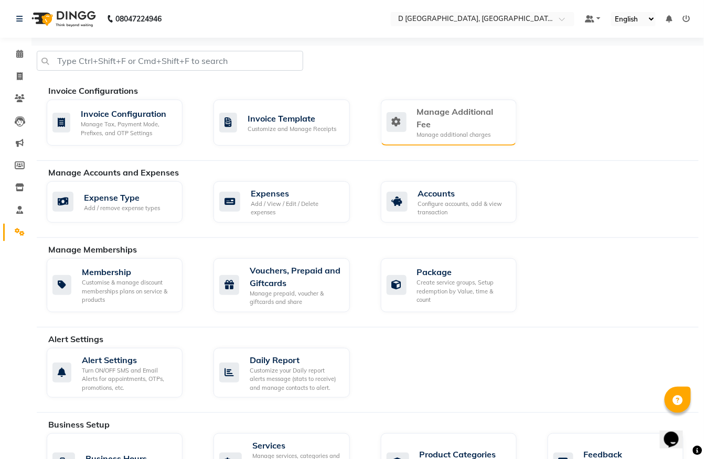
click at [445, 131] on div "Manage additional charges" at bounding box center [462, 135] width 91 height 9
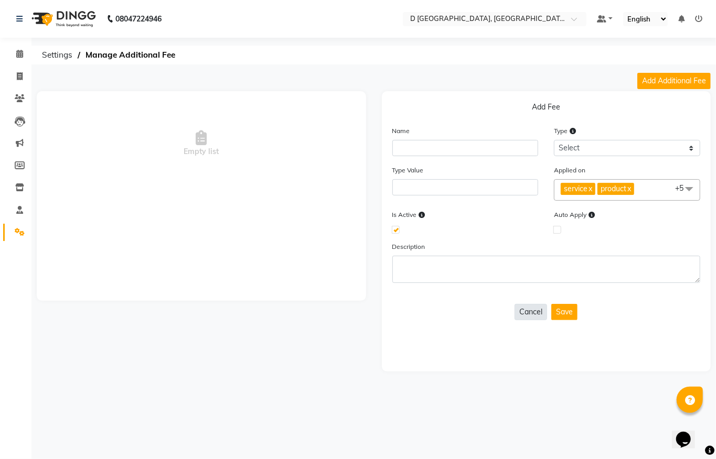
click at [533, 312] on button "Cancel" at bounding box center [530, 312] width 33 height 16
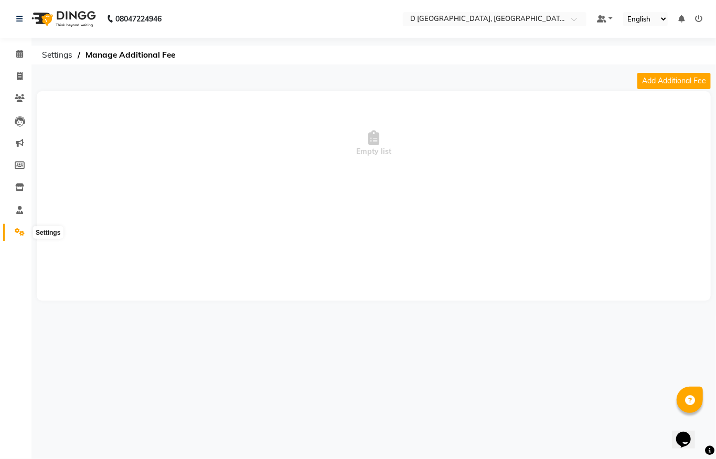
click at [20, 234] on icon at bounding box center [20, 232] width 10 height 8
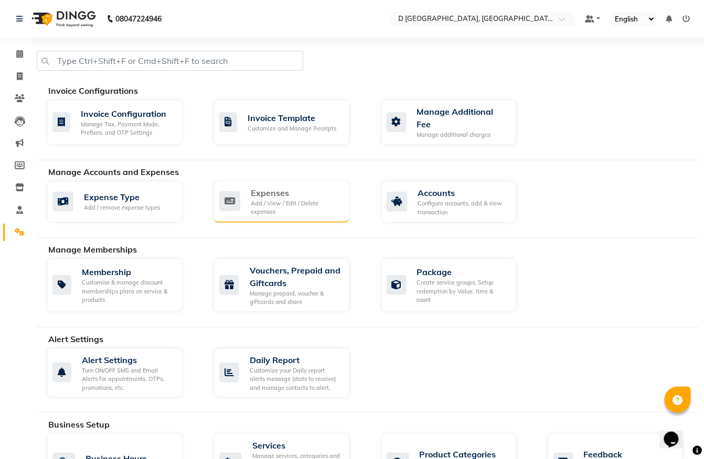
click at [273, 203] on div "Add / View / Edit / Delete expenses" at bounding box center [296, 207] width 90 height 17
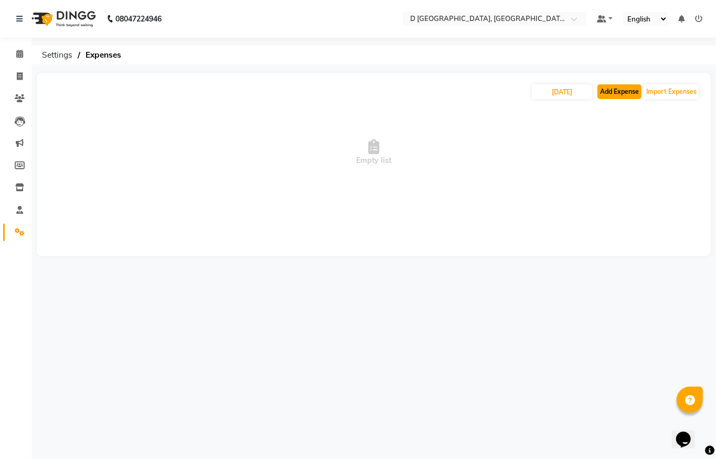
click at [612, 93] on button "Add Expense" at bounding box center [619, 91] width 44 height 15
select select "1"
select select "5686"
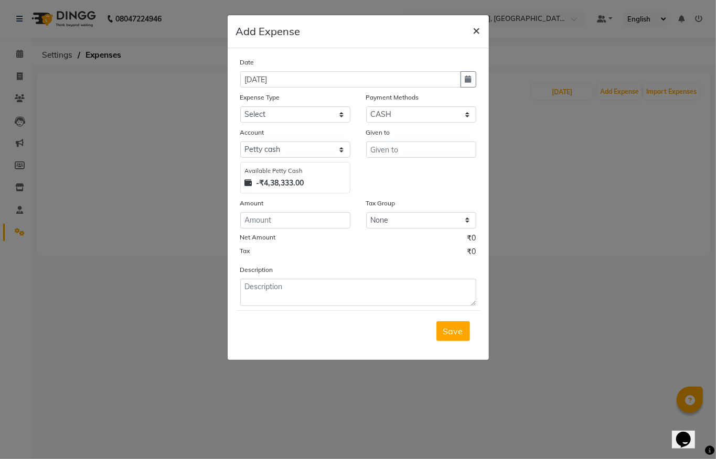
click at [473, 32] on span "×" at bounding box center [476, 30] width 7 height 16
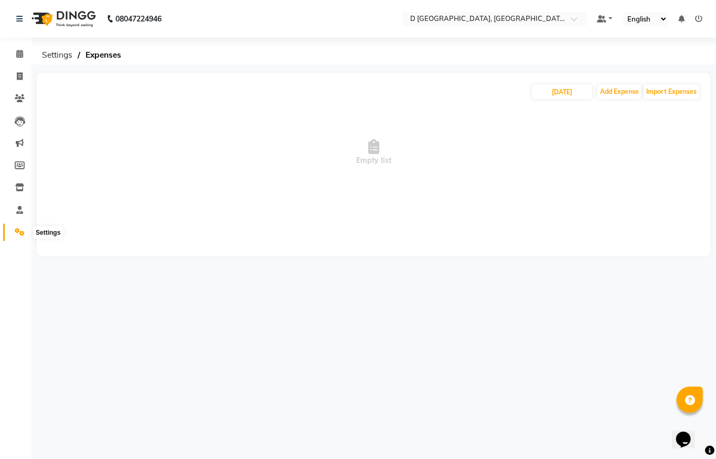
click at [26, 233] on span at bounding box center [19, 233] width 18 height 12
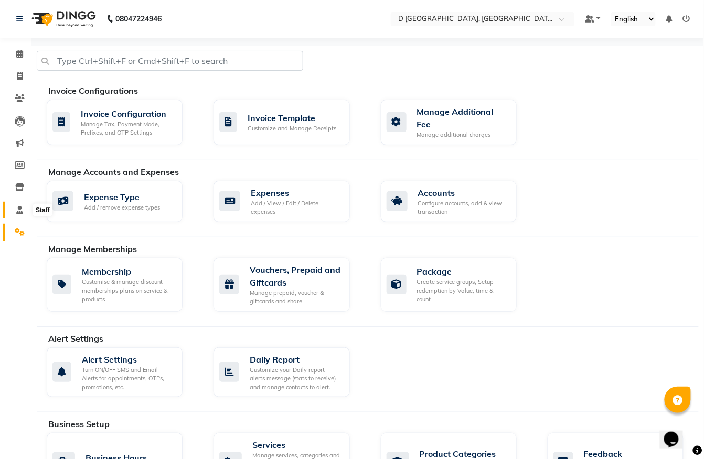
click at [22, 212] on icon at bounding box center [19, 210] width 7 height 8
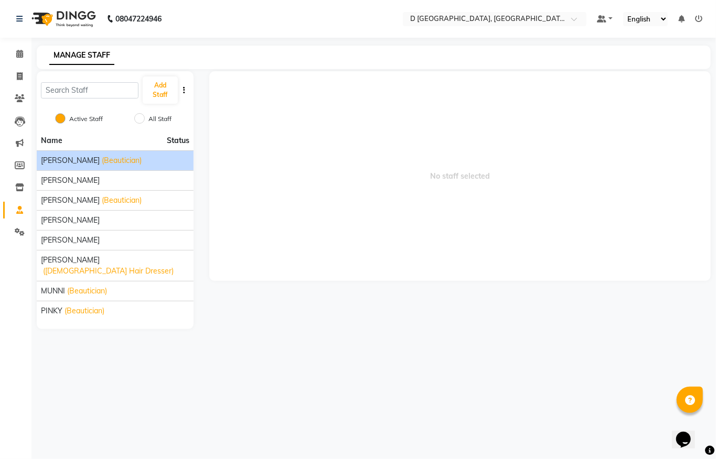
click at [70, 160] on span "[PERSON_NAME]" at bounding box center [70, 160] width 59 height 11
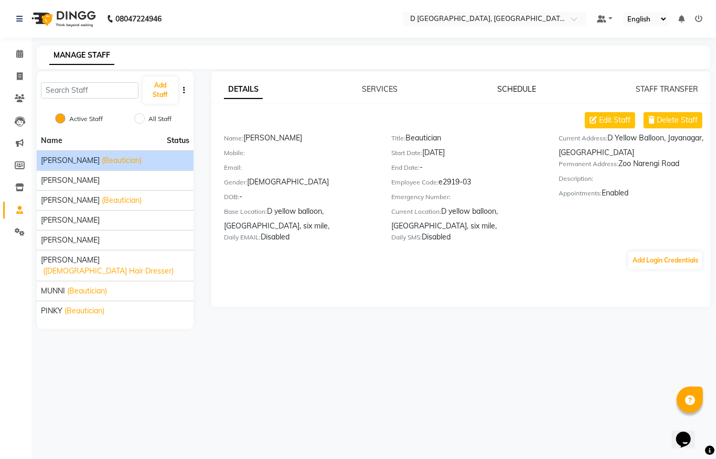
click at [514, 90] on link "SCHEDULE" at bounding box center [516, 88] width 39 height 9
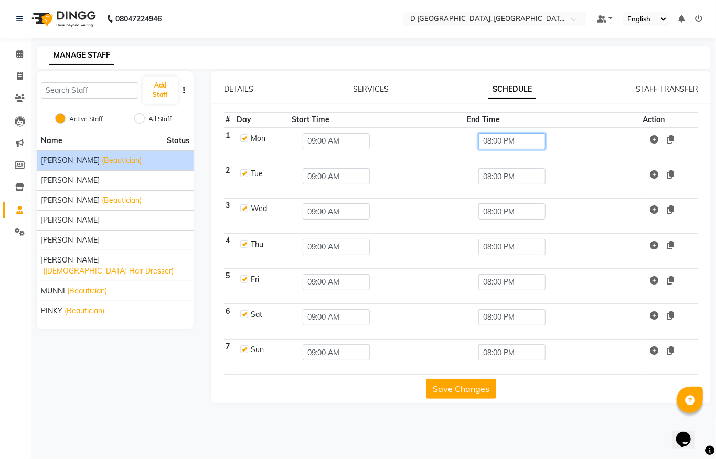
click at [494, 140] on input "08:00 PM" at bounding box center [511, 141] width 67 height 16
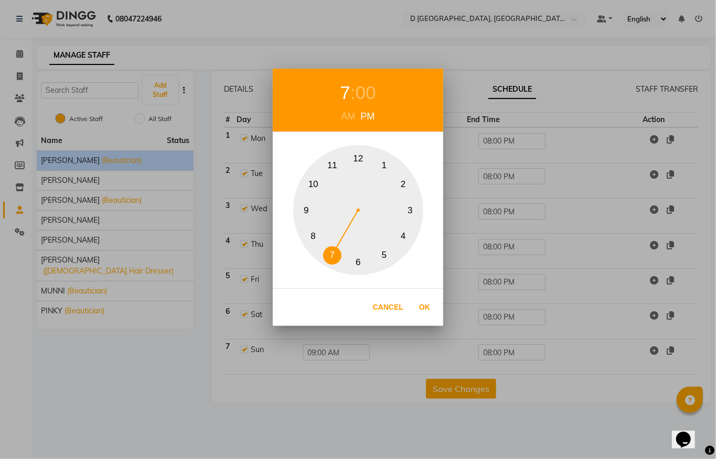
click at [336, 249] on button "7" at bounding box center [332, 255] width 18 height 18
click at [426, 310] on button "Ok" at bounding box center [425, 308] width 22 height 22
type input "07:00 PM"
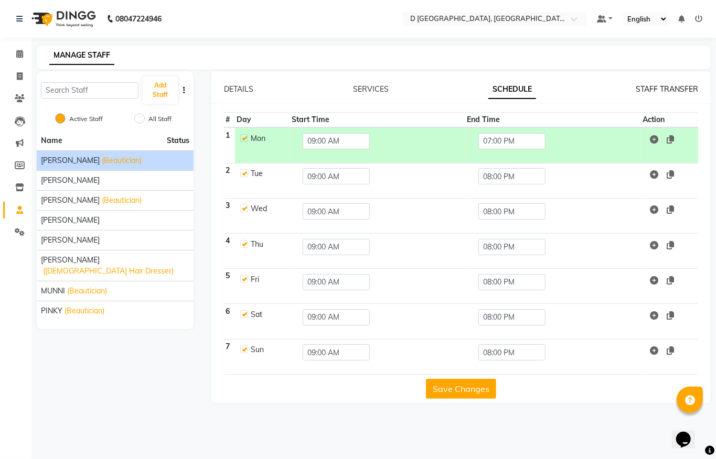
click at [653, 92] on link "STAFF TRANSFER" at bounding box center [667, 88] width 62 height 9
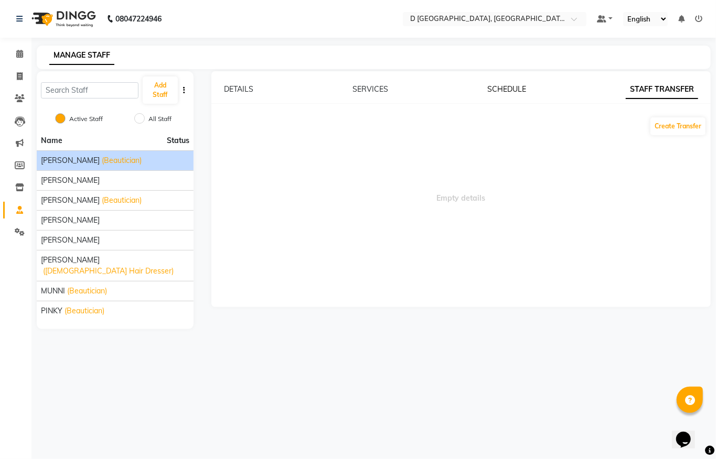
click at [506, 87] on link "SCHEDULE" at bounding box center [507, 88] width 39 height 9
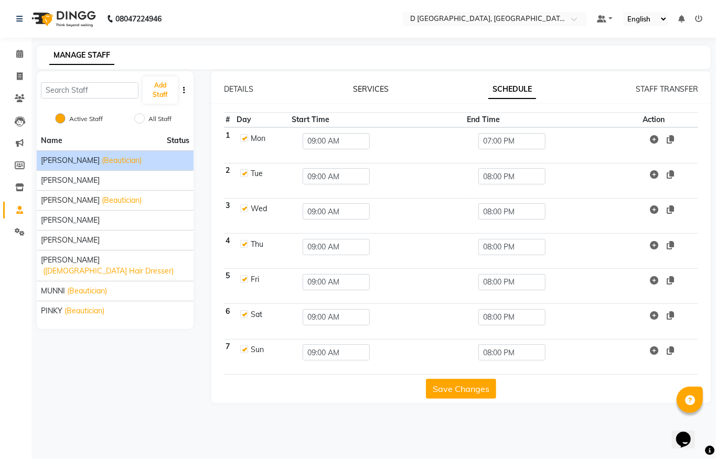
click at [373, 91] on link "SERVICES" at bounding box center [371, 88] width 36 height 9
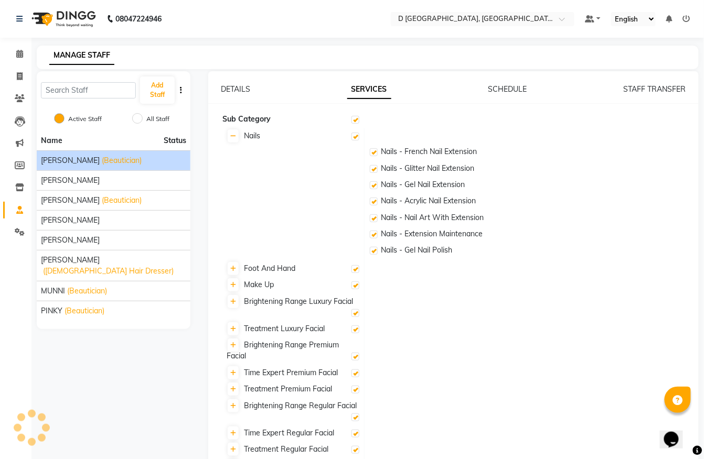
checkbox input "true"
click at [244, 93] on div "DETAILS" at bounding box center [235, 89] width 29 height 11
click at [244, 89] on link "DETAILS" at bounding box center [235, 88] width 29 height 9
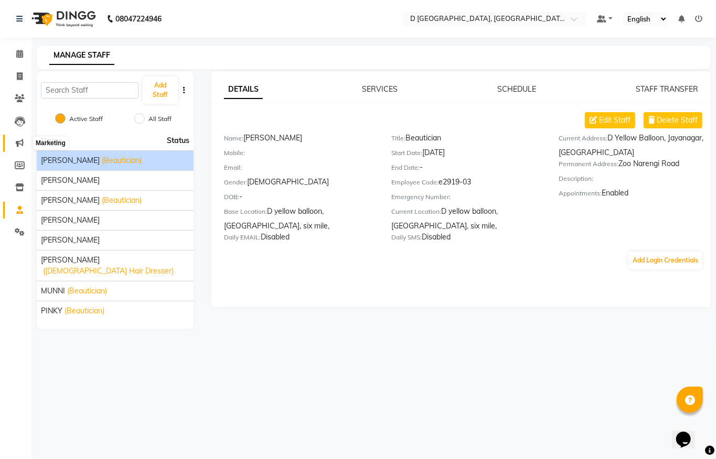
click at [20, 143] on icon at bounding box center [20, 143] width 8 height 8
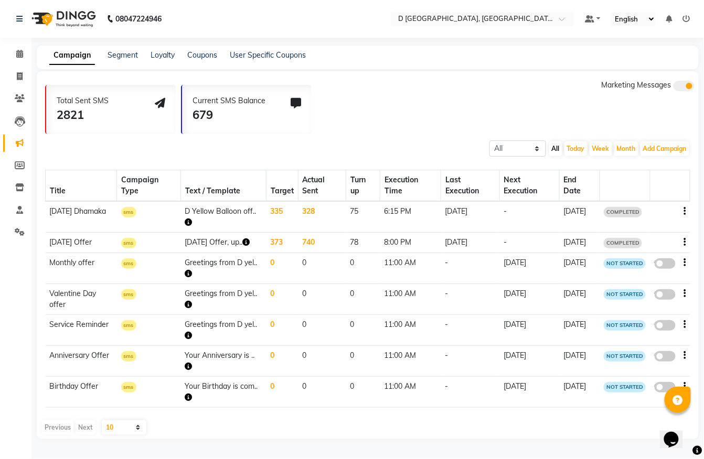
click at [82, 248] on td "Durga Puja Offer" at bounding box center [81, 243] width 71 height 20
click at [87, 235] on td "Durga Puja Offer" at bounding box center [81, 243] width 71 height 20
click at [212, 245] on td "Durga Puja Offer, up.." at bounding box center [223, 243] width 85 height 20
click at [27, 125] on span at bounding box center [19, 121] width 18 height 12
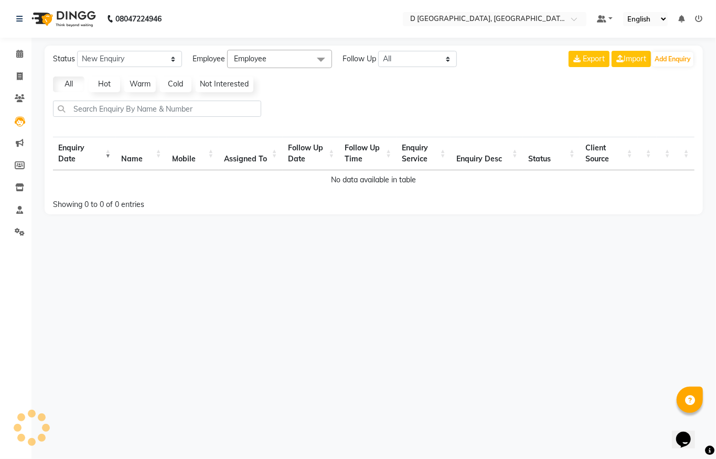
click at [359, 153] on th "Follow Up Time" at bounding box center [367, 154] width 57 height 34
click at [357, 163] on th "Follow Up Time" at bounding box center [367, 154] width 57 height 34
click at [353, 156] on th "Follow Up Time" at bounding box center [367, 154] width 57 height 34
click at [358, 179] on td "No data available in table" at bounding box center [373, 179] width 641 height 19
click at [22, 97] on icon at bounding box center [20, 98] width 10 height 8
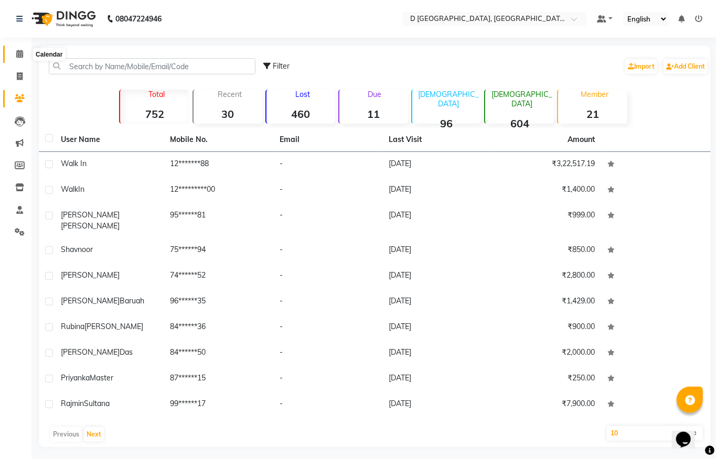
click at [21, 53] on icon at bounding box center [19, 54] width 7 height 8
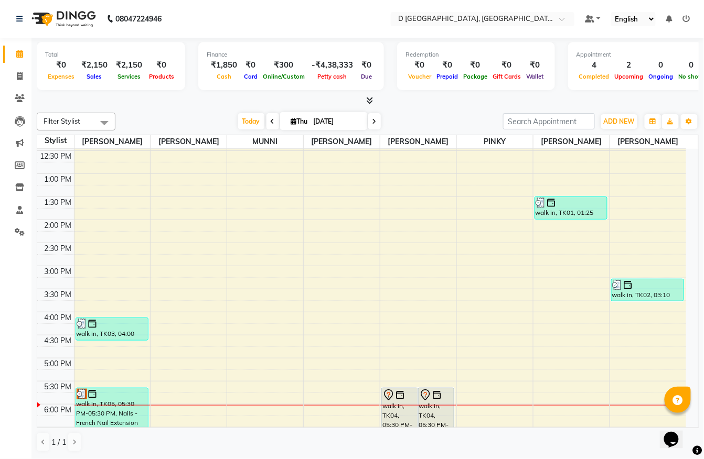
scroll to position [120, 0]
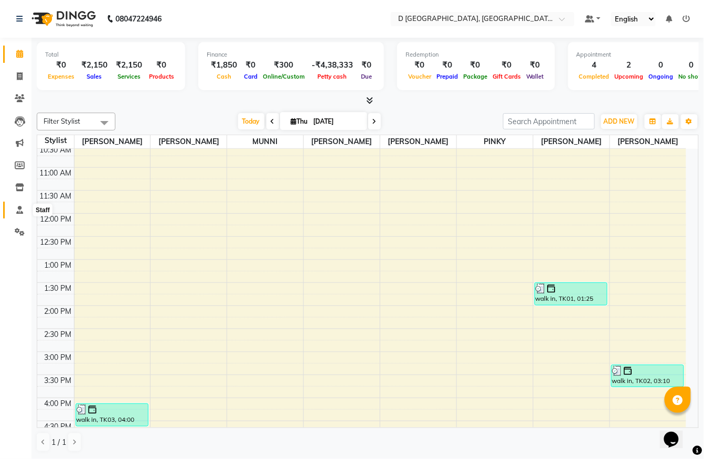
click at [18, 210] on icon at bounding box center [19, 210] width 7 height 8
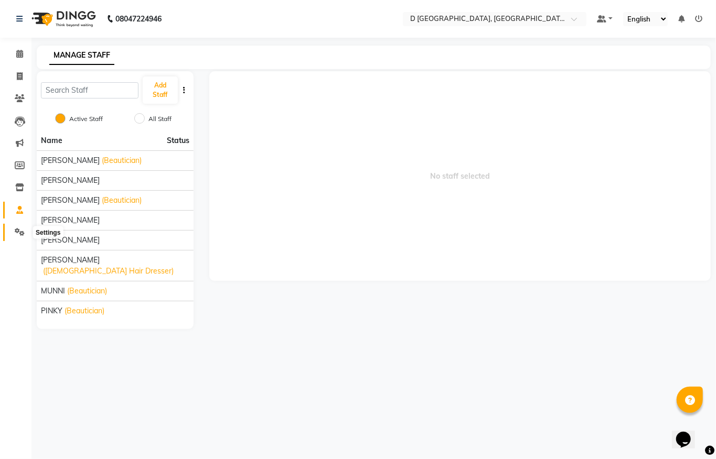
click at [20, 229] on icon at bounding box center [20, 232] width 10 height 8
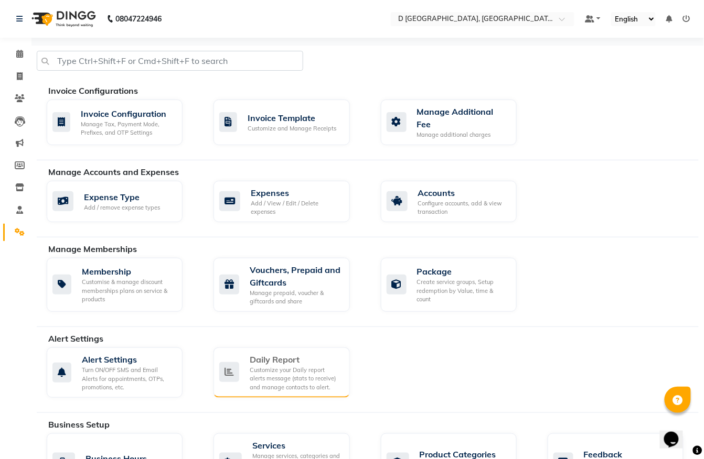
click at [249, 353] on div "Daily Report Customize your Daily report alerts message (stats to receive) and …" at bounding box center [280, 372] width 122 height 39
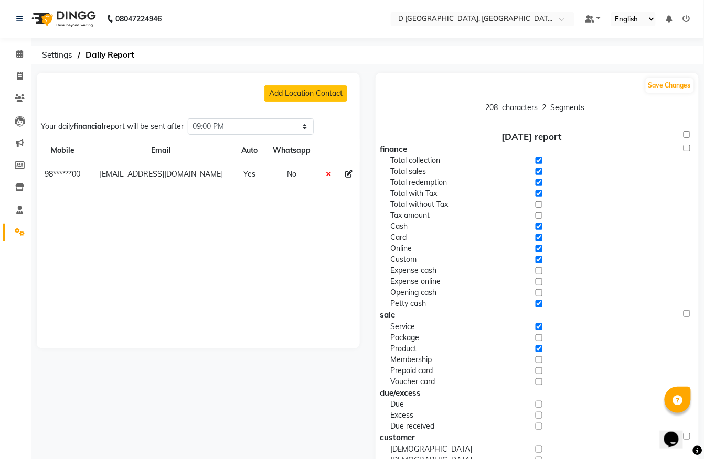
click at [535, 163] on input "checkbox" at bounding box center [538, 160] width 7 height 11
click at [114, 52] on span "Daily Report" at bounding box center [109, 55] width 59 height 19
click at [305, 97] on button "Add Location Contact" at bounding box center [305, 93] width 83 height 16
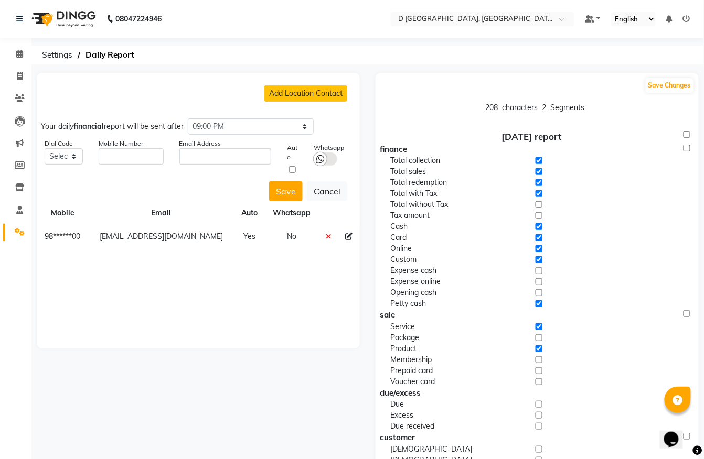
click at [32, 76] on div "Add Location Contact Your daily financial report will be sent after Select time…" at bounding box center [198, 410] width 339 height 675
click at [19, 74] on icon at bounding box center [20, 76] width 6 height 8
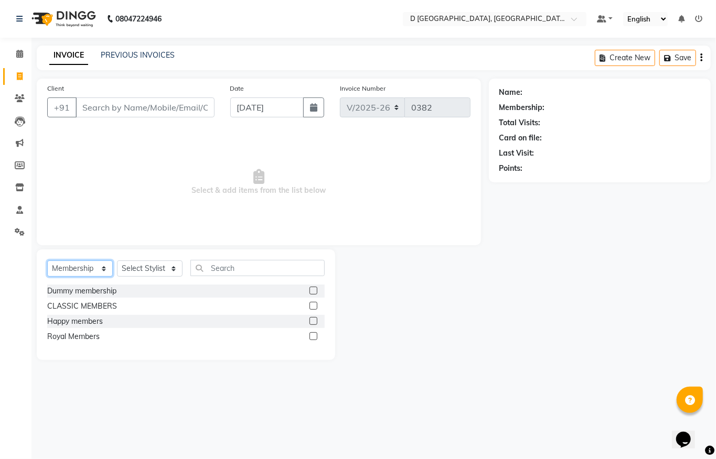
click at [81, 269] on select "Select Service Product Membership Package Voucher Prepaid Gift Card" at bounding box center [80, 269] width 66 height 16
click at [47, 261] on select "Select Service Product Membership Package Voucher Prepaid Gift Card" at bounding box center [80, 269] width 66 height 16
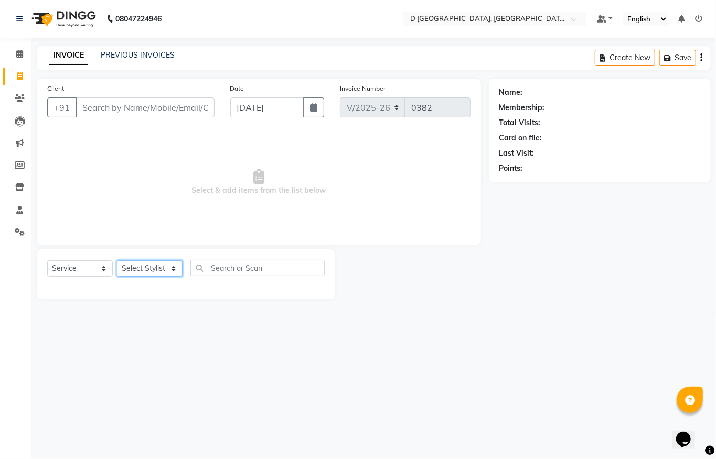
click at [162, 262] on select "Select Stylist Anuradha Shing Chandan kumar Komal Chhetri Mina Sharma Monoranja…" at bounding box center [150, 269] width 66 height 16
click at [117, 261] on select "Select Stylist Anuradha Shing Chandan kumar Komal Chhetri Mina Sharma Monoranja…" at bounding box center [150, 269] width 66 height 16
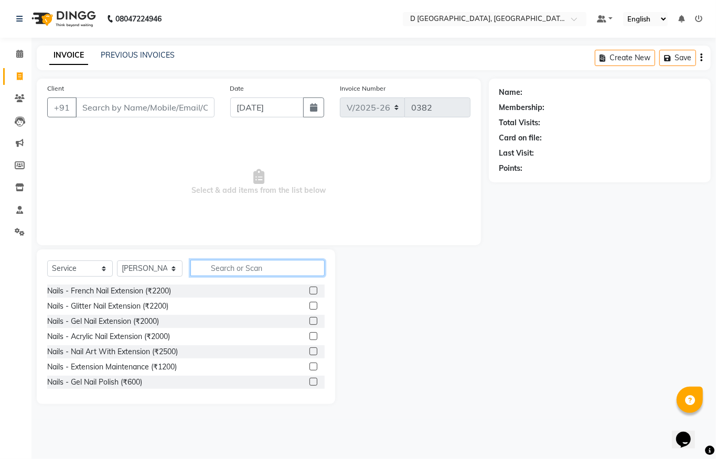
click at [228, 265] on input "text" at bounding box center [257, 268] width 134 height 16
click at [238, 269] on input "text" at bounding box center [257, 268] width 134 height 16
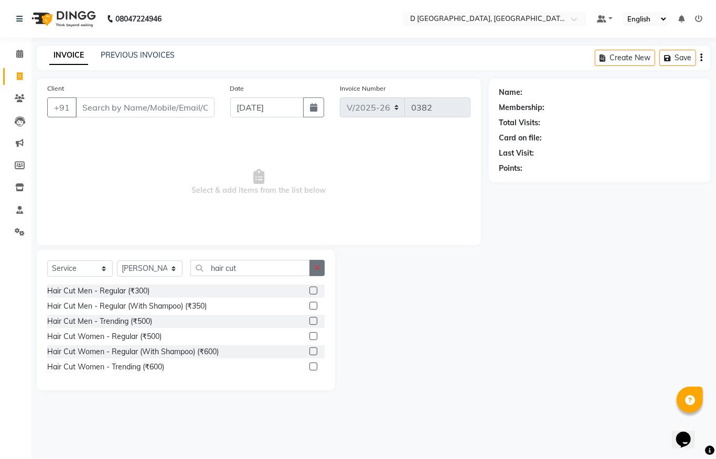
click at [318, 269] on icon "button" at bounding box center [317, 267] width 6 height 7
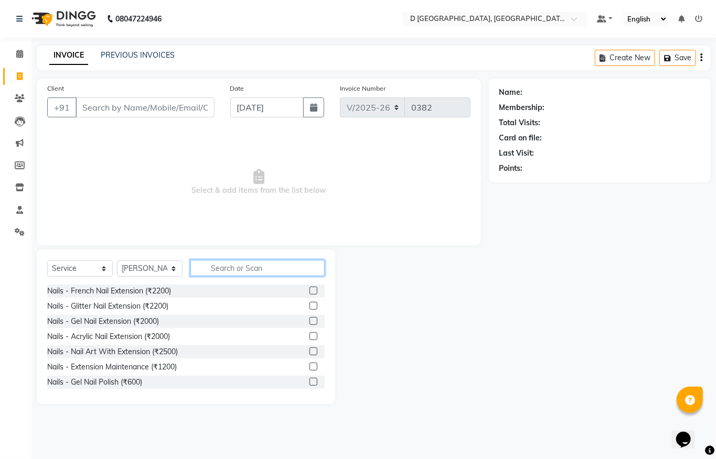
click at [205, 264] on input "text" at bounding box center [257, 268] width 134 height 16
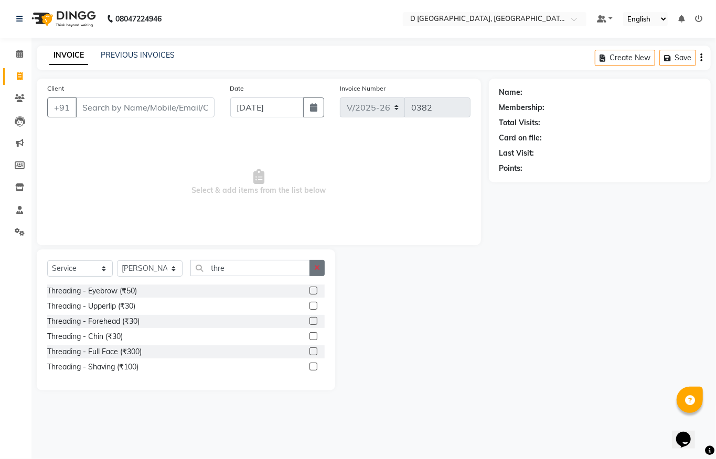
click at [320, 267] on button "button" at bounding box center [316, 268] width 15 height 16
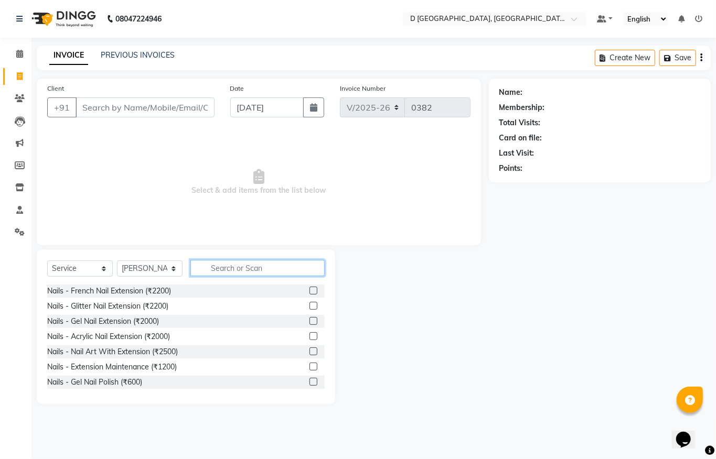
click at [222, 267] on input "text" at bounding box center [257, 268] width 134 height 16
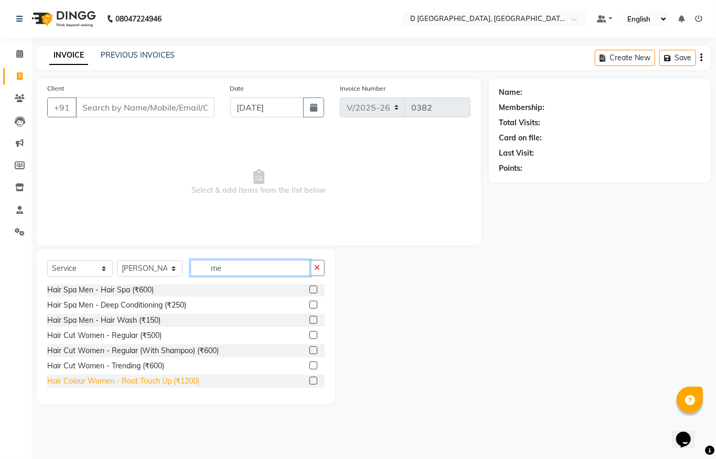
scroll to position [585, 0]
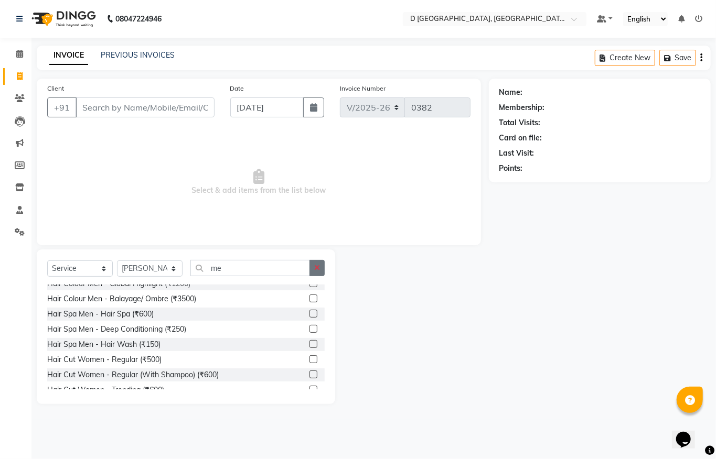
click at [315, 271] on icon "button" at bounding box center [317, 267] width 6 height 7
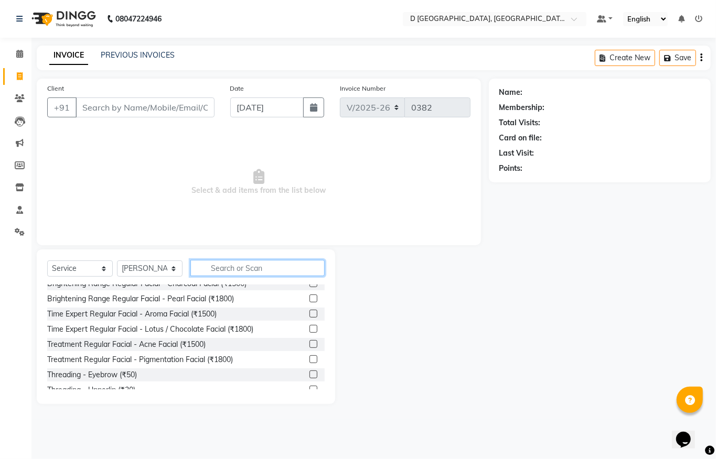
click at [231, 266] on input "text" at bounding box center [257, 268] width 134 height 16
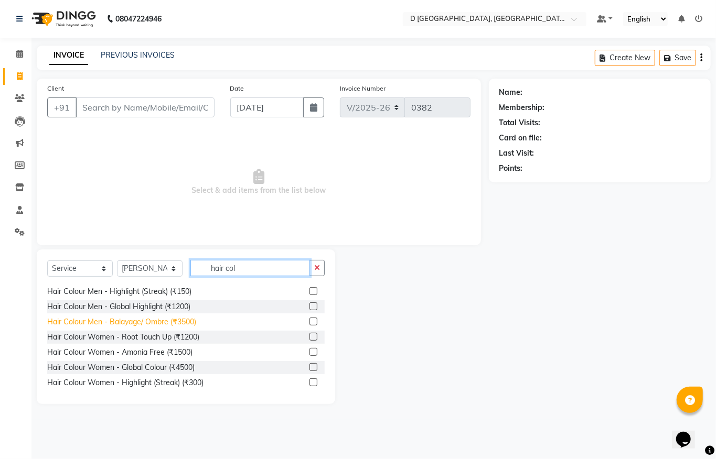
scroll to position [70, 0]
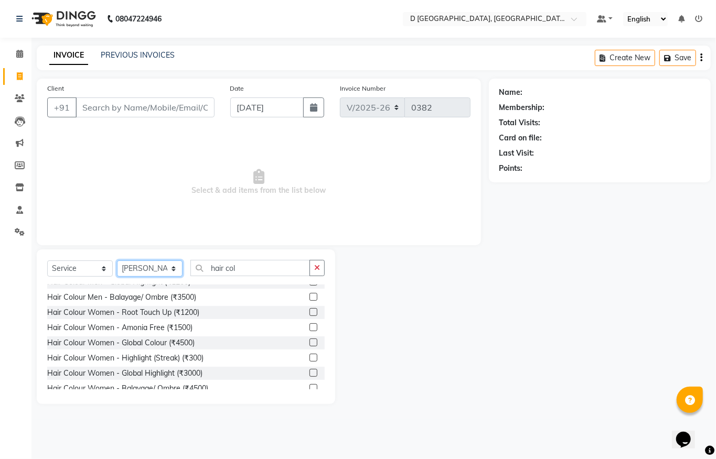
click at [135, 272] on select "Select Stylist Anuradha Shing Chandan kumar Komal Chhetri Mina Sharma Monoranja…" at bounding box center [150, 269] width 66 height 16
click at [117, 261] on select "Select Stylist Anuradha Shing Chandan kumar Komal Chhetri Mina Sharma Monoranja…" at bounding box center [150, 269] width 66 height 16
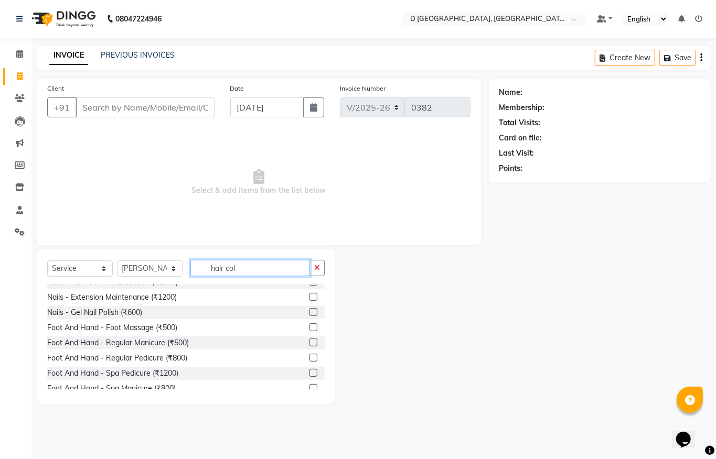
click at [261, 267] on input "hair col" at bounding box center [250, 268] width 120 height 16
click at [317, 270] on icon "button" at bounding box center [317, 267] width 6 height 7
click at [259, 267] on input "text" at bounding box center [257, 268] width 134 height 16
click at [97, 105] on input "Client" at bounding box center [145, 108] width 139 height 20
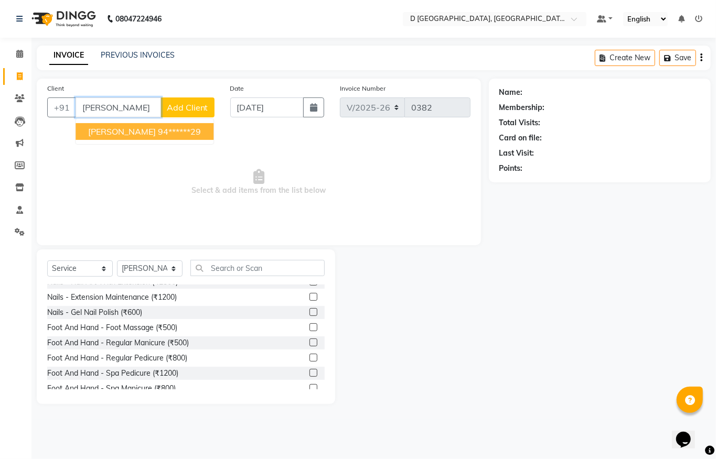
click at [127, 129] on span "Dr prabin saikia" at bounding box center [122, 131] width 68 height 10
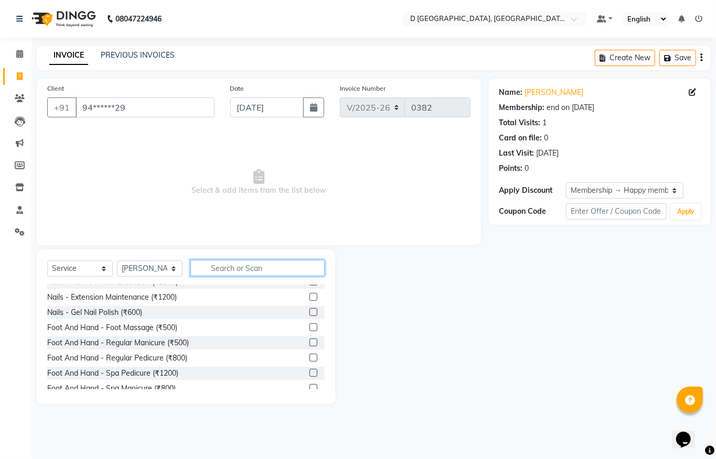
click at [215, 265] on input "text" at bounding box center [257, 268] width 134 height 16
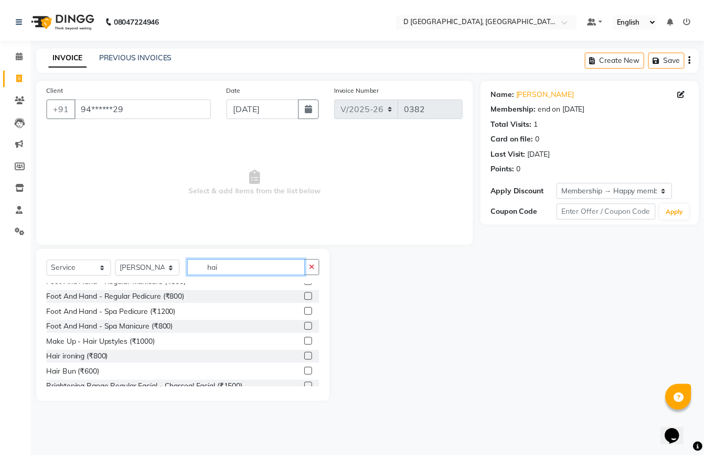
scroll to position [0, 0]
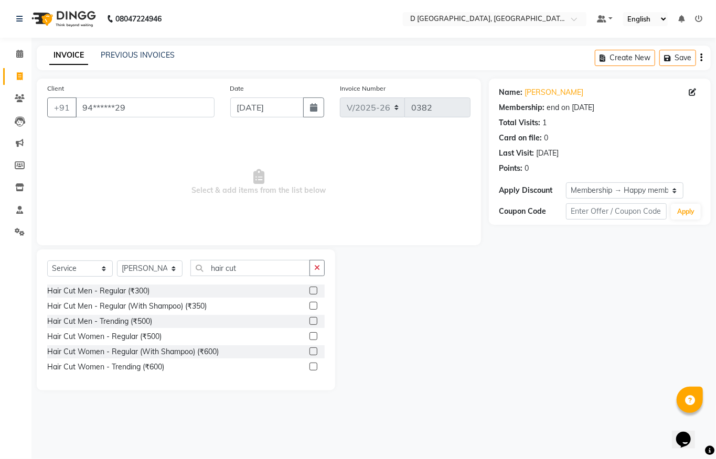
click at [315, 294] on label at bounding box center [313, 291] width 8 height 8
click at [315, 294] on input "checkbox" at bounding box center [312, 291] width 7 height 7
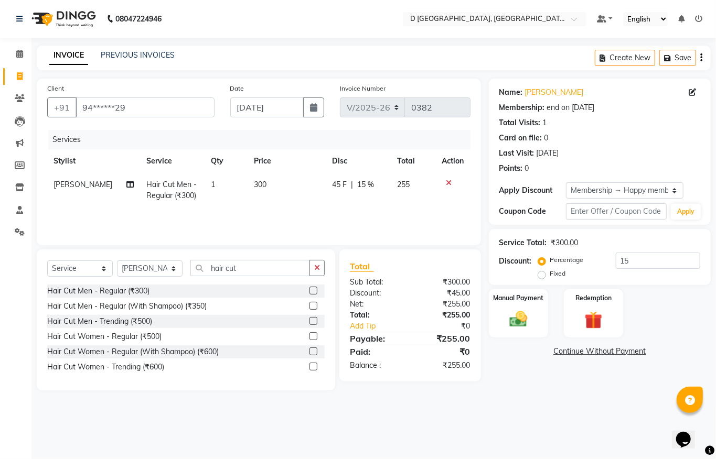
click at [259, 185] on span "300" at bounding box center [260, 184] width 13 height 9
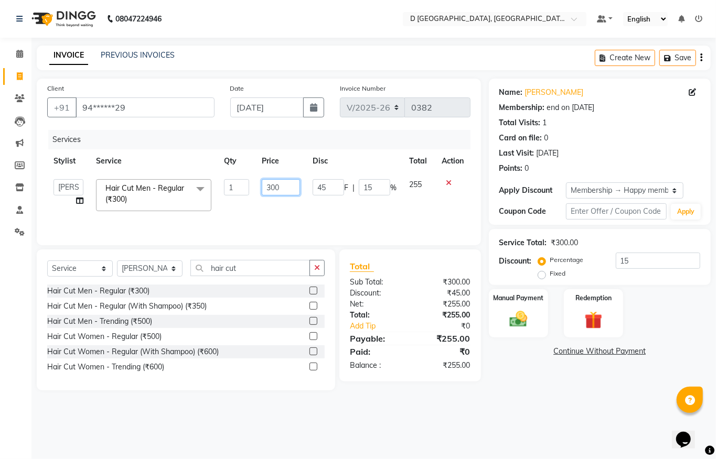
click at [282, 184] on input "300" at bounding box center [281, 187] width 38 height 16
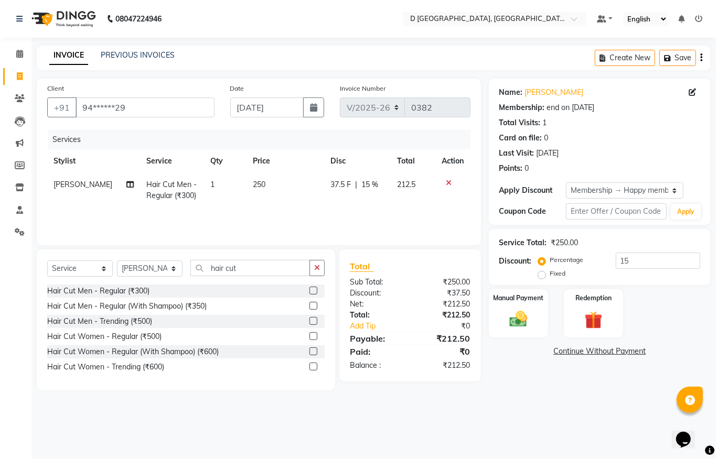
click at [273, 198] on td "250" at bounding box center [285, 190] width 78 height 35
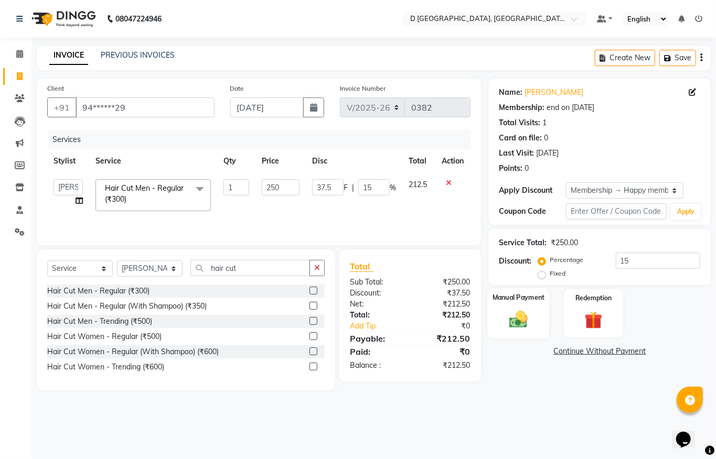
click at [519, 325] on img at bounding box center [518, 320] width 30 height 22
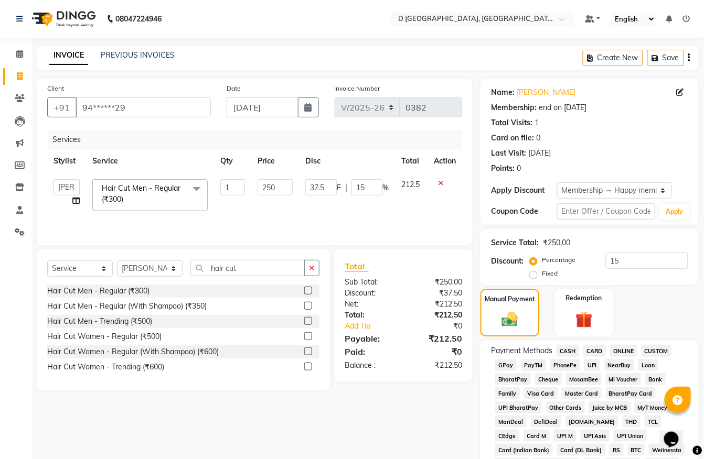
click at [512, 365] on span "GPay" at bounding box center [506, 365] width 22 height 12
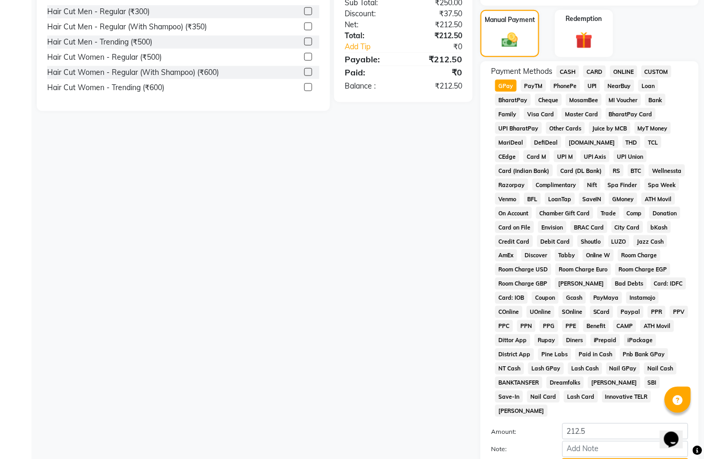
scroll to position [349, 0]
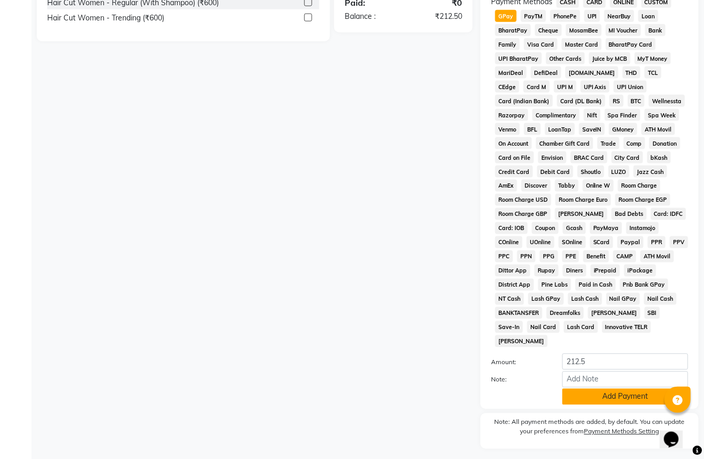
click at [602, 389] on button "Add Payment" at bounding box center [625, 397] width 126 height 16
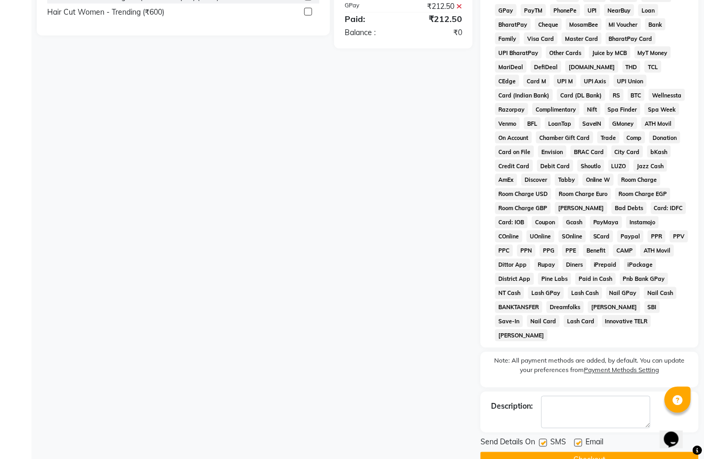
scroll to position [370, 0]
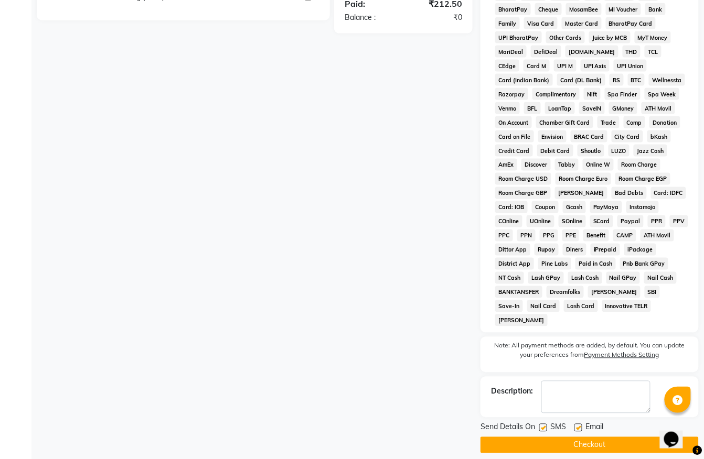
click at [580, 437] on button "Checkout" at bounding box center [589, 445] width 218 height 16
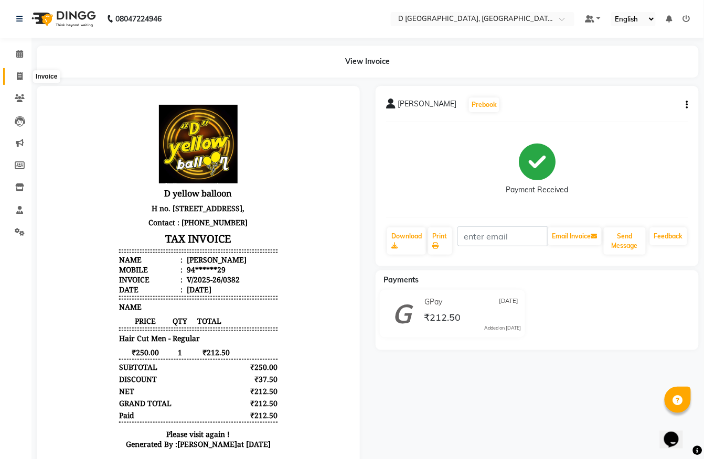
click at [24, 78] on span at bounding box center [19, 77] width 18 height 12
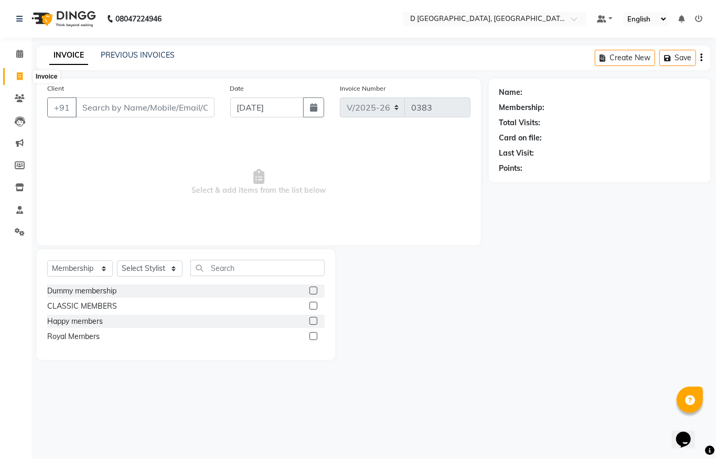
click at [26, 72] on span at bounding box center [19, 77] width 18 height 12
click at [28, 102] on span at bounding box center [19, 99] width 18 height 12
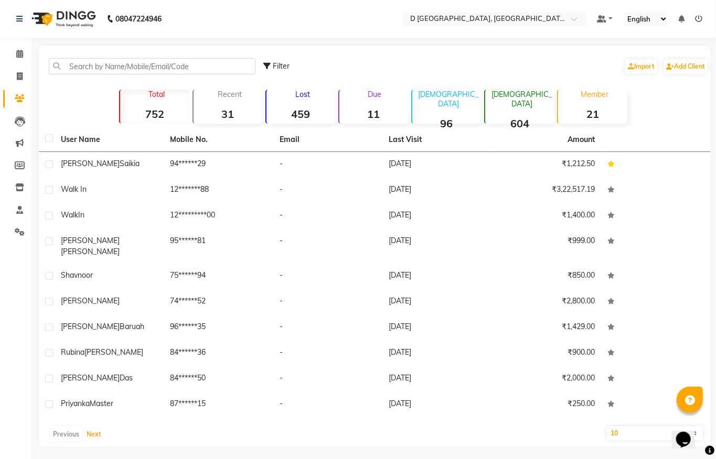
click at [82, 426] on div "Previous Next" at bounding box center [374, 434] width 663 height 17
click at [17, 234] on icon at bounding box center [20, 232] width 10 height 8
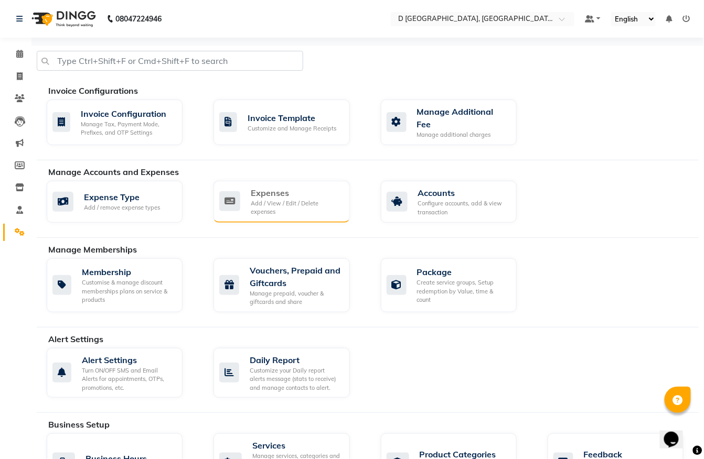
click at [286, 198] on div "Expenses" at bounding box center [296, 193] width 90 height 13
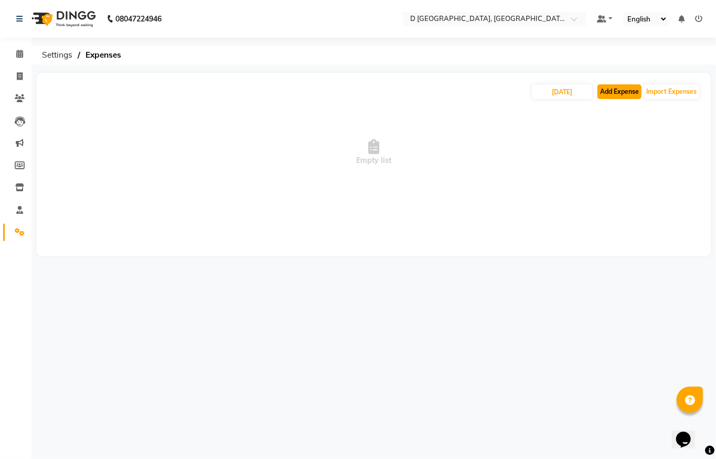
click at [614, 89] on button "Add Expense" at bounding box center [619, 91] width 44 height 15
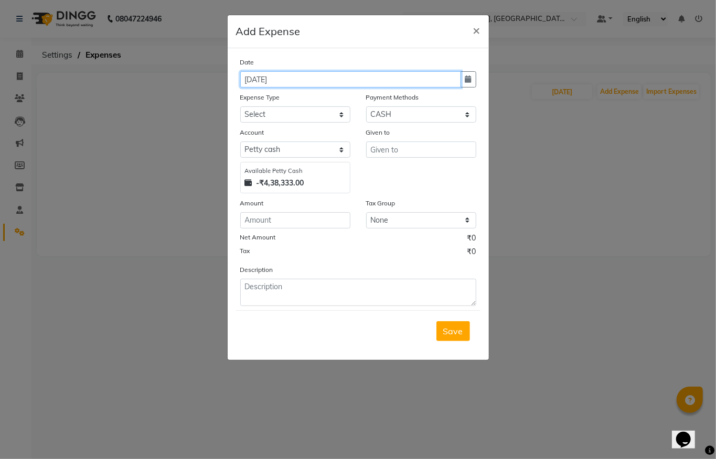
click at [260, 78] on input "[DATE]" at bounding box center [350, 79] width 221 height 16
click at [465, 76] on icon "button" at bounding box center [468, 79] width 6 height 7
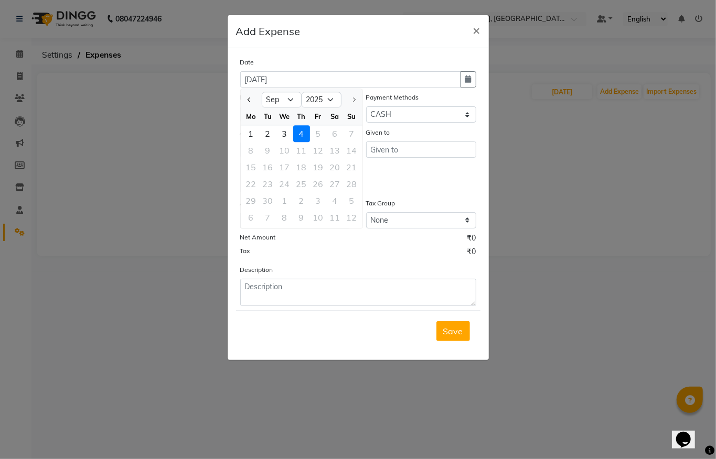
drag, startPoint x: 284, startPoint y: 131, endPoint x: 275, endPoint y: 107, distance: 25.2
click at [284, 130] on div "3" at bounding box center [284, 133] width 17 height 17
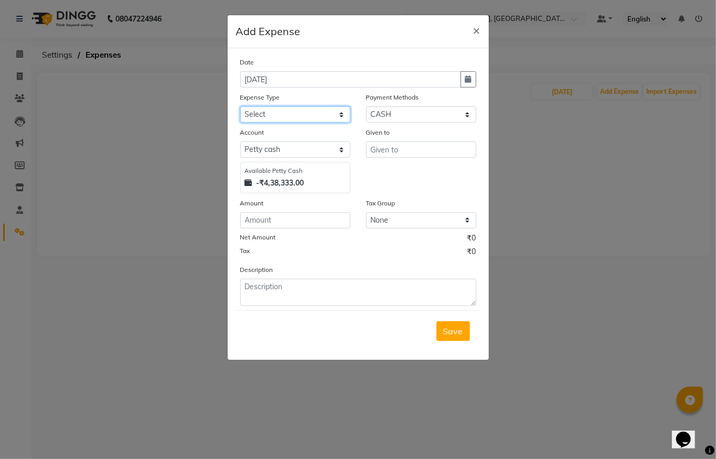
click at [262, 115] on select "Select Advance Salary Cash to MAM Cash transfer to bank Client Snacks Cosmetic …" at bounding box center [295, 114] width 110 height 16
click at [240, 106] on select "Select Advance Salary Cash to MAM Cash transfer to bank Client Snacks Cosmetic …" at bounding box center [295, 114] width 110 height 16
click at [416, 110] on select "Select CASH CARD ONLINE CUSTOM GPay PayTM PhonePe UPI NearBuy Points Wallet Loa…" at bounding box center [421, 114] width 110 height 16
click at [366, 106] on select "Select CASH CARD ONLINE CUSTOM GPay PayTM PhonePe UPI NearBuy Points Wallet Loa…" at bounding box center [421, 114] width 110 height 16
click at [277, 145] on select "Select Petty cash Default account" at bounding box center [295, 150] width 110 height 16
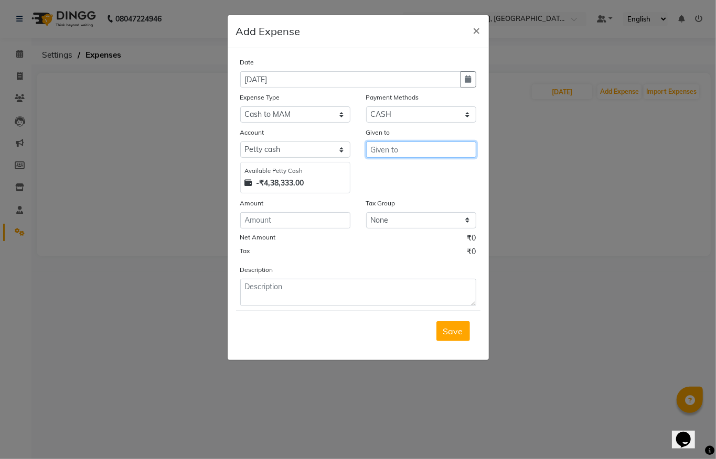
click at [405, 152] on input "text" at bounding box center [421, 150] width 110 height 16
click at [373, 144] on input "text" at bounding box center [421, 150] width 110 height 16
click at [376, 149] on input "text" at bounding box center [421, 150] width 110 height 16
click at [376, 145] on input "text" at bounding box center [421, 150] width 110 height 16
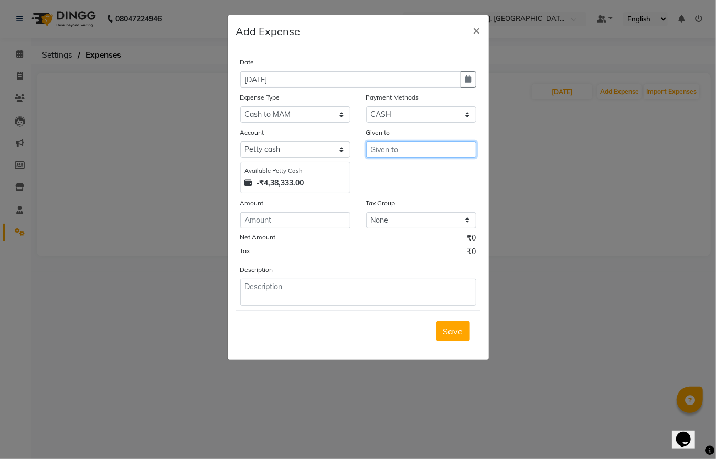
click at [376, 145] on input "text" at bounding box center [421, 150] width 110 height 16
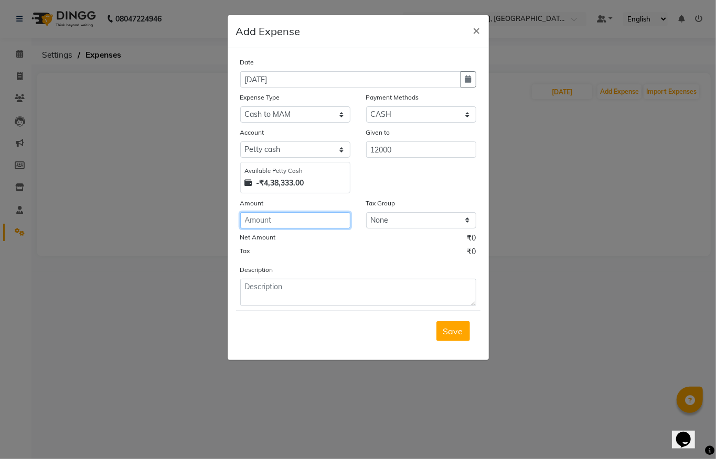
click at [271, 218] on input "number" at bounding box center [295, 220] width 110 height 16
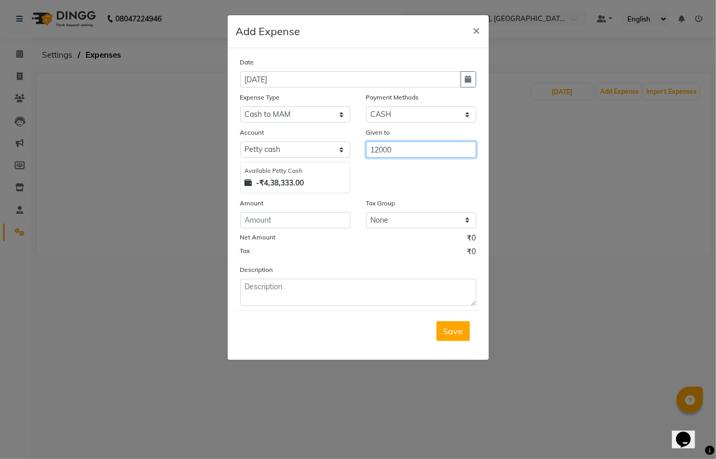
click at [396, 149] on input "12000" at bounding box center [421, 150] width 110 height 16
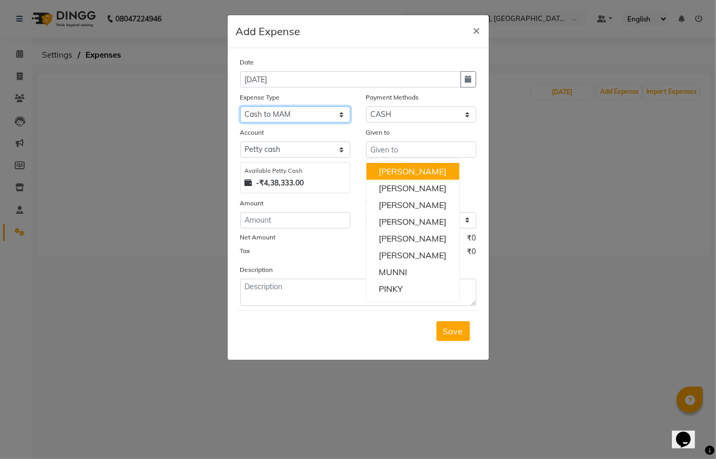
click at [282, 114] on select "Select Advance Salary Cash to MAM Cash transfer to bank Client Snacks Cosmetic …" at bounding box center [295, 114] width 110 height 16
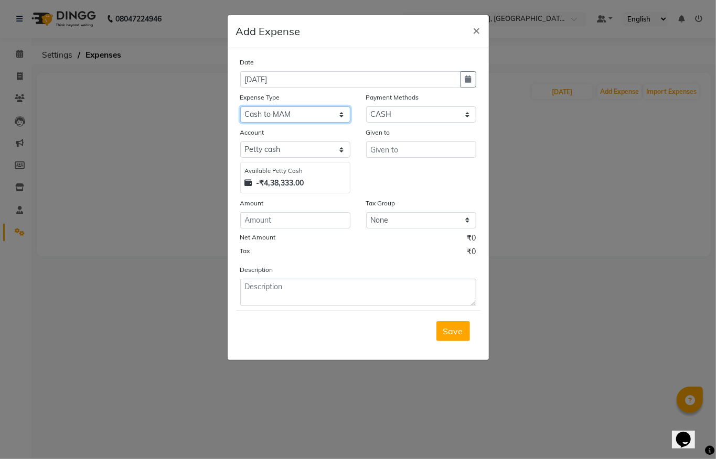
click at [290, 114] on select "Select Advance Salary Cash to MAM Cash transfer to bank Client Snacks Cosmetic …" at bounding box center [295, 114] width 110 height 16
click at [404, 145] on input "text" at bounding box center [421, 150] width 110 height 16
click at [383, 147] on input "text" at bounding box center [421, 150] width 110 height 16
click at [381, 147] on input "text" at bounding box center [421, 150] width 110 height 16
click at [378, 159] on div "Given to" at bounding box center [421, 160] width 126 height 67
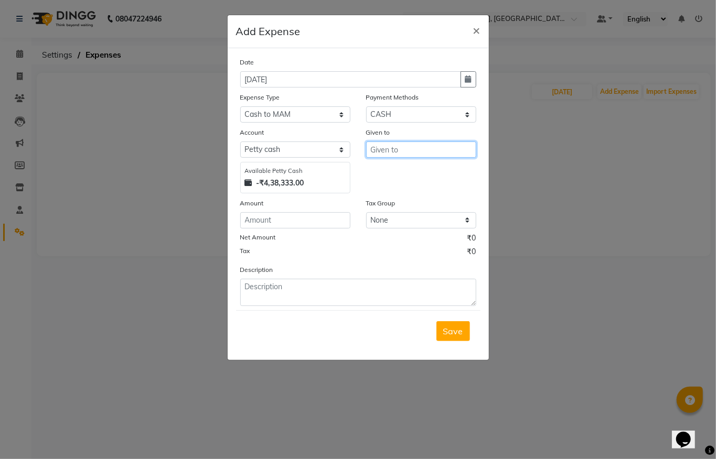
click at [374, 151] on input "text" at bounding box center [421, 150] width 110 height 16
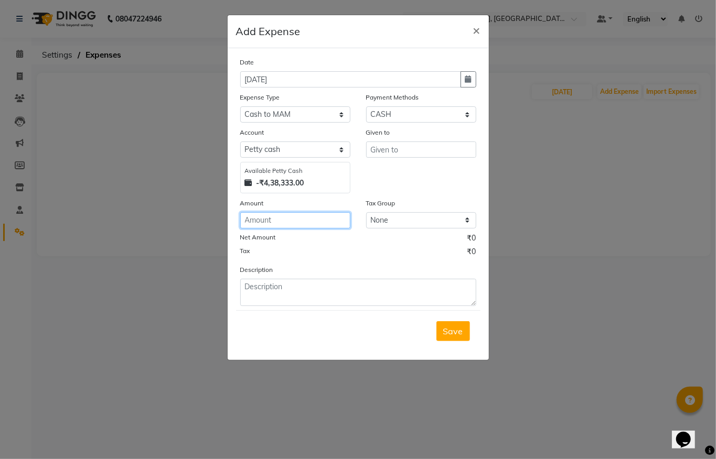
drag, startPoint x: 282, startPoint y: 225, endPoint x: 276, endPoint y: 218, distance: 9.3
click at [280, 224] on input "number" at bounding box center [295, 220] width 110 height 16
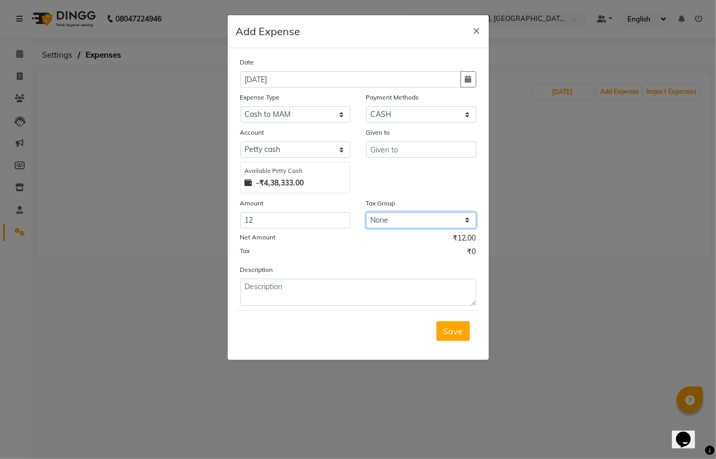
click at [385, 221] on select "None GST" at bounding box center [421, 220] width 110 height 16
click at [465, 220] on select "None GST" at bounding box center [421, 220] width 110 height 16
click at [471, 33] on button "×" at bounding box center [477, 29] width 24 height 29
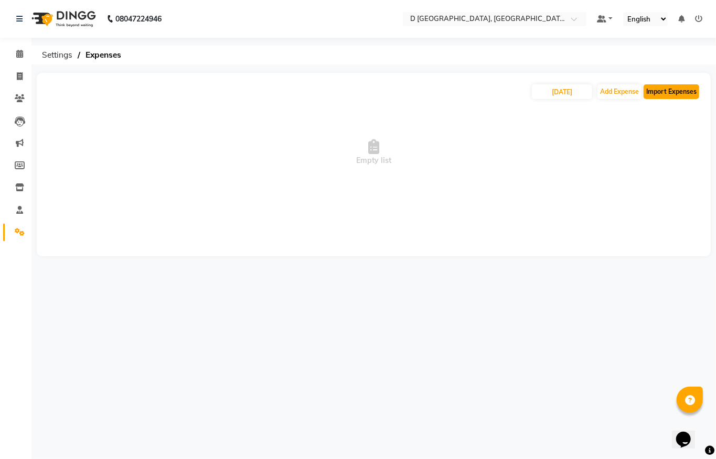
click at [678, 93] on button "Import Expenses" at bounding box center [672, 91] width 56 height 15
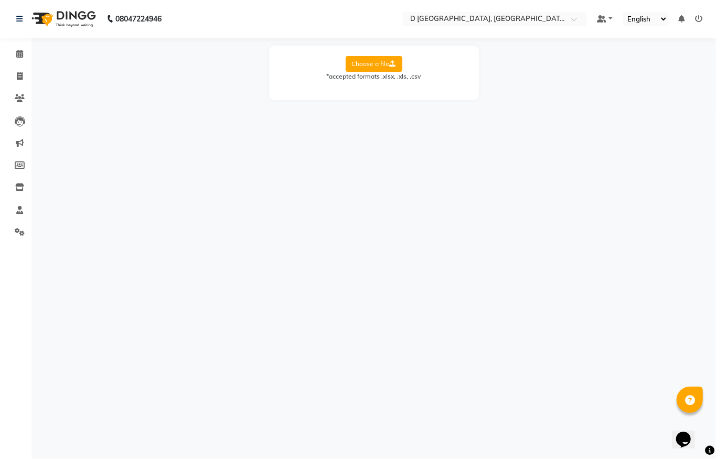
click at [642, 119] on div "08047224946 Select Location × D Yellow Balloon, Jayanagar Road, Six Mile, Defau…" at bounding box center [358, 229] width 716 height 459
click at [378, 63] on label "Choose a file" at bounding box center [374, 64] width 57 height 16
click at [0, 0] on input "Choose a file" at bounding box center [0, 0] width 0 height 0
drag, startPoint x: 551, startPoint y: 82, endPoint x: 426, endPoint y: 95, distance: 125.0
click at [426, 95] on div "Choose a file *accepted formats .xlsx, .xls, .csv" at bounding box center [374, 73] width 210 height 55
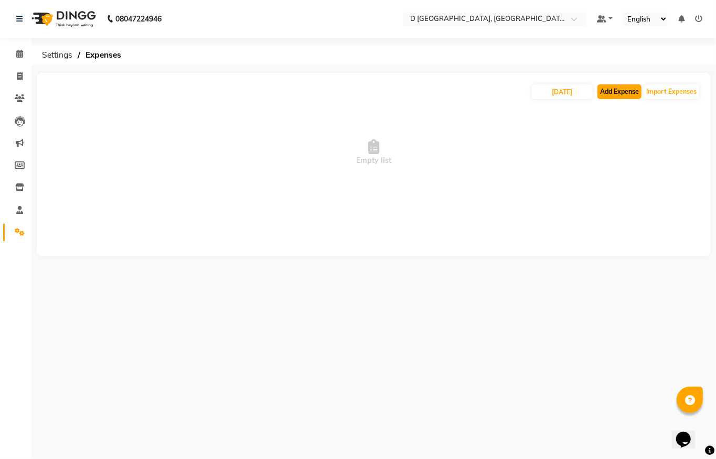
click at [618, 94] on button "Add Expense" at bounding box center [619, 91] width 44 height 15
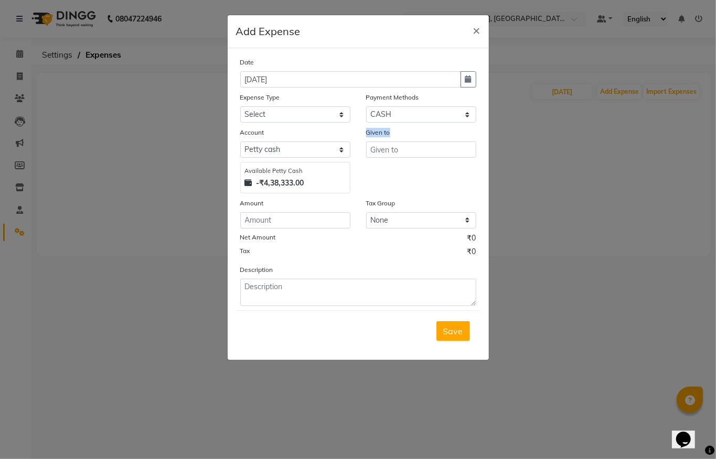
click at [617, 143] on ngb-modal-window "Add Expense × Date 04-09-2025 Expense Type Select Advance Salary Cash to MAM Ca…" at bounding box center [358, 229] width 716 height 459
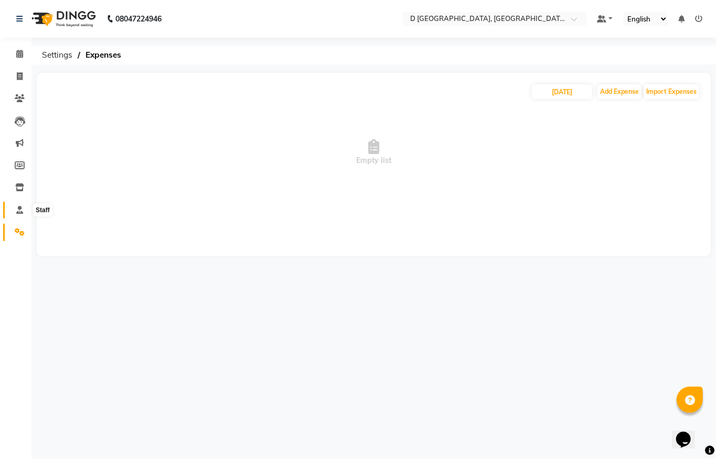
click at [19, 208] on icon at bounding box center [19, 210] width 7 height 8
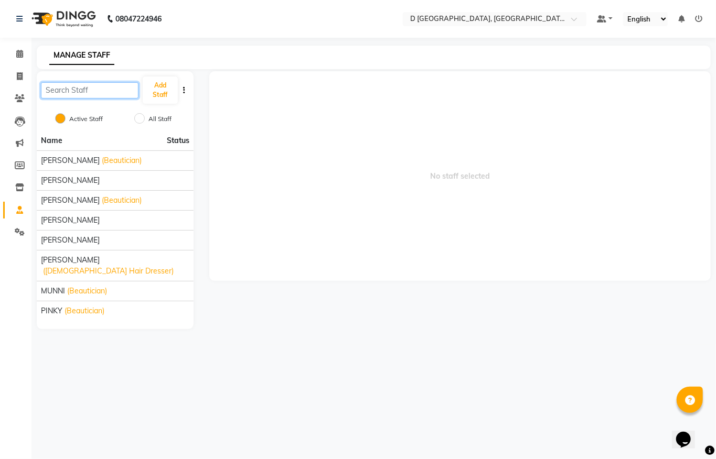
click at [80, 86] on input "text" at bounding box center [90, 90] width 98 height 16
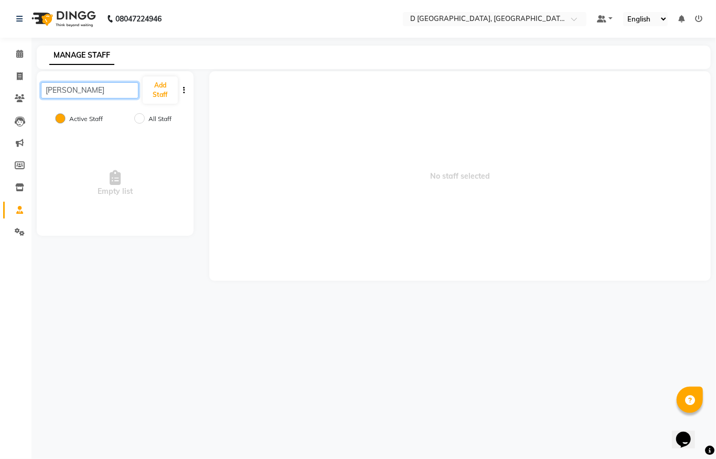
click at [49, 89] on input "moushumi" at bounding box center [90, 90] width 98 height 16
click at [86, 91] on input "Moushumi" at bounding box center [90, 90] width 98 height 16
click at [101, 120] on label "Active Staff" at bounding box center [86, 118] width 34 height 9
click at [66, 120] on input "Active Staff" at bounding box center [60, 118] width 10 height 10
click at [141, 121] on input "All Staff" at bounding box center [139, 118] width 10 height 10
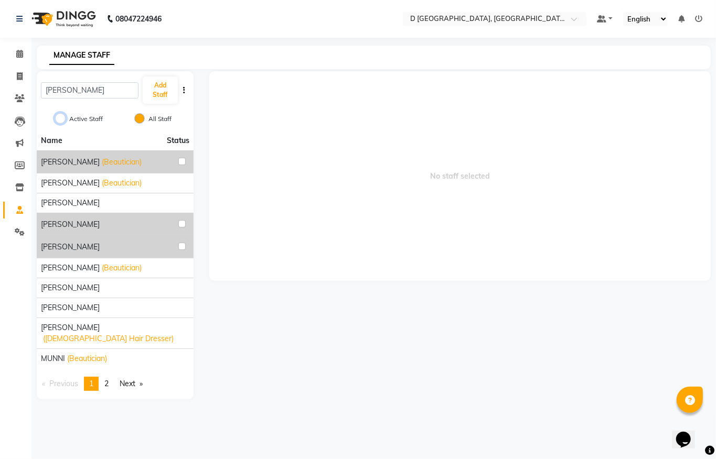
click at [58, 120] on input "Active Staff" at bounding box center [60, 118] width 10 height 10
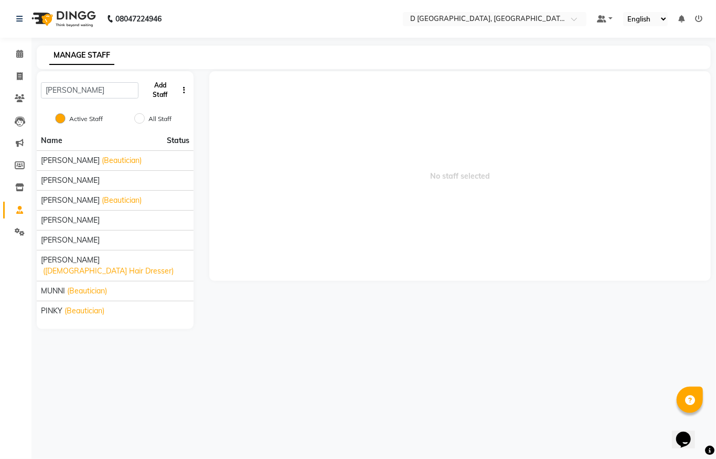
click at [149, 89] on button "Add Staff" at bounding box center [160, 90] width 35 height 27
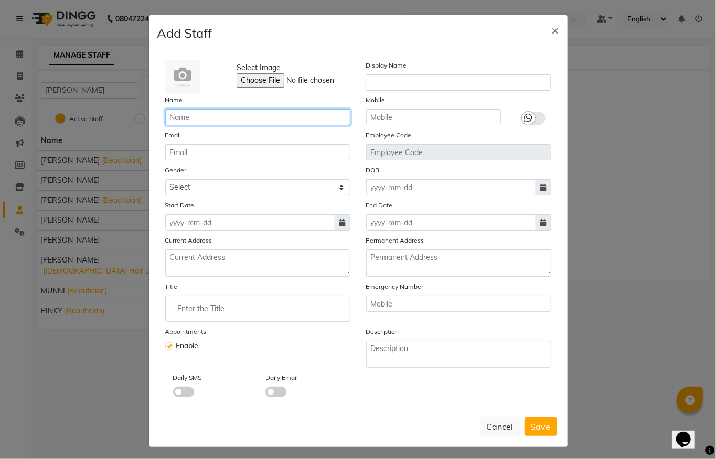
click at [195, 114] on input "text" at bounding box center [257, 117] width 185 height 16
click at [203, 115] on input "Moushmi" at bounding box center [257, 117] width 185 height 16
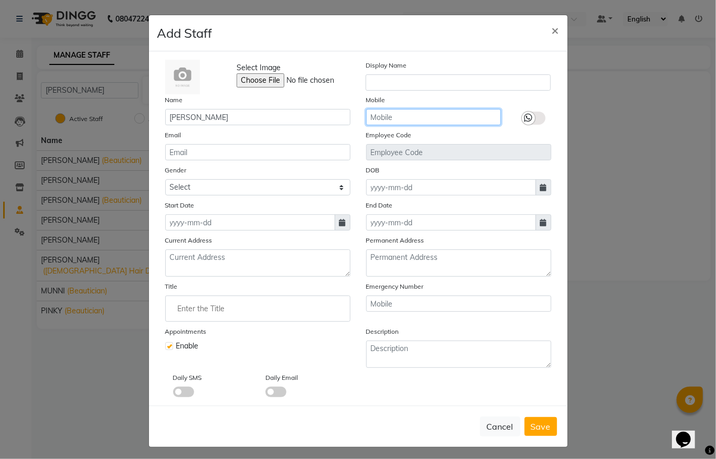
click at [389, 114] on input "text" at bounding box center [433, 117] width 135 height 16
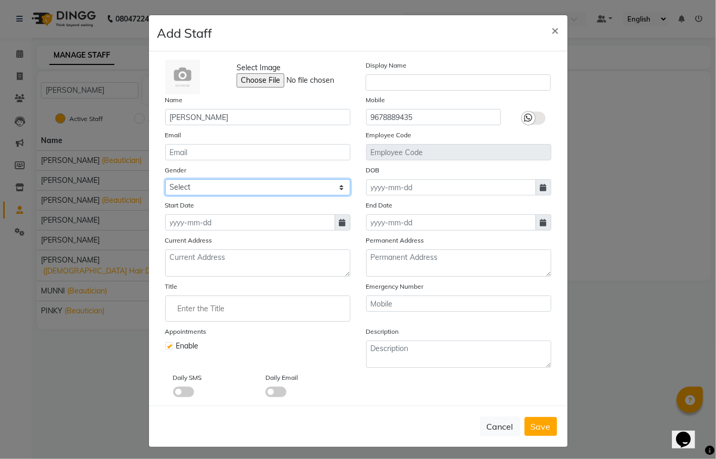
click at [173, 188] on select "Select Male Female Other Prefer Not To Say" at bounding box center [257, 187] width 185 height 16
click at [165, 179] on select "Select Male Female Other Prefer Not To Say" at bounding box center [257, 187] width 185 height 16
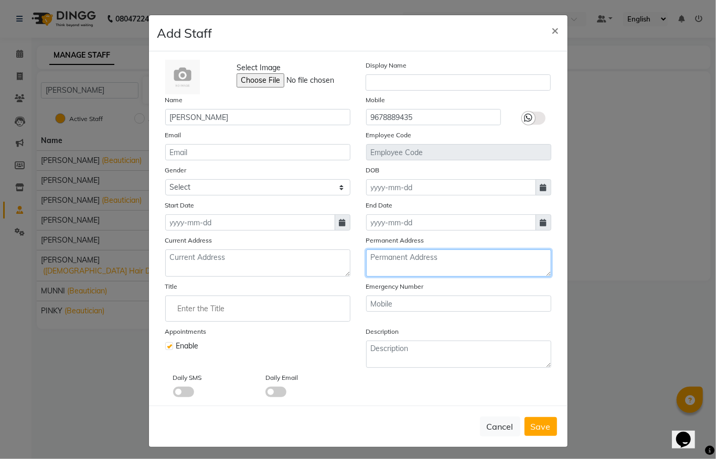
click at [378, 263] on textarea at bounding box center [458, 263] width 185 height 27
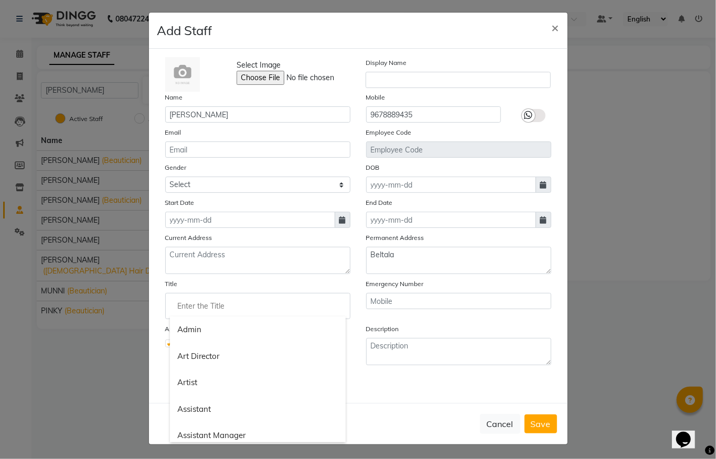
click at [185, 302] on input "Enter the Title" at bounding box center [258, 306] width 176 height 21
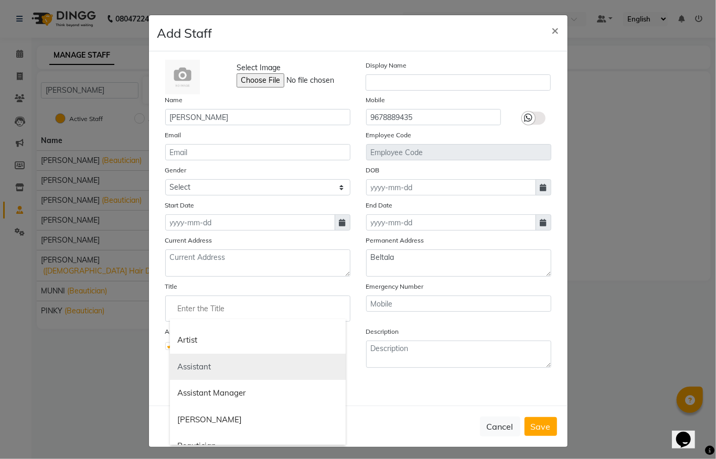
scroll to position [70, 0]
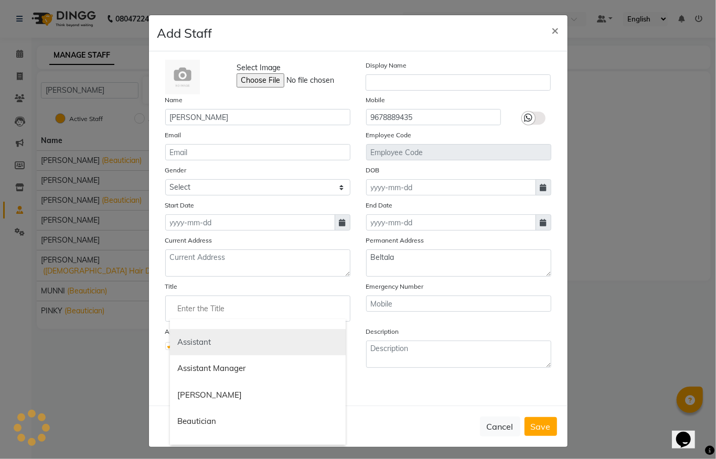
click at [206, 343] on link "Assistant" at bounding box center [258, 342] width 176 height 27
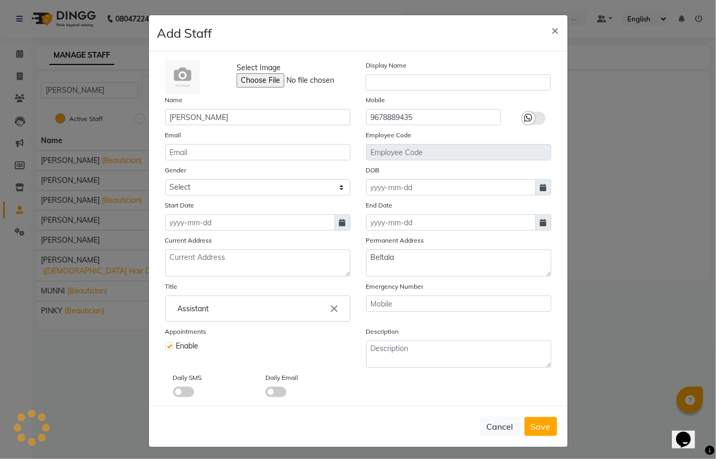
scroll to position [0, 0]
click at [213, 303] on input "Assistant" at bounding box center [258, 308] width 176 height 21
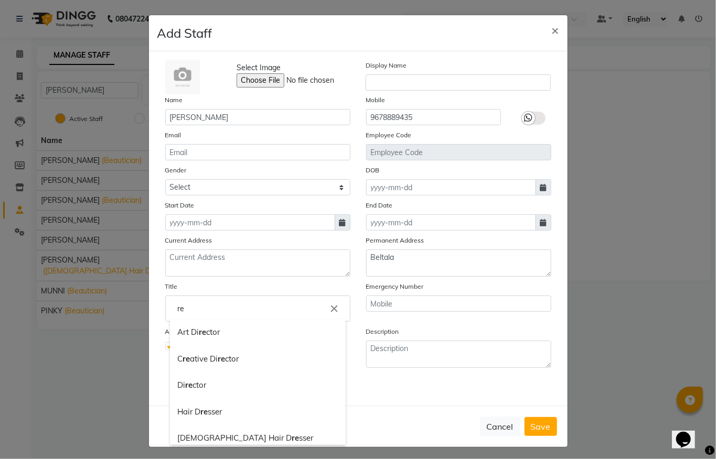
click at [200, 307] on input "re" at bounding box center [258, 308] width 176 height 21
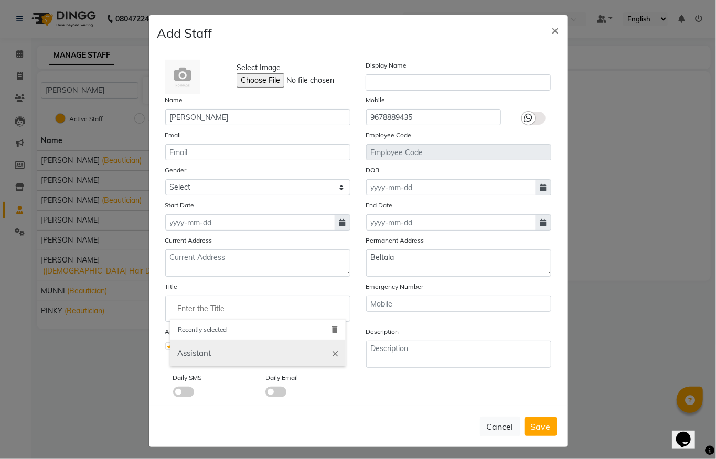
click at [196, 359] on link "Assistant" at bounding box center [258, 353] width 176 height 27
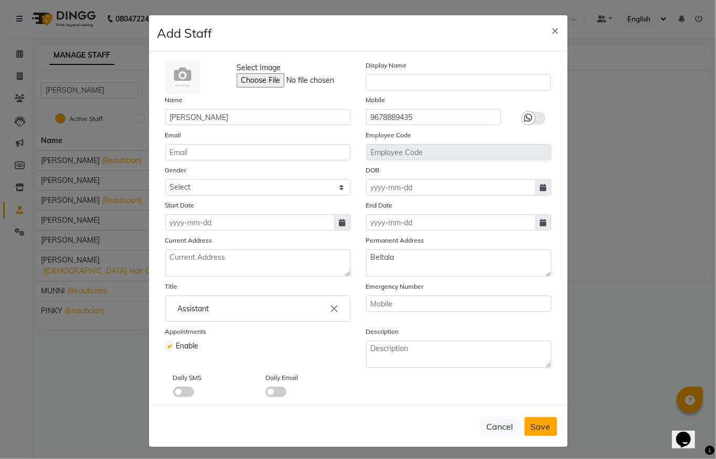
click at [532, 424] on span "Save" at bounding box center [541, 427] width 20 height 10
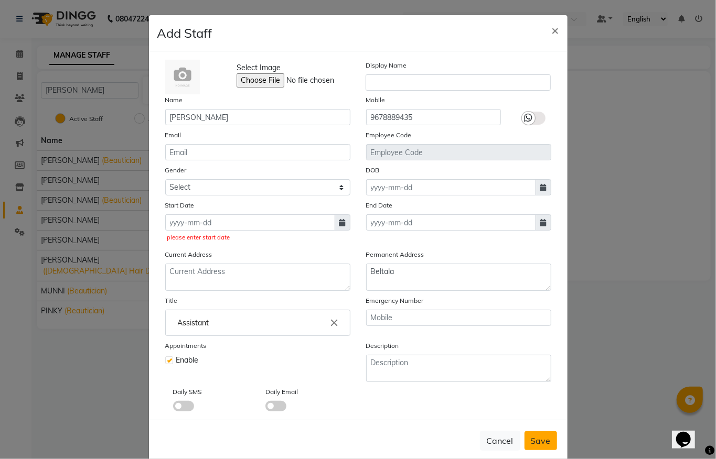
click at [533, 436] on span "Save" at bounding box center [541, 441] width 20 height 10
click at [552, 30] on span "×" at bounding box center [555, 30] width 7 height 16
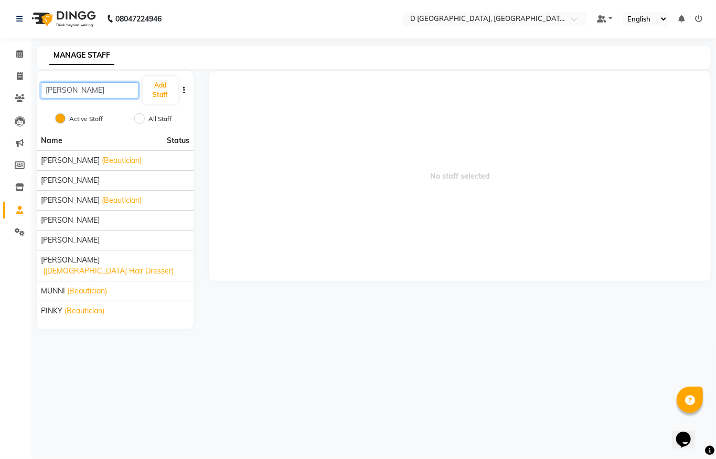
click at [120, 86] on input "Moushumi Baruah" at bounding box center [90, 90] width 98 height 16
click at [388, 166] on span "No staff selected" at bounding box center [459, 176] width 501 height 210
click at [24, 183] on span at bounding box center [19, 188] width 18 height 12
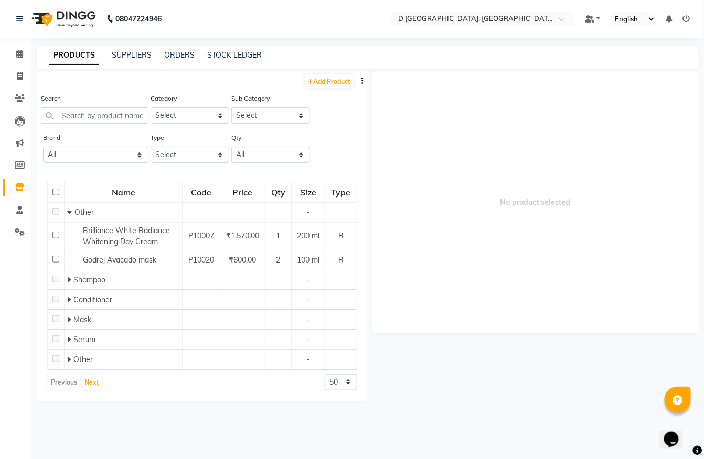
click at [28, 78] on li "Invoice" at bounding box center [15, 77] width 31 height 23
click at [22, 99] on icon at bounding box center [20, 98] width 10 height 8
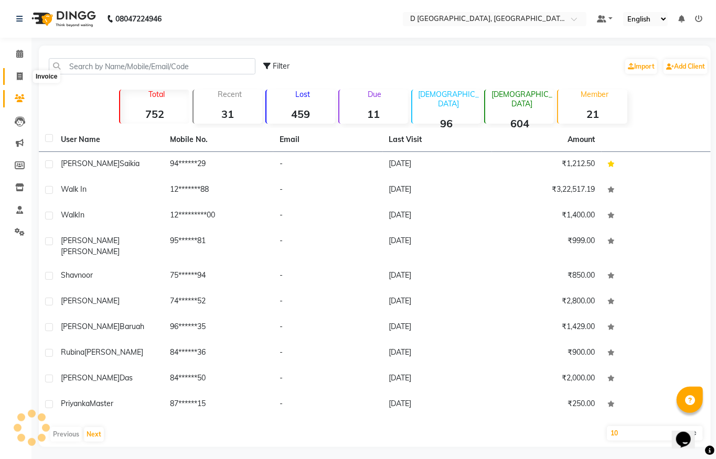
click at [21, 79] on icon at bounding box center [20, 76] width 6 height 8
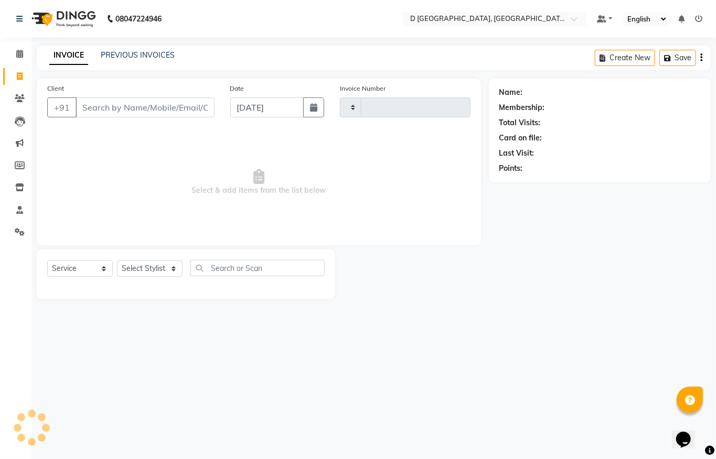
click at [20, 78] on icon at bounding box center [20, 76] width 6 height 8
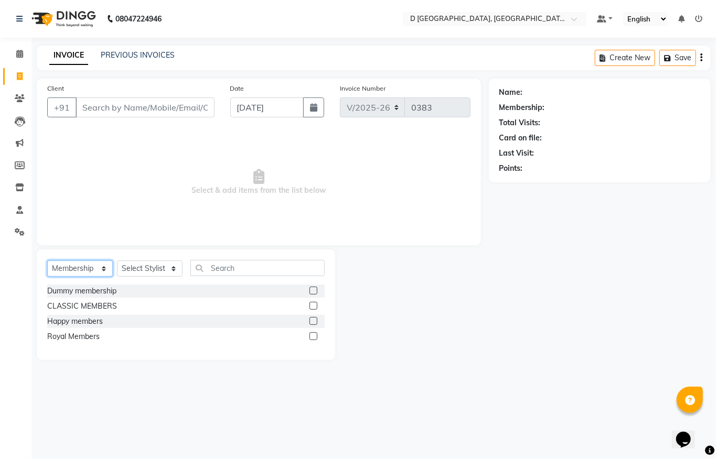
click at [77, 267] on select "Select Service Product Membership Package Voucher Prepaid Gift Card" at bounding box center [80, 269] width 66 height 16
click at [47, 261] on select "Select Service Product Membership Package Voucher Prepaid Gift Card" at bounding box center [80, 269] width 66 height 16
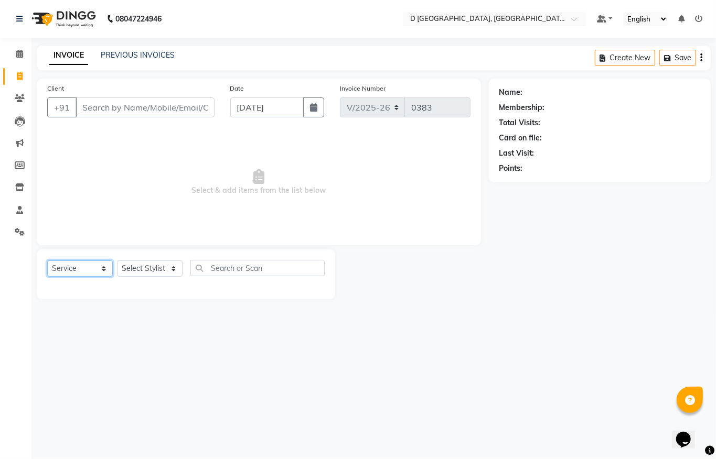
click at [73, 269] on select "Select Service Product Membership Package Voucher Prepaid Gift Card" at bounding box center [80, 269] width 66 height 16
click at [47, 261] on select "Select Service Product Membership Package Voucher Prepaid Gift Card" at bounding box center [80, 269] width 66 height 16
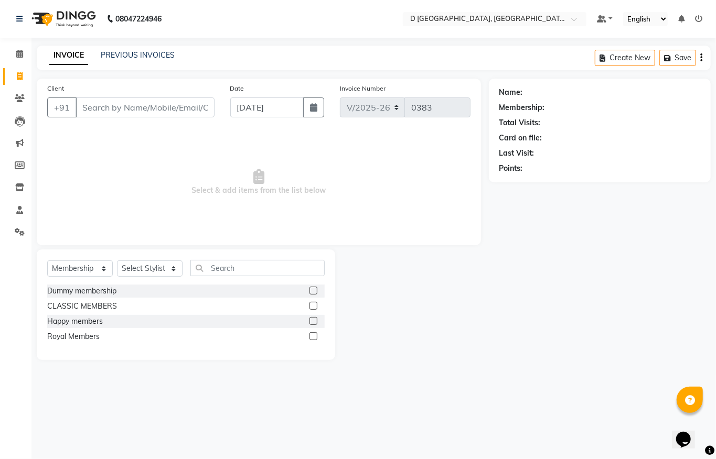
click at [318, 338] on div at bounding box center [316, 336] width 15 height 13
click at [309, 338] on label at bounding box center [313, 337] width 8 height 8
click at [309, 338] on input "checkbox" at bounding box center [312, 337] width 7 height 7
click at [65, 273] on select "Select Service Product Membership Package Voucher Prepaid Gift Card" at bounding box center [80, 269] width 66 height 16
click at [47, 261] on select "Select Service Product Membership Package Voucher Prepaid Gift Card" at bounding box center [80, 269] width 66 height 16
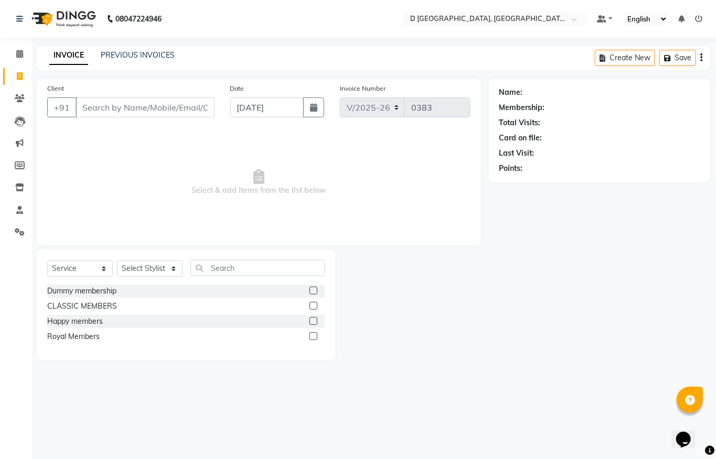
click at [65, 293] on div "Select Service Product Membership Package Voucher Prepaid Gift Card Select Styl…" at bounding box center [186, 305] width 298 height 111
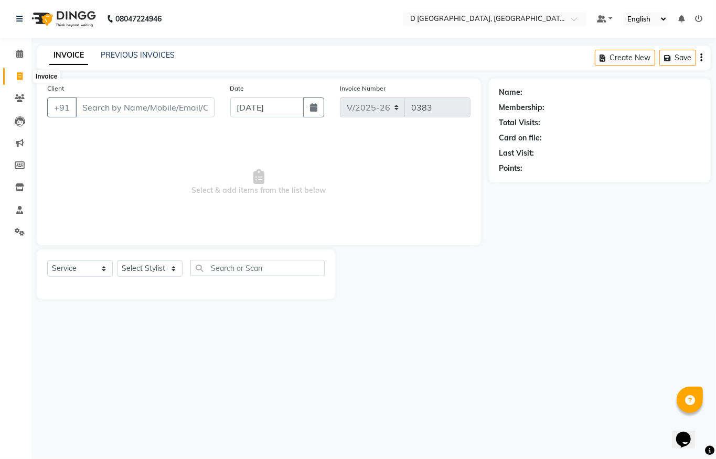
click at [22, 78] on icon at bounding box center [20, 76] width 6 height 8
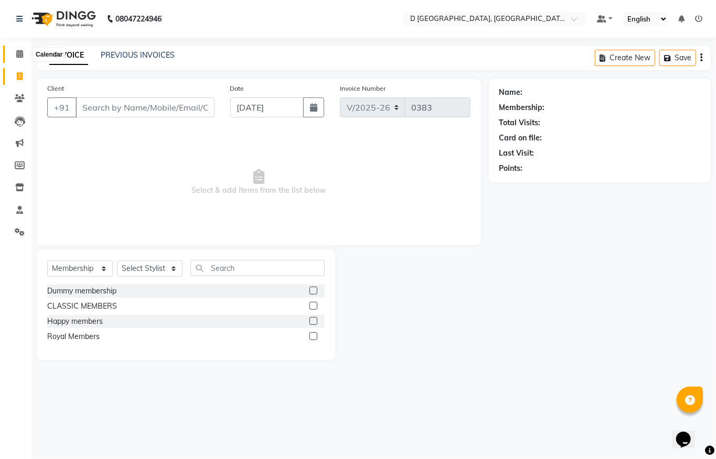
click at [19, 57] on icon at bounding box center [19, 54] width 7 height 8
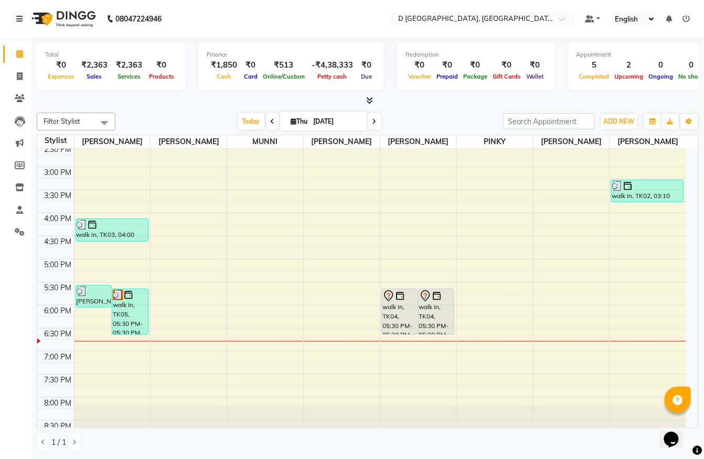
scroll to position [329, 0]
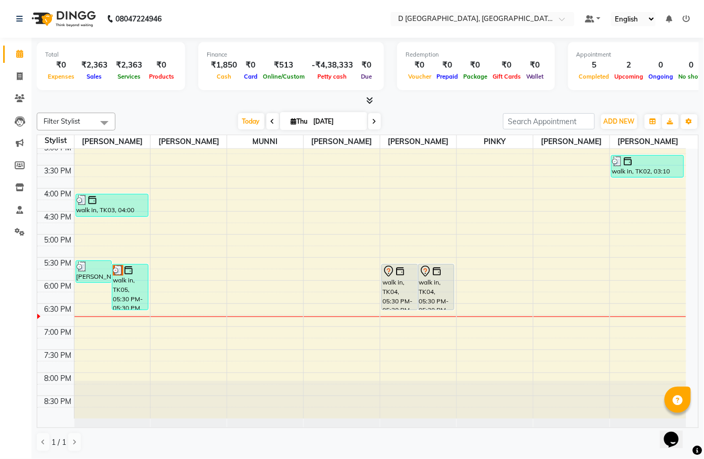
click at [155, 294] on div "8:00 AM 8:30 AM 9:00 AM 9:30 AM 10:00 AM 10:30 AM 11:00 AM 11:30 AM 12:00 PM 12…" at bounding box center [361, 119] width 649 height 599
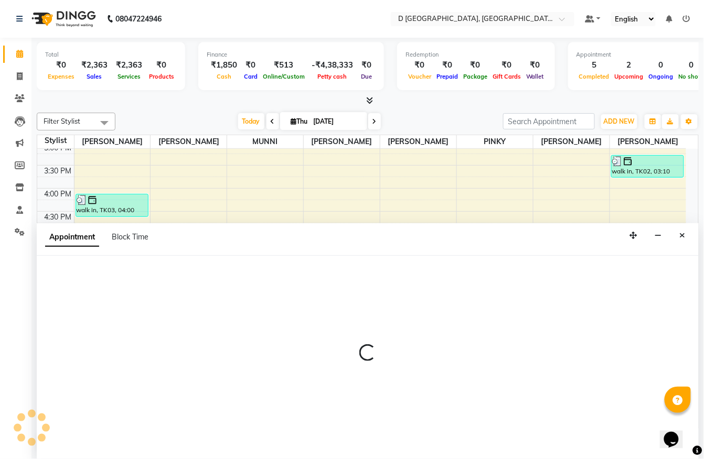
scroll to position [1, 0]
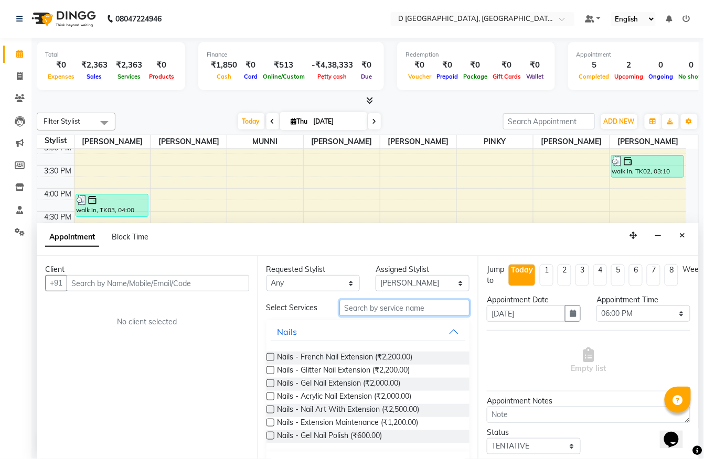
click at [347, 313] on input "text" at bounding box center [404, 308] width 130 height 16
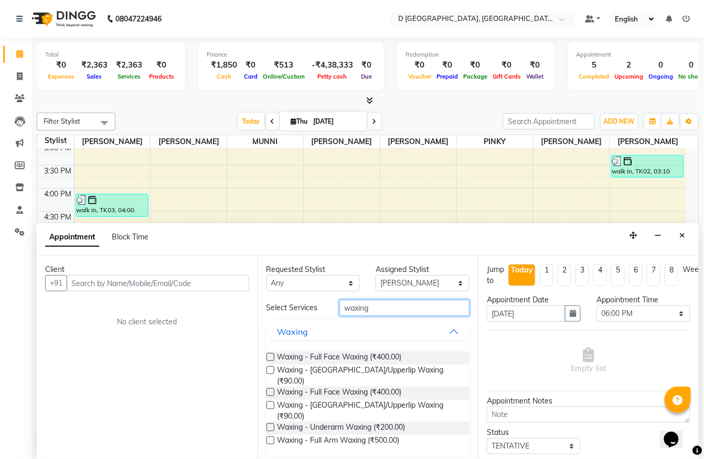
scroll to position [0, 0]
click at [272, 437] on label at bounding box center [270, 441] width 8 height 8
click at [272, 438] on input "checkbox" at bounding box center [269, 441] width 7 height 7
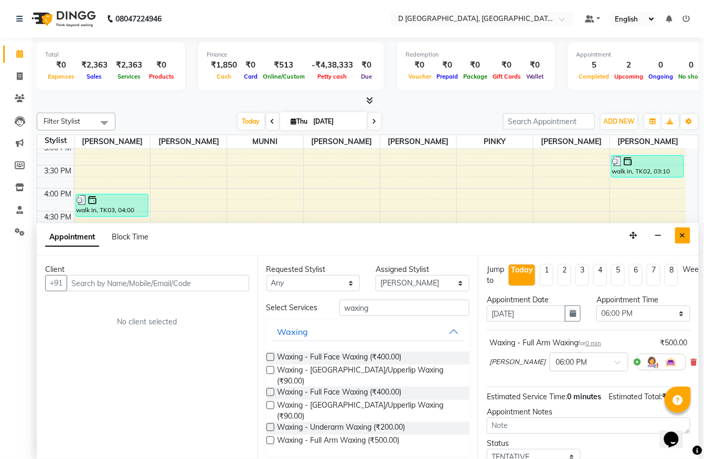
click at [678, 232] on button "Close" at bounding box center [682, 236] width 15 height 16
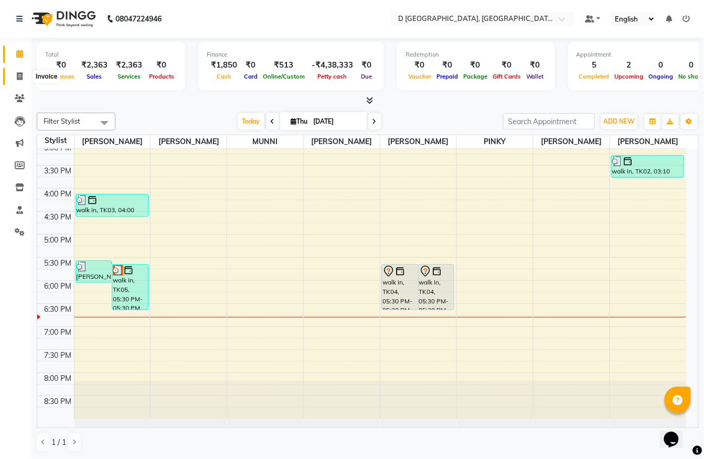
click at [20, 80] on icon at bounding box center [20, 76] width 6 height 8
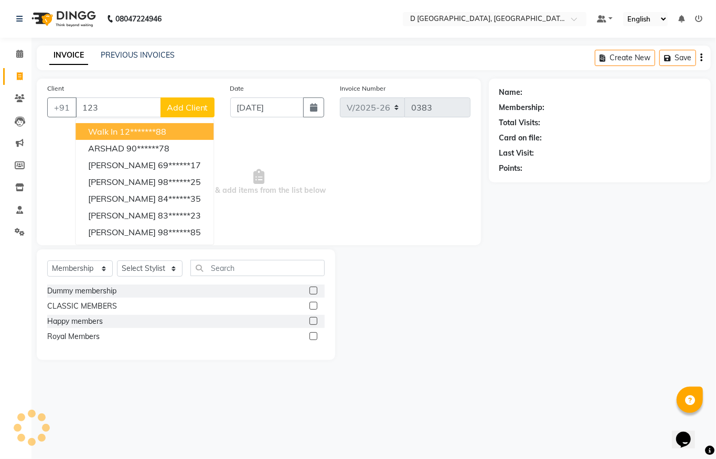
click at [112, 132] on span "walk in" at bounding box center [102, 131] width 29 height 10
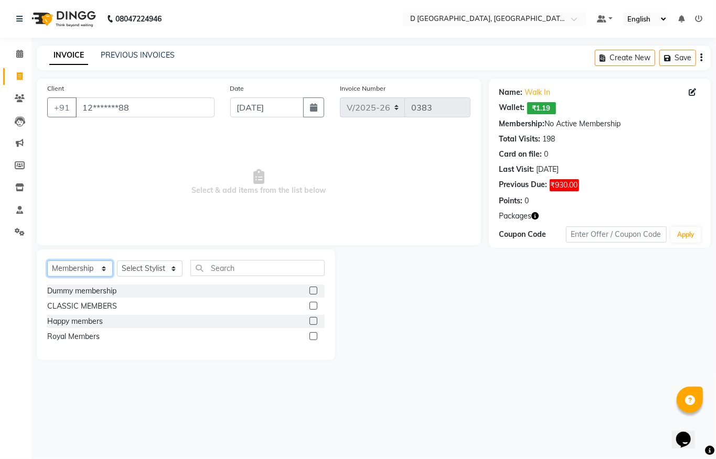
click at [101, 269] on select "Select Service Product Membership Package Voucher Prepaid Gift Card" at bounding box center [80, 269] width 66 height 16
click at [47, 261] on select "Select Service Product Membership Package Voucher Prepaid Gift Card" at bounding box center [80, 269] width 66 height 16
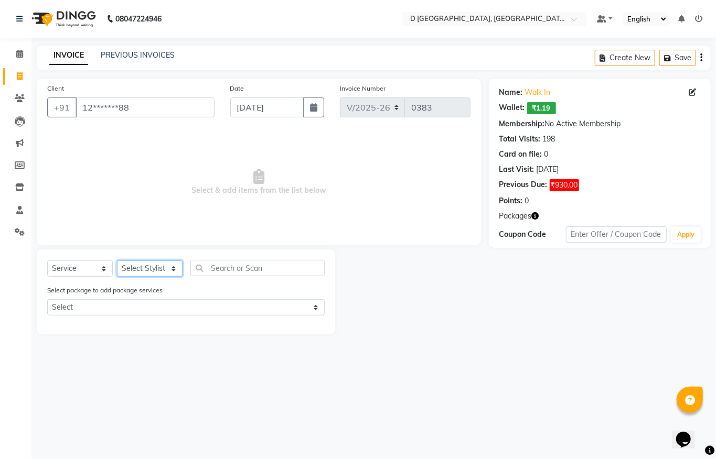
click at [173, 269] on select "Select Stylist Anuradha Shing Chandan kumar Komal Chhetri Mina Sharma Monoranja…" at bounding box center [150, 269] width 66 height 16
click at [117, 261] on select "Select Stylist Anuradha Shing Chandan kumar Komal Chhetri Mina Sharma Monoranja…" at bounding box center [150, 269] width 66 height 16
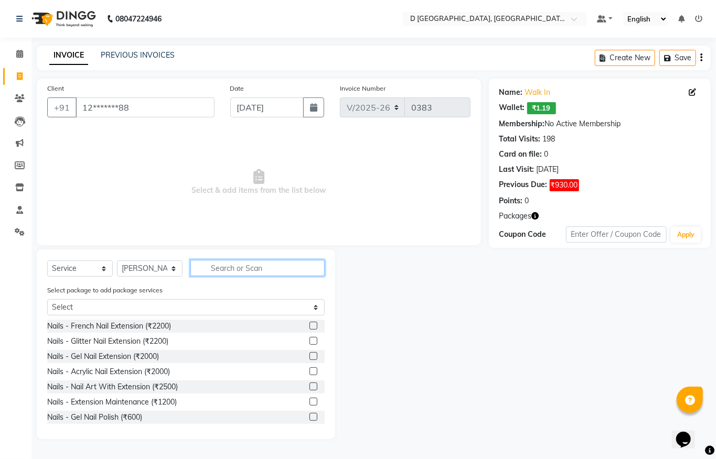
click at [211, 267] on input "text" at bounding box center [257, 268] width 134 height 16
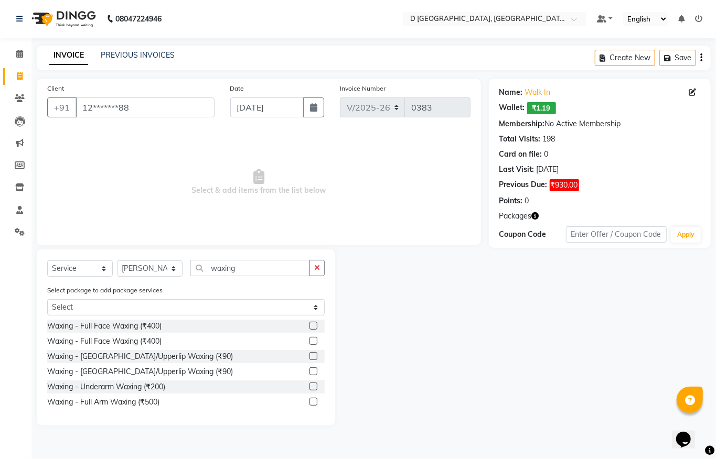
click at [312, 401] on label at bounding box center [313, 402] width 8 height 8
click at [312, 401] on input "checkbox" at bounding box center [312, 402] width 7 height 7
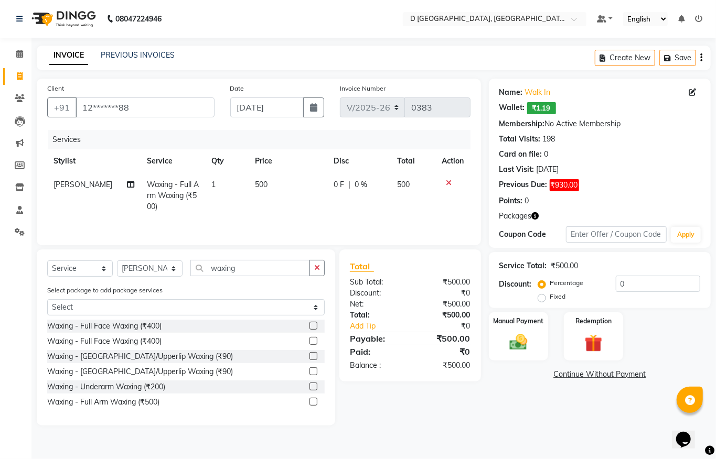
click at [255, 184] on span "500" at bounding box center [261, 184] width 13 height 9
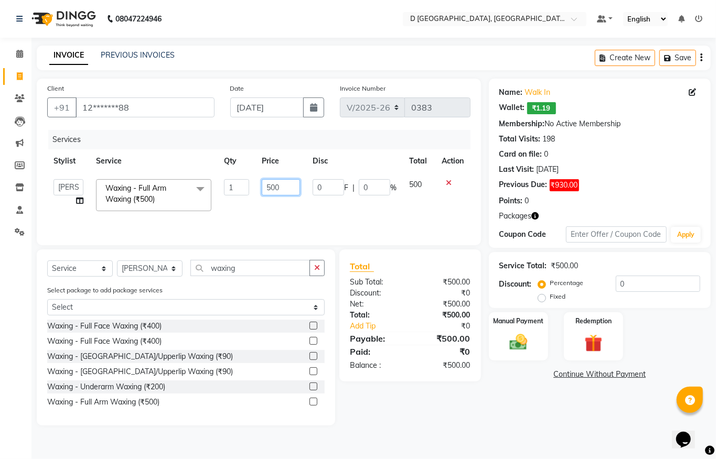
drag, startPoint x: 265, startPoint y: 187, endPoint x: 281, endPoint y: 185, distance: 16.3
click at [281, 185] on input "500" at bounding box center [281, 187] width 38 height 16
drag, startPoint x: 284, startPoint y: 187, endPoint x: 261, endPoint y: 187, distance: 23.6
click at [261, 187] on td "1550" at bounding box center [280, 195] width 51 height 45
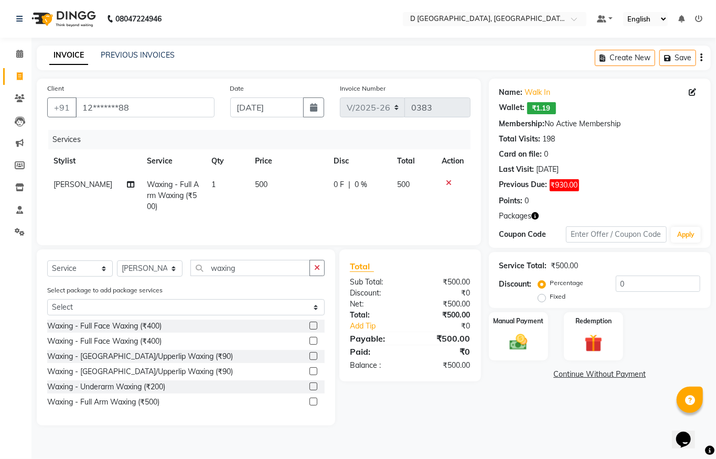
click at [312, 402] on label at bounding box center [313, 402] width 8 height 8
click at [312, 402] on input "checkbox" at bounding box center [312, 402] width 7 height 7
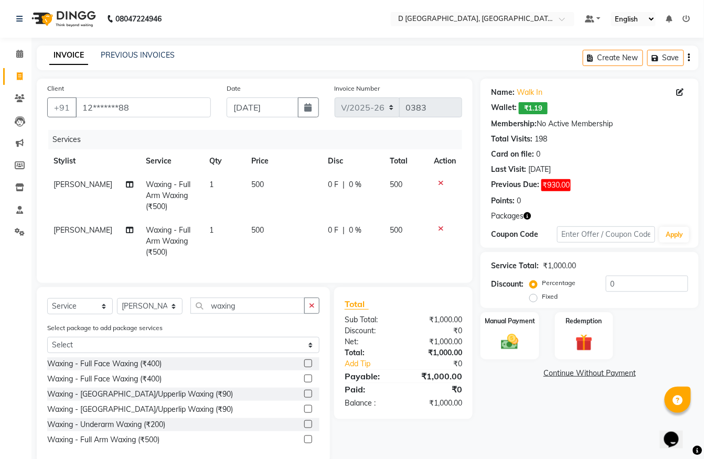
scroll to position [32, 0]
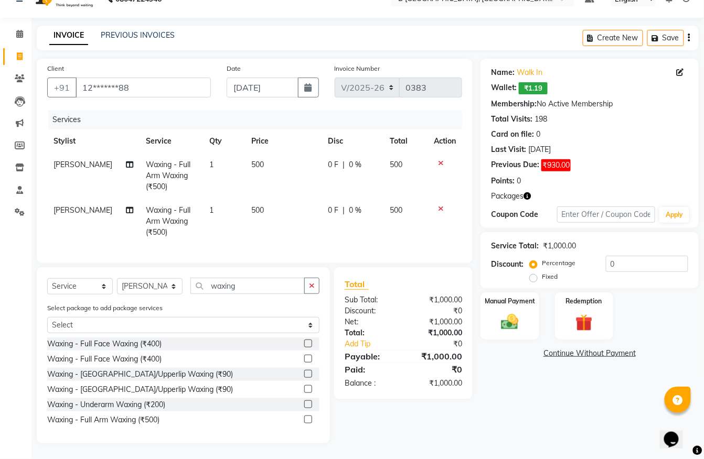
click at [307, 420] on label at bounding box center [308, 420] width 8 height 8
click at [307, 420] on input "checkbox" at bounding box center [307, 420] width 7 height 7
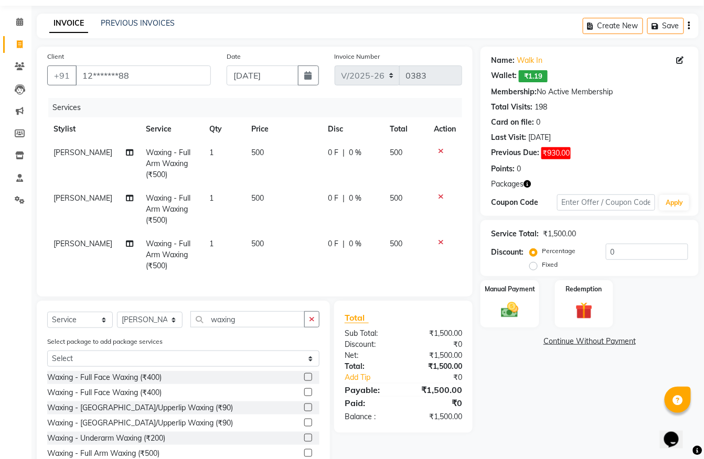
scroll to position [78, 0]
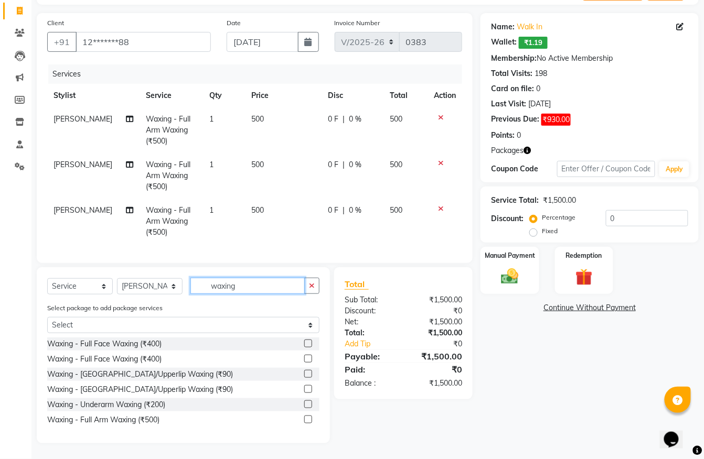
drag, startPoint x: 235, startPoint y: 286, endPoint x: 200, endPoint y: 291, distance: 36.0
click at [200, 291] on input "waxing" at bounding box center [247, 286] width 114 height 16
click at [443, 205] on icon at bounding box center [441, 208] width 6 height 7
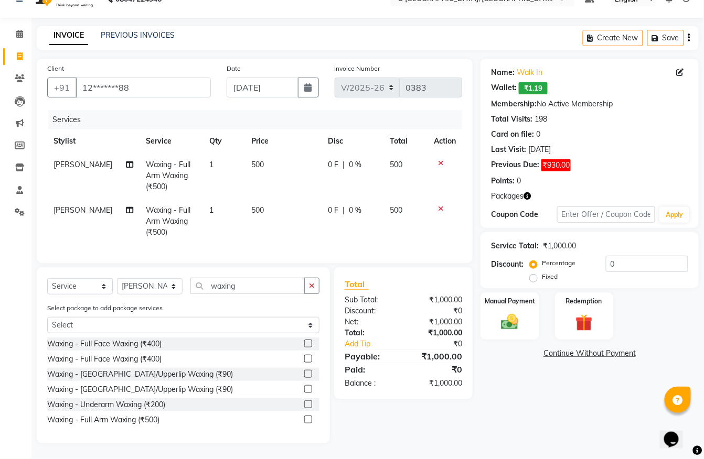
scroll to position [32, 0]
click at [441, 205] on icon at bounding box center [441, 208] width 6 height 7
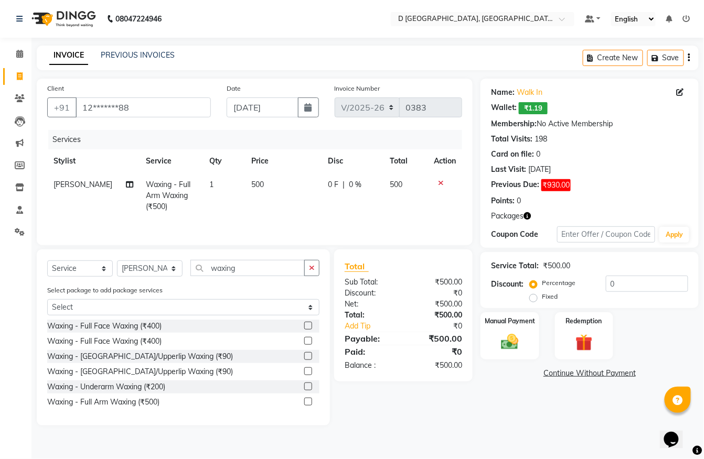
scroll to position [0, 0]
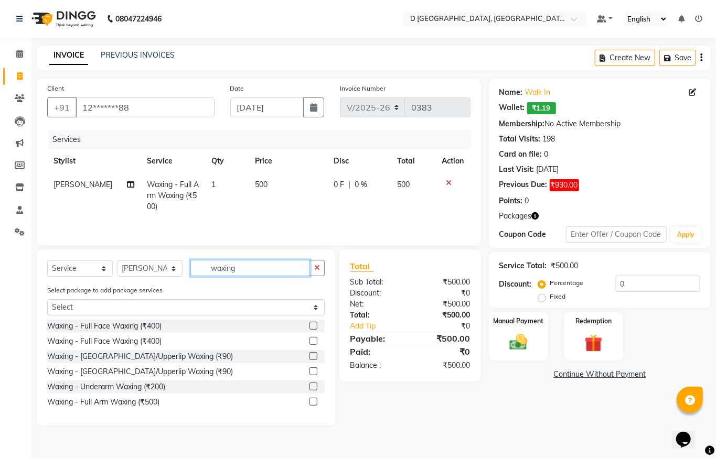
click at [235, 273] on input "waxing" at bounding box center [250, 268] width 120 height 16
click at [313, 401] on div at bounding box center [316, 402] width 15 height 13
click at [313, 404] on label at bounding box center [313, 402] width 8 height 8
click at [313, 404] on input "checkbox" at bounding box center [312, 402] width 7 height 7
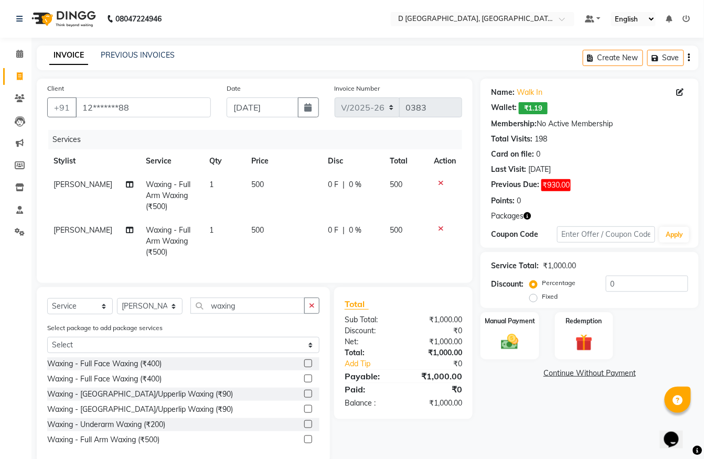
scroll to position [32, 0]
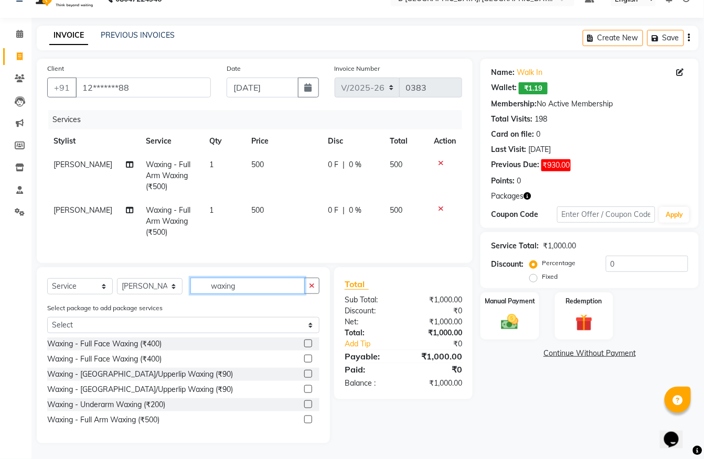
click at [239, 288] on input "waxing" at bounding box center [247, 286] width 114 height 16
click at [438, 205] on icon at bounding box center [441, 208] width 6 height 7
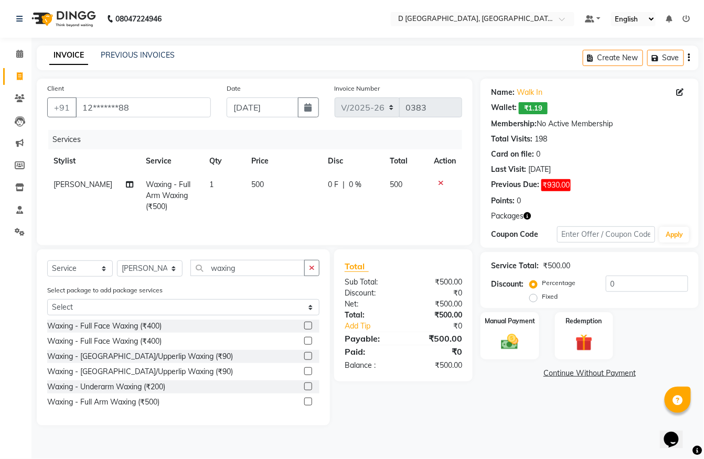
scroll to position [0, 0]
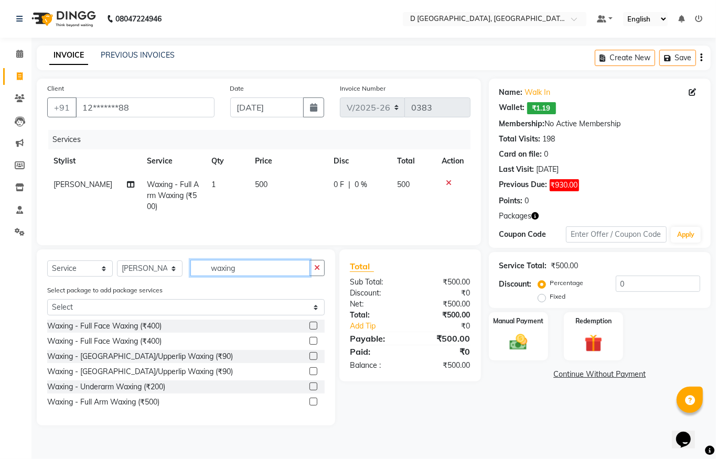
click at [238, 274] on input "waxing" at bounding box center [250, 268] width 120 height 16
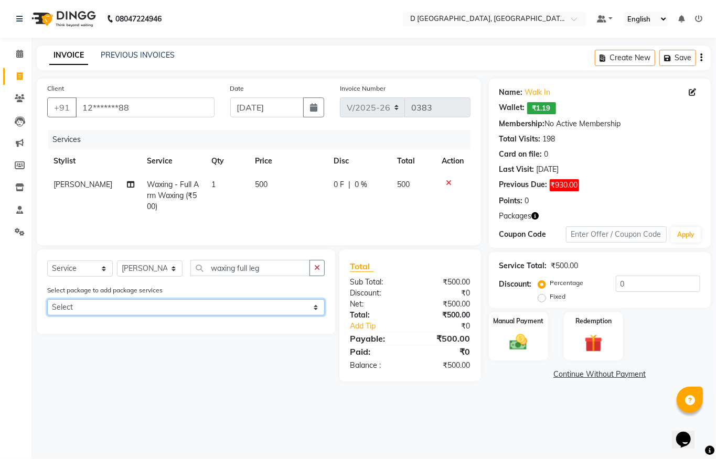
click at [314, 313] on select "Select Puja 999 offer Puja 999 offer" at bounding box center [185, 307] width 277 height 16
click at [310, 314] on select "Select Puja 999 offer Puja 999 offer" at bounding box center [185, 307] width 277 height 16
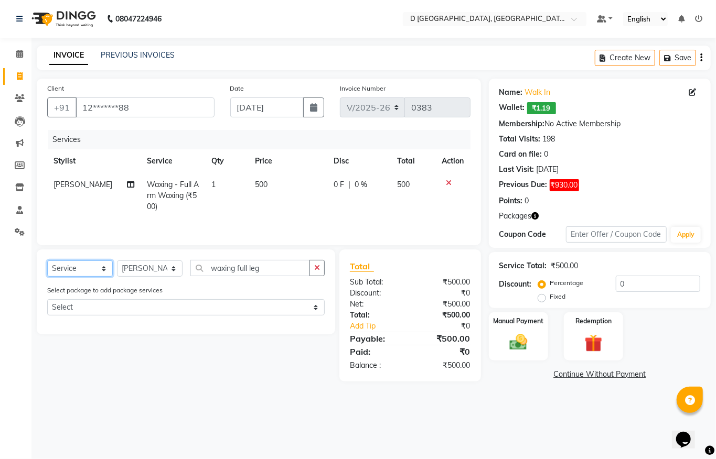
click at [102, 275] on select "Select Service Product Membership Package Voucher Prepaid Gift Card" at bounding box center [80, 269] width 66 height 16
click at [47, 265] on select "Select Service Product Membership Package Voucher Prepaid Gift Card" at bounding box center [80, 269] width 66 height 16
drag, startPoint x: 261, startPoint y: 275, endPoint x: 185, endPoint y: 284, distance: 76.6
click at [185, 284] on div "Select Service Product Membership Package Voucher Prepaid Gift Card Select Styl…" at bounding box center [185, 272] width 277 height 25
drag, startPoint x: 248, startPoint y: 273, endPoint x: 232, endPoint y: 275, distance: 16.4
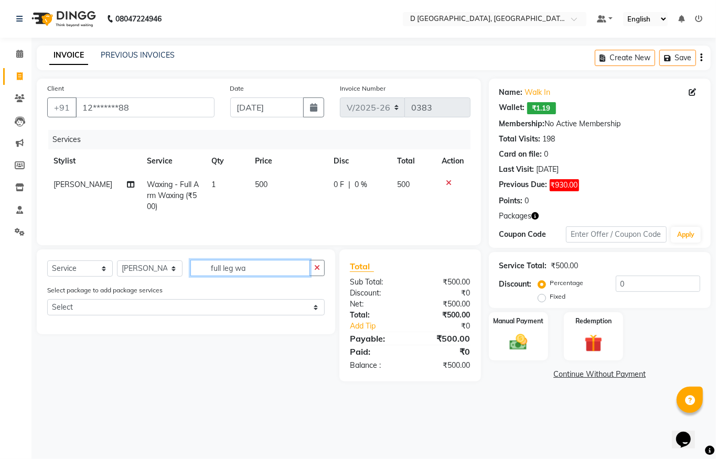
click at [232, 275] on input "full leg wa" at bounding box center [250, 268] width 120 height 16
drag, startPoint x: 252, startPoint y: 271, endPoint x: 191, endPoint y: 277, distance: 61.2
click at [191, 276] on input "g wafull le" at bounding box center [250, 268] width 120 height 16
click at [321, 275] on button "button" at bounding box center [316, 268] width 15 height 16
drag, startPoint x: 250, startPoint y: 273, endPoint x: 236, endPoint y: 275, distance: 13.8
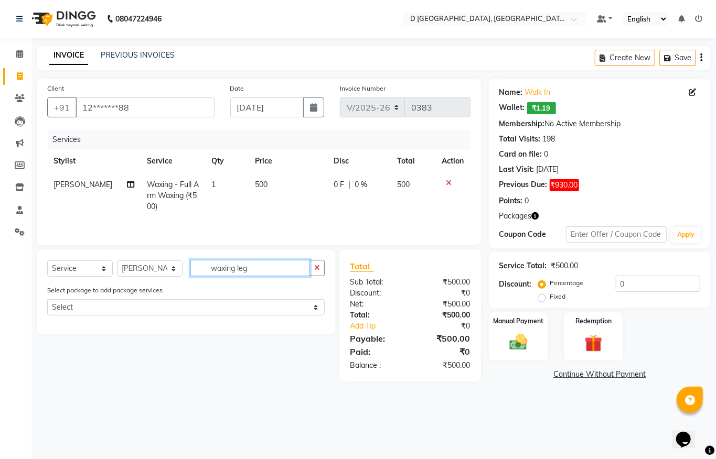
click at [236, 275] on input "waxing leg" at bounding box center [250, 268] width 120 height 16
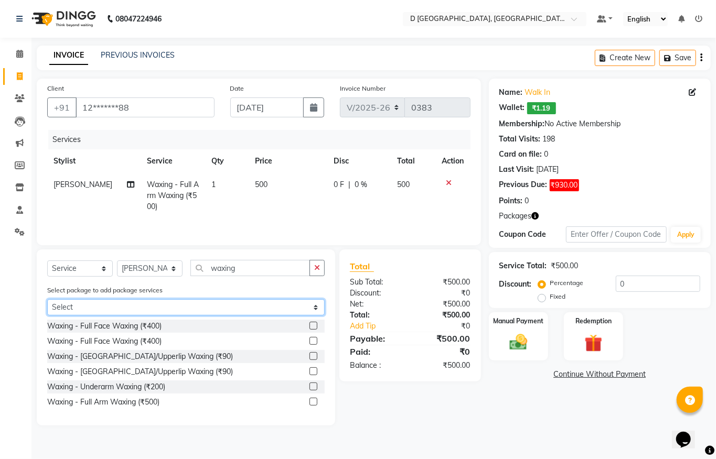
click at [317, 313] on select "Select Puja 999 offer Puja 999 offer" at bounding box center [185, 307] width 277 height 16
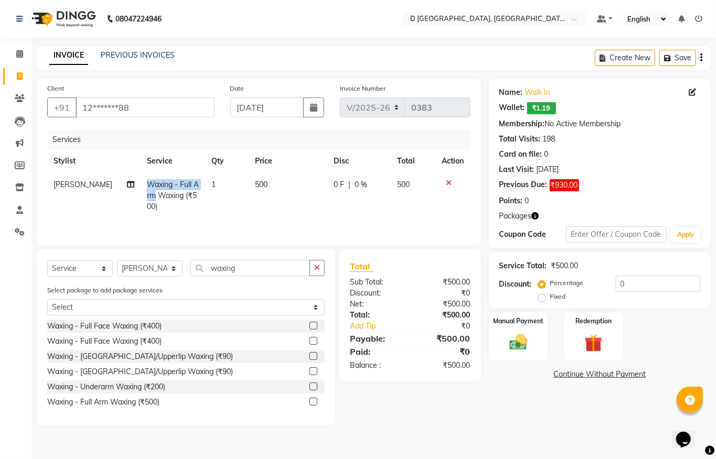
drag, startPoint x: 152, startPoint y: 194, endPoint x: 140, endPoint y: 189, distance: 13.4
click at [141, 189] on td "Waxing - Full Arm Waxing (₹500)" at bounding box center [173, 196] width 65 height 46
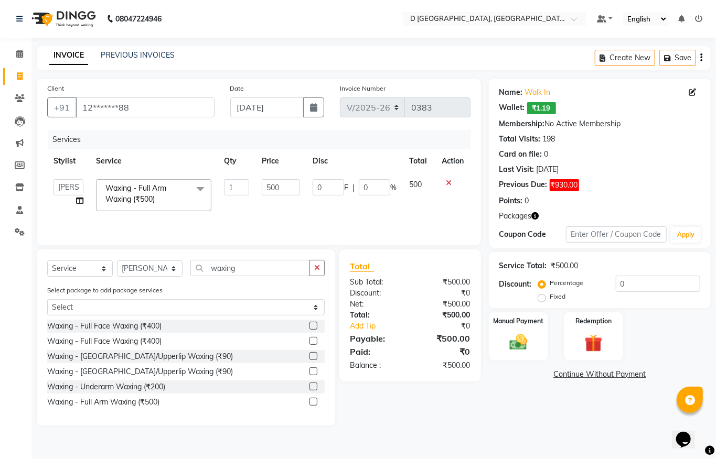
click at [198, 189] on span at bounding box center [200, 189] width 21 height 20
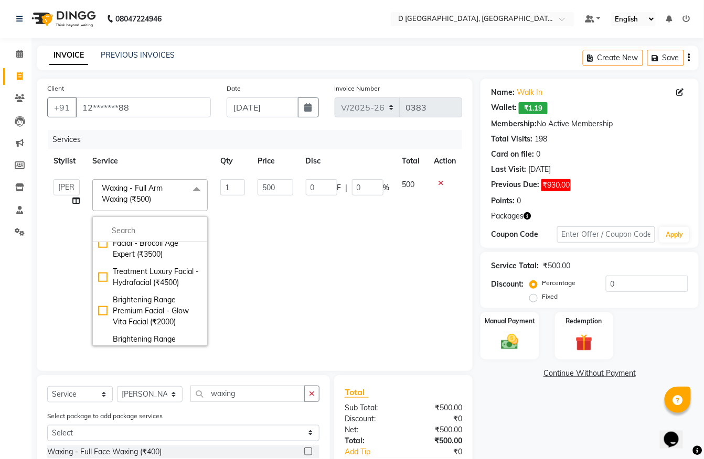
scroll to position [699, 0]
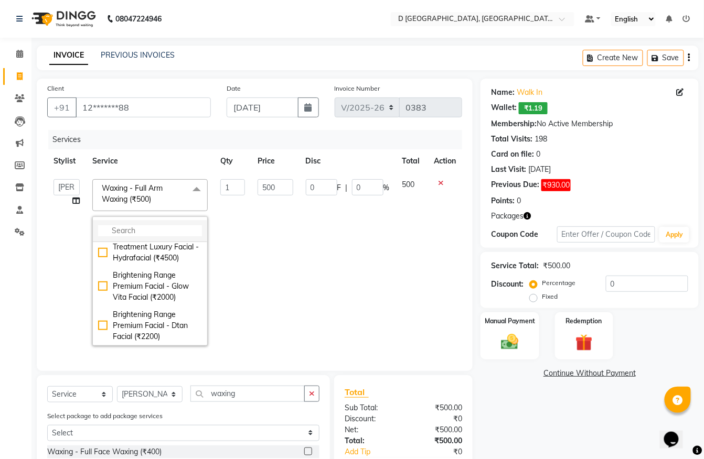
click at [111, 229] on input "multiselect-search" at bounding box center [150, 231] width 104 height 11
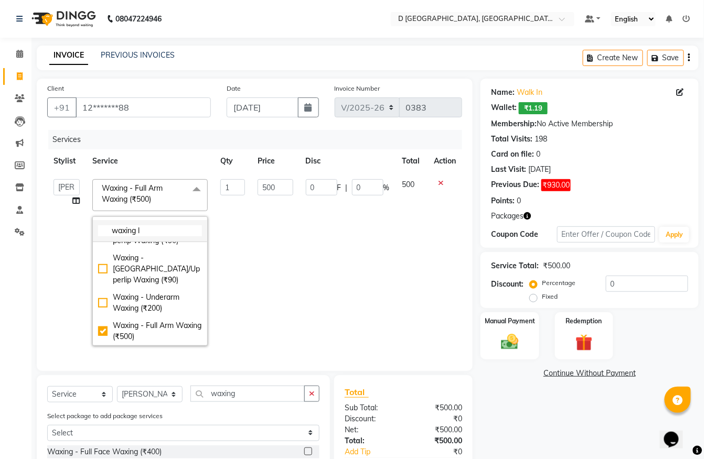
scroll to position [0, 0]
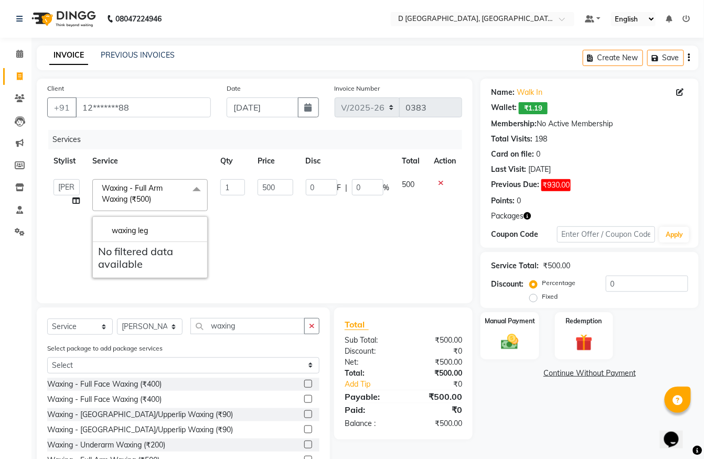
click at [198, 191] on span at bounding box center [196, 189] width 21 height 20
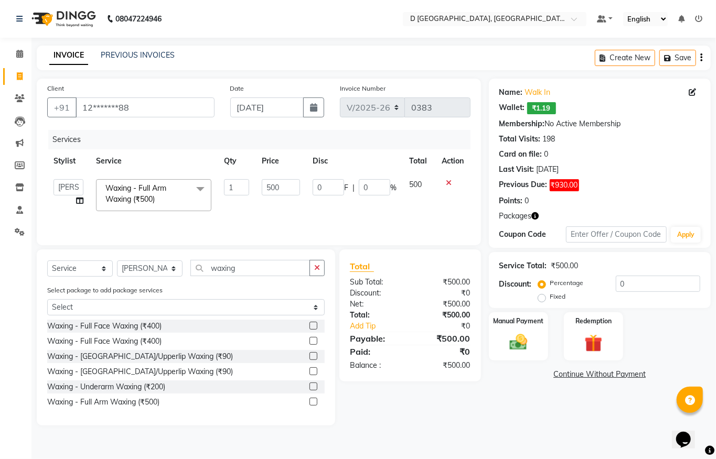
click at [312, 391] on label at bounding box center [313, 387] width 8 height 8
click at [312, 391] on input "checkbox" at bounding box center [312, 387] width 7 height 7
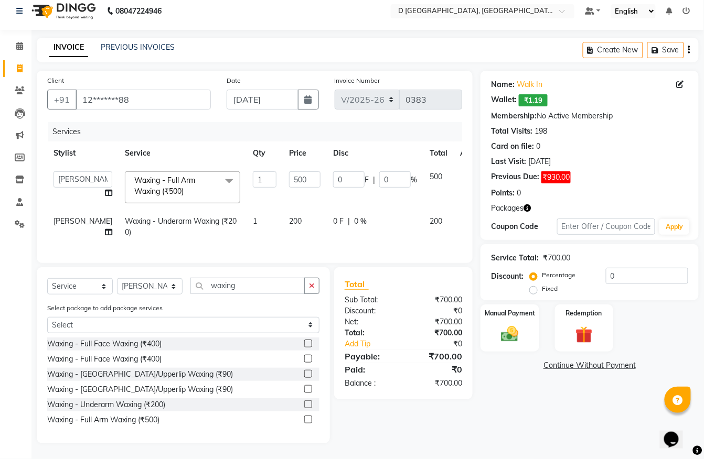
scroll to position [20, 0]
click at [305, 342] on label at bounding box center [308, 344] width 8 height 8
click at [305, 342] on input "checkbox" at bounding box center [307, 344] width 7 height 7
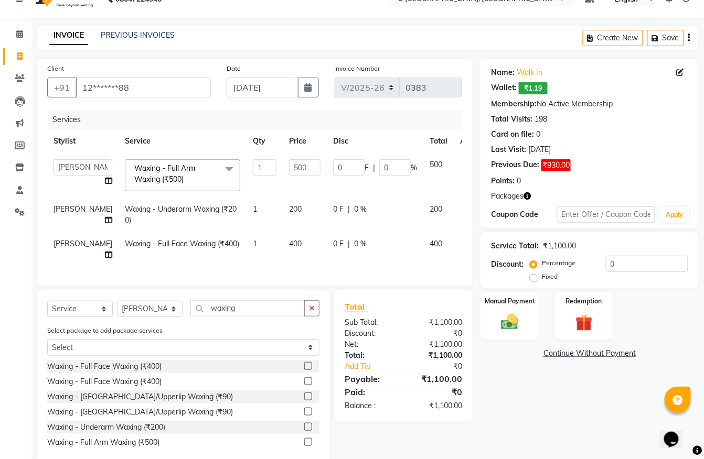
click at [307, 370] on label at bounding box center [308, 366] width 8 height 8
click at [307, 370] on input "checkbox" at bounding box center [307, 366] width 7 height 7
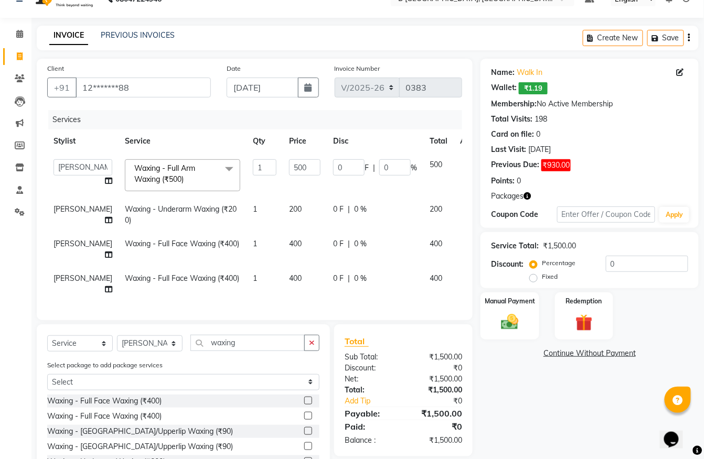
scroll to position [89, 0]
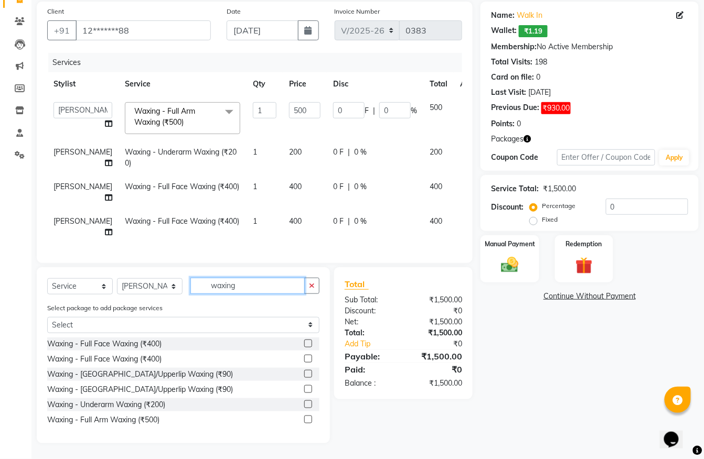
click at [271, 288] on input "waxing" at bounding box center [247, 286] width 114 height 16
drag, startPoint x: 237, startPoint y: 285, endPoint x: 193, endPoint y: 294, distance: 44.9
click at [193, 294] on div "Select Service Product Membership Package Voucher Prepaid Gift Card Select Styl…" at bounding box center [183, 290] width 272 height 25
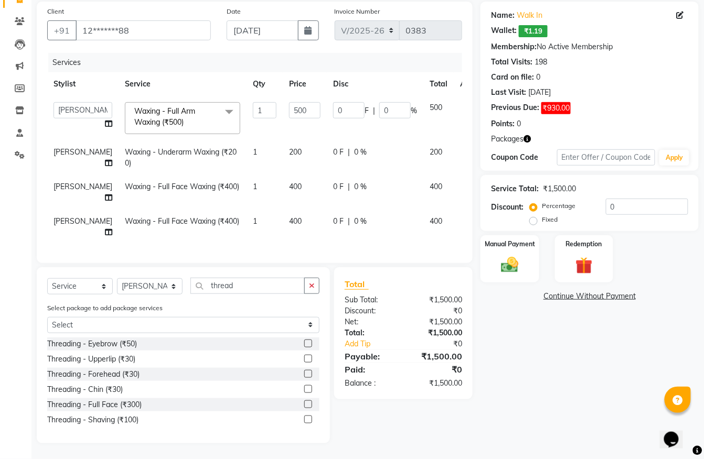
click at [306, 342] on label at bounding box center [308, 344] width 8 height 8
click at [306, 342] on input "checkbox" at bounding box center [307, 344] width 7 height 7
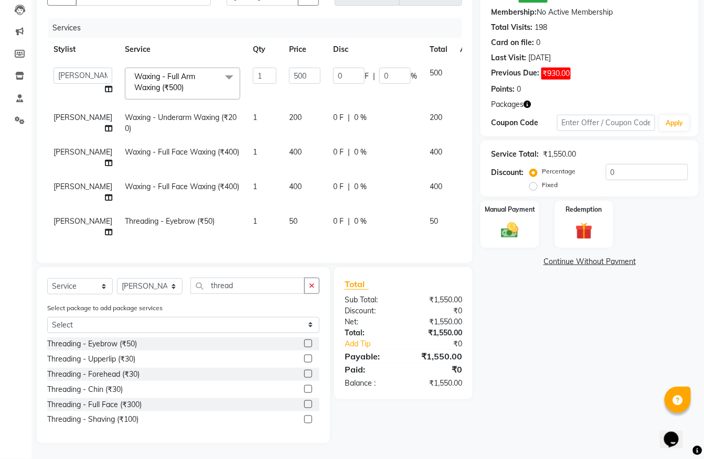
scroll to position [124, 0]
click at [511, 220] on img at bounding box center [509, 230] width 29 height 20
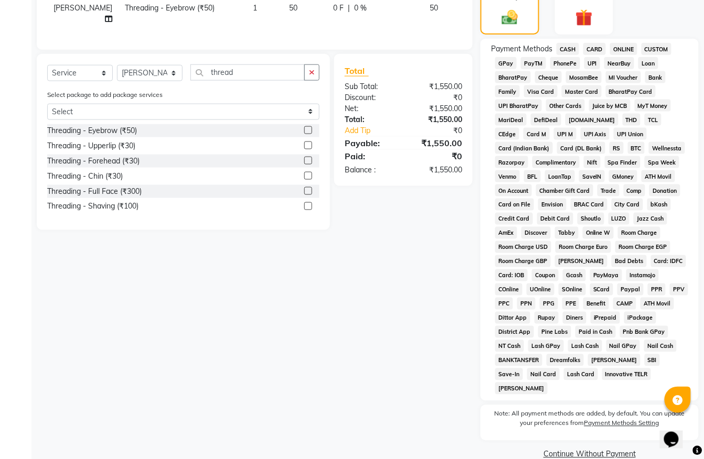
scroll to position [334, 0]
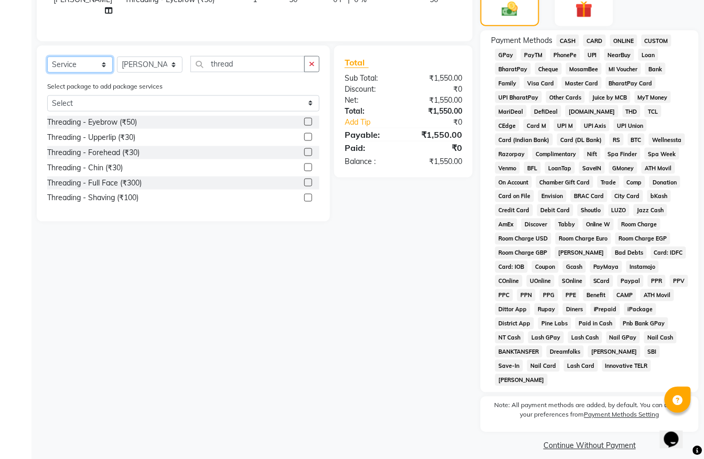
click at [103, 73] on select "Select Service Product Membership Package Voucher Prepaid Gift Card" at bounding box center [80, 65] width 66 height 16
click at [47, 69] on select "Select Service Product Membership Package Voucher Prepaid Gift Card" at bounding box center [80, 65] width 66 height 16
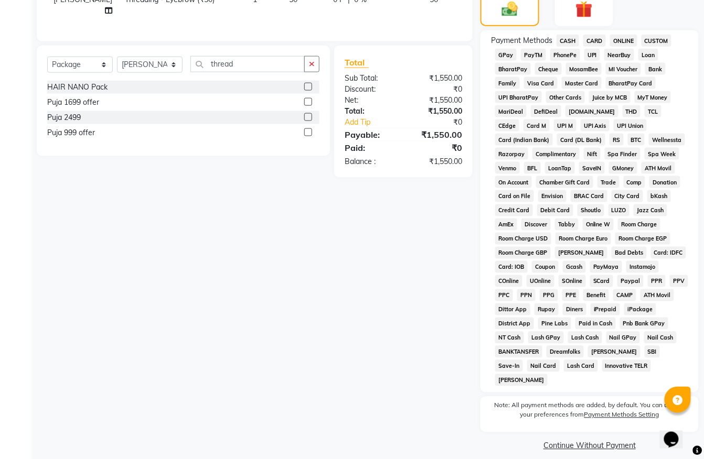
click at [307, 136] on label at bounding box center [308, 132] width 8 height 8
click at [307, 136] on input "checkbox" at bounding box center [307, 133] width 7 height 7
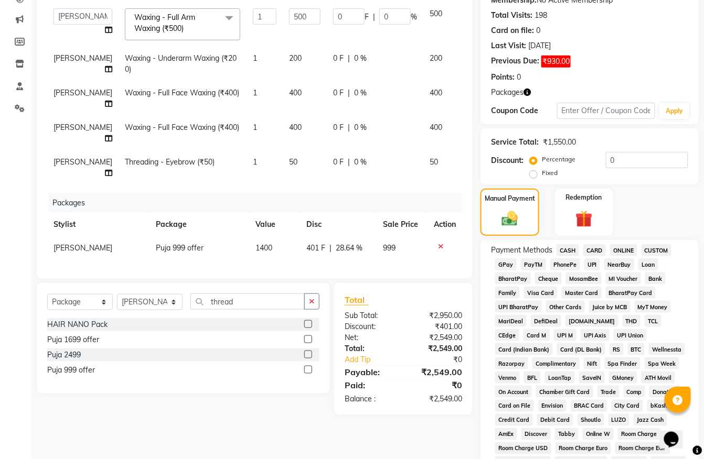
scroll to position [263, 0]
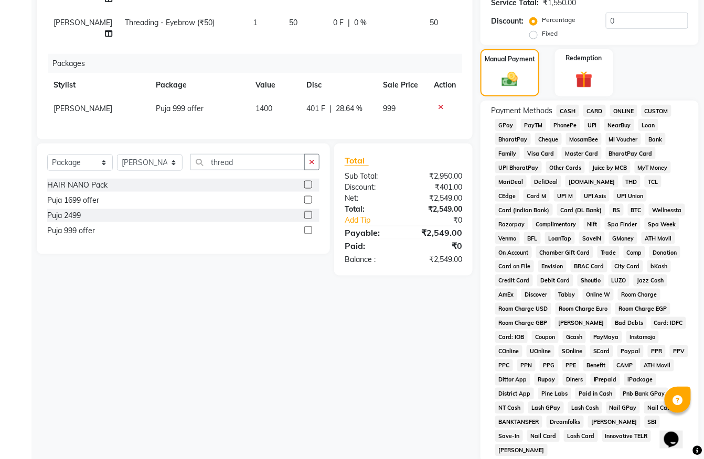
click at [510, 128] on span "GPay" at bounding box center [506, 125] width 22 height 12
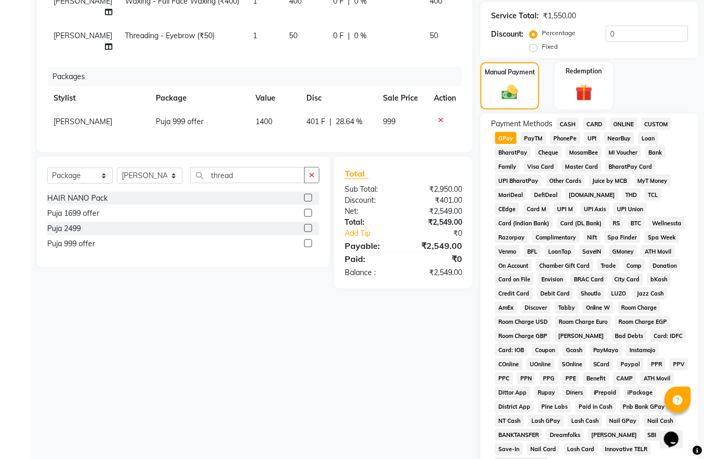
scroll to position [180, 0]
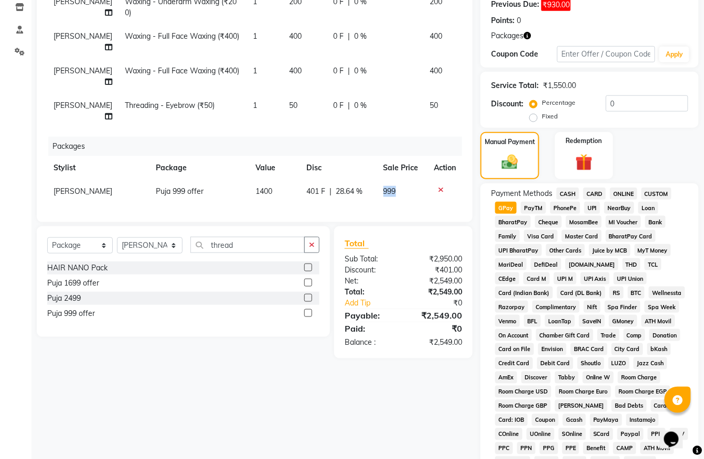
drag, startPoint x: 384, startPoint y: 178, endPoint x: 366, endPoint y: 183, distance: 19.0
click at [377, 183] on td "999" at bounding box center [402, 192] width 51 height 24
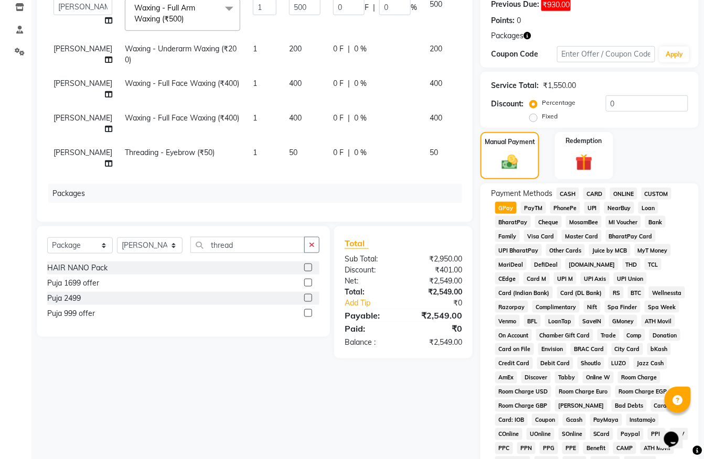
scroll to position [0, 0]
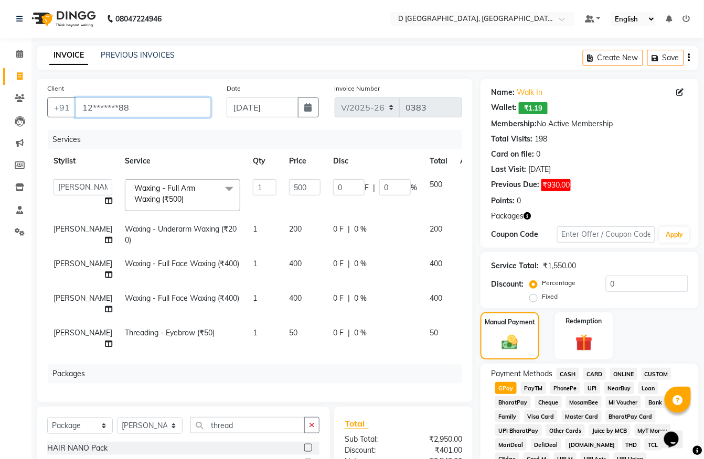
drag, startPoint x: 127, startPoint y: 108, endPoint x: 79, endPoint y: 108, distance: 48.3
click at [79, 108] on input "12*******88" at bounding box center [143, 108] width 135 height 20
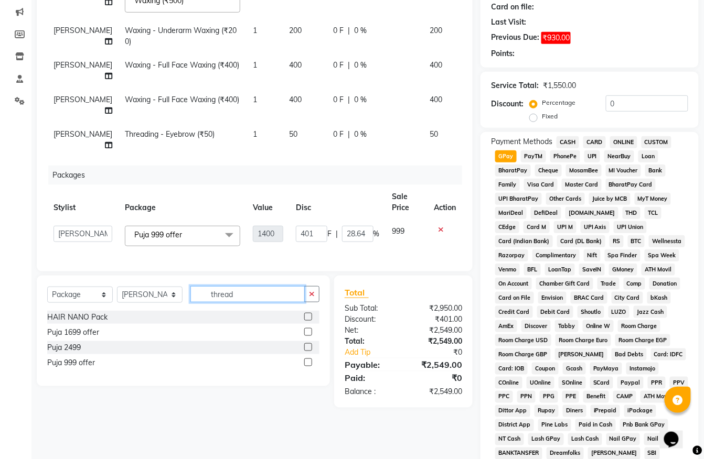
click at [198, 293] on input "thread" at bounding box center [247, 294] width 114 height 16
click at [239, 294] on input "thread" at bounding box center [247, 294] width 114 height 16
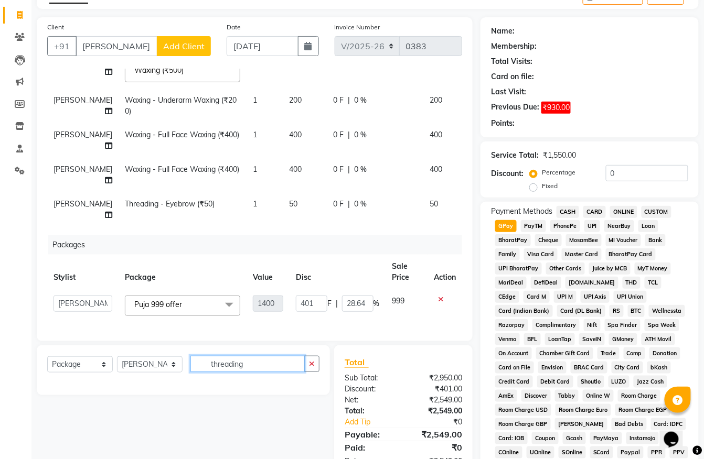
scroll to position [131, 0]
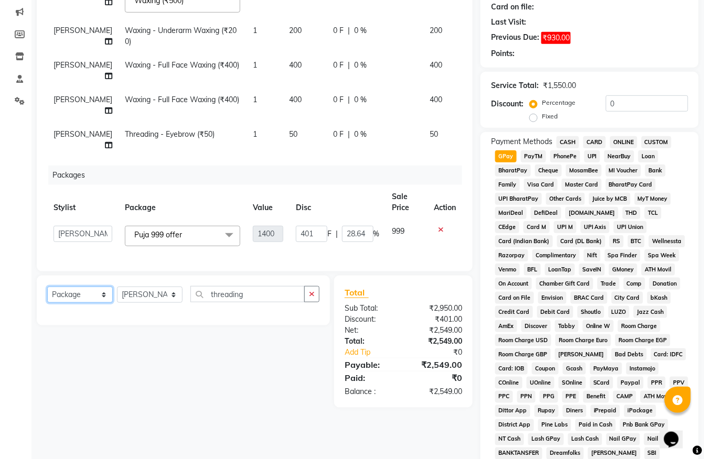
click at [101, 294] on select "Select Service Product Membership Package Voucher Prepaid Gift Card" at bounding box center [80, 295] width 66 height 16
click at [47, 287] on select "Select Service Product Membership Package Voucher Prepaid Gift Card" at bounding box center [80, 295] width 66 height 16
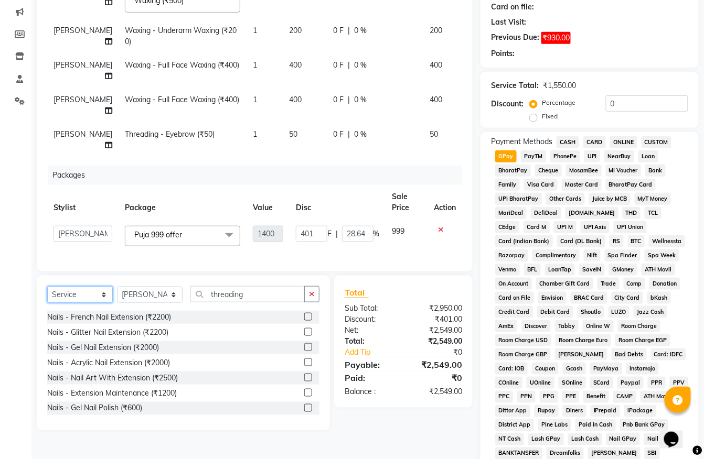
scroll to position [201, 0]
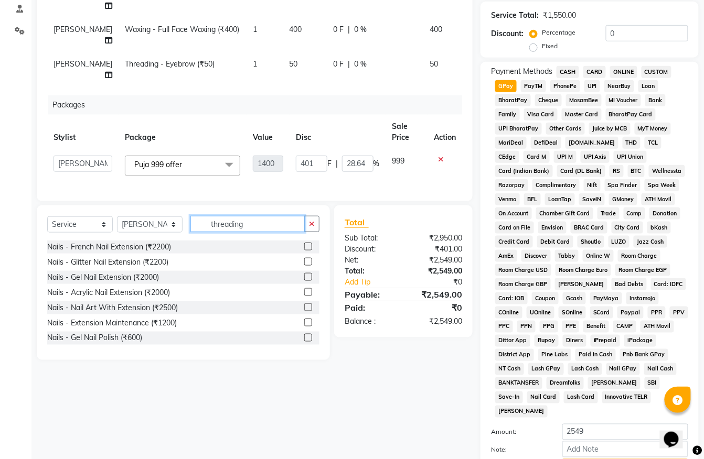
click at [198, 224] on input "threading" at bounding box center [247, 224] width 114 height 16
click at [242, 226] on input "threading" at bounding box center [247, 224] width 114 height 16
click at [315, 229] on button "button" at bounding box center [311, 224] width 15 height 16
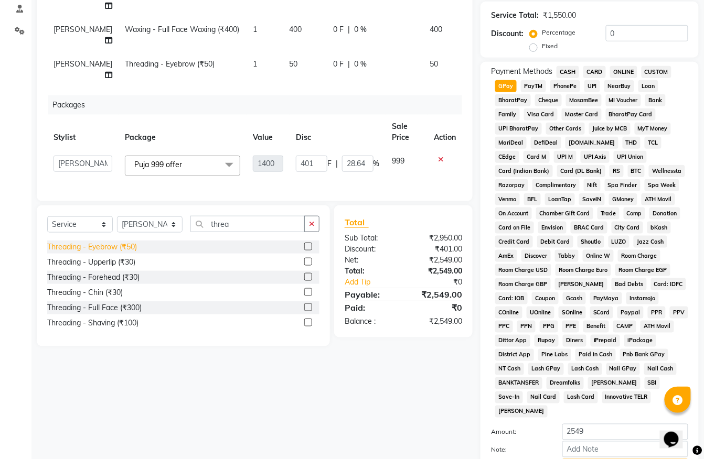
click at [132, 250] on div "Threading - Eyebrow (₹50)" at bounding box center [92, 247] width 90 height 11
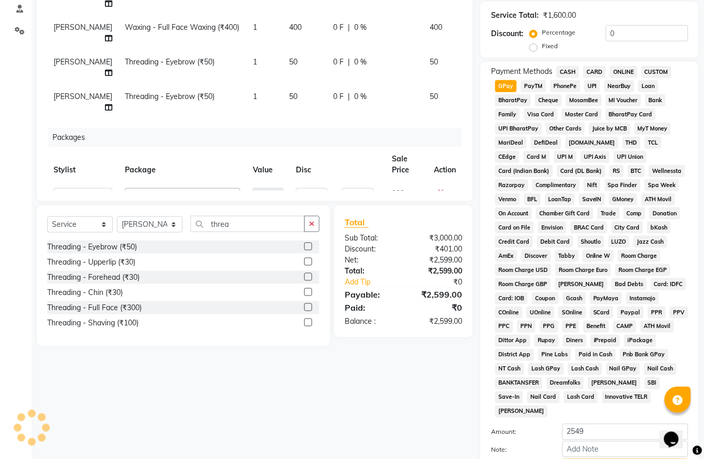
click at [307, 248] on label at bounding box center [308, 247] width 8 height 8
click at [307, 248] on input "checkbox" at bounding box center [307, 247] width 7 height 7
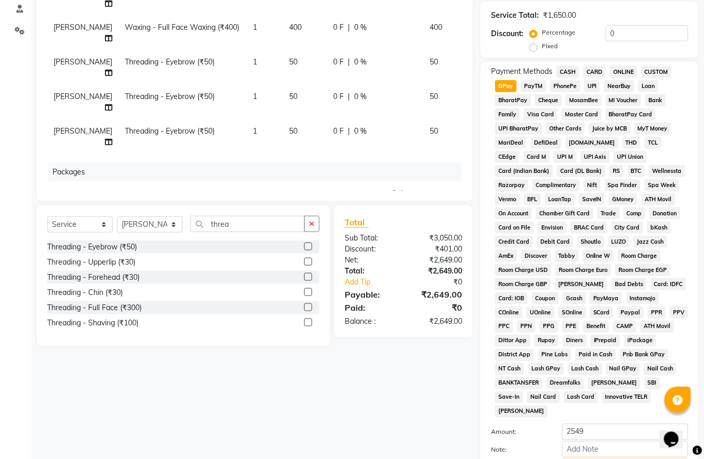
click at [464, 126] on icon at bounding box center [467, 129] width 6 height 7
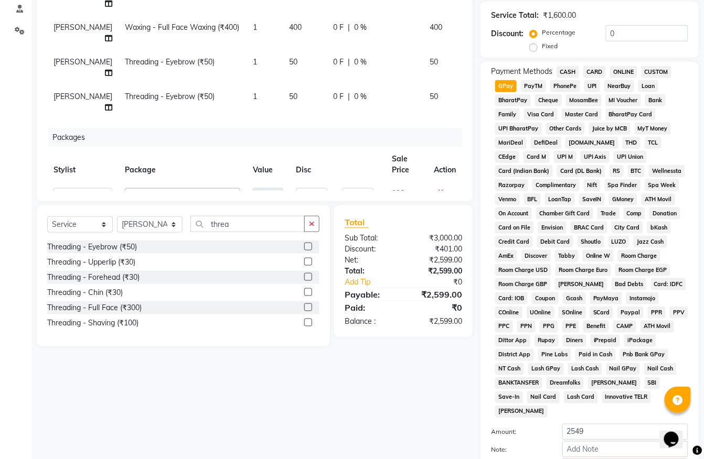
scroll to position [271, 0]
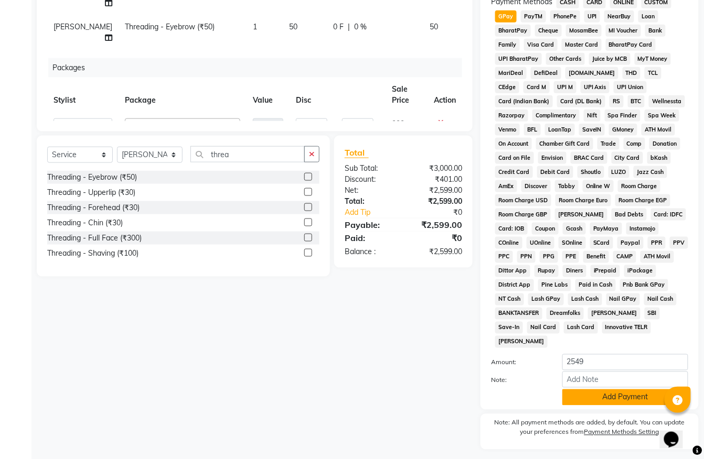
click at [596, 390] on button "Add Payment" at bounding box center [625, 398] width 126 height 16
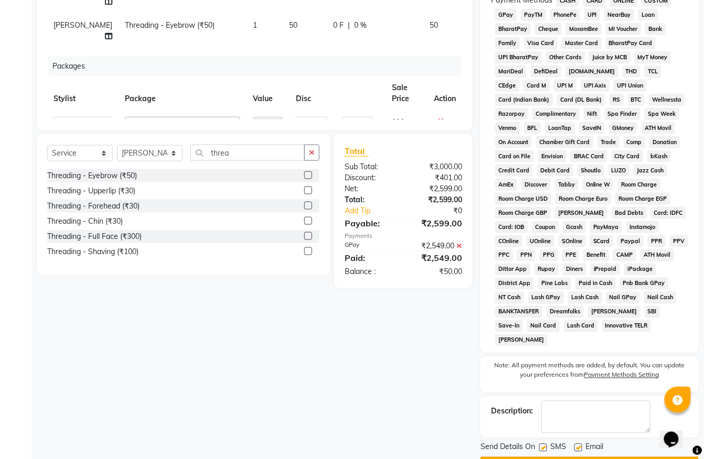
scroll to position [293, 0]
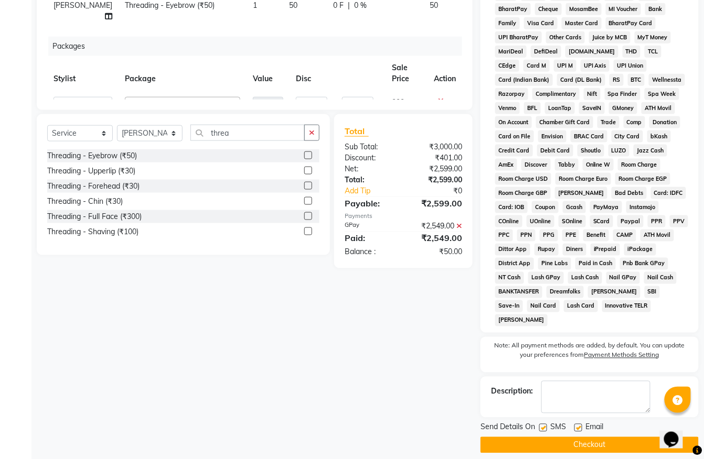
click at [544, 437] on button "Checkout" at bounding box center [589, 445] width 218 height 16
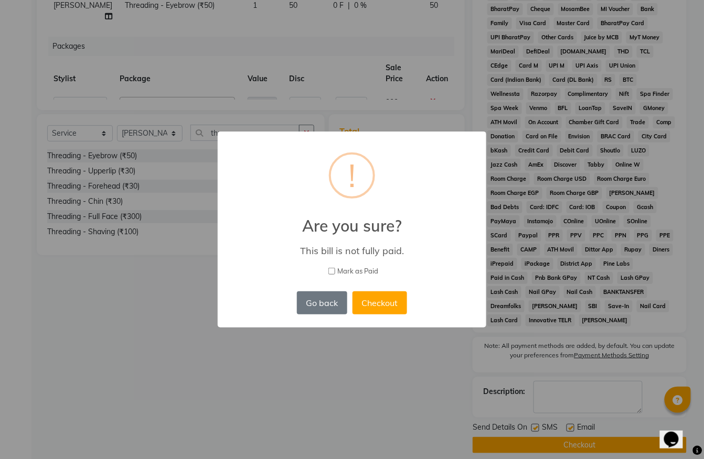
scroll to position [278, 0]
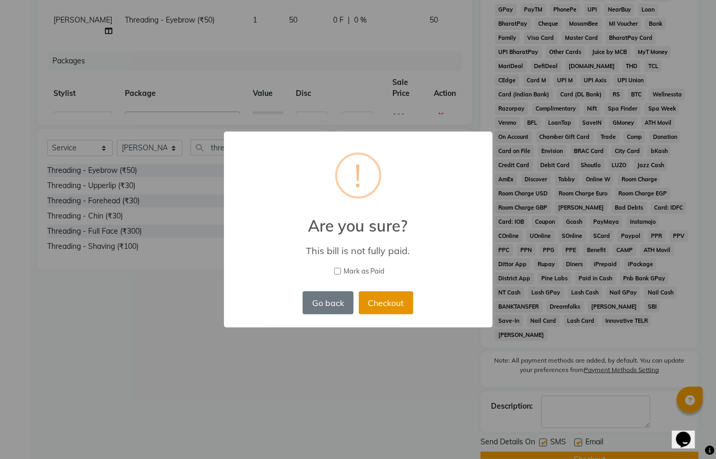
click at [391, 298] on button "Checkout" at bounding box center [386, 303] width 55 height 23
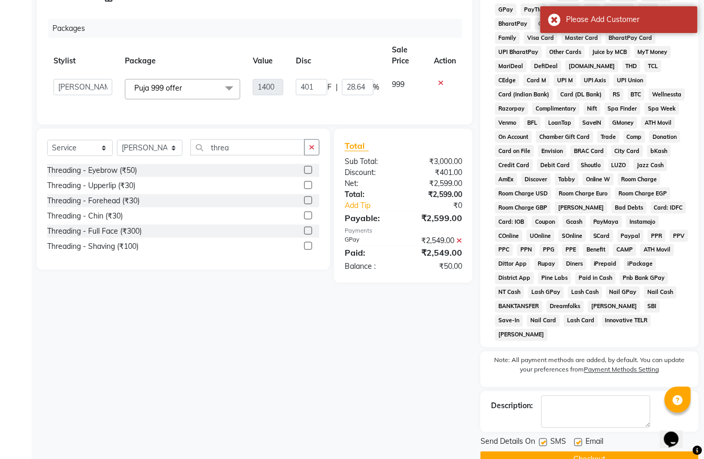
scroll to position [0, 0]
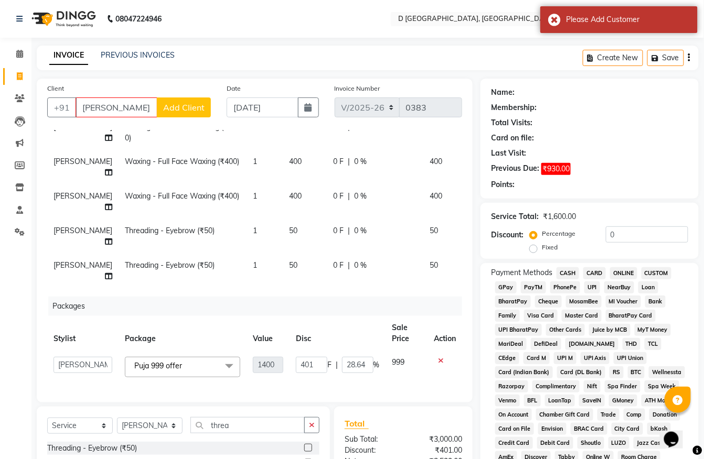
click at [503, 284] on span "GPay" at bounding box center [506, 288] width 22 height 12
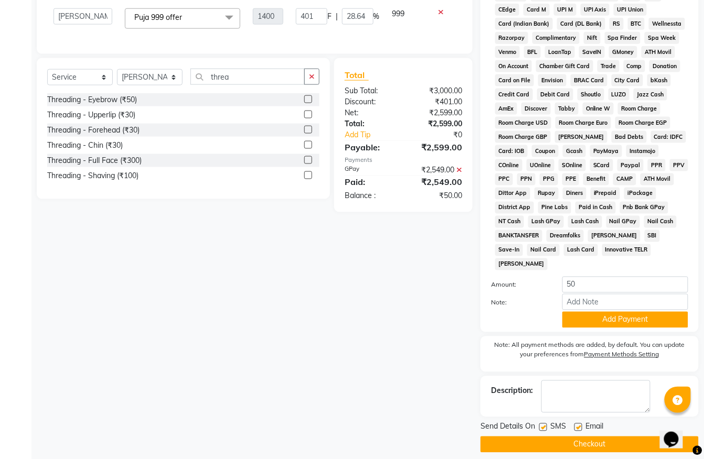
click at [594, 437] on button "Checkout" at bounding box center [589, 445] width 218 height 16
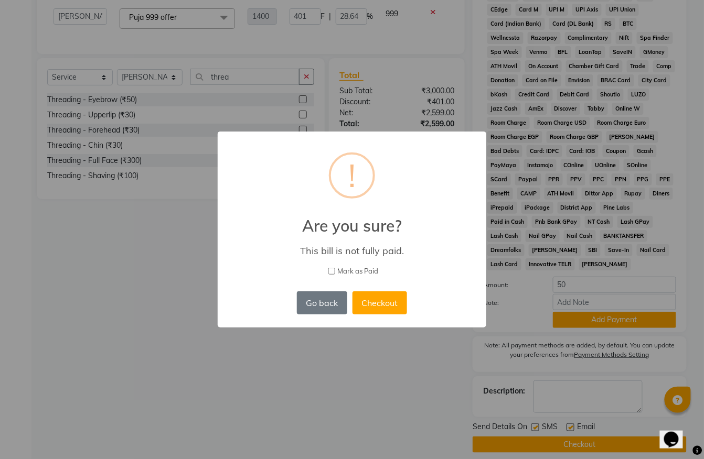
scroll to position [334, 0]
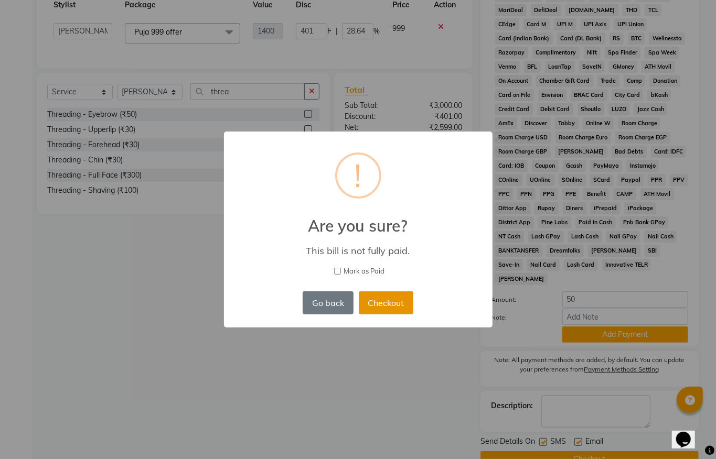
click at [380, 305] on button "Checkout" at bounding box center [386, 303] width 55 height 23
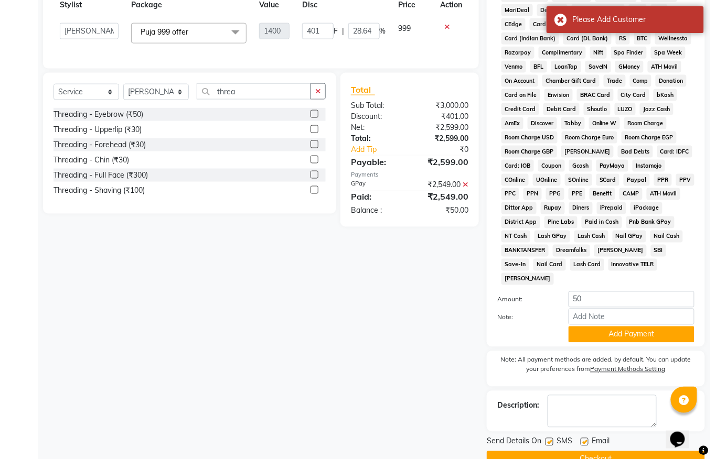
scroll to position [0, 0]
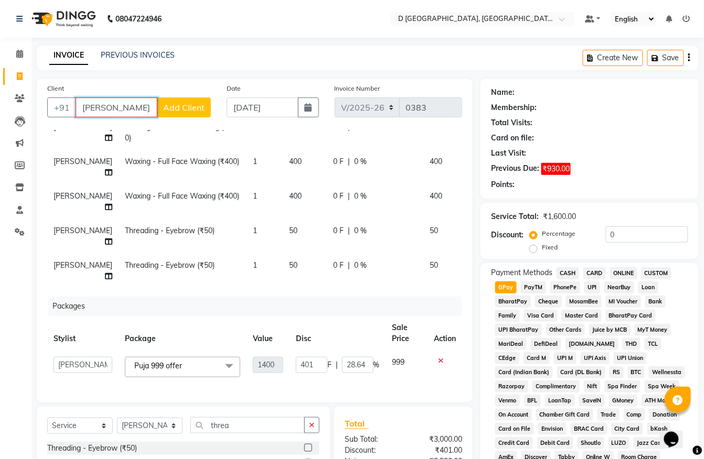
click at [116, 108] on input "anwesha choudhary" at bounding box center [117, 108] width 82 height 20
click at [185, 110] on span "Add Client" at bounding box center [183, 107] width 41 height 10
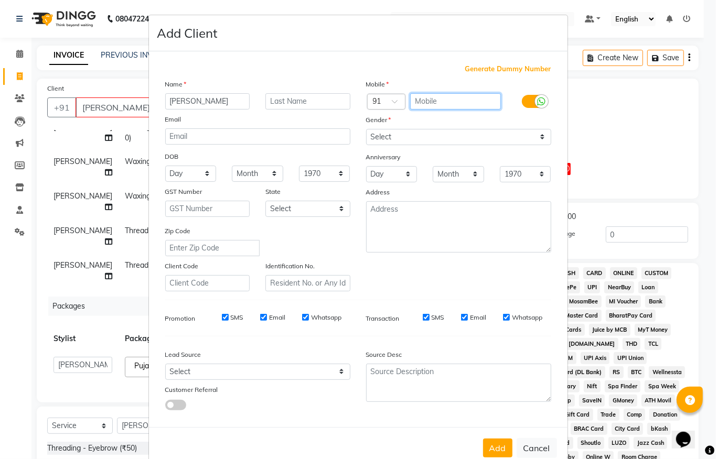
click at [410, 101] on input "text" at bounding box center [455, 101] width 91 height 16
click at [386, 139] on select "Select Male Female Other Prefer Not To Say" at bounding box center [458, 137] width 185 height 16
click at [366, 129] on select "Select Male Female Other Prefer Not To Say" at bounding box center [458, 137] width 185 height 16
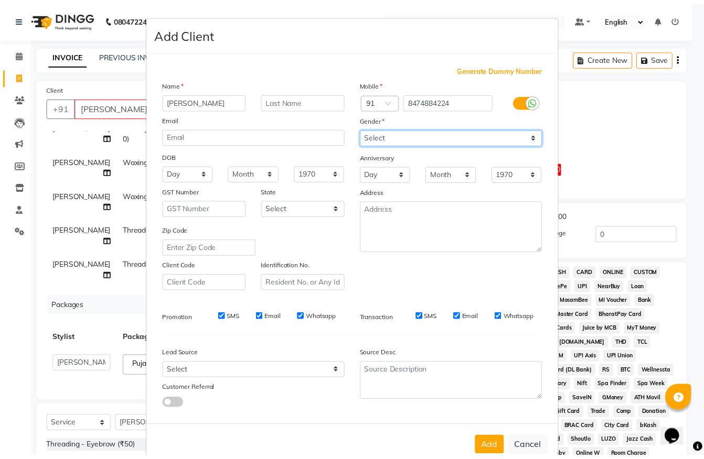
scroll to position [22, 0]
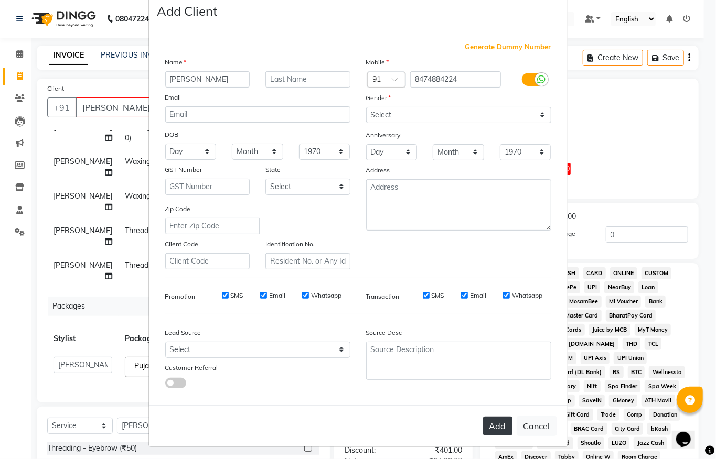
click at [492, 424] on button "Add" at bounding box center [497, 426] width 29 height 19
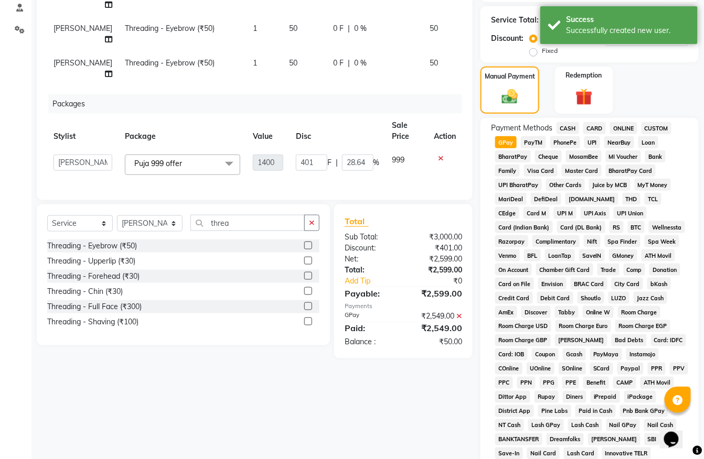
scroll to position [406, 0]
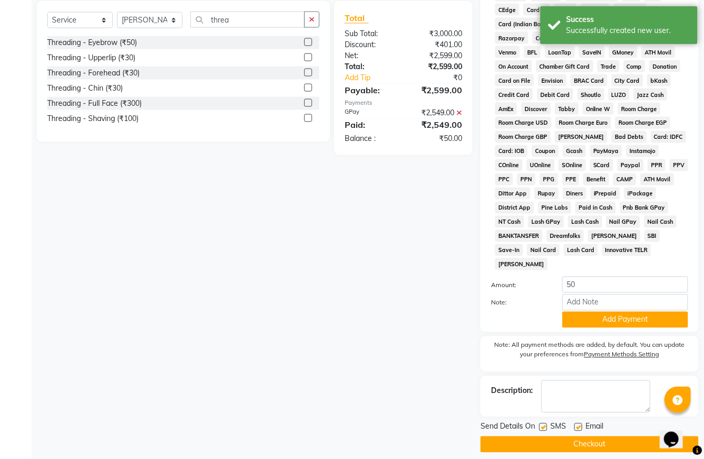
click at [596, 437] on button "Checkout" at bounding box center [589, 445] width 218 height 16
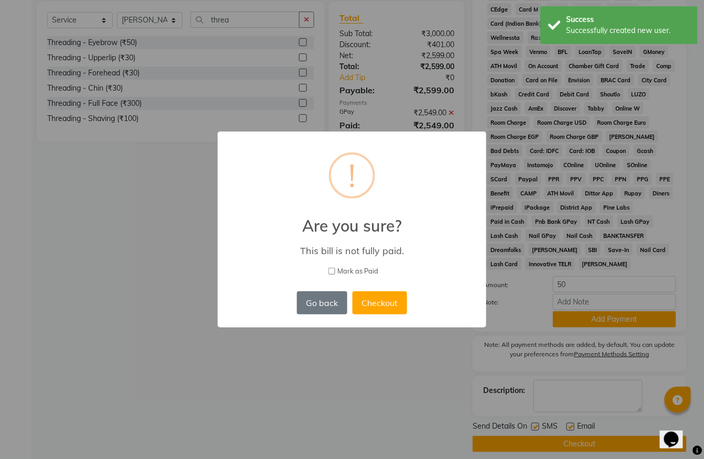
scroll to position [393, 0]
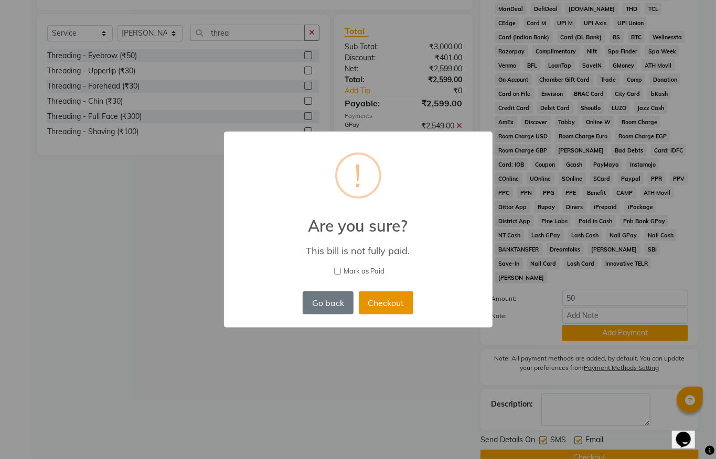
click at [376, 299] on button "Checkout" at bounding box center [386, 303] width 55 height 23
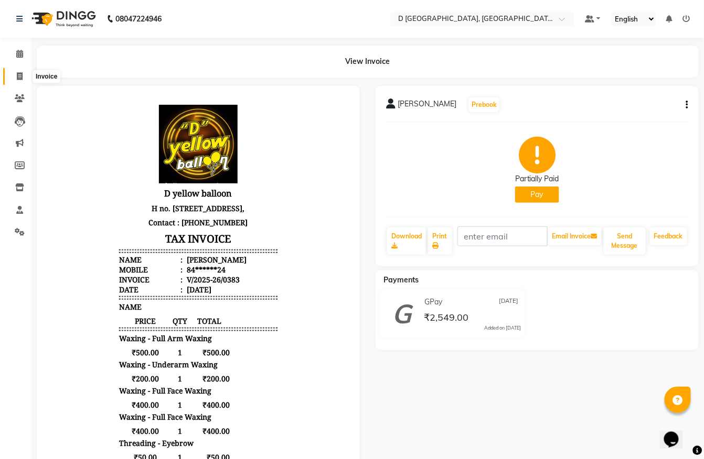
click at [15, 74] on span at bounding box center [19, 77] width 18 height 12
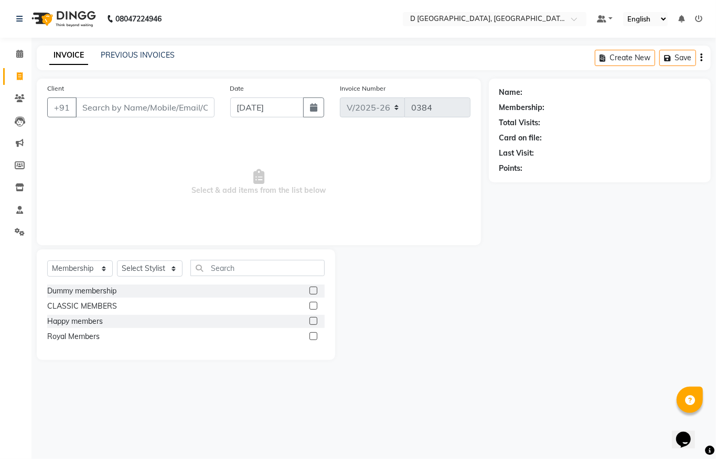
click at [82, 111] on input "Client" at bounding box center [145, 108] width 139 height 20
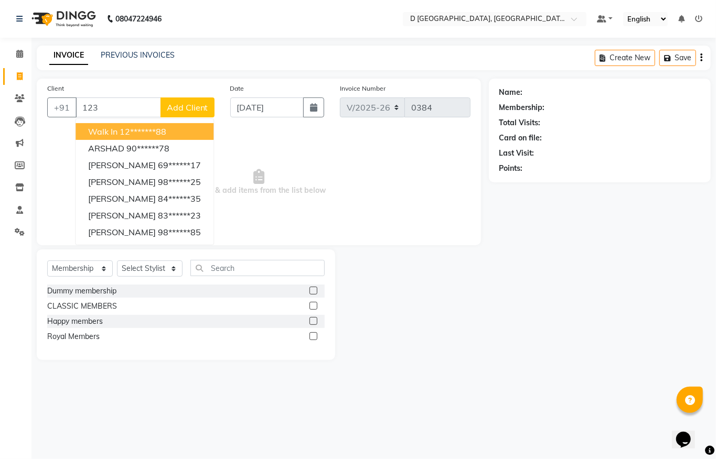
click at [160, 135] on ngb-highlight "12*******88" at bounding box center [143, 131] width 47 height 10
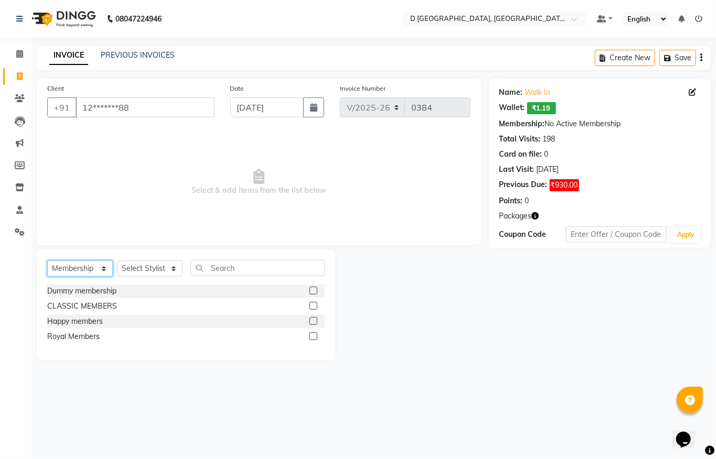
click at [100, 269] on select "Select Service Product Membership Package Voucher Prepaid Gift Card" at bounding box center [80, 269] width 66 height 16
click at [47, 261] on select "Select Service Product Membership Package Voucher Prepaid Gift Card" at bounding box center [80, 269] width 66 height 16
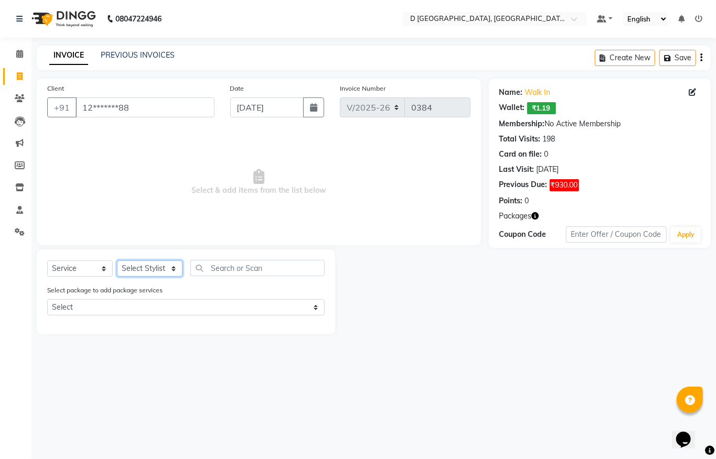
click at [173, 272] on select "Select Stylist Anuradha Shing Chandan kumar Komal Chhetri Mina Sharma Monoranja…" at bounding box center [150, 269] width 66 height 16
click at [117, 261] on select "Select Stylist Anuradha Shing Chandan kumar Komal Chhetri Mina Sharma Monoranja…" at bounding box center [150, 269] width 66 height 16
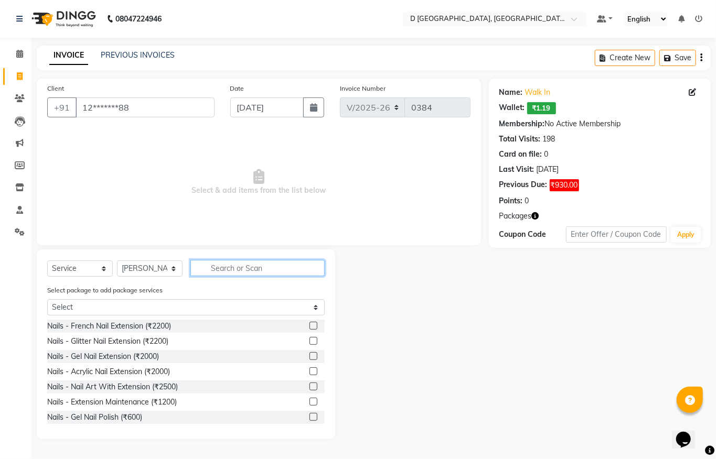
click at [234, 265] on input "text" at bounding box center [257, 268] width 134 height 16
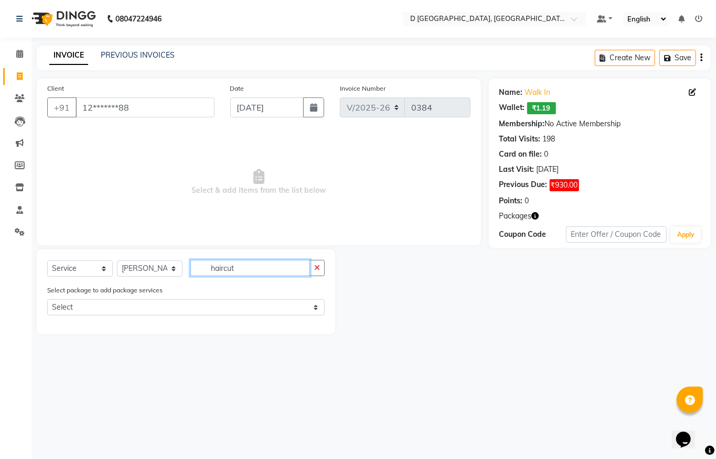
click at [221, 269] on input "haircut" at bounding box center [250, 268] width 120 height 16
drag, startPoint x: 225, startPoint y: 270, endPoint x: 210, endPoint y: 273, distance: 15.0
click at [210, 273] on input "hai rcut" at bounding box center [250, 268] width 120 height 16
drag, startPoint x: 237, startPoint y: 271, endPoint x: 193, endPoint y: 276, distance: 44.3
click at [193, 276] on input "hai rcut" at bounding box center [250, 268] width 120 height 16
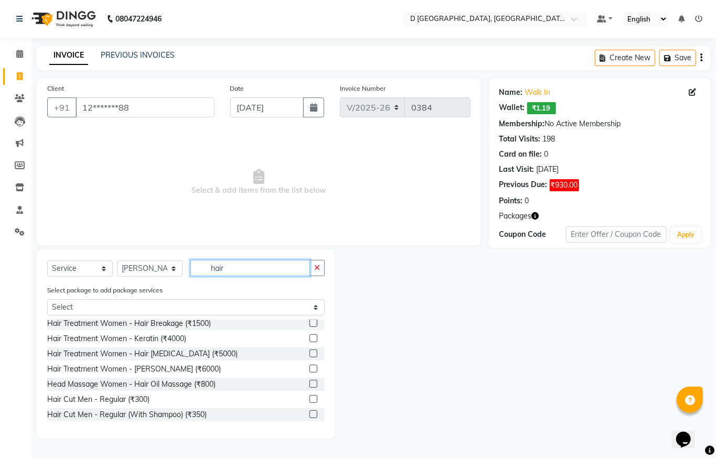
scroll to position [210, 0]
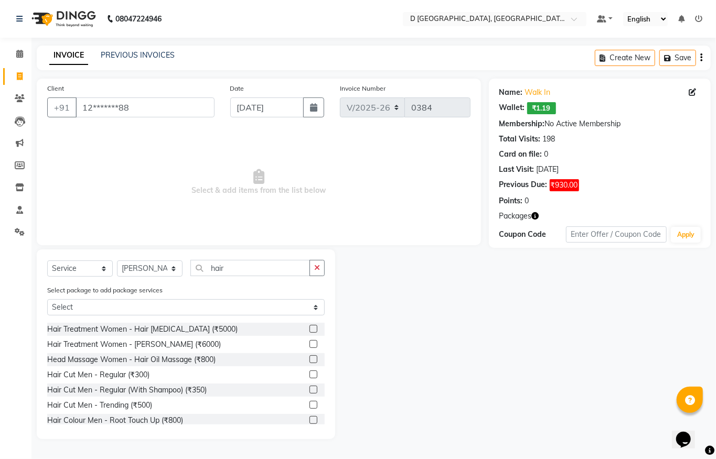
click at [309, 373] on label at bounding box center [313, 375] width 8 height 8
click at [309, 373] on input "checkbox" at bounding box center [312, 375] width 7 height 7
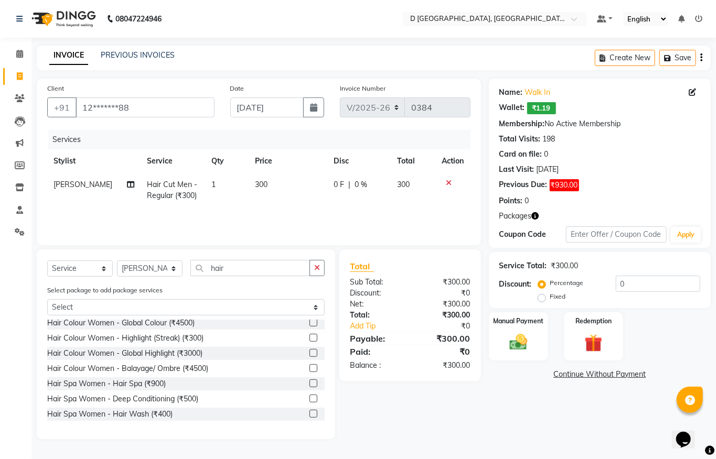
scroll to position [549, 0]
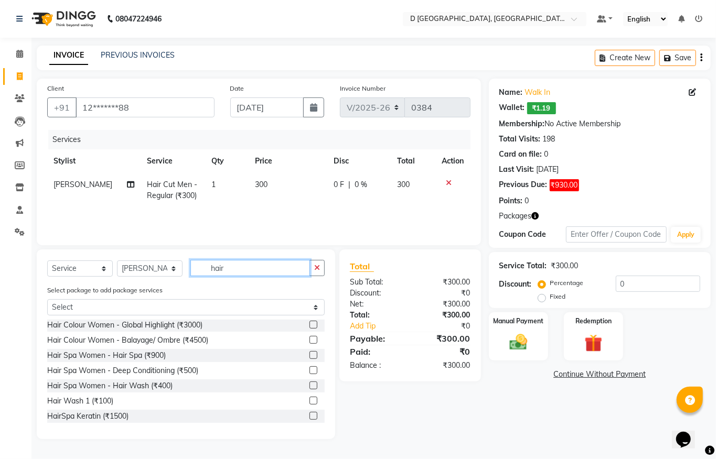
drag, startPoint x: 223, startPoint y: 270, endPoint x: 201, endPoint y: 269, distance: 22.0
click at [202, 269] on input "hair" at bounding box center [250, 268] width 120 height 16
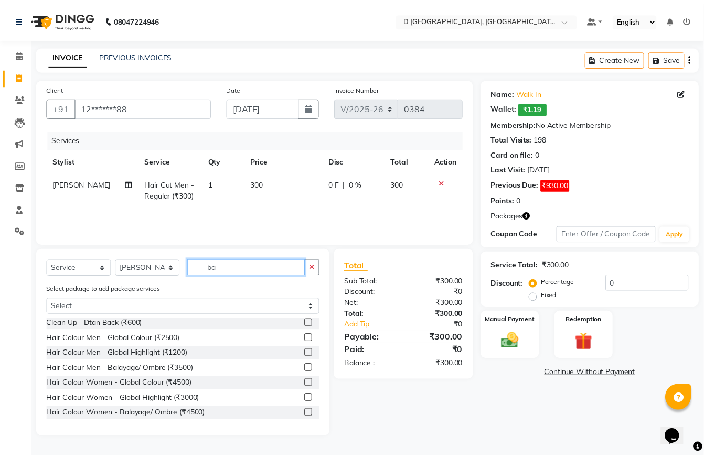
scroll to position [0, 0]
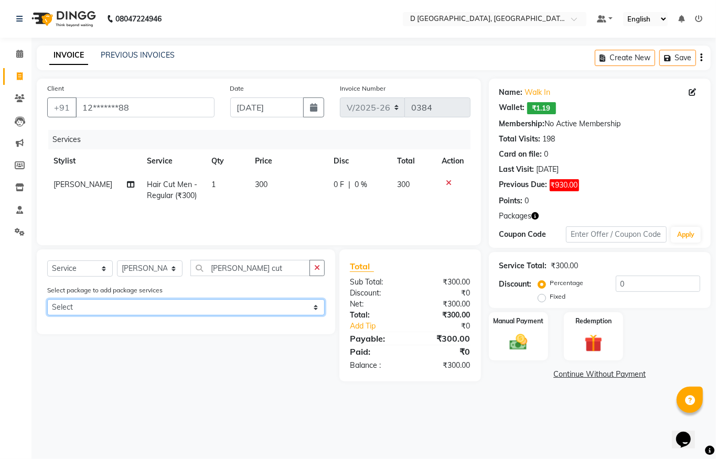
click at [313, 308] on select "Select Puja 999 offer Puja 999 offer" at bounding box center [185, 307] width 277 height 16
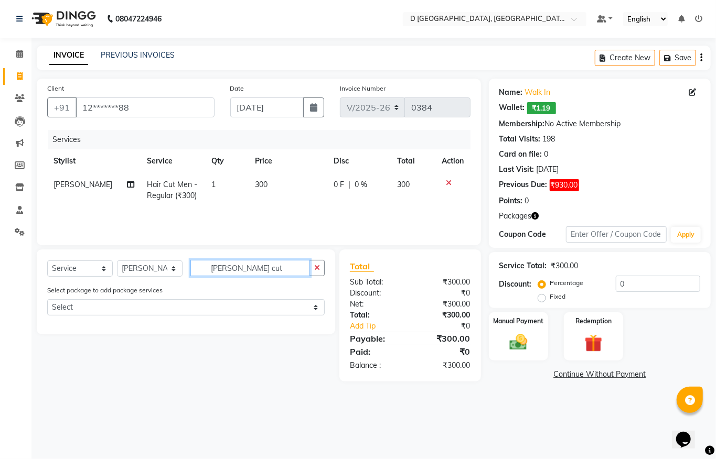
drag, startPoint x: 243, startPoint y: 269, endPoint x: 133, endPoint y: 263, distance: 110.3
click at [126, 275] on div "Select Service Product Membership Package Voucher Prepaid Gift Card Select Styl…" at bounding box center [185, 272] width 277 height 25
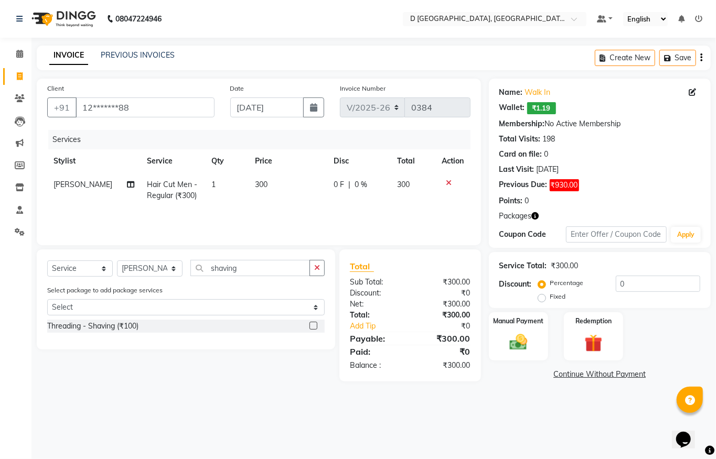
click at [315, 325] on label at bounding box center [313, 326] width 8 height 8
click at [315, 325] on input "checkbox" at bounding box center [312, 326] width 7 height 7
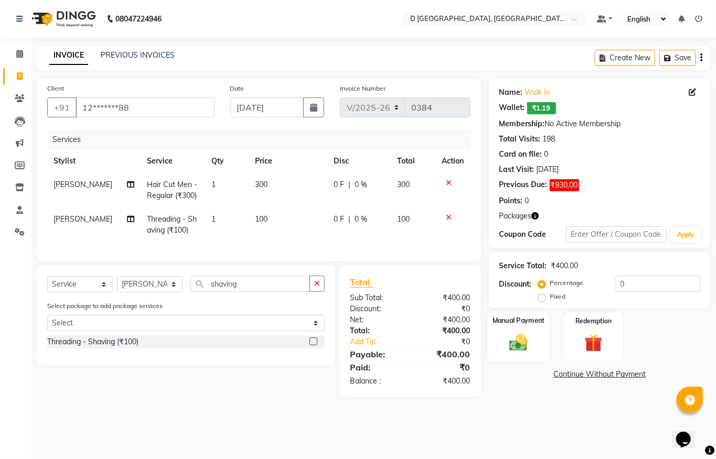
click at [521, 338] on img at bounding box center [518, 343] width 30 height 22
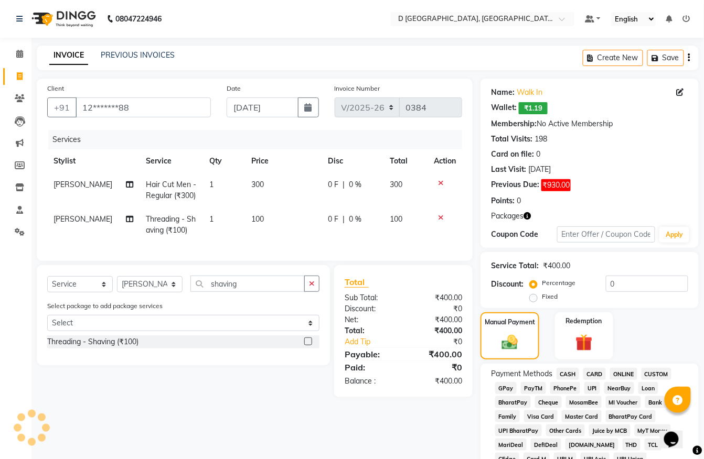
click at [569, 374] on span "CASH" at bounding box center [567, 374] width 23 height 12
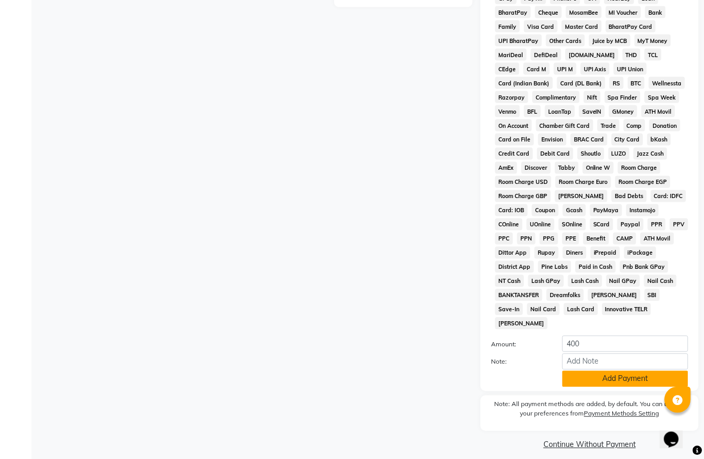
click at [581, 371] on button "Add Payment" at bounding box center [625, 379] width 126 height 16
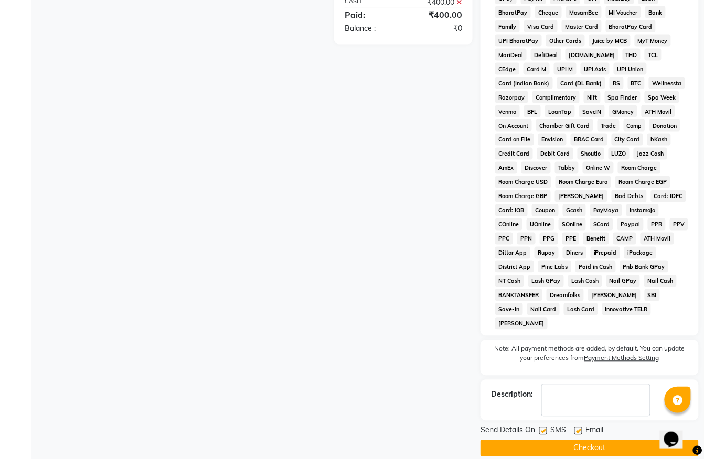
scroll to position [393, 0]
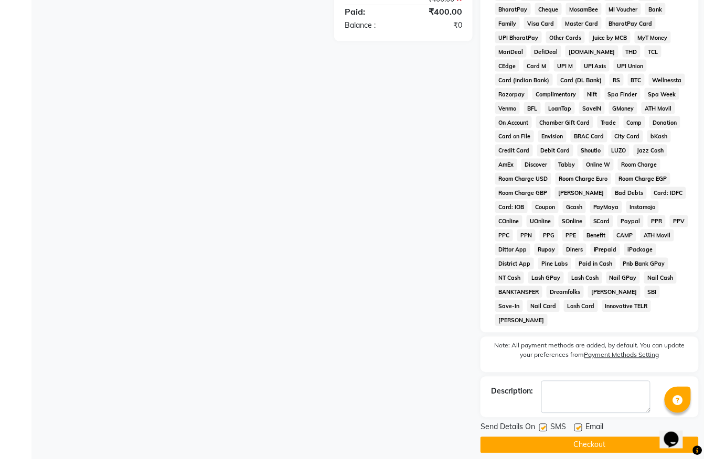
click at [541, 424] on label at bounding box center [543, 428] width 8 height 8
click at [541, 425] on input "checkbox" at bounding box center [542, 428] width 7 height 7
click at [580, 424] on label at bounding box center [578, 428] width 8 height 8
click at [580, 425] on input "checkbox" at bounding box center [577, 428] width 7 height 7
click at [586, 437] on button "Checkout" at bounding box center [589, 445] width 218 height 16
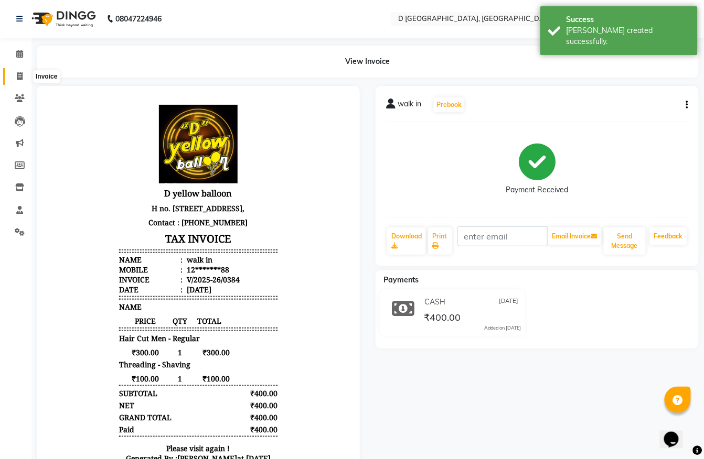
click at [17, 78] on icon at bounding box center [20, 76] width 6 height 8
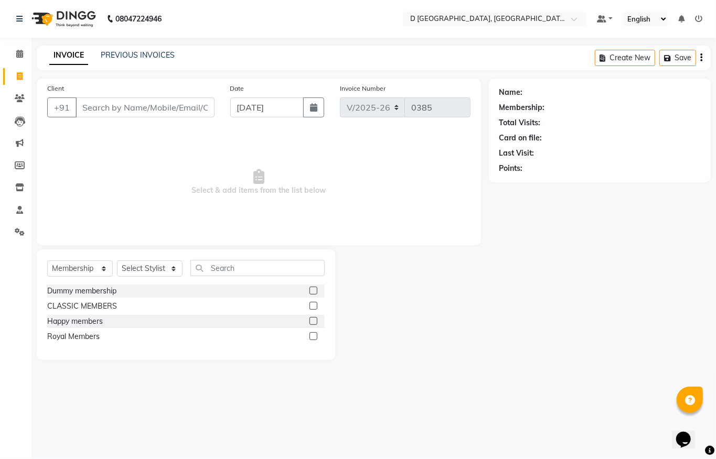
drag, startPoint x: 82, startPoint y: 108, endPoint x: 95, endPoint y: 112, distance: 13.6
click at [95, 112] on input "Client" at bounding box center [145, 108] width 139 height 20
click at [189, 106] on span "Add Client" at bounding box center [187, 107] width 41 height 10
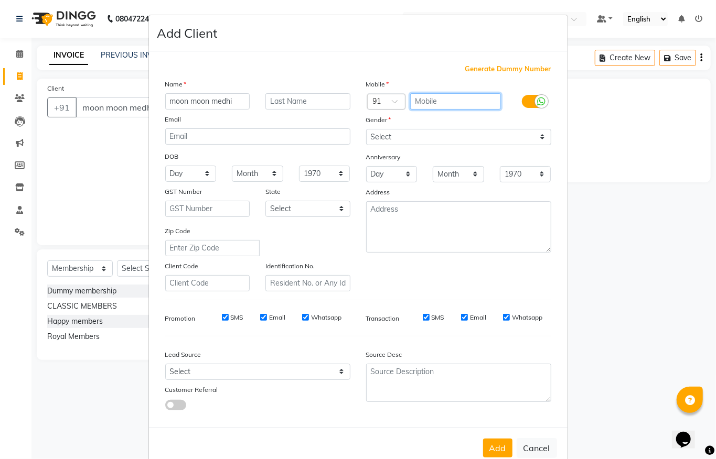
click at [410, 99] on input "text" at bounding box center [455, 101] width 91 height 16
click at [200, 174] on select "Day 01 02 03 04 05 06 07 08 09 10 11 12 13 14 15 16 17 18 19 20 21 22 23 24 25 …" at bounding box center [190, 174] width 51 height 16
click at [165, 166] on select "Day 01 02 03 04 05 06 07 08 09 10 11 12 13 14 15 16 17 18 19 20 21 22 23 24 25 …" at bounding box center [190, 174] width 51 height 16
click at [270, 173] on select "Month January February March April May June July August September October Novem…" at bounding box center [257, 174] width 51 height 16
click at [232, 166] on select "Month January February March April May June July August September October Novem…" at bounding box center [257, 174] width 51 height 16
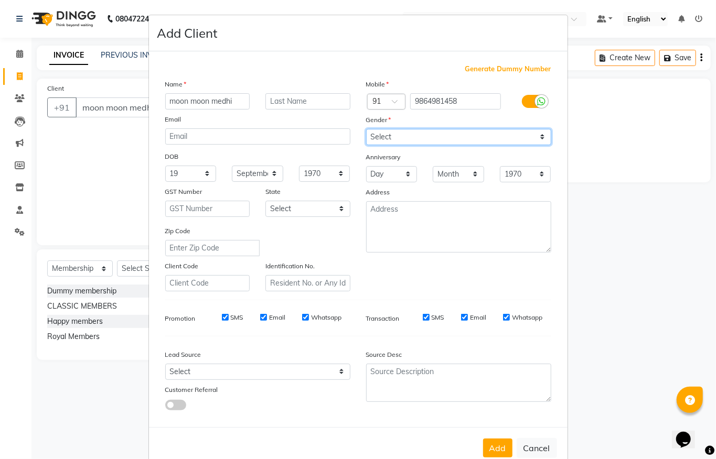
click at [435, 138] on select "Select Male Female Other Prefer Not To Say" at bounding box center [458, 137] width 185 height 16
click at [366, 129] on select "Select Male Female Other Prefer Not To Say" at bounding box center [458, 137] width 185 height 16
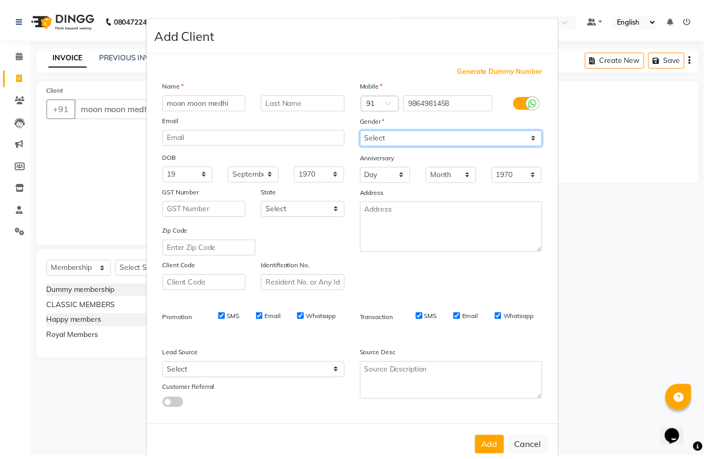
scroll to position [22, 0]
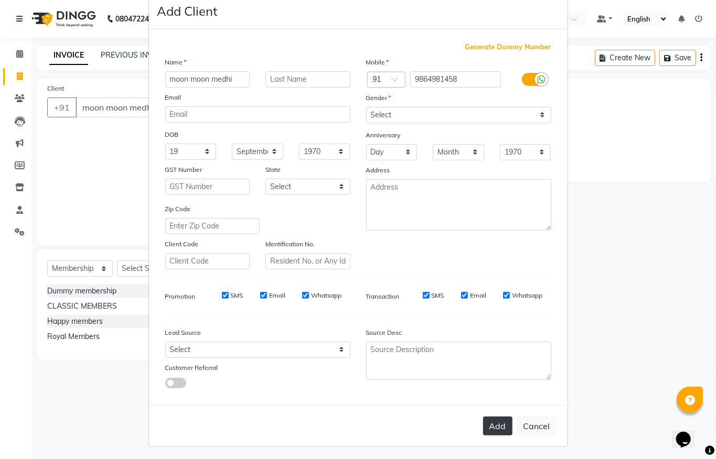
click at [491, 424] on button "Add" at bounding box center [497, 426] width 29 height 19
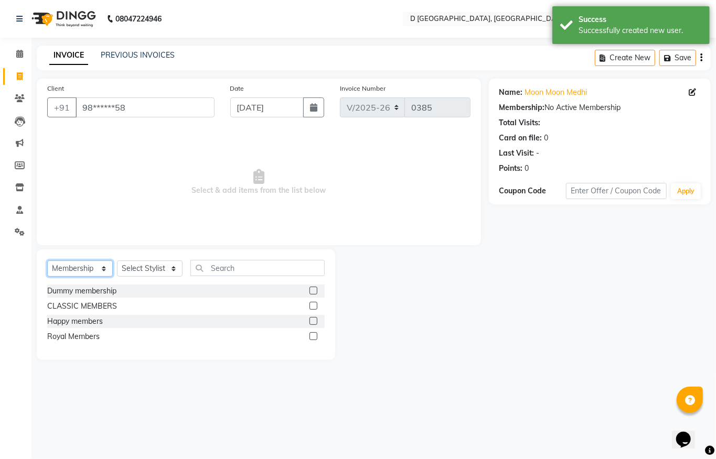
click at [99, 271] on select "Select Service Product Membership Package Voucher Prepaid Gift Card" at bounding box center [80, 269] width 66 height 16
click at [47, 261] on select "Select Service Product Membership Package Voucher Prepaid Gift Card" at bounding box center [80, 269] width 66 height 16
click at [87, 336] on div "Puja 999 offer" at bounding box center [71, 336] width 48 height 11
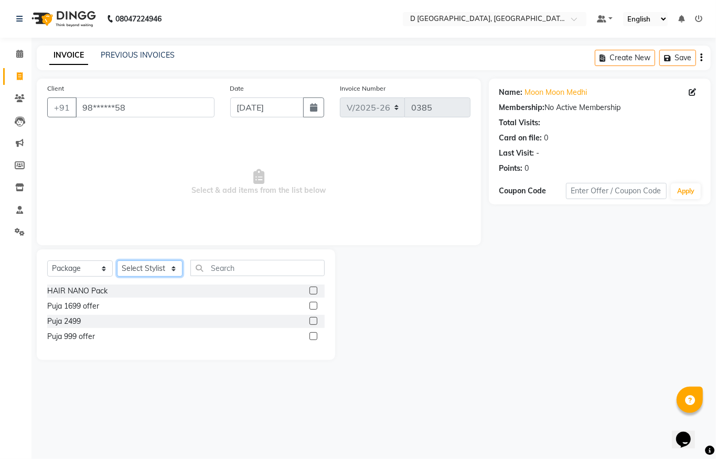
click at [173, 271] on select "Select Stylist Anuradha Shing Chandan kumar Komal Chhetri Mina Sharma Monoranja…" at bounding box center [150, 269] width 66 height 16
click at [117, 261] on select "Select Stylist Anuradha Shing Chandan kumar Komal Chhetri Mina Sharma Monoranja…" at bounding box center [150, 269] width 66 height 16
click at [213, 269] on input "text" at bounding box center [257, 268] width 134 height 16
click at [315, 338] on label at bounding box center [313, 337] width 8 height 8
click at [315, 338] on input "checkbox" at bounding box center [312, 337] width 7 height 7
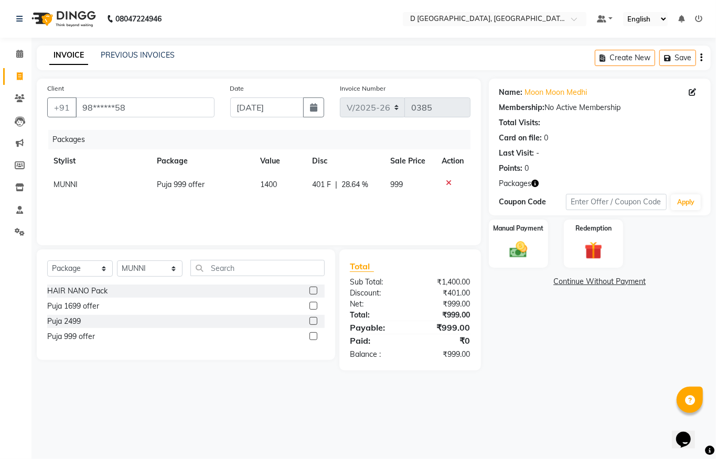
click at [536, 183] on icon "button" at bounding box center [535, 183] width 7 height 7
click at [497, 194] on div "1. Puja 999 offer :" at bounding box center [493, 193] width 56 height 11
click at [523, 235] on div "Manual Payment" at bounding box center [518, 244] width 62 height 50
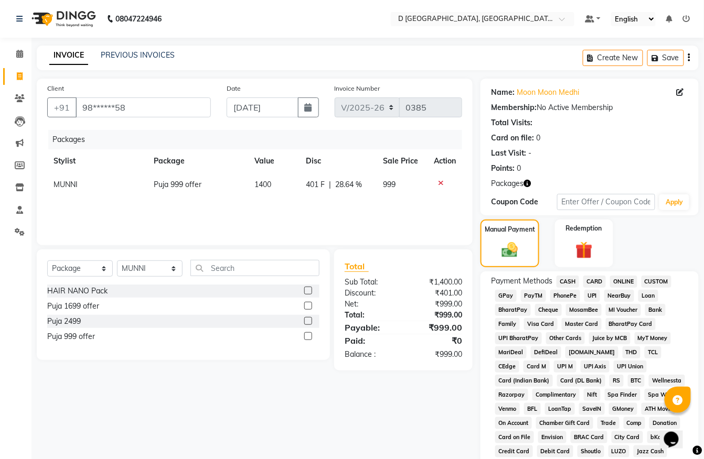
click at [505, 296] on span "GPay" at bounding box center [506, 296] width 22 height 12
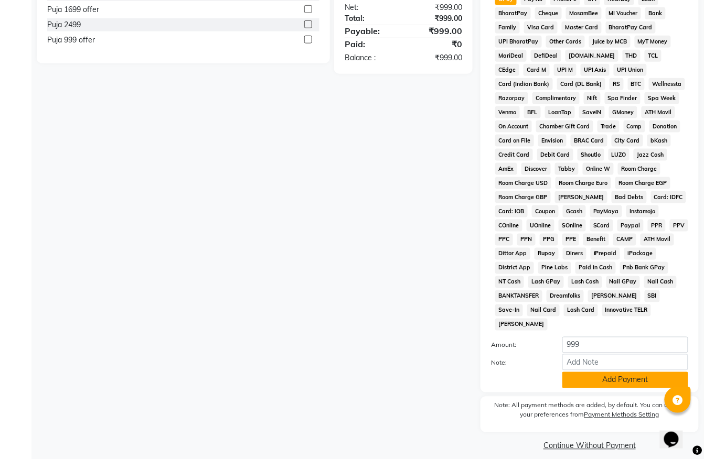
click at [624, 372] on button "Add Payment" at bounding box center [625, 380] width 126 height 16
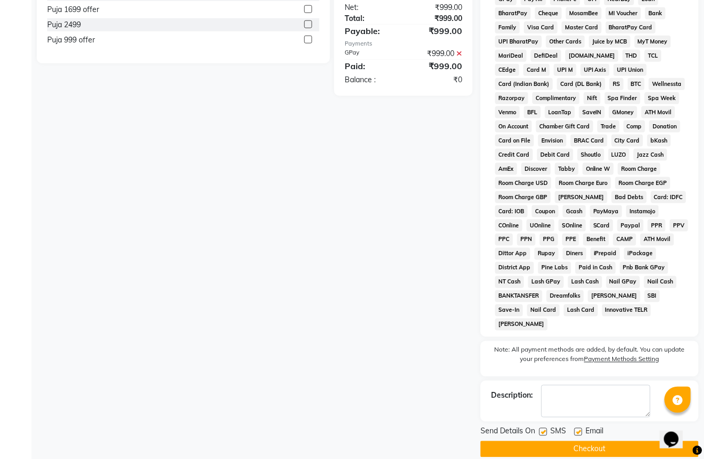
click at [598, 442] on button "Checkout" at bounding box center [589, 450] width 218 height 16
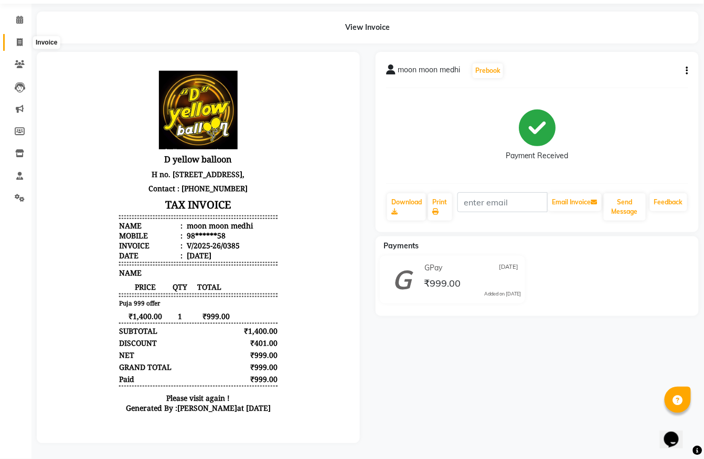
click at [27, 37] on span at bounding box center [19, 43] width 18 height 12
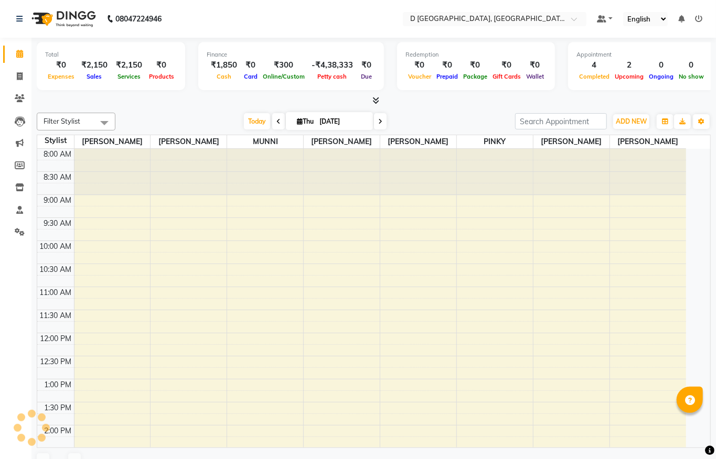
select select "en"
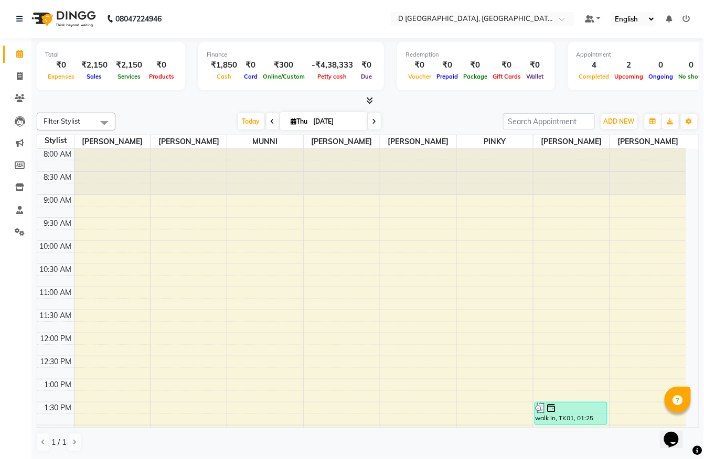
click at [688, 16] on icon at bounding box center [686, 18] width 7 height 7
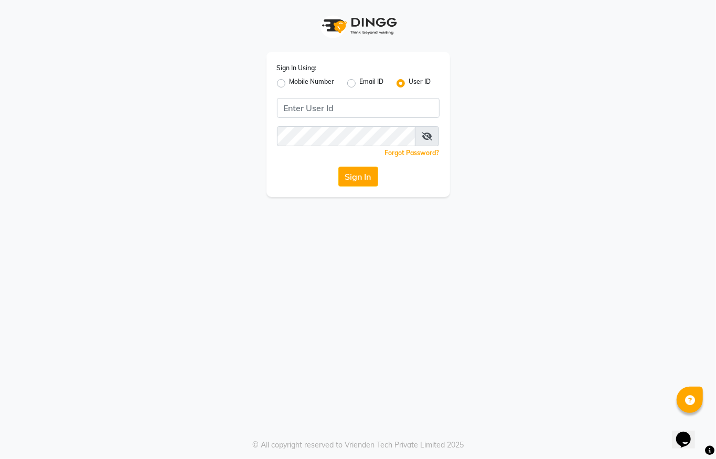
click at [285, 78] on div "Mobile Number" at bounding box center [306, 83] width 58 height 13
click at [290, 81] on label "Mobile Number" at bounding box center [312, 83] width 45 height 13
click at [290, 81] on input "Mobile Number" at bounding box center [293, 80] width 7 height 7
radio input "true"
radio input "false"
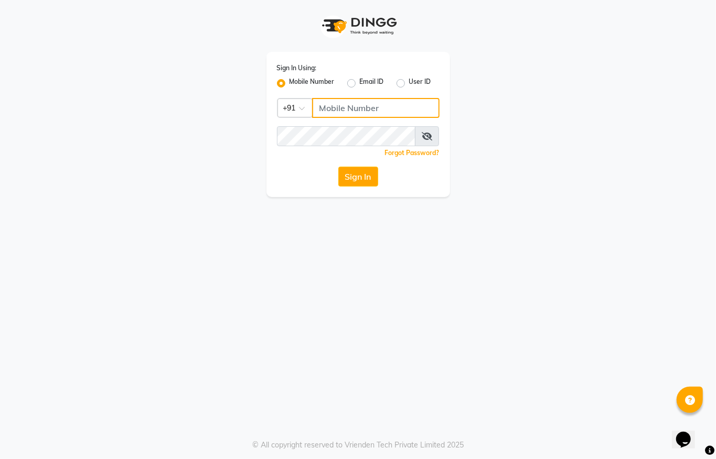
click at [345, 105] on input "Username" at bounding box center [375, 108] width 127 height 20
type input "9850087900"
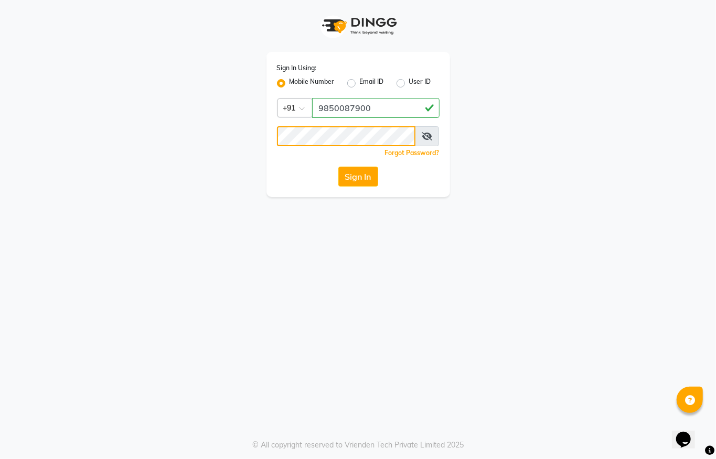
click at [338, 167] on button "Sign In" at bounding box center [358, 177] width 40 height 20
